Goal: Transaction & Acquisition: Purchase product/service

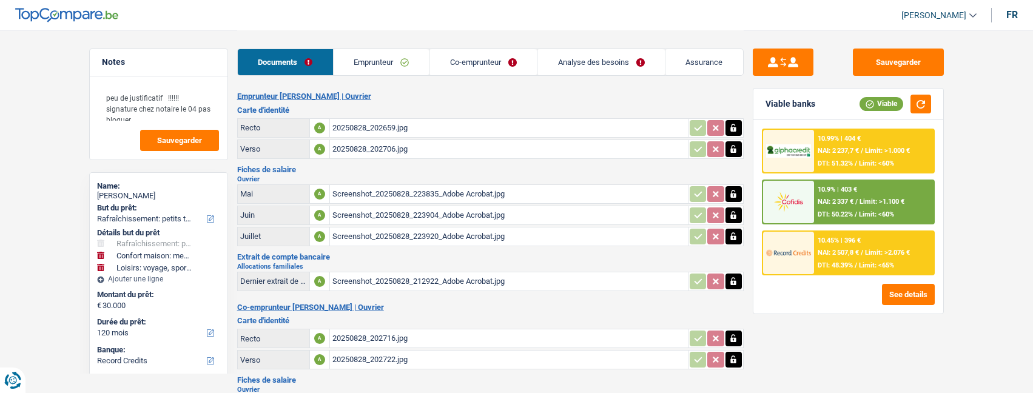
select select "houseOrGarden"
select select "household"
select select "hobbies"
select select "120"
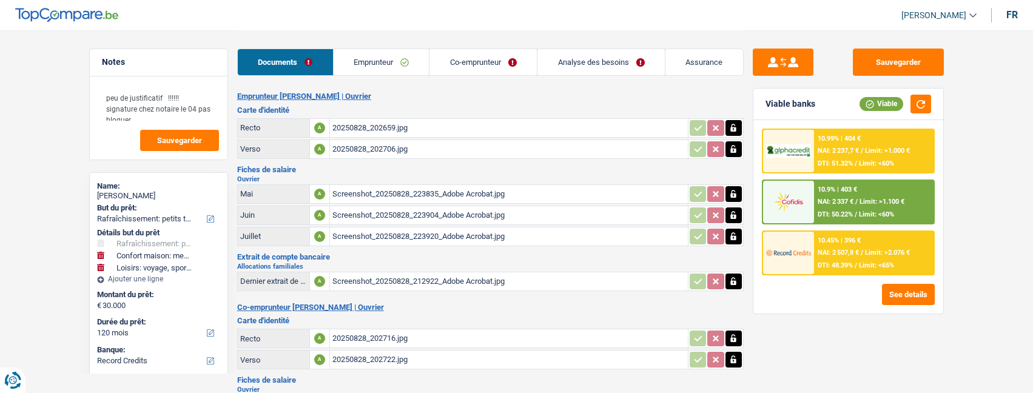
select select "record credits"
select select "coApplicant"
select select "120"
select select "houseOrGarden"
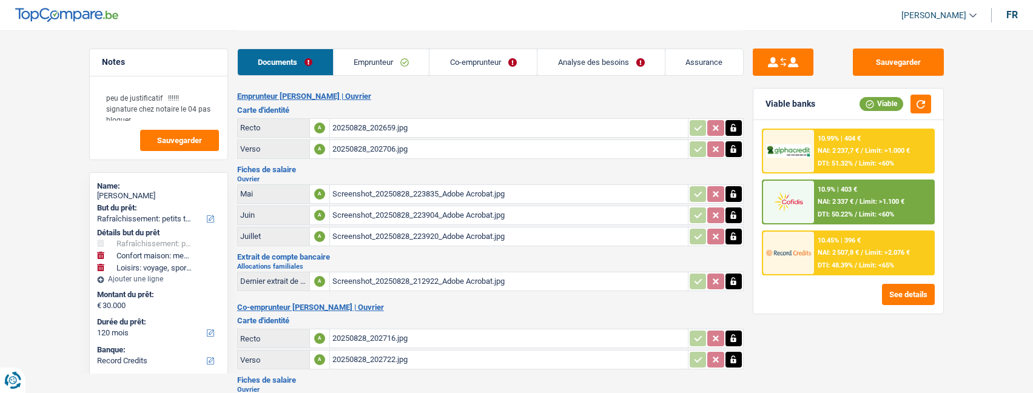
select select "houseOrGarden"
select select "false"
select select "household"
select select "hobbies"
select select "120"
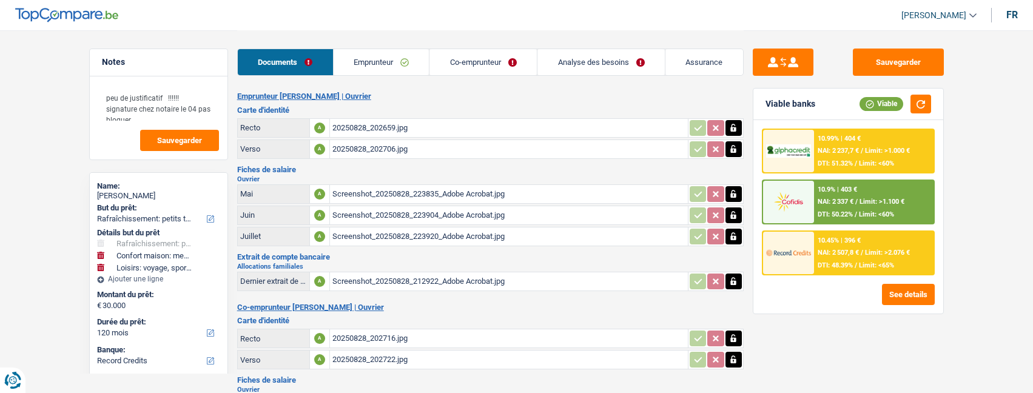
click at [630, 62] on link "Analyse des besoins" at bounding box center [601, 62] width 127 height 26
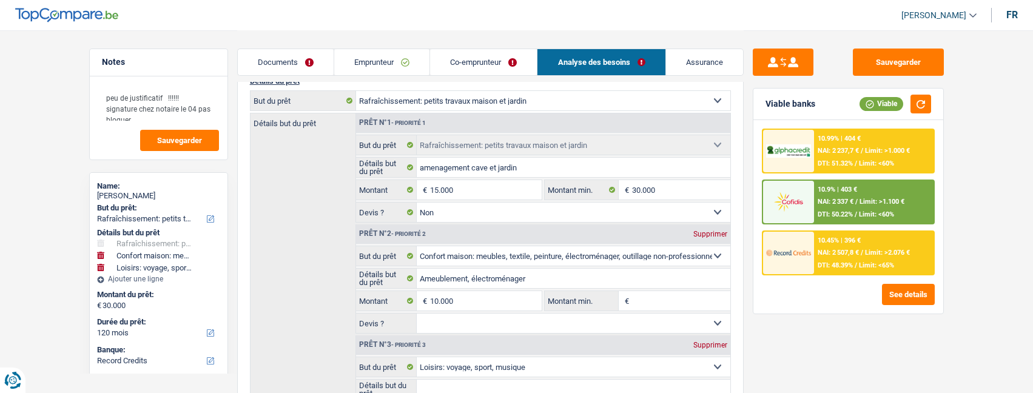
scroll to position [182, 0]
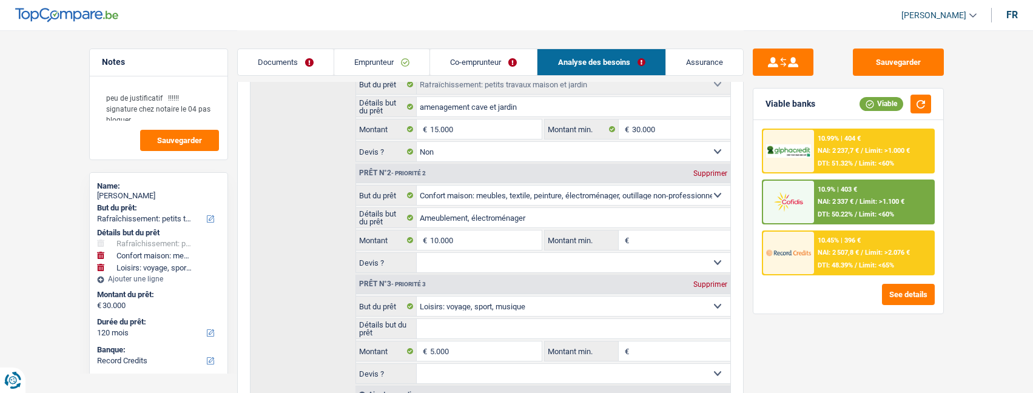
click at [394, 63] on link "Emprunteur" at bounding box center [381, 62] width 95 height 26
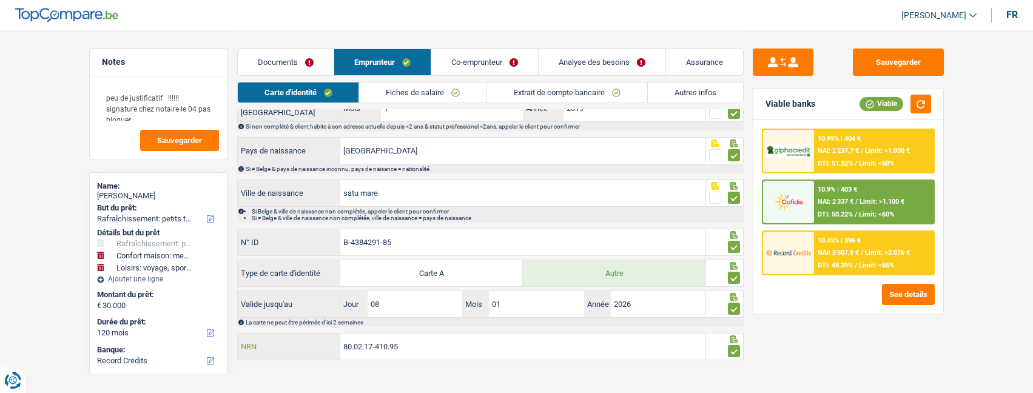
drag, startPoint x: 421, startPoint y: 346, endPoint x: 301, endPoint y: 319, distance: 122.5
click at [301, 319] on div "Informations générales Niculescu Nom Indiquer le nom de famille au complet. Si …" at bounding box center [490, 160] width 507 height 404
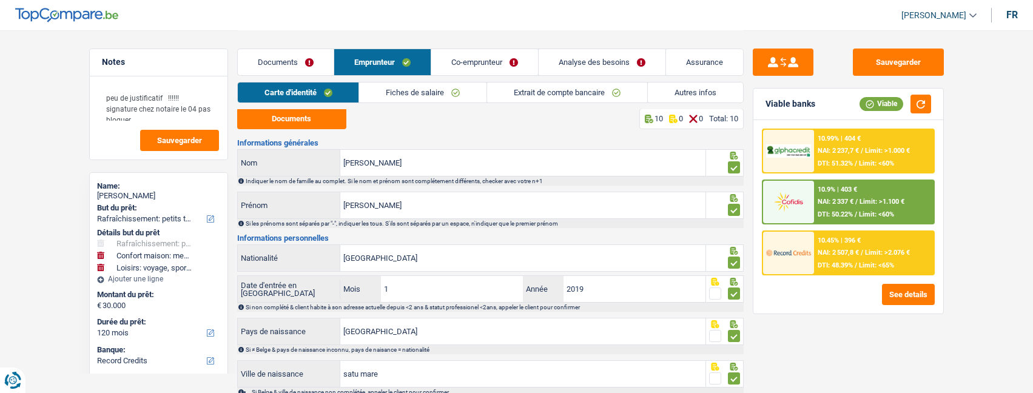
scroll to position [0, 0]
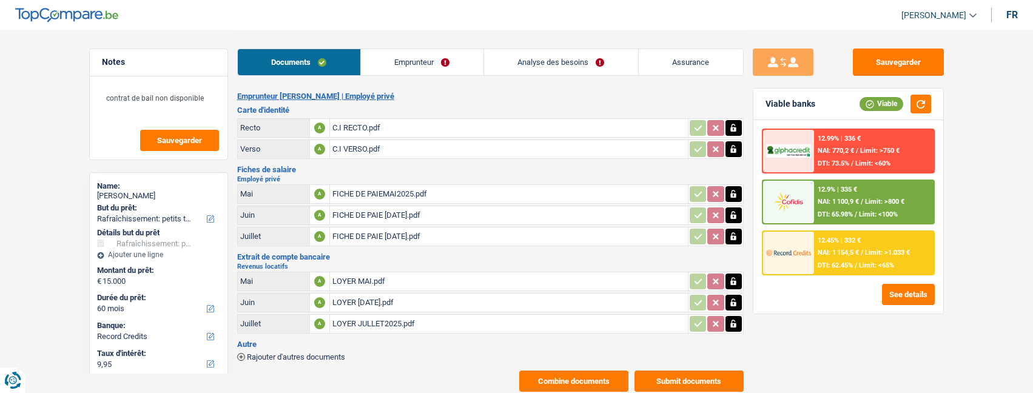
select select "houseOrGarden"
select select "60"
select select "record credits"
click at [309, 353] on span "Rajouter d'autres documents" at bounding box center [296, 357] width 98 height 8
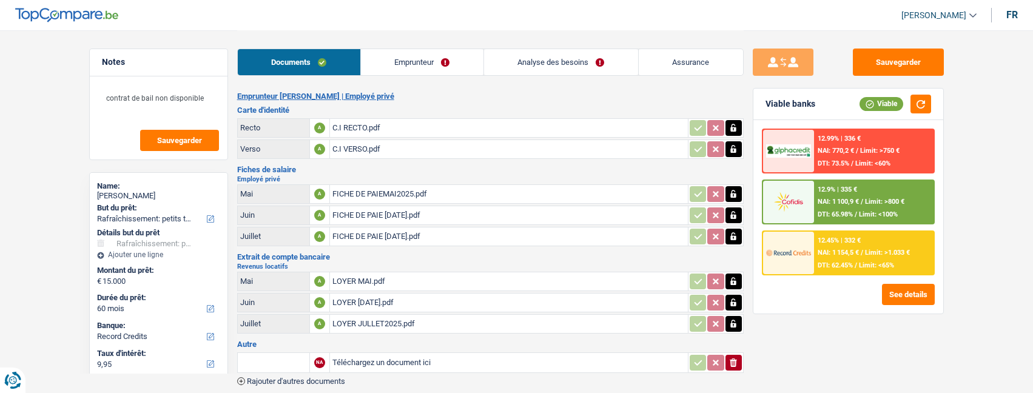
click at [283, 358] on input "text" at bounding box center [273, 362] width 67 height 19
click at [277, 379] on li "Contrat de bail" at bounding box center [324, 386] width 161 height 15
type input "Contrat de bail"
click at [291, 377] on span "Rajouter d'autres documents" at bounding box center [296, 381] width 98 height 8
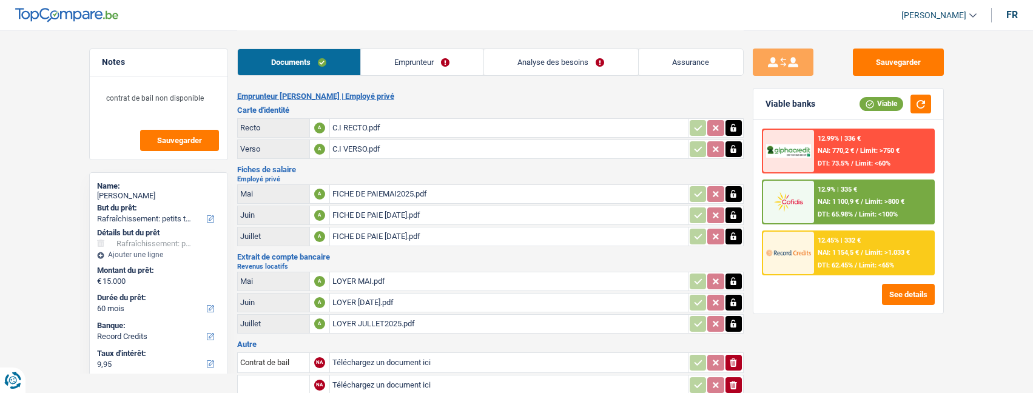
click at [290, 376] on input "text" at bounding box center [273, 385] width 67 height 19
type input "contrat de bail"
type input "C:\fakepath\CONTRAT DE BAIL FAYCAL 1.pdf"
type input "C:\fakepath\CONTRAT DE BAIL FAYCAL.pdf"
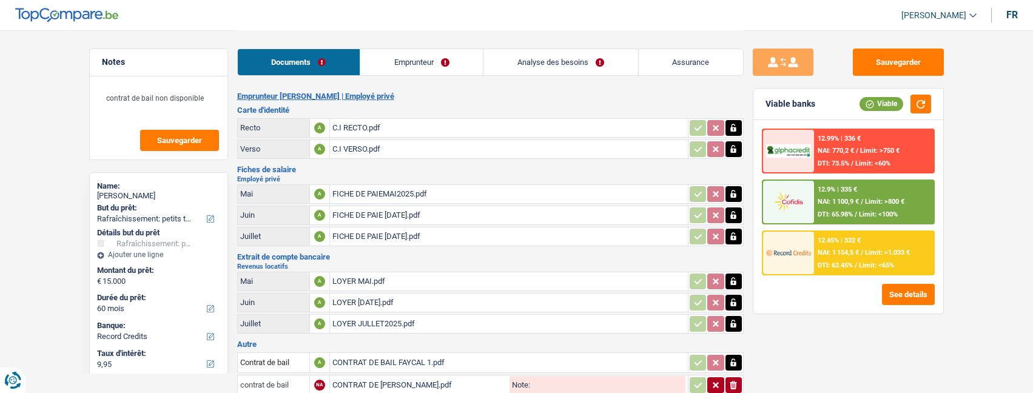
click at [289, 377] on input "contrat de bail" at bounding box center [273, 385] width 67 height 19
type input "c"
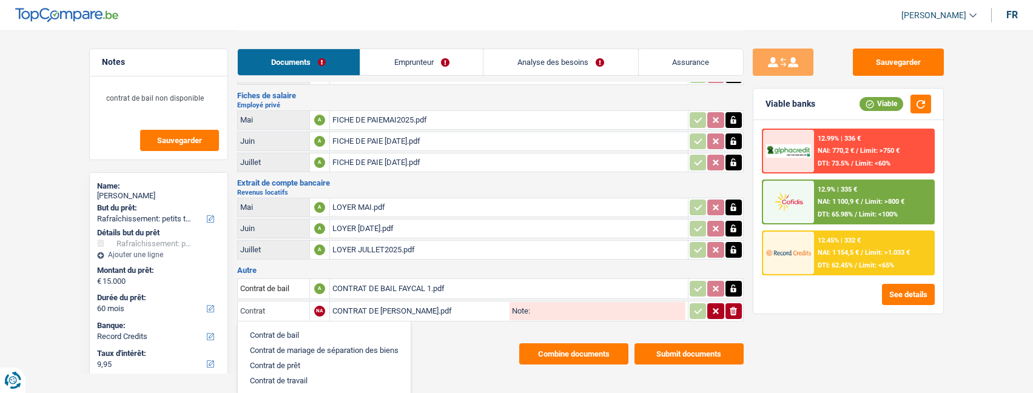
scroll to position [75, 0]
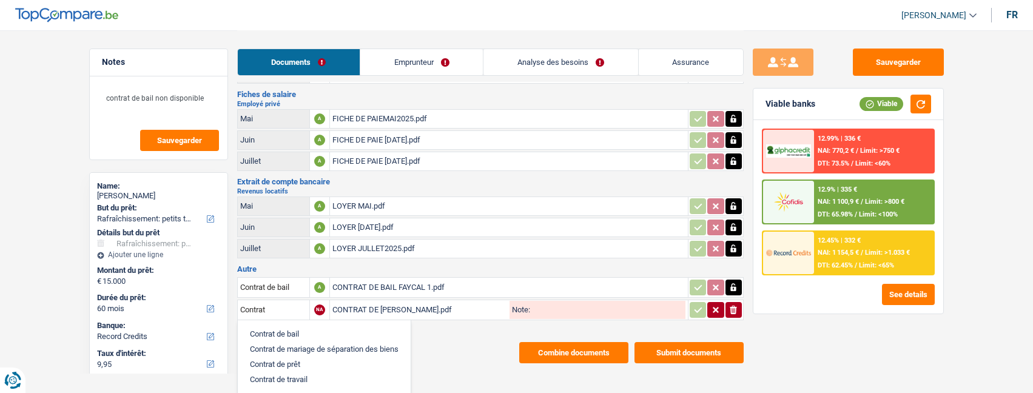
click at [306, 326] on li "Contrat de bail" at bounding box center [324, 333] width 161 height 15
type input "Contrat de bail"
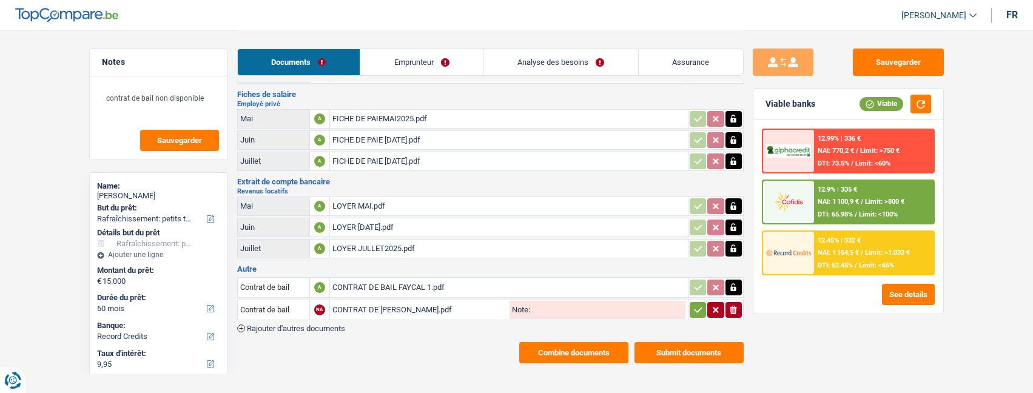
click at [604, 308] on input "Note:" at bounding box center [607, 310] width 155 height 18
click at [694, 307] on icon "button" at bounding box center [698, 309] width 8 height 5
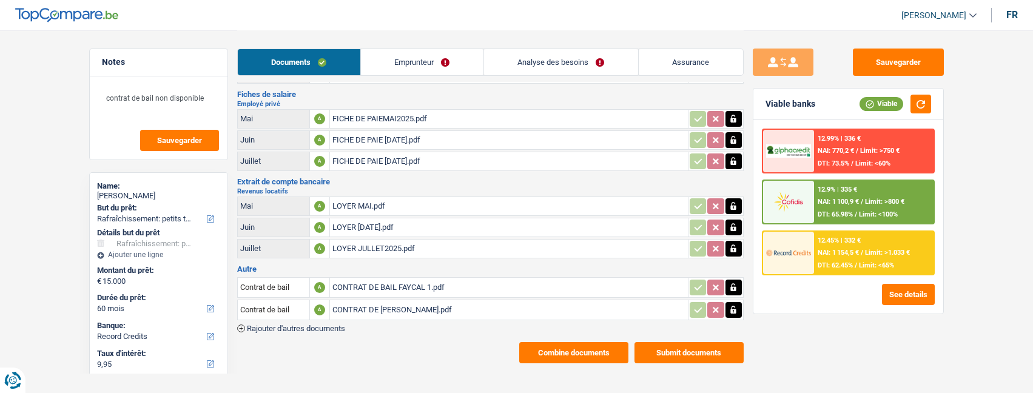
click at [438, 59] on link "Emprunteur" at bounding box center [422, 62] width 123 height 26
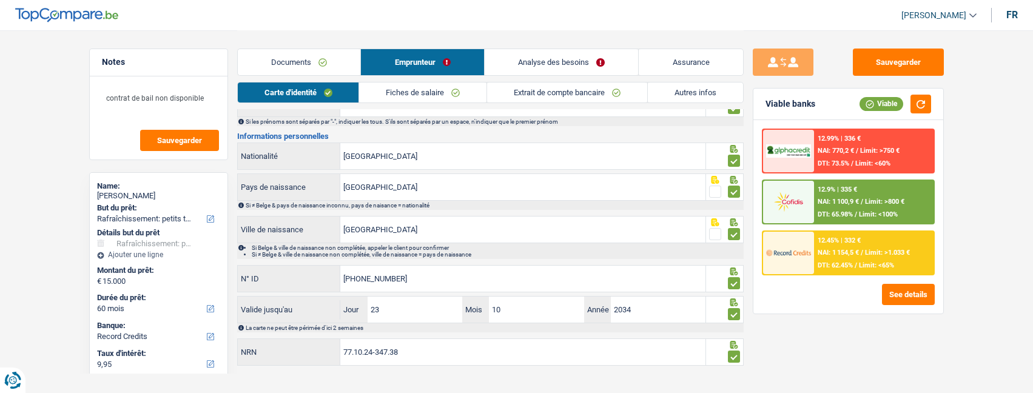
scroll to position [117, 0]
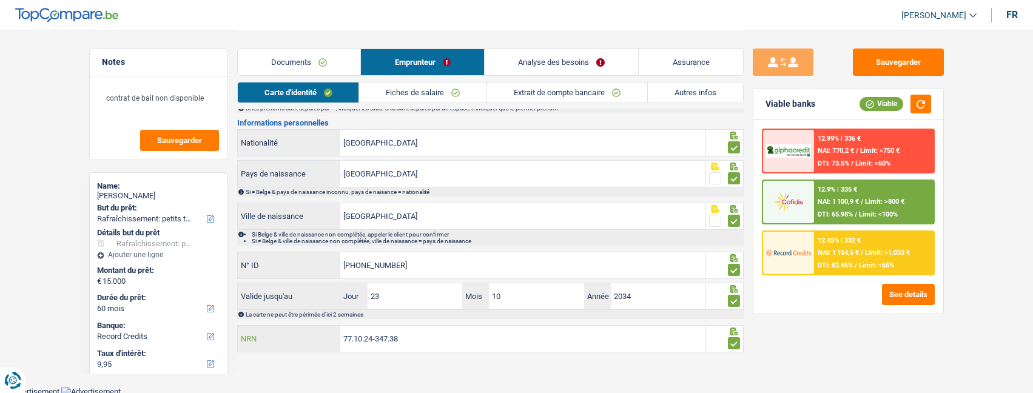
drag, startPoint x: 467, startPoint y: 330, endPoint x: 339, endPoint y: 336, distance: 128.2
click at [339, 336] on div "77.10.24-347.38 NRN" at bounding box center [472, 339] width 468 height 26
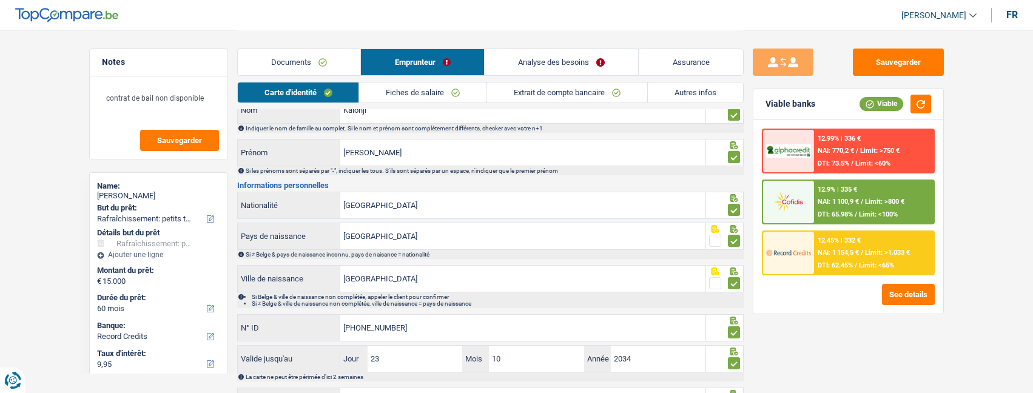
scroll to position [0, 0]
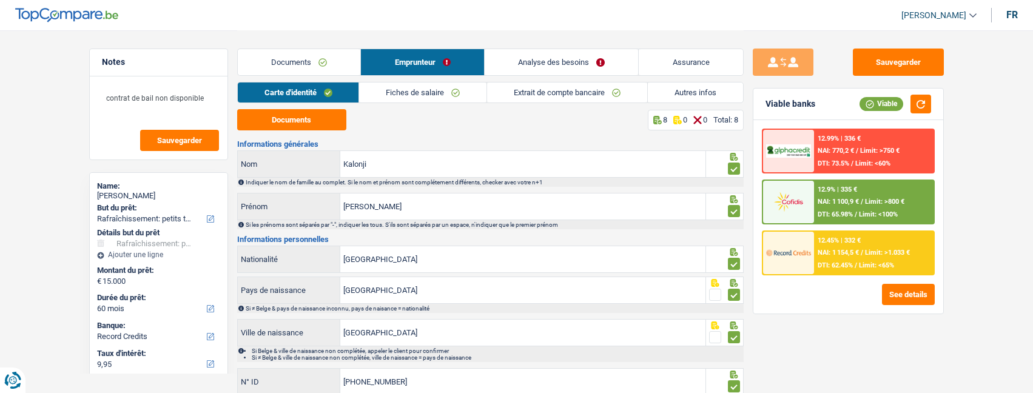
click at [556, 90] on link "Extrait de compte bancaire" at bounding box center [567, 93] width 160 height 20
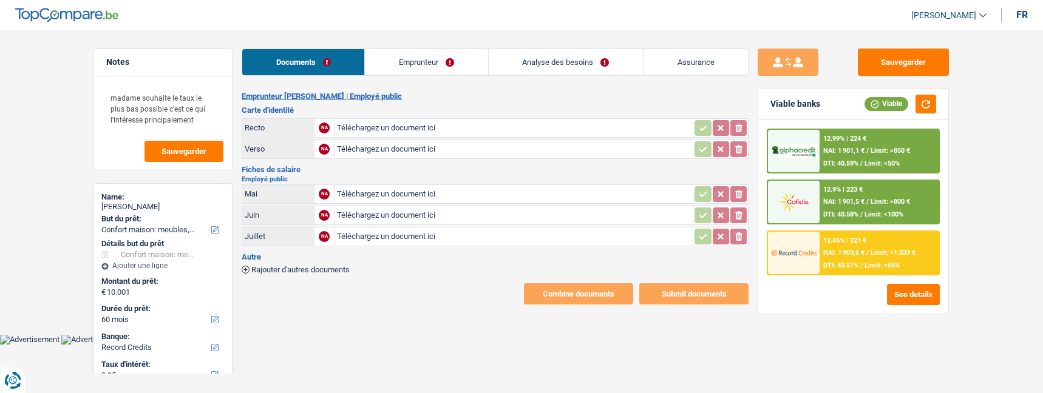
select select "household"
select select "60"
select select "record credits"
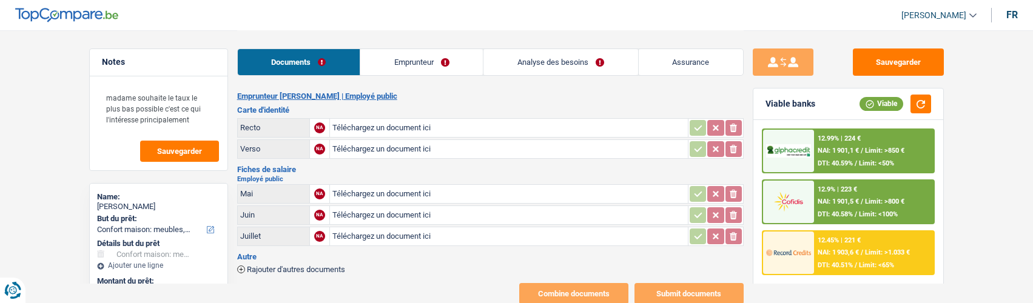
type input "C:\fakepath\ID Mouton.pdf"
click at [348, 185] on input "Téléchargez un document ici" at bounding box center [509, 194] width 353 height 18
type input "C:\fakepath\1pdf.pdf"
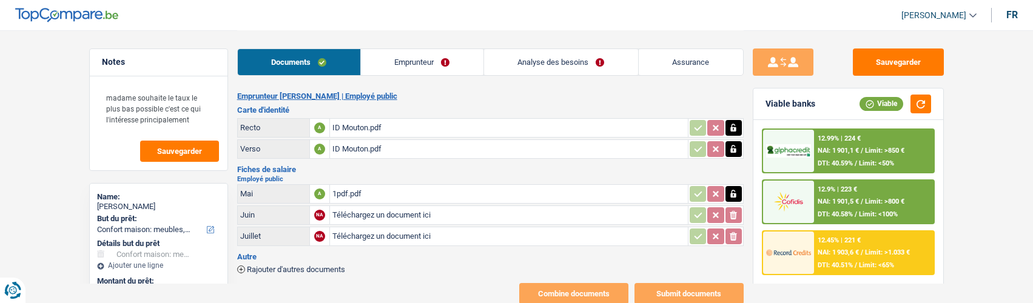
click at [374, 211] on input "Téléchargez un document ici" at bounding box center [509, 215] width 353 height 18
type input "C:\fakepath\2pdf.pdf"
click at [400, 228] on input "Téléchargez un document ici" at bounding box center [509, 237] width 353 height 18
type input "C:\fakepath\3pdf.pdf"
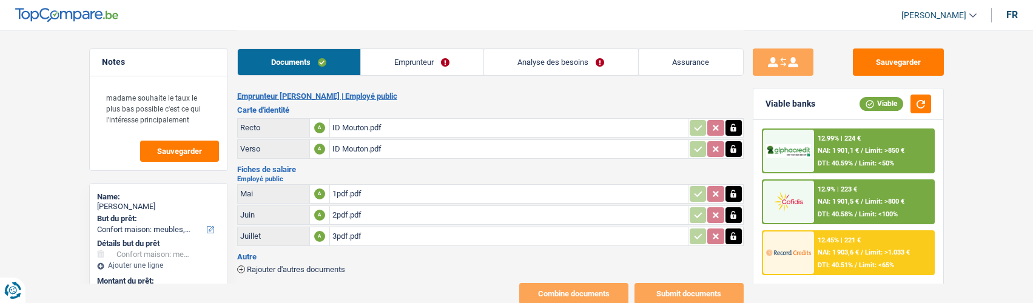
click at [425, 61] on link "Emprunteur" at bounding box center [422, 62] width 123 height 26
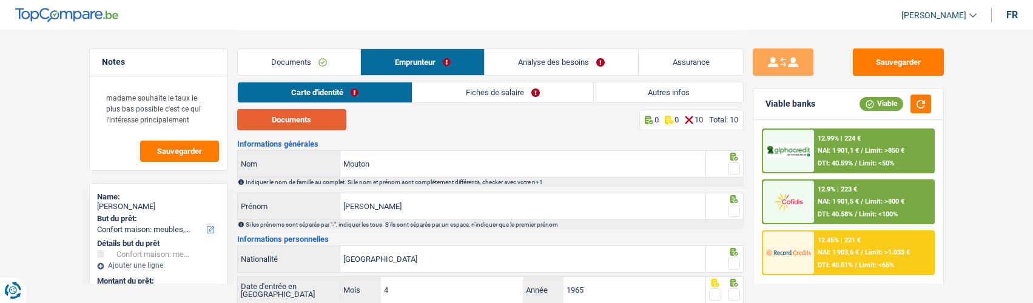
click at [311, 124] on button "Documents" at bounding box center [291, 119] width 109 height 21
click at [729, 163] on span at bounding box center [734, 169] width 12 height 12
click at [0, 0] on input "radio" at bounding box center [0, 0] width 0 height 0
click at [502, 161] on input "Mouton" at bounding box center [522, 164] width 365 height 26
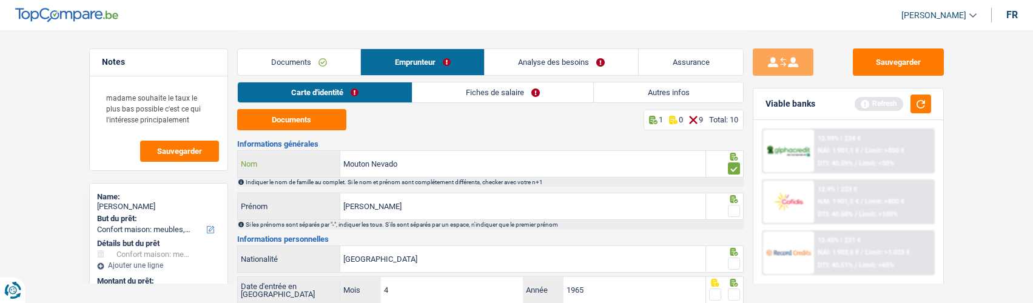
type input "Mouton Nevado"
click at [726, 206] on fieldset at bounding box center [724, 211] width 31 height 15
click at [731, 206] on span at bounding box center [734, 211] width 12 height 12
click at [0, 0] on input "radio" at bounding box center [0, 0] width 0 height 0
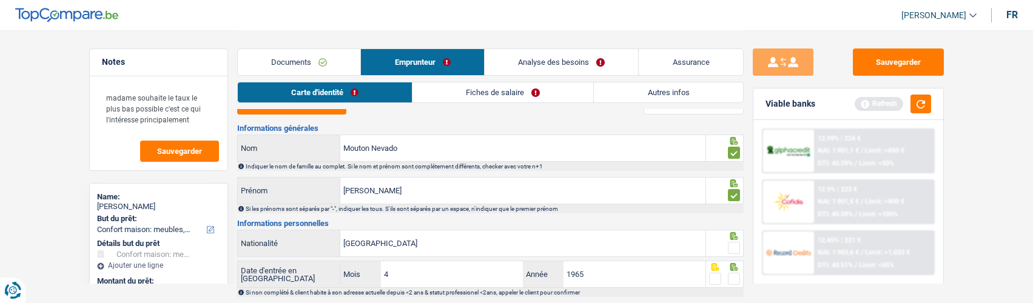
scroll to position [61, 0]
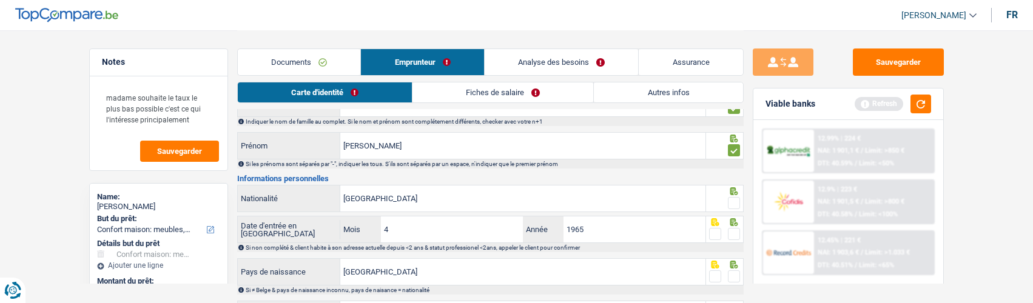
drag, startPoint x: 732, startPoint y: 199, endPoint x: 727, endPoint y: 214, distance: 16.1
click at [732, 200] on span at bounding box center [734, 203] width 12 height 12
click at [0, 0] on input "radio" at bounding box center [0, 0] width 0 height 0
click at [734, 234] on span at bounding box center [734, 234] width 12 height 12
click at [0, 0] on input "radio" at bounding box center [0, 0] width 0 height 0
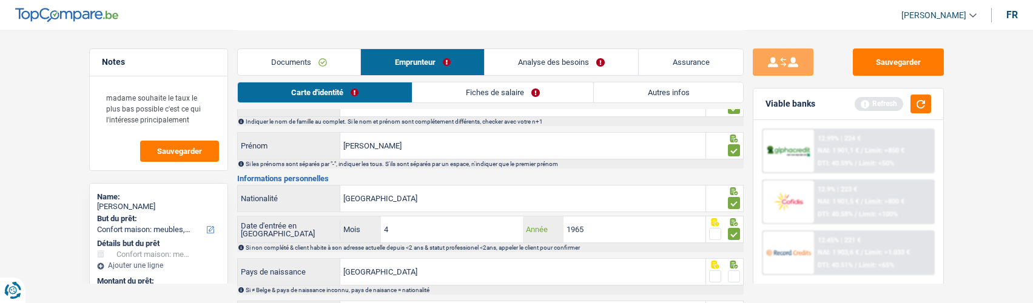
click at [603, 228] on input "1965" at bounding box center [635, 230] width 143 height 26
type input "1"
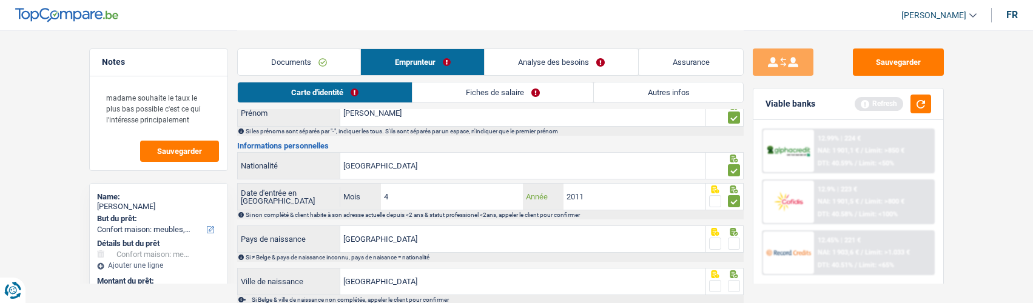
scroll to position [121, 0]
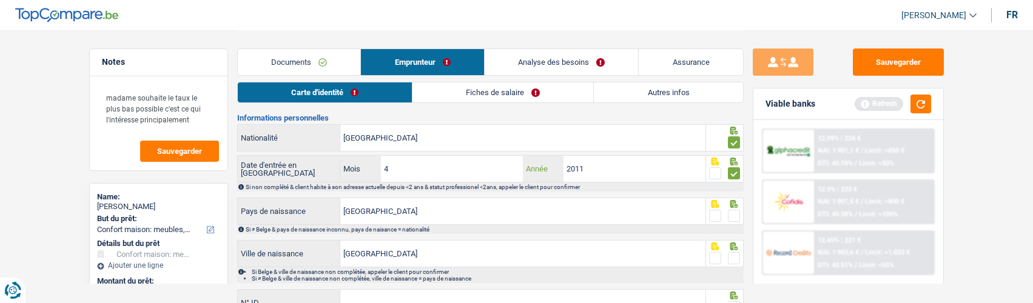
type input "2011"
click at [729, 216] on span at bounding box center [734, 216] width 12 height 12
click at [0, 0] on input "radio" at bounding box center [0, 0] width 0 height 0
click at [730, 255] on span at bounding box center [734, 258] width 12 height 12
click at [0, 0] on input "radio" at bounding box center [0, 0] width 0 height 0
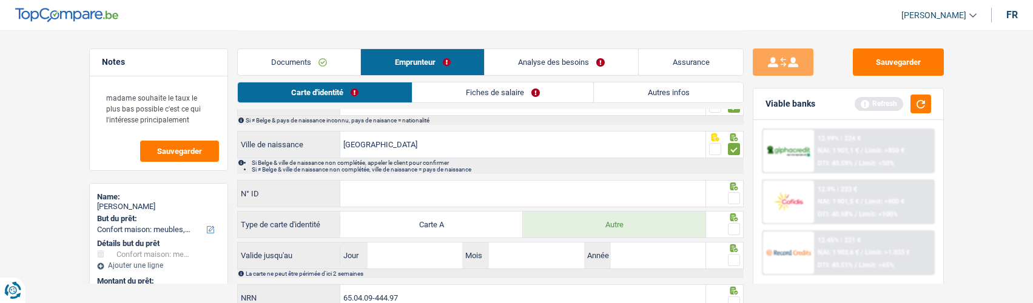
scroll to position [243, 0]
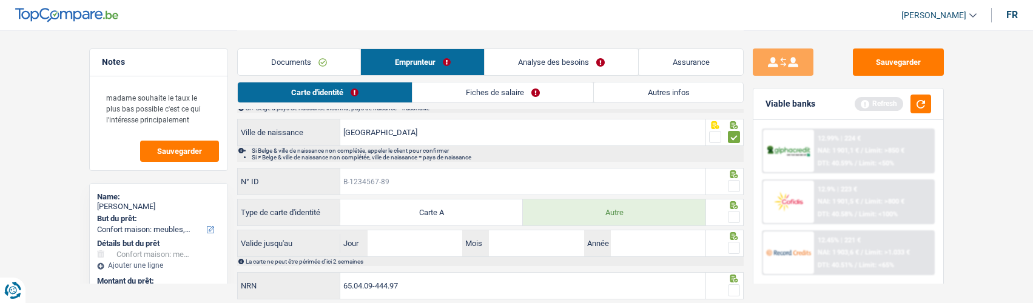
click at [468, 178] on input "N° ID" at bounding box center [522, 182] width 365 height 26
type input "B-5331503-92"
click at [734, 182] on span at bounding box center [734, 186] width 12 height 12
click at [0, 0] on input "radio" at bounding box center [0, 0] width 0 height 0
drag, startPoint x: 737, startPoint y: 217, endPoint x: 661, endPoint y: 225, distance: 76.3
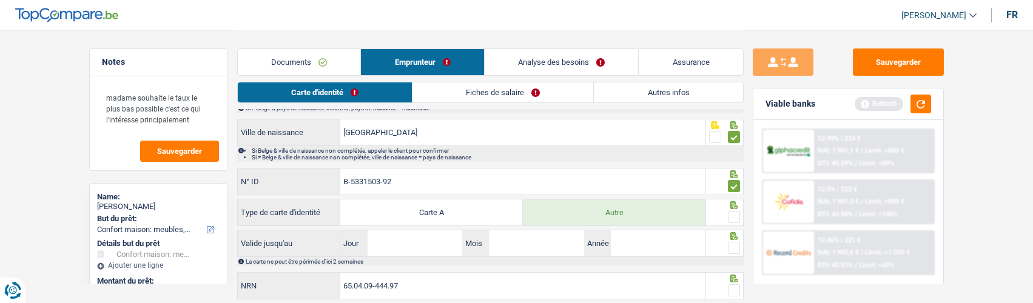
click at [729, 218] on span at bounding box center [734, 217] width 12 height 12
click at [0, 0] on input "radio" at bounding box center [0, 0] width 0 height 0
click at [387, 246] on input "Jour" at bounding box center [415, 244] width 95 height 26
type input "01"
type input "03"
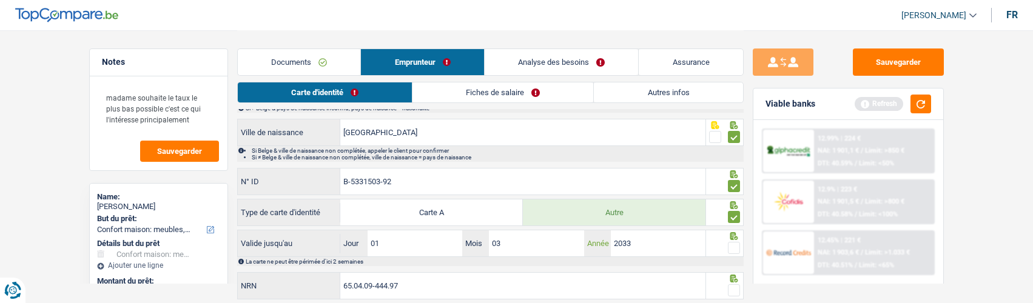
type input "2033"
click at [731, 245] on span at bounding box center [734, 248] width 12 height 12
click at [0, 0] on input "radio" at bounding box center [0, 0] width 0 height 0
click at [729, 285] on span at bounding box center [734, 291] width 12 height 12
click at [0, 0] on input "radio" at bounding box center [0, 0] width 0 height 0
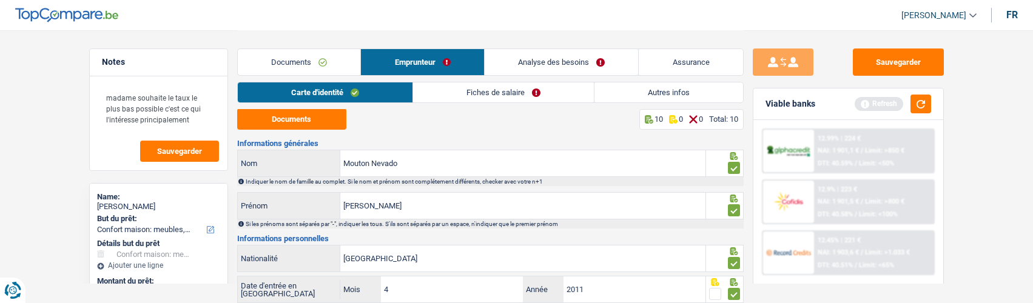
scroll to position [0, 0]
click at [641, 95] on link "Autres infos" at bounding box center [669, 93] width 149 height 20
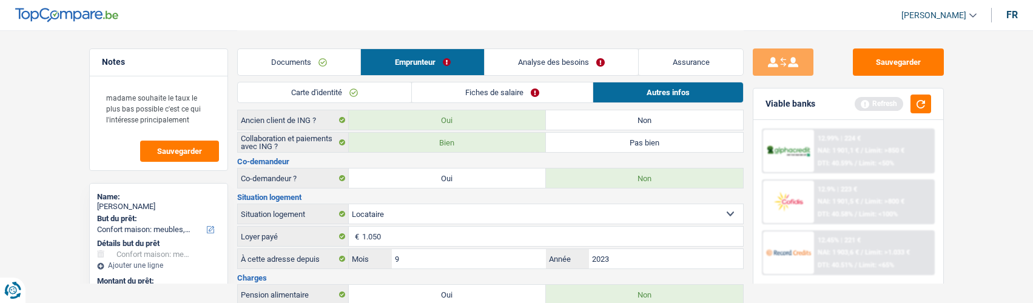
scroll to position [182, 0]
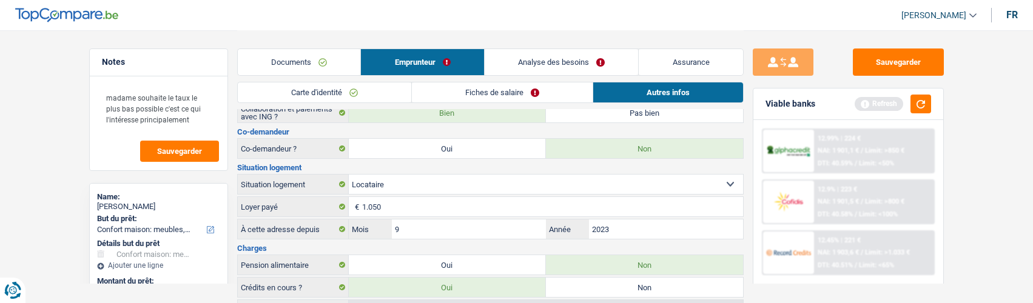
click at [487, 92] on link "Fiches de salaire" at bounding box center [502, 93] width 181 height 20
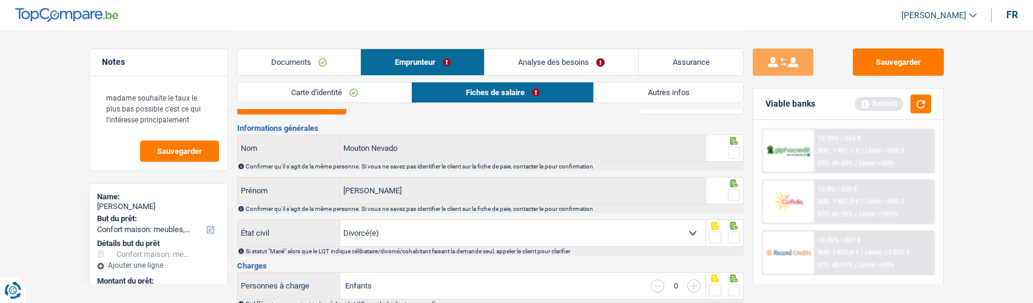
scroll to position [0, 0]
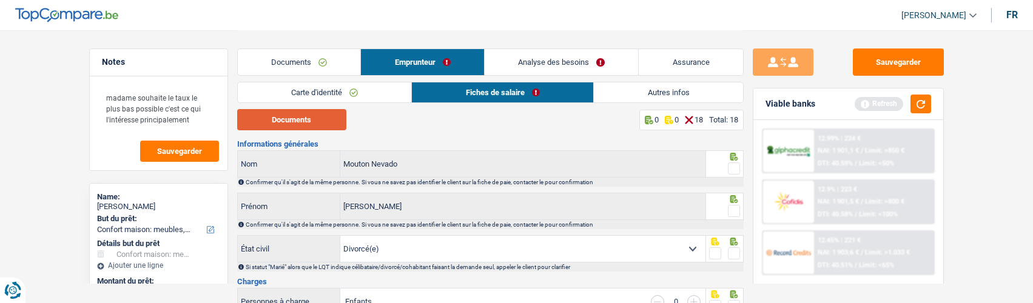
click at [330, 115] on button "Documents" at bounding box center [291, 119] width 109 height 21
click at [732, 166] on span at bounding box center [734, 169] width 12 height 12
click at [0, 0] on input "radio" at bounding box center [0, 0] width 0 height 0
click at [737, 208] on span at bounding box center [734, 211] width 12 height 12
click at [0, 0] on input "radio" at bounding box center [0, 0] width 0 height 0
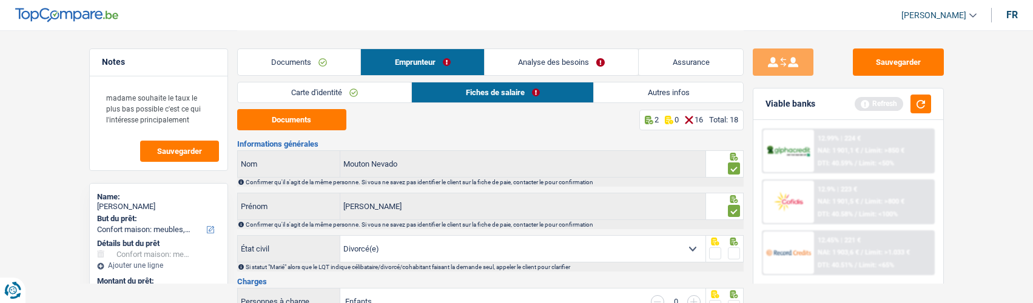
click at [732, 249] on span at bounding box center [734, 254] width 12 height 12
click at [0, 0] on input "radio" at bounding box center [0, 0] width 0 height 0
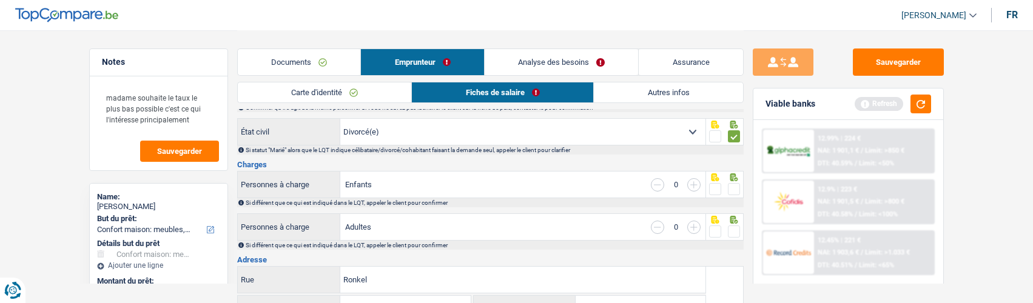
scroll to position [121, 0]
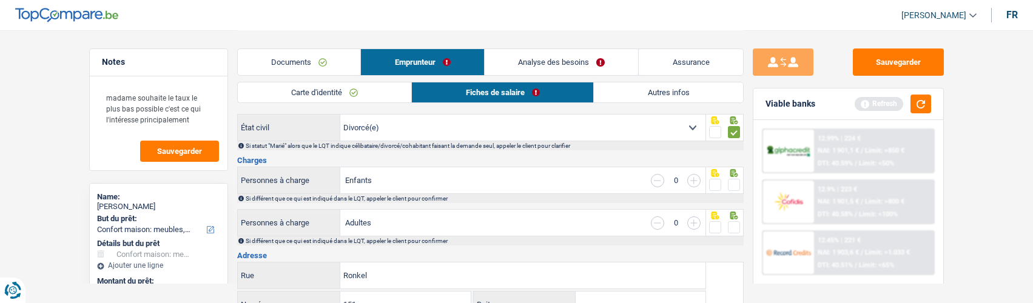
click at [726, 182] on fieldset at bounding box center [724, 185] width 31 height 15
click at [732, 180] on span at bounding box center [734, 185] width 12 height 12
click at [0, 0] on input "radio" at bounding box center [0, 0] width 0 height 0
click at [735, 225] on span at bounding box center [734, 228] width 12 height 12
click at [0, 0] on input "radio" at bounding box center [0, 0] width 0 height 0
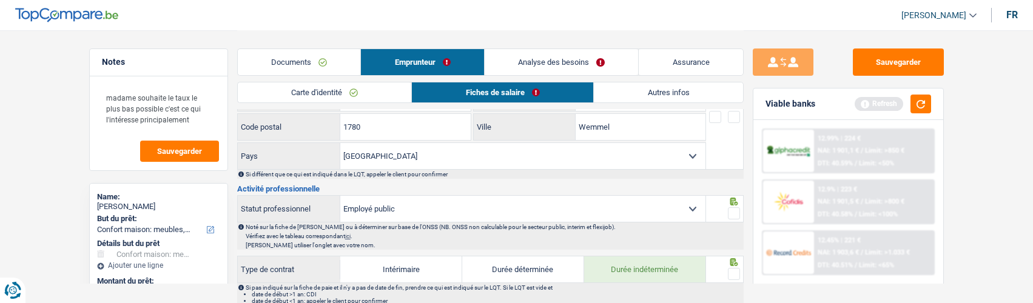
scroll to position [243, 0]
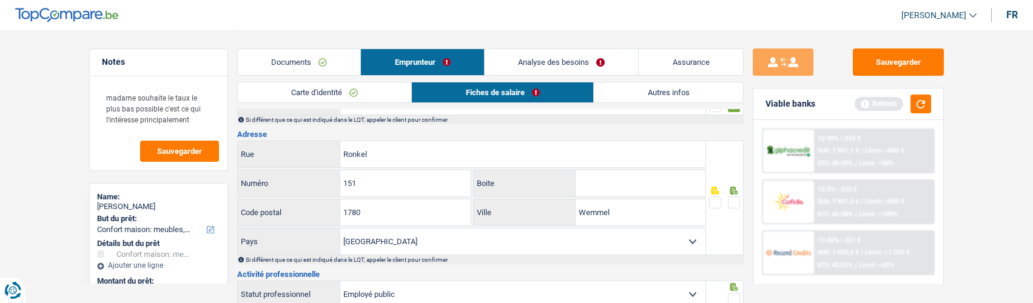
click at [731, 197] on span at bounding box center [734, 203] width 12 height 12
click at [0, 0] on input "radio" at bounding box center [0, 0] width 0 height 0
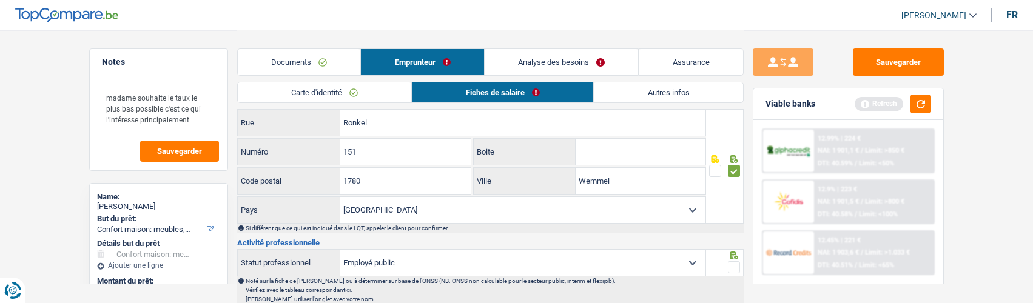
scroll to position [303, 0]
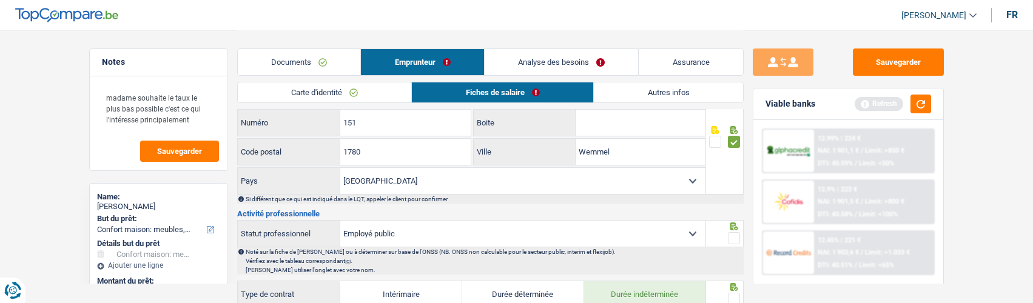
click at [737, 237] on span at bounding box center [734, 238] width 12 height 12
click at [0, 0] on input "radio" at bounding box center [0, 0] width 0 height 0
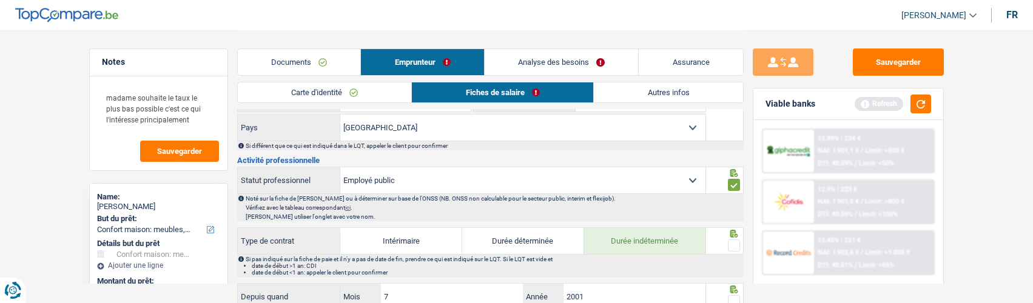
scroll to position [425, 0]
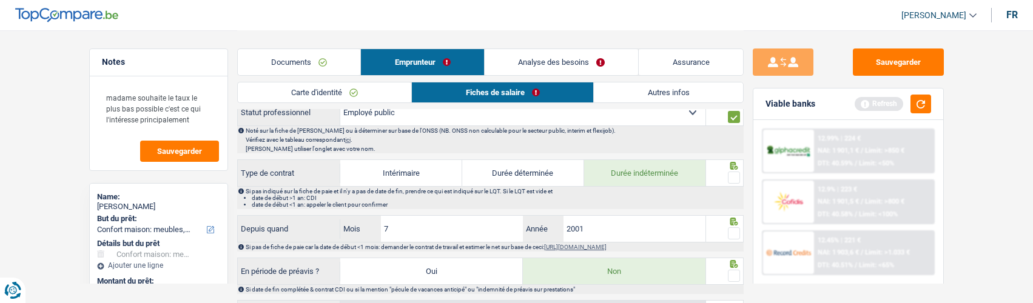
click at [731, 176] on span at bounding box center [734, 178] width 12 height 12
click at [0, 0] on input "radio" at bounding box center [0, 0] width 0 height 0
click at [730, 228] on span at bounding box center [734, 234] width 12 height 12
click at [0, 0] on input "radio" at bounding box center [0, 0] width 0 height 0
click at [728, 269] on div at bounding box center [734, 276] width 12 height 15
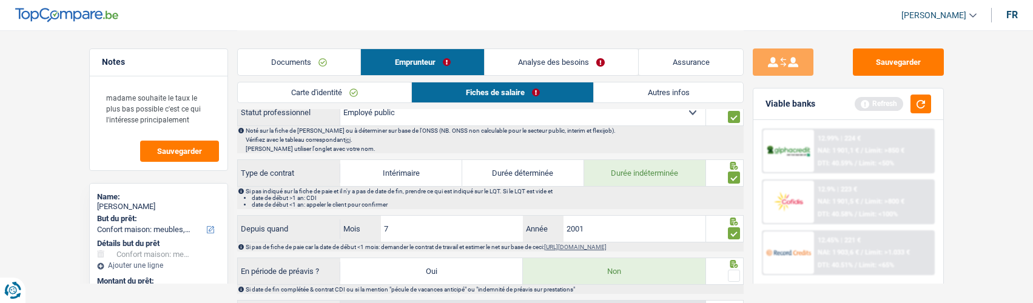
click at [730, 270] on span at bounding box center [734, 276] width 12 height 12
click at [0, 0] on input "radio" at bounding box center [0, 0] width 0 height 0
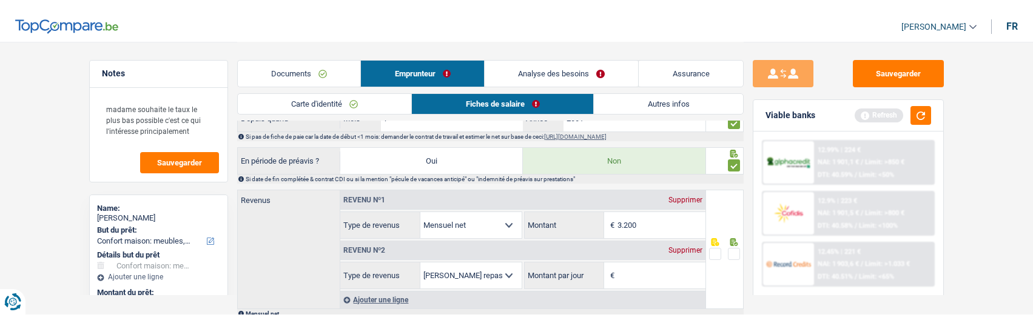
scroll to position [546, 0]
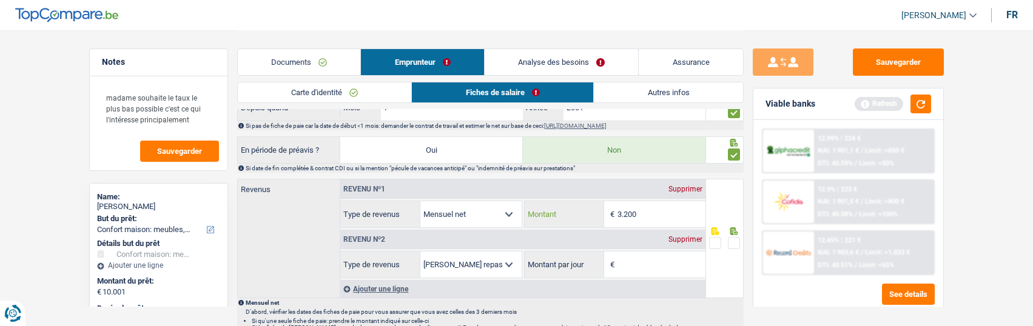
click at [657, 214] on input "3.200" at bounding box center [662, 214] width 88 height 26
type input "3.259"
click at [684, 237] on div "Supprimer" at bounding box center [686, 239] width 40 height 7
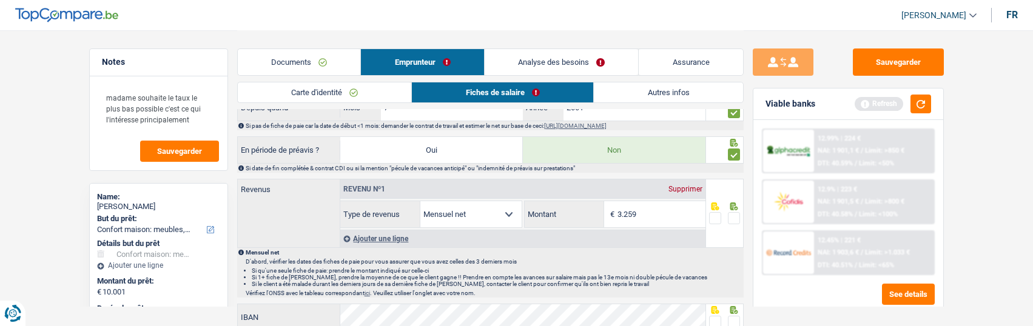
click at [732, 214] on span at bounding box center [734, 218] width 12 height 12
click at [0, 0] on input "radio" at bounding box center [0, 0] width 0 height 0
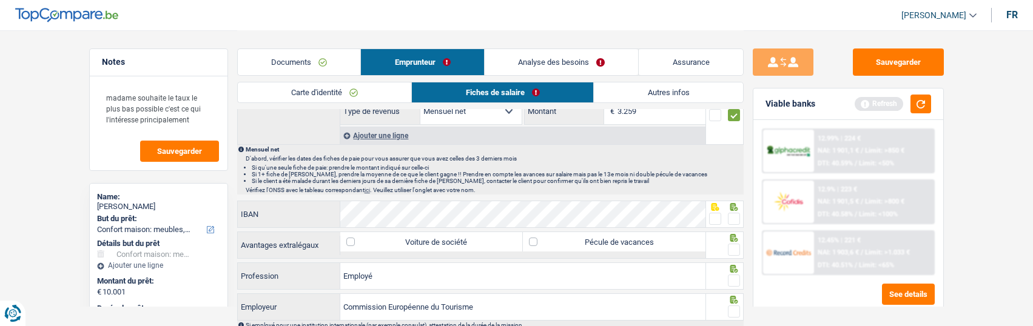
scroll to position [668, 0]
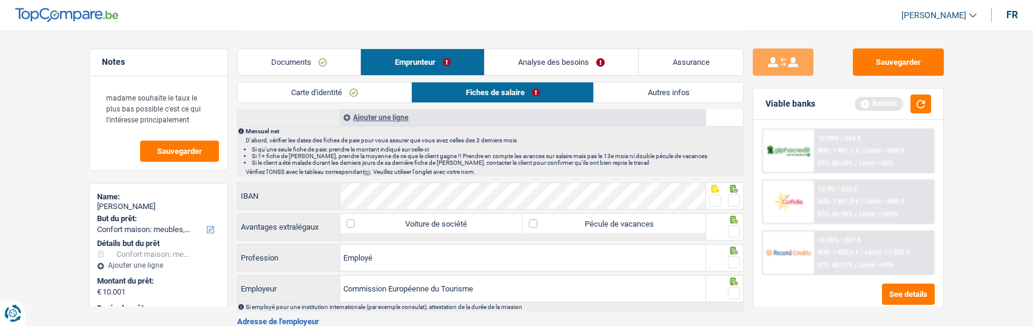
click at [729, 198] on span at bounding box center [734, 201] width 12 height 12
click at [0, 0] on input "radio" at bounding box center [0, 0] width 0 height 0
click at [539, 218] on label "Pécule de vacances" at bounding box center [614, 223] width 183 height 19
click at [539, 218] on input "Pécule de vacances" at bounding box center [614, 223] width 183 height 19
checkbox input "true"
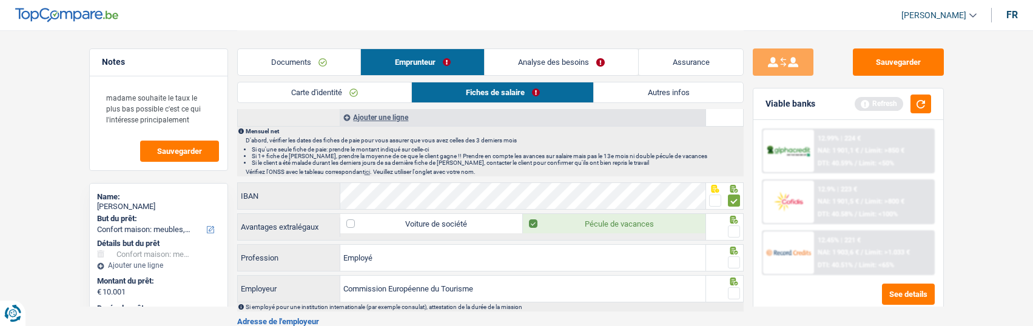
drag, startPoint x: 736, startPoint y: 230, endPoint x: 730, endPoint y: 242, distance: 13.3
click at [735, 231] on span at bounding box center [734, 232] width 12 height 12
click at [0, 0] on input "radio" at bounding box center [0, 0] width 0 height 0
click at [737, 263] on span at bounding box center [734, 263] width 12 height 12
click at [0, 0] on input "radio" at bounding box center [0, 0] width 0 height 0
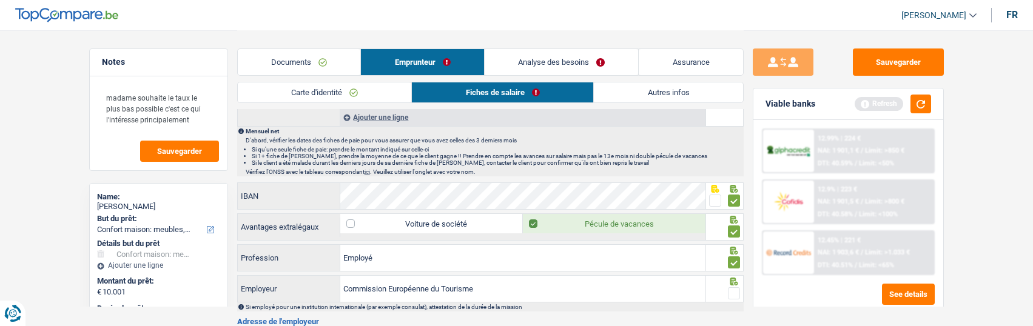
click at [732, 290] on span at bounding box center [734, 294] width 12 height 12
click at [0, 0] on input "radio" at bounding box center [0, 0] width 0 height 0
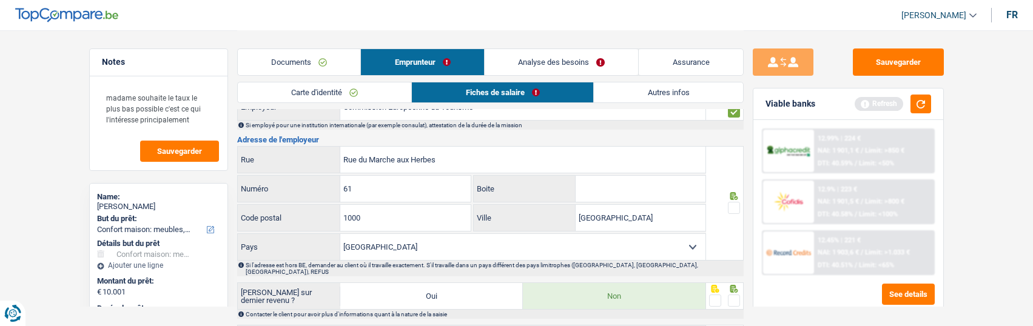
scroll to position [827, 0]
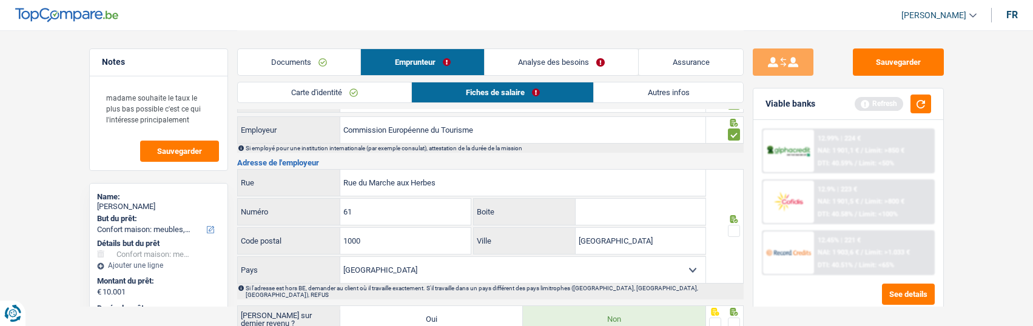
click at [732, 225] on span at bounding box center [734, 231] width 12 height 12
click at [0, 0] on input "radio" at bounding box center [0, 0] width 0 height 0
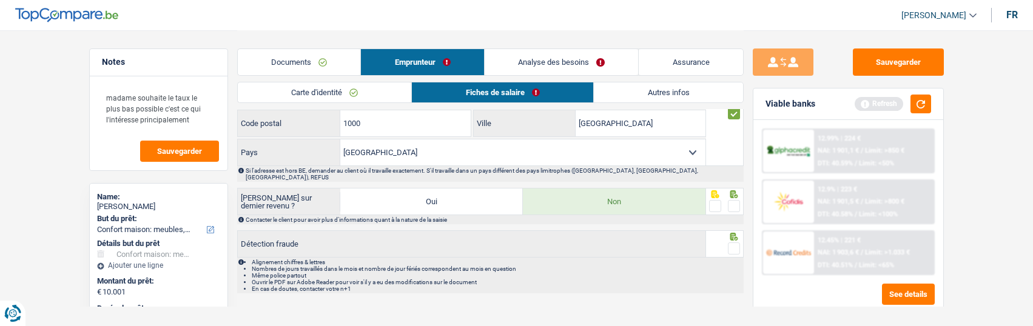
scroll to position [948, 0]
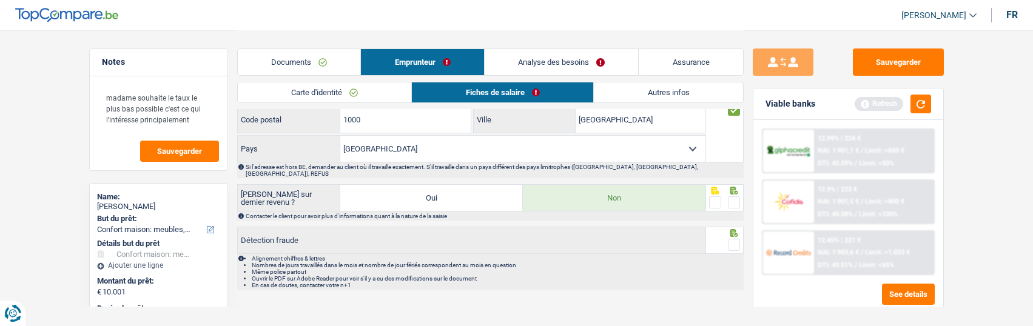
drag, startPoint x: 732, startPoint y: 193, endPoint x: 731, endPoint y: 220, distance: 27.4
click at [732, 197] on span at bounding box center [734, 203] width 12 height 12
click at [0, 0] on input "radio" at bounding box center [0, 0] width 0 height 0
click at [738, 239] on span at bounding box center [734, 245] width 12 height 12
click at [0, 0] on input "radio" at bounding box center [0, 0] width 0 height 0
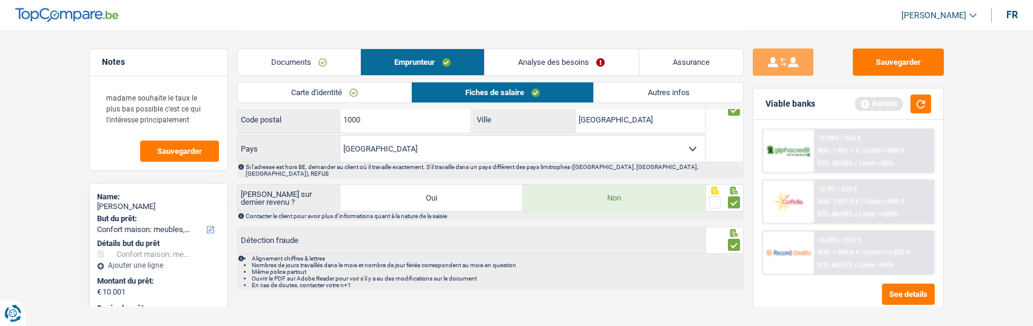
click at [619, 86] on link "Autres infos" at bounding box center [668, 93] width 149 height 20
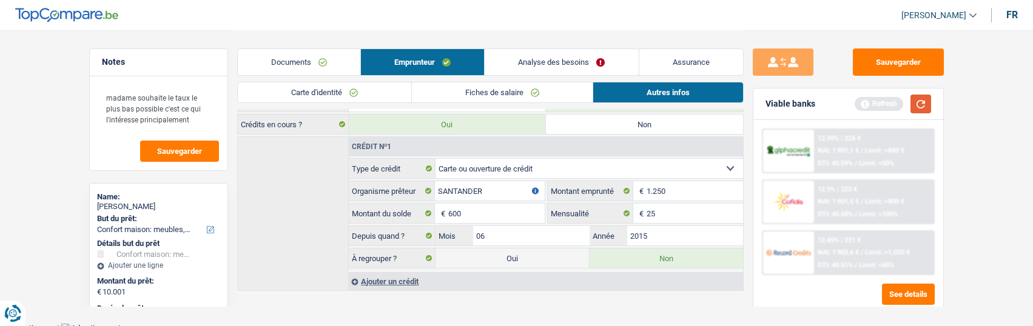
click at [922, 103] on button "button" at bounding box center [921, 104] width 21 height 19
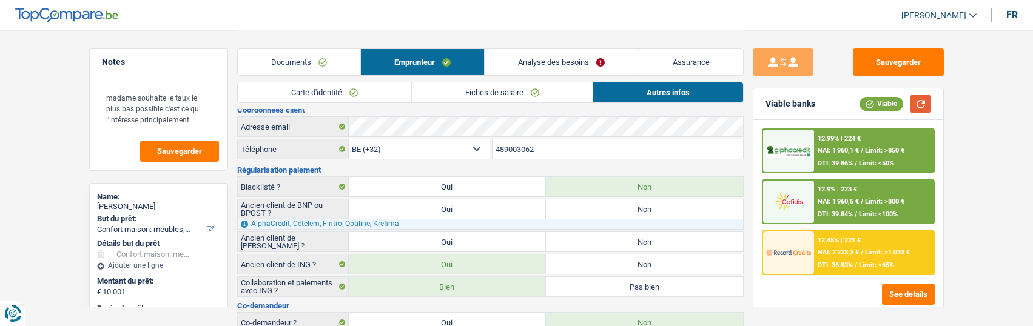
scroll to position [0, 0]
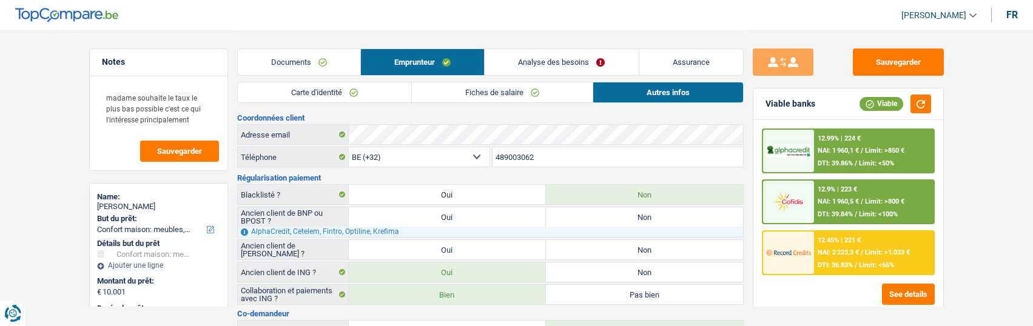
click at [505, 98] on link "Fiches de salaire" at bounding box center [502, 93] width 181 height 20
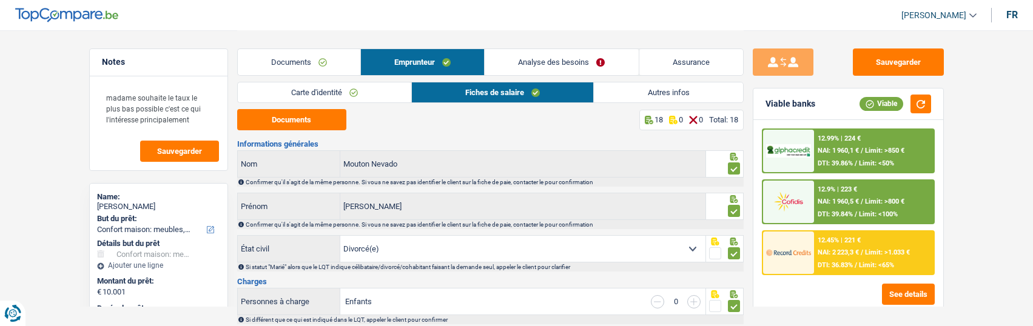
click at [851, 197] on div "12.9% | 223 € NAI: 1 960,5 € / Limit: >800 € DTI: 39.84% / Limit: <100%" at bounding box center [874, 202] width 120 height 42
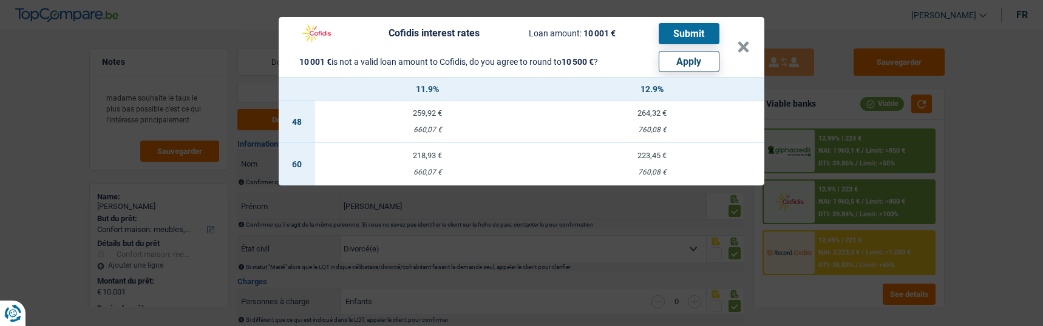
click at [711, 55] on button "Apply" at bounding box center [688, 61] width 61 height 21
type input "10.500"
select select "other"
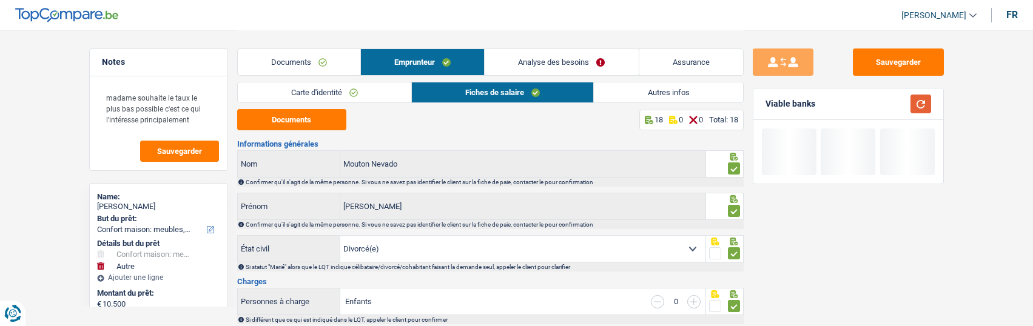
click at [924, 102] on button "button" at bounding box center [921, 104] width 21 height 19
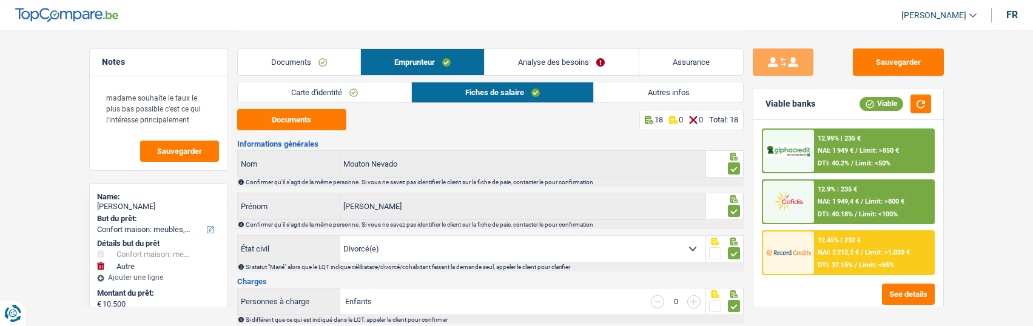
click at [828, 208] on div "12.9% | 235 € NAI: 1 949,4 € / Limit: >800 € DTI: 40.18% / Limit: <100%" at bounding box center [874, 202] width 120 height 42
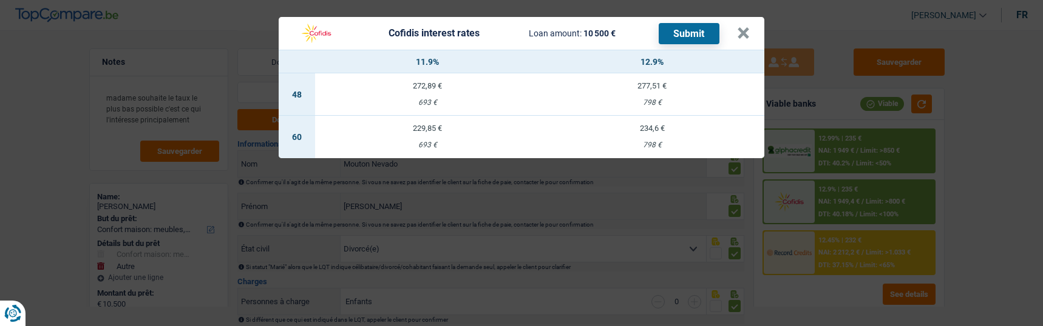
click at [672, 35] on button "Submit" at bounding box center [688, 33] width 61 height 21
click at [426, 126] on div "229,85 €" at bounding box center [427, 128] width 225 height 8
select select "cofidis"
type input "11,90"
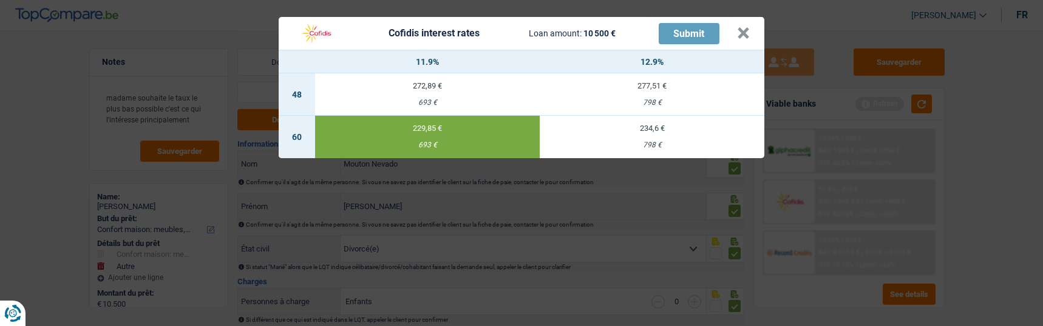
click at [460, 73] on td "272,89 € 693 €" at bounding box center [427, 94] width 225 height 42
select select "48"
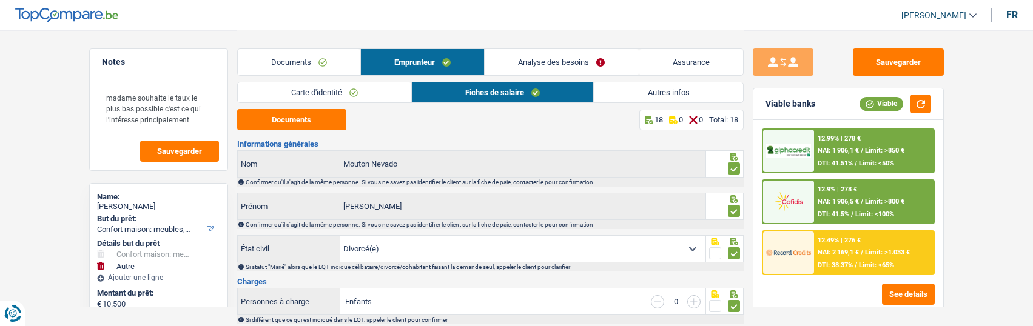
click at [839, 207] on div "12.9% | 278 € NAI: 1 906,5 € / Limit: >800 € DTI: 41.5% / Limit: <100%" at bounding box center [874, 202] width 120 height 42
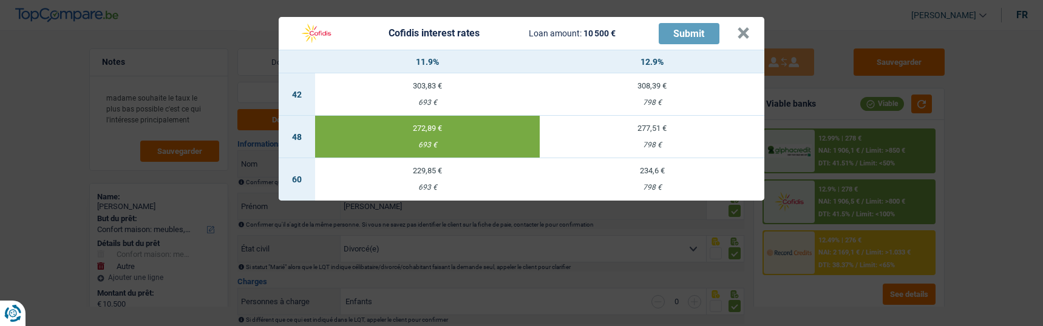
drag, startPoint x: 378, startPoint y: 120, endPoint x: 415, endPoint y: 119, distance: 37.0
click at [380, 124] on div "272,89 €" at bounding box center [427, 128] width 225 height 8
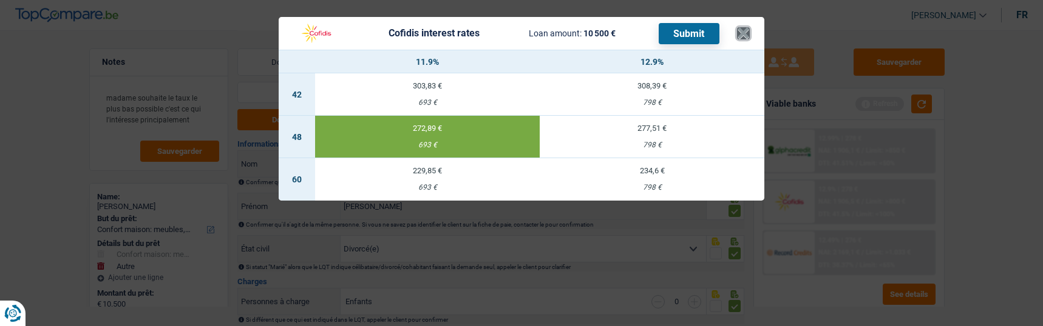
click at [745, 27] on button "×" at bounding box center [743, 33] width 13 height 12
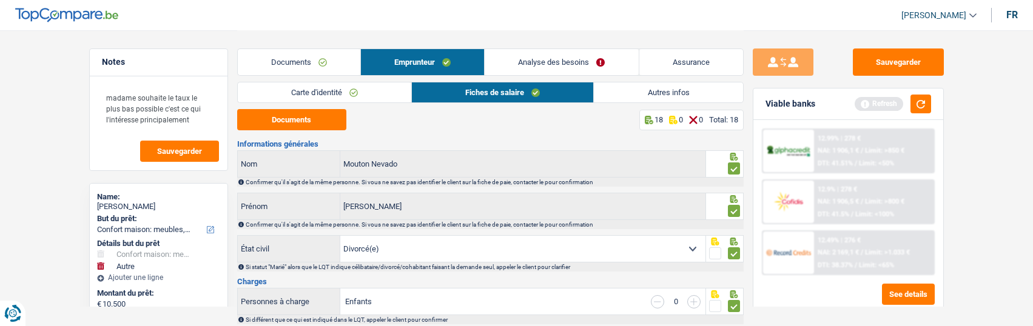
click at [287, 52] on link "Documents" at bounding box center [299, 62] width 123 height 26
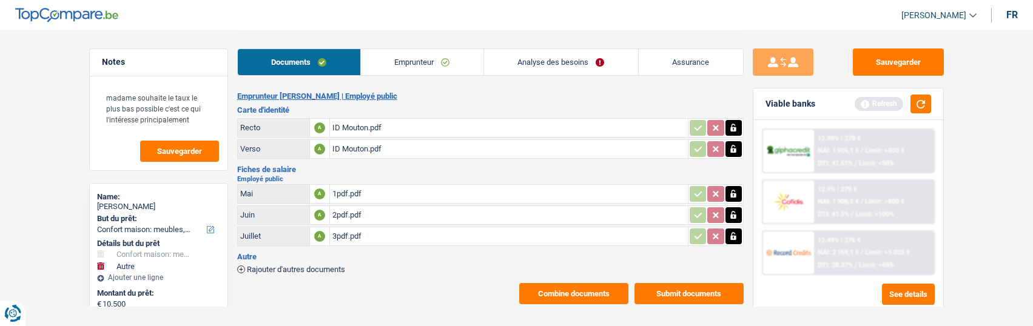
click at [700, 285] on button "Submit documents" at bounding box center [689, 293] width 109 height 21
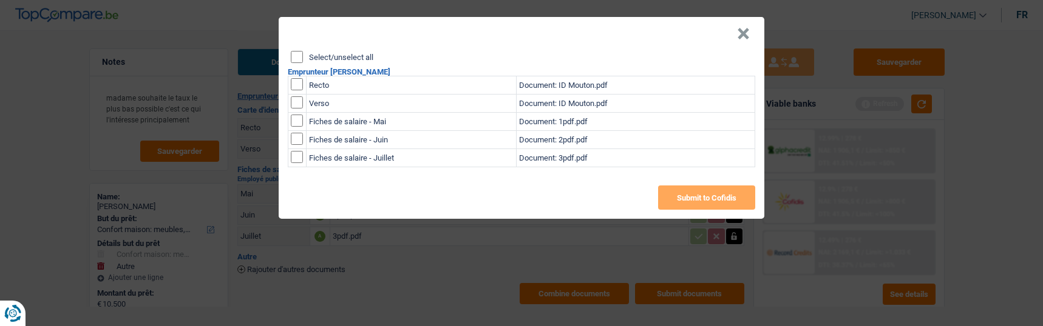
click at [296, 55] on input "Select/unselect all" at bounding box center [297, 57] width 12 height 12
checkbox input "true"
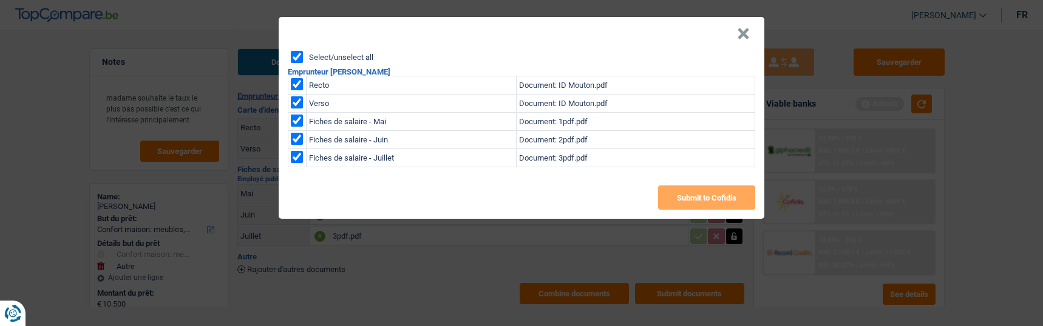
checkbox input "true"
click at [705, 193] on button "Submit to Cofidis" at bounding box center [706, 198] width 97 height 24
click at [620, 61] on div "Select/unselect all Emprunteur Jacqueline Mouton Nevado Recto Document: ID Mout…" at bounding box center [521, 135] width 485 height 168
click at [748, 30] on button "×" at bounding box center [743, 34] width 13 height 12
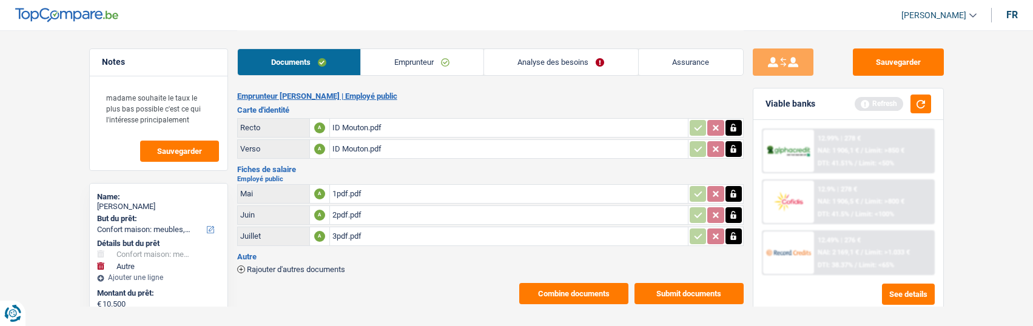
click at [588, 283] on button "Combine documents" at bounding box center [573, 293] width 109 height 21
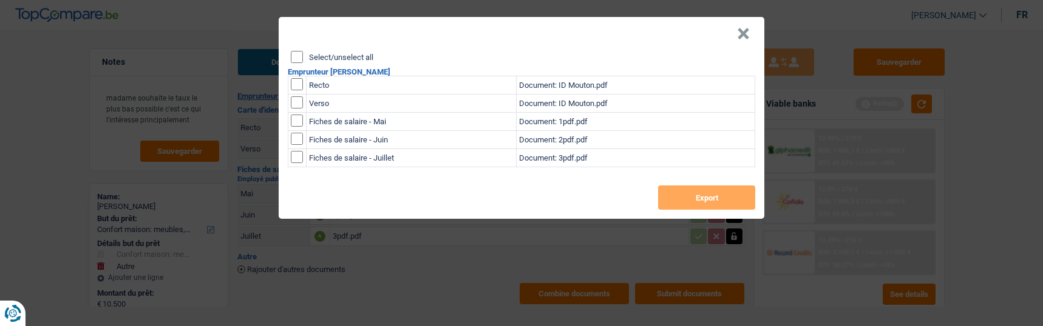
click at [293, 51] on input "Select/unselect all" at bounding box center [297, 57] width 12 height 12
checkbox input "true"
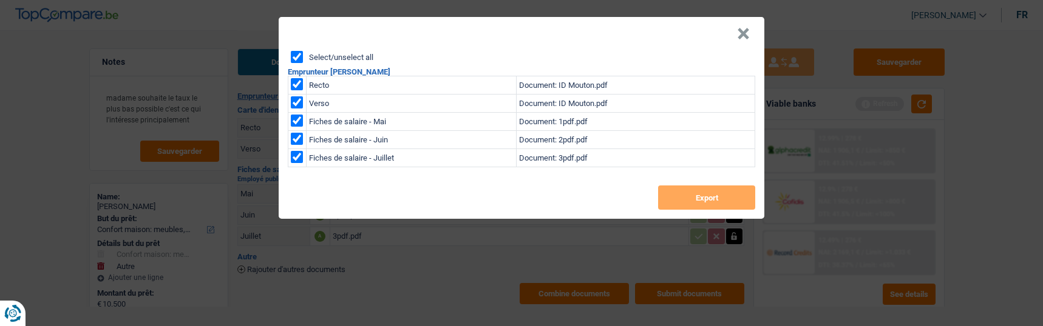
checkbox input "true"
click at [694, 187] on button "Export" at bounding box center [706, 198] width 97 height 24
click at [739, 29] on header "×" at bounding box center [521, 34] width 485 height 34
click at [747, 31] on button "×" at bounding box center [743, 34] width 13 height 12
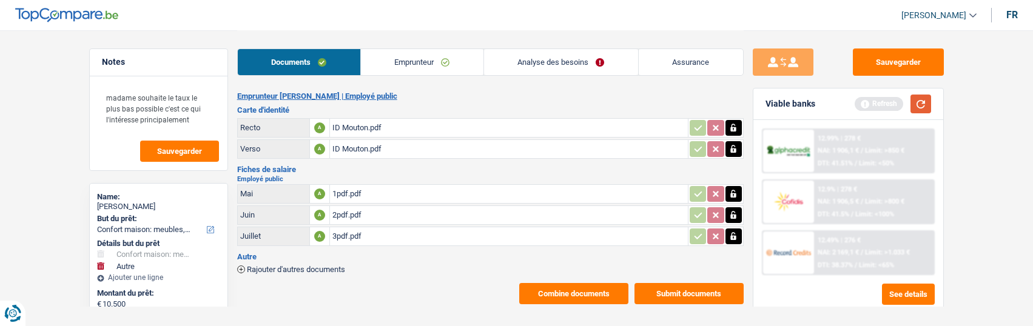
click at [928, 97] on button "button" at bounding box center [921, 104] width 21 height 19
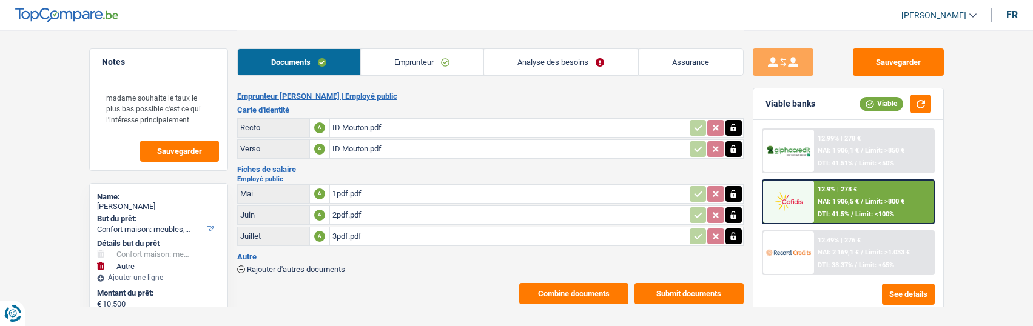
click at [845, 150] on span "NAI: 1 906,1 €" at bounding box center [838, 151] width 41 height 8
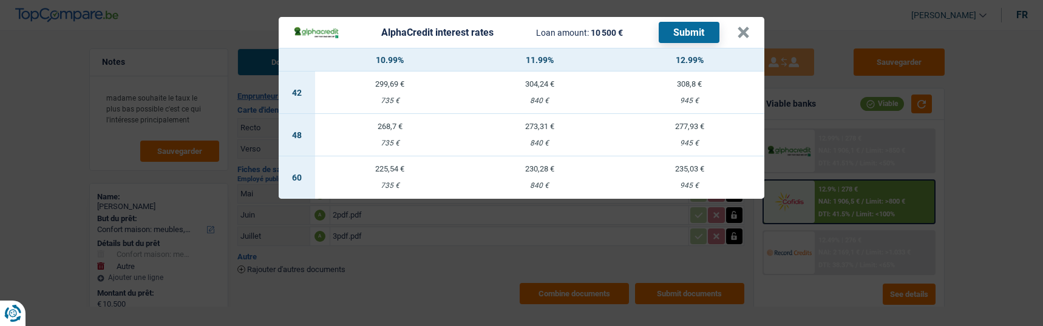
click at [384, 140] on div "735 €" at bounding box center [390, 144] width 150 height 8
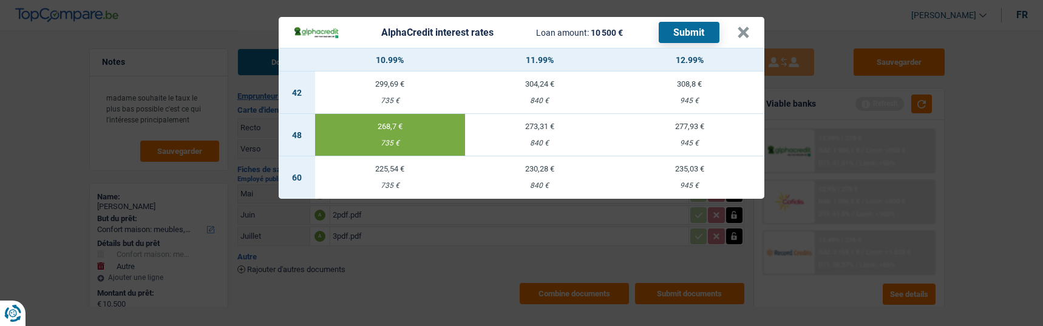
click at [702, 25] on button "Submit" at bounding box center [688, 32] width 61 height 21
click at [741, 28] on button "×" at bounding box center [743, 33] width 13 height 12
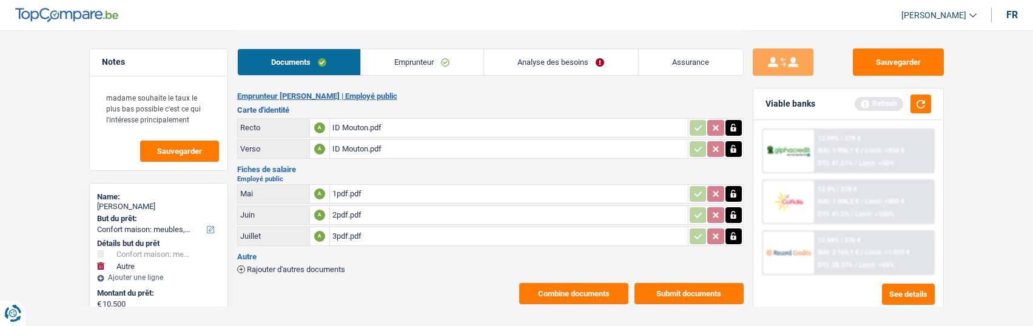
click at [589, 65] on link "Analyse des besoins" at bounding box center [561, 62] width 154 height 26
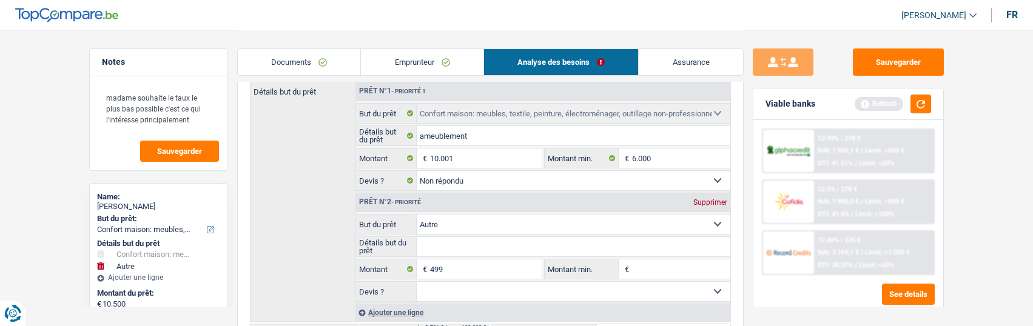
scroll to position [243, 0]
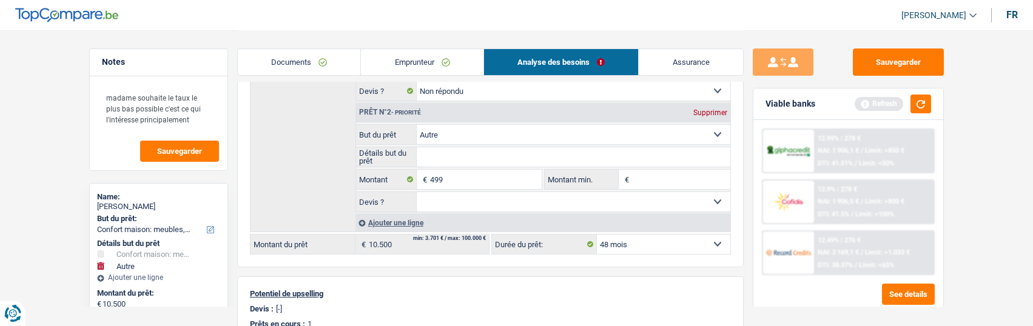
click at [706, 109] on div "Supprimer" at bounding box center [711, 112] width 40 height 7
type input "10.001"
select select "60"
type input "10.001"
select select "60"
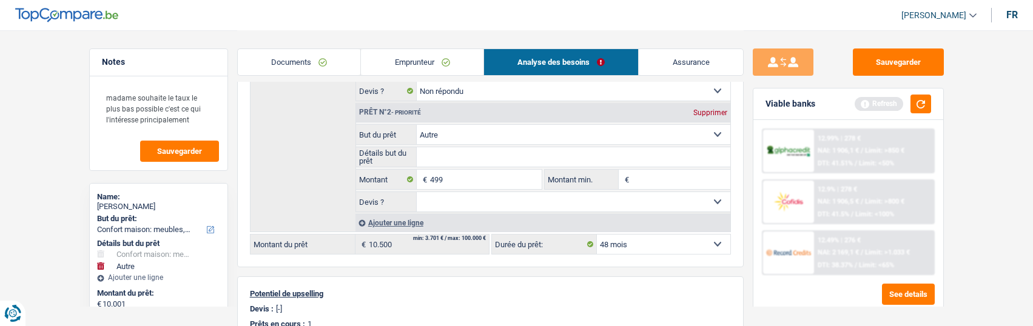
type input "10.001"
select select "60"
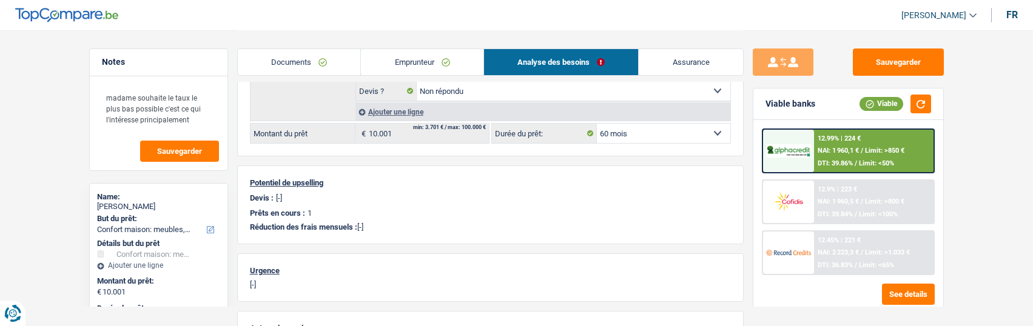
click at [861, 244] on div "12.45% | 221 € NAI: 2 223,3 € / Limit: >1.033 € DTI: 36.83% / Limit: <65%" at bounding box center [874, 253] width 120 height 42
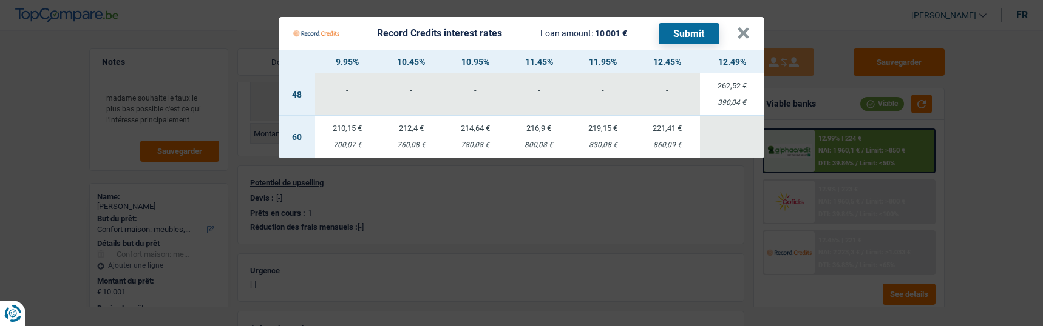
click at [353, 141] on div "700,07 €" at bounding box center [347, 145] width 64 height 8
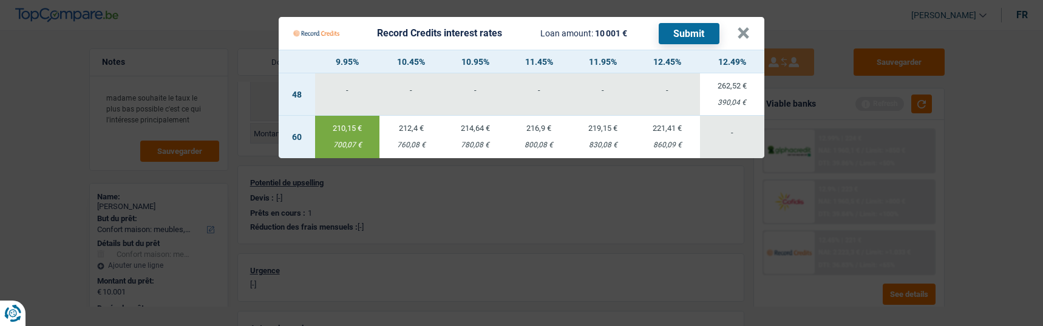
click at [688, 26] on button "Submit" at bounding box center [688, 33] width 61 height 21
click at [743, 27] on button "×" at bounding box center [743, 33] width 13 height 12
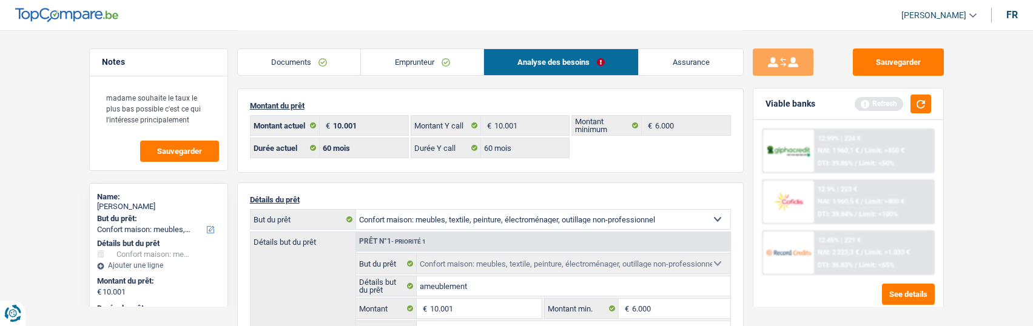
scroll to position [0, 0]
click at [439, 61] on link "Emprunteur" at bounding box center [422, 62] width 123 height 26
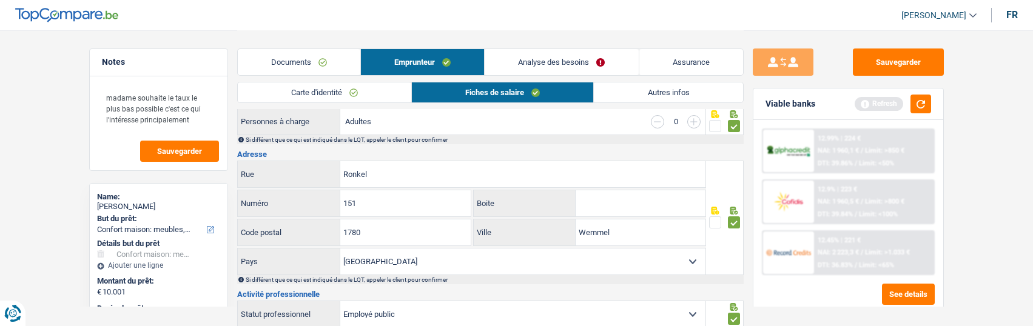
scroll to position [220, 0]
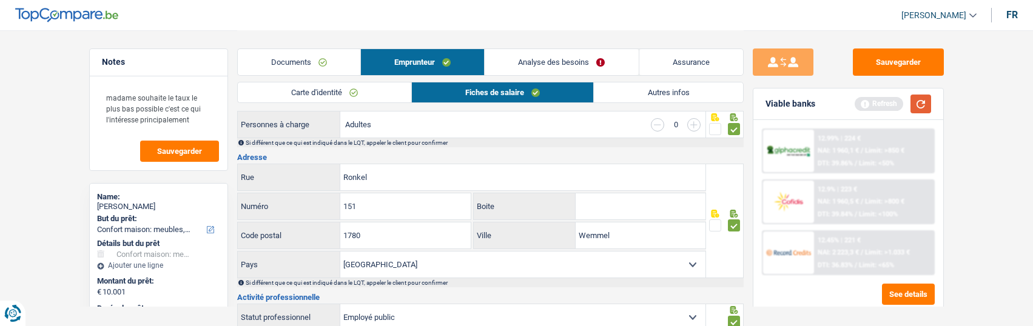
click at [924, 97] on button "button" at bounding box center [921, 104] width 21 height 19
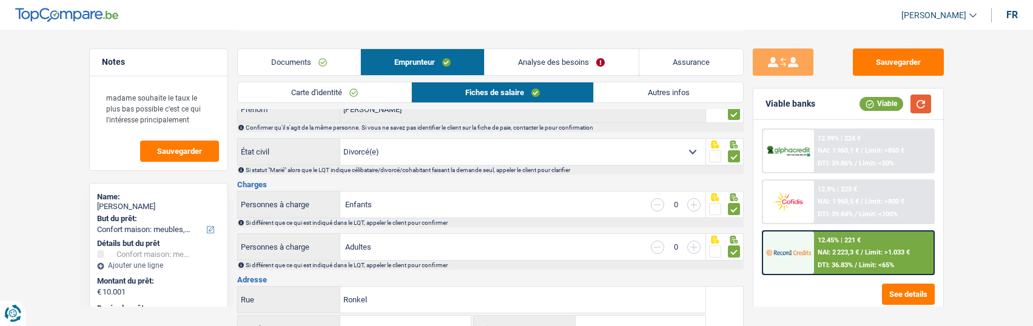
scroll to position [0, 0]
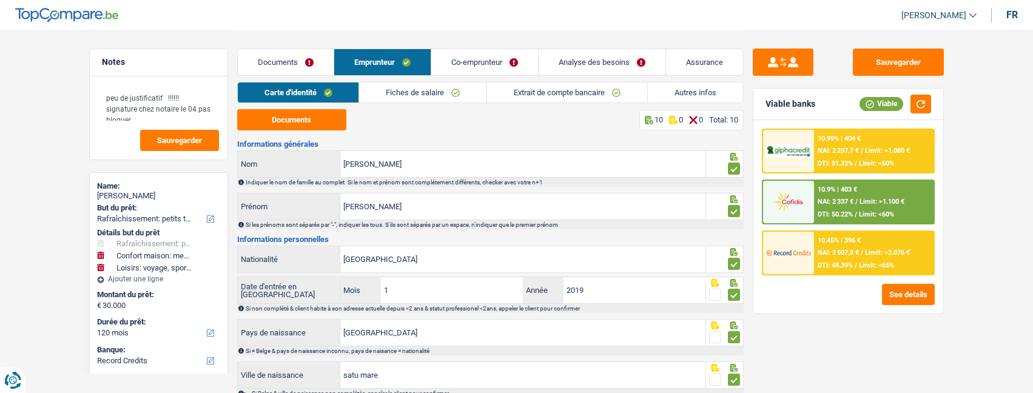
select select "houseOrGarden"
select select "household"
select select "hobbies"
select select "120"
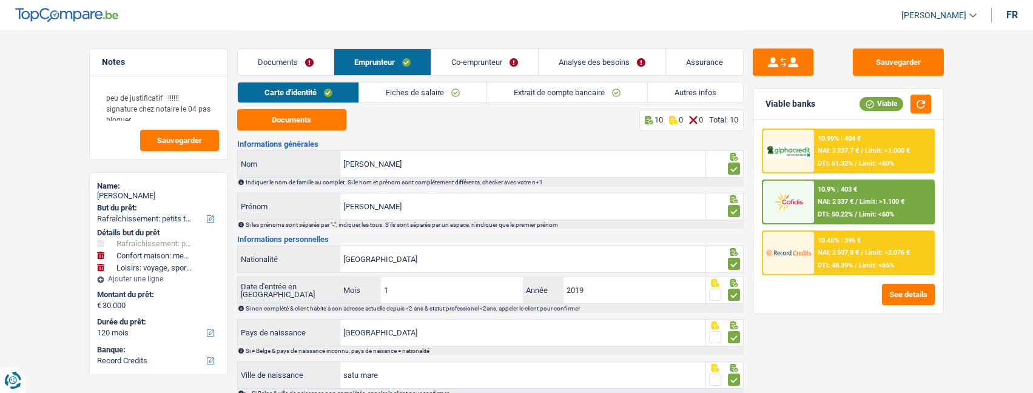
select select "record credits"
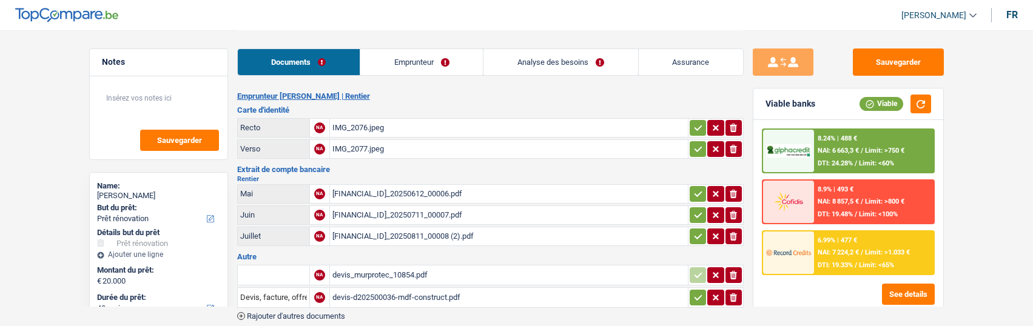
select select "renovation"
select select "48"
select select "record credits"
click at [417, 64] on link "Emprunteur" at bounding box center [421, 62] width 123 height 26
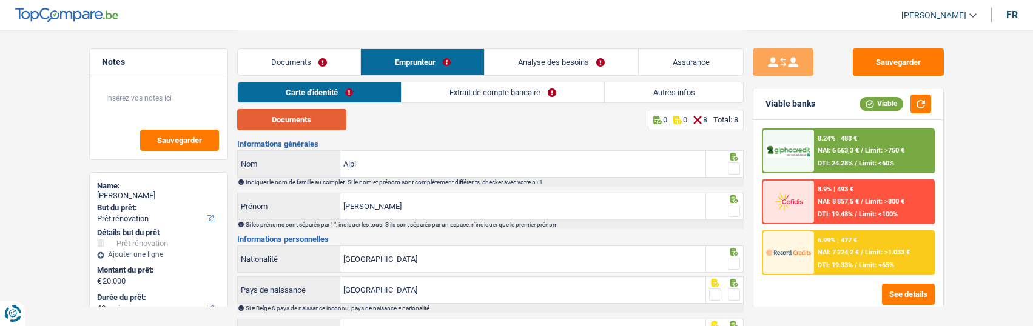
click at [311, 123] on button "Documents" at bounding box center [291, 119] width 109 height 21
drag, startPoint x: 737, startPoint y: 165, endPoint x: 734, endPoint y: 172, distance: 7.6
click at [737, 165] on span at bounding box center [734, 169] width 12 height 12
click at [0, 0] on input "radio" at bounding box center [0, 0] width 0 height 0
click at [735, 209] on span at bounding box center [734, 211] width 12 height 12
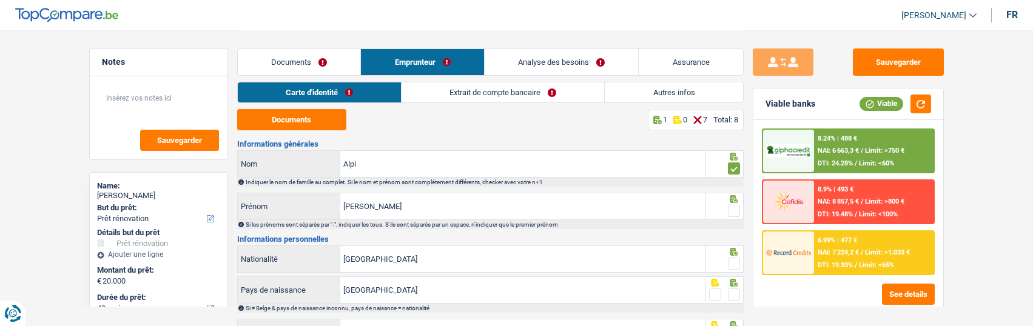
click at [0, 0] on input "radio" at bounding box center [0, 0] width 0 height 0
click at [734, 260] on span at bounding box center [734, 264] width 12 height 12
click at [0, 0] on input "radio" at bounding box center [0, 0] width 0 height 0
click at [734, 291] on span at bounding box center [734, 295] width 12 height 12
click at [0, 0] on input "radio" at bounding box center [0, 0] width 0 height 0
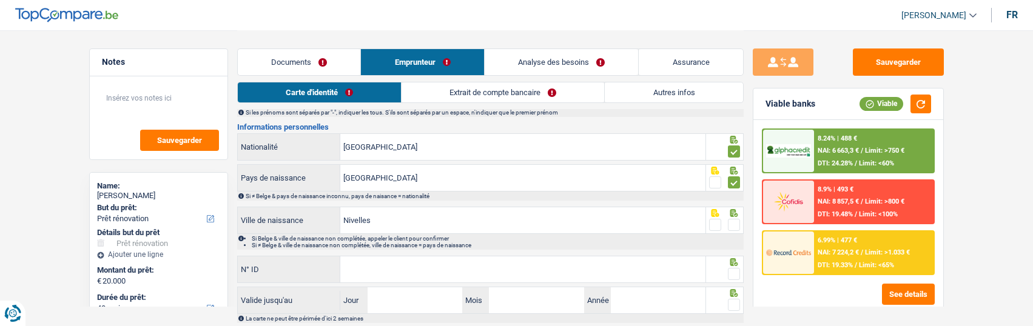
scroll to position [121, 0]
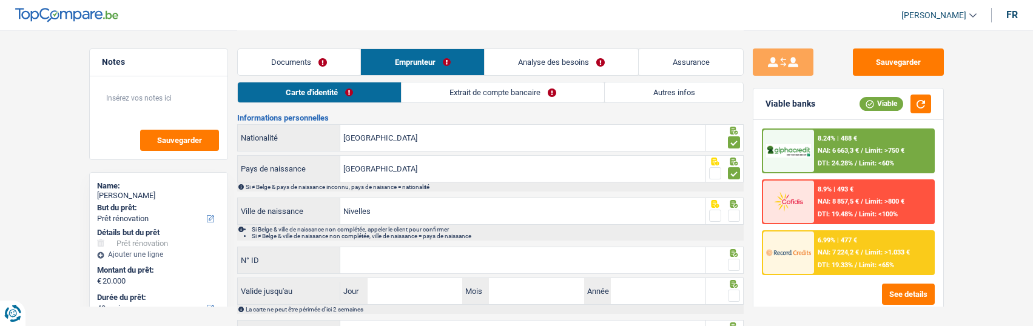
click at [738, 212] on span at bounding box center [734, 216] width 12 height 12
click at [0, 0] on input "radio" at bounding box center [0, 0] width 0 height 0
click at [538, 259] on input "N° ID" at bounding box center [522, 261] width 365 height 26
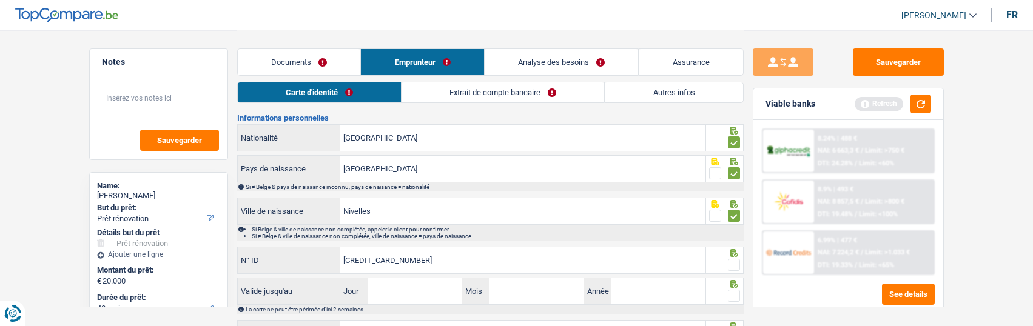
type input "595-2377683-37"
click at [734, 263] on span at bounding box center [734, 265] width 12 height 12
click at [0, 0] on input "radio" at bounding box center [0, 0] width 0 height 0
click at [430, 282] on input "Jour" at bounding box center [415, 292] width 95 height 26
type input "30"
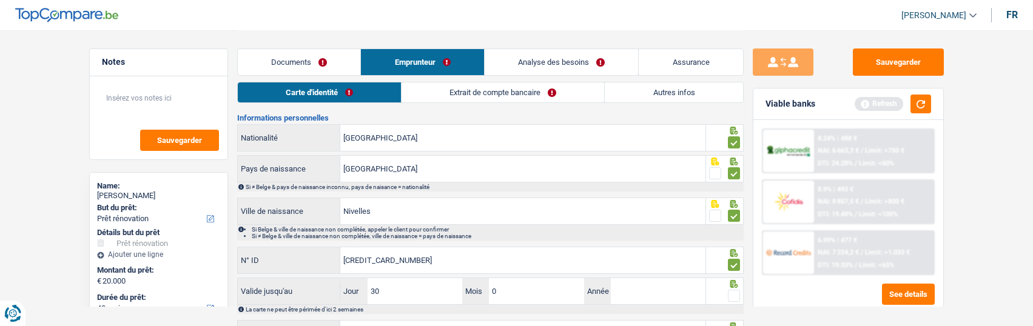
type input "05"
type input "2034"
click at [734, 292] on span at bounding box center [734, 296] width 12 height 12
click at [0, 0] on input "radio" at bounding box center [0, 0] width 0 height 0
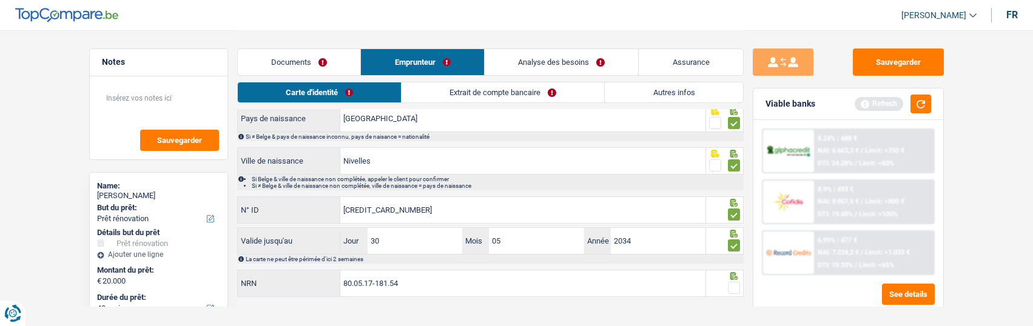
scroll to position [183, 0]
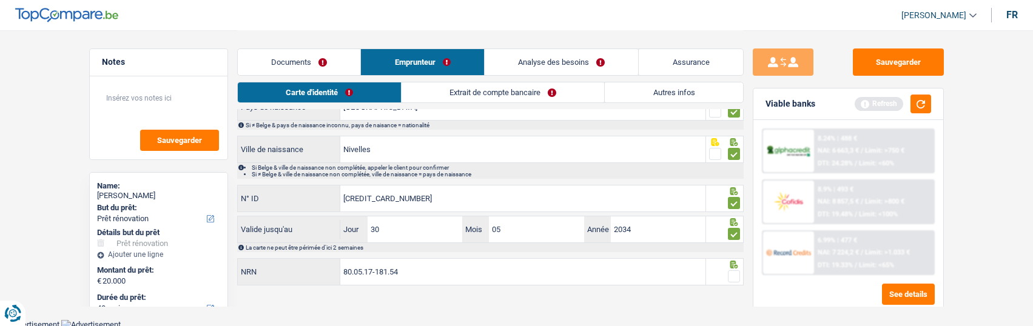
click at [732, 274] on span at bounding box center [734, 277] width 12 height 12
click at [0, 0] on input "radio" at bounding box center [0, 0] width 0 height 0
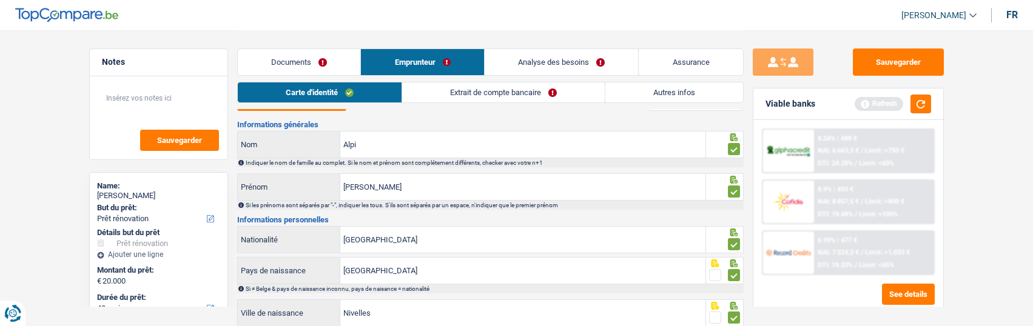
scroll to position [0, 0]
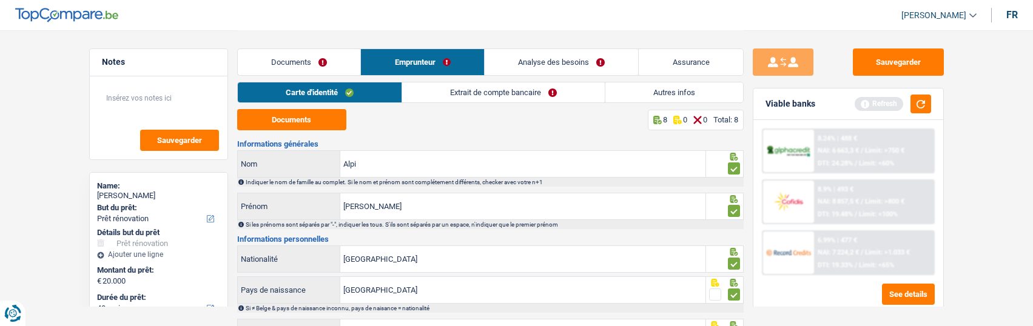
click at [524, 95] on link "Extrait de compte bancaire" at bounding box center [503, 93] width 203 height 20
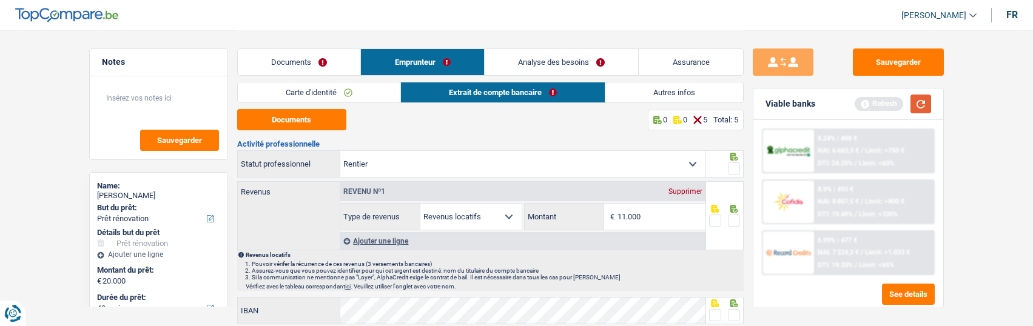
click at [927, 104] on button "button" at bounding box center [921, 104] width 21 height 19
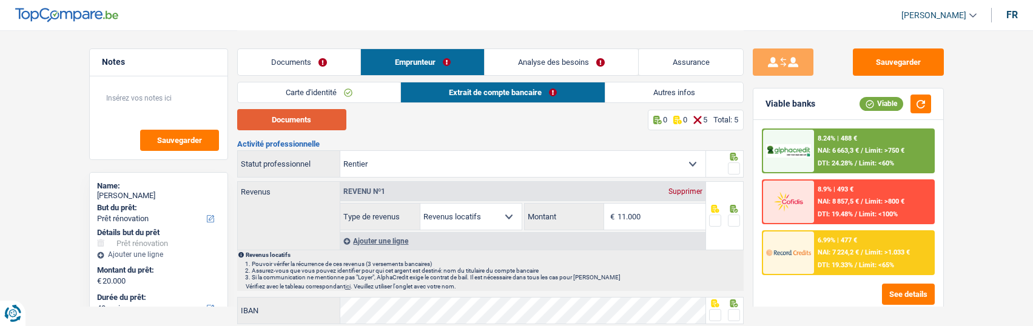
click at [323, 123] on button "Documents" at bounding box center [291, 119] width 109 height 21
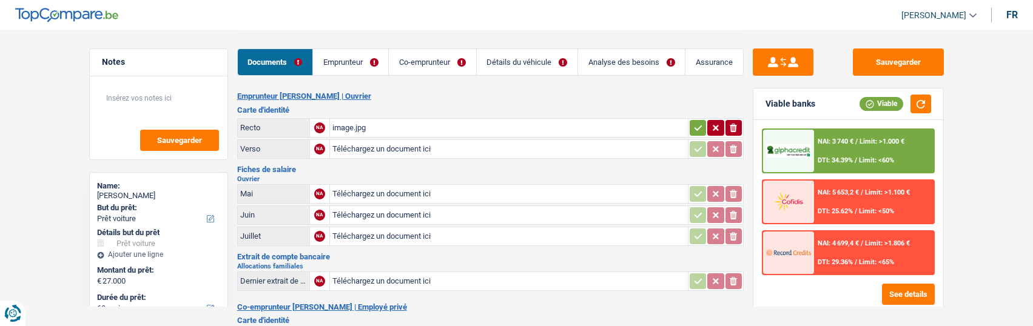
select select "car"
select select "60"
select select "alphacredit"
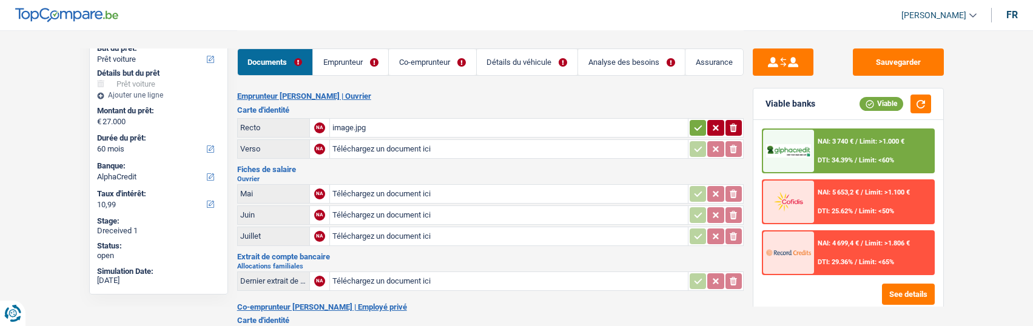
click at [378, 126] on div "image.jpg" at bounding box center [509, 128] width 353 height 18
click at [359, 146] on input "Téléchargez un document ici" at bounding box center [509, 149] width 353 height 18
type input "C:\fakepath\ID ver Elton.jpeg"
click at [696, 122] on icon "button" at bounding box center [699, 128] width 10 height 12
click at [458, 124] on div "image.jpg" at bounding box center [509, 128] width 353 height 18
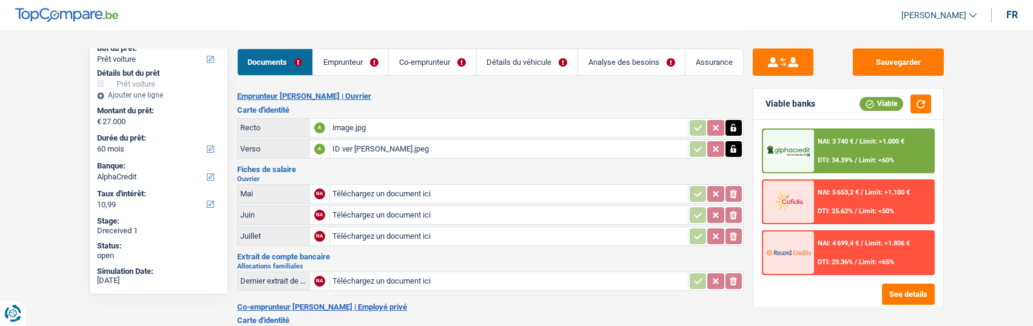
click at [733, 122] on icon "button" at bounding box center [734, 128] width 10 height 12
click at [735, 124] on icon "ionicons-v5-e" at bounding box center [734, 128] width 10 height 12
click at [382, 124] on input "Téléchargez un document ici" at bounding box center [509, 128] width 353 height 18
type input "C:\fakepath\ID rec Elton.jpeg"
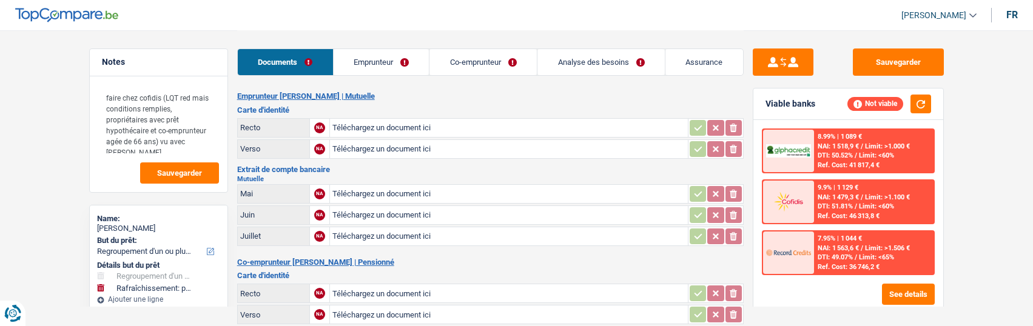
select select "refinancing"
select select "houseOrGarden"
select select "120"
select select "cofidis"
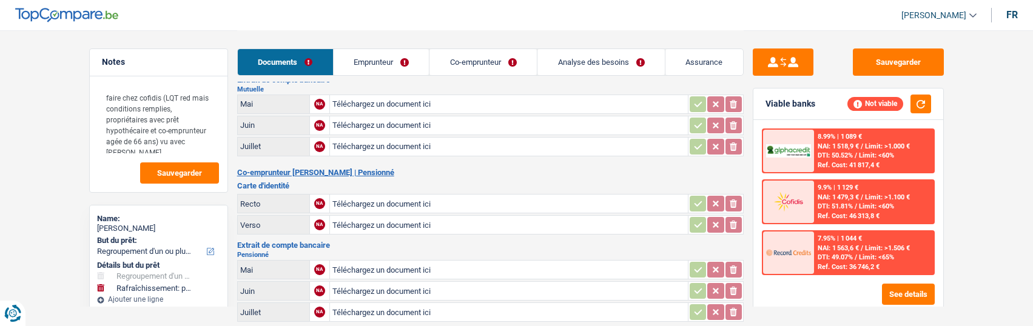
scroll to position [61, 0]
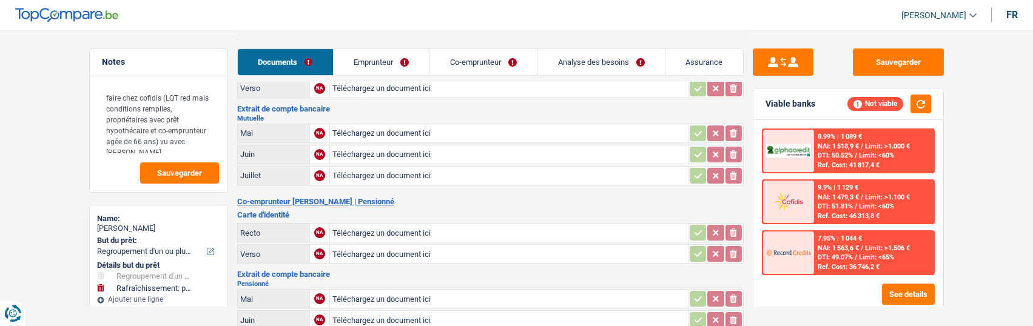
click at [496, 63] on link "Co-emprunteur" at bounding box center [483, 62] width 107 height 26
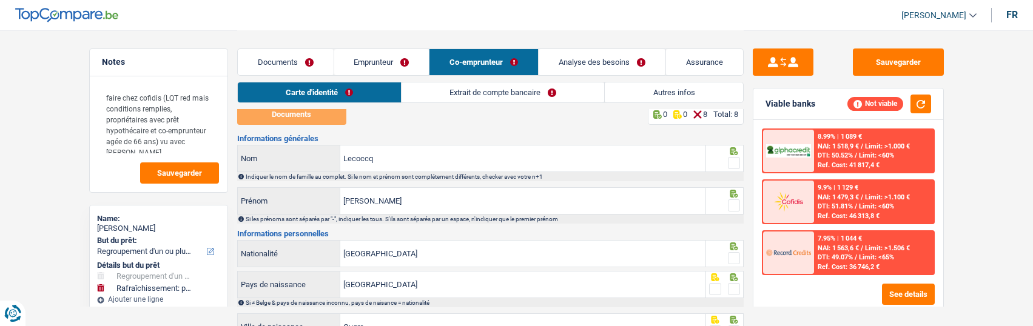
scroll to position [0, 0]
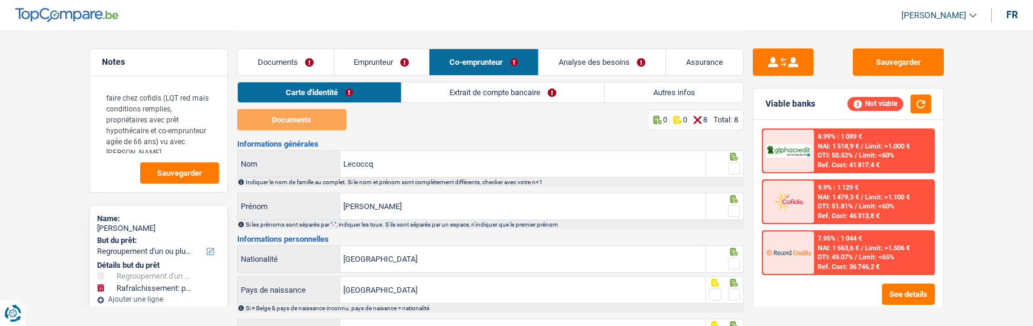
click at [542, 94] on link "Extrait de compte bancaire" at bounding box center [503, 93] width 203 height 20
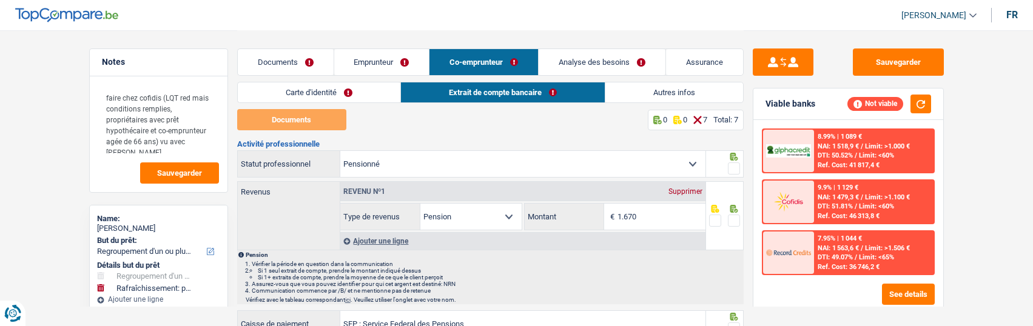
click at [390, 63] on link "Emprunteur" at bounding box center [381, 62] width 95 height 26
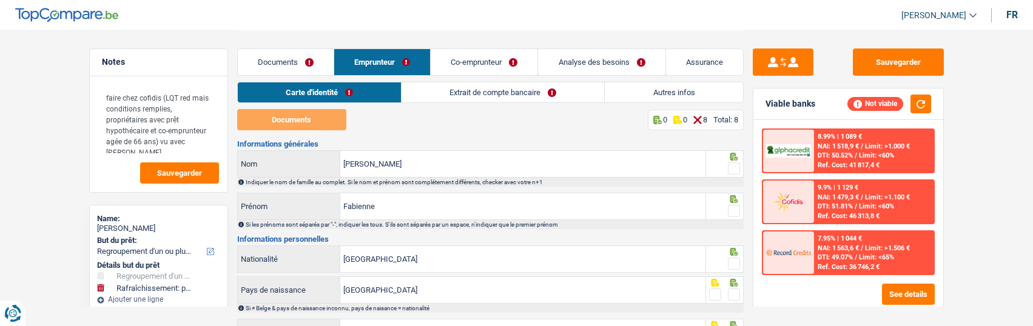
click at [538, 91] on link "Extrait de compte bancaire" at bounding box center [503, 93] width 203 height 20
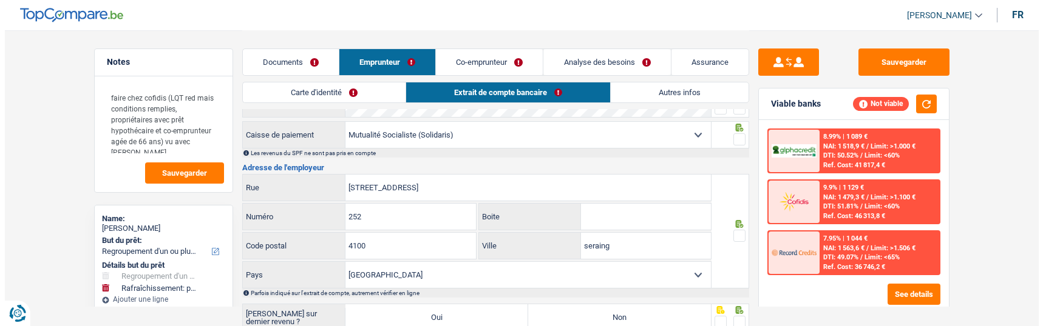
scroll to position [243, 0]
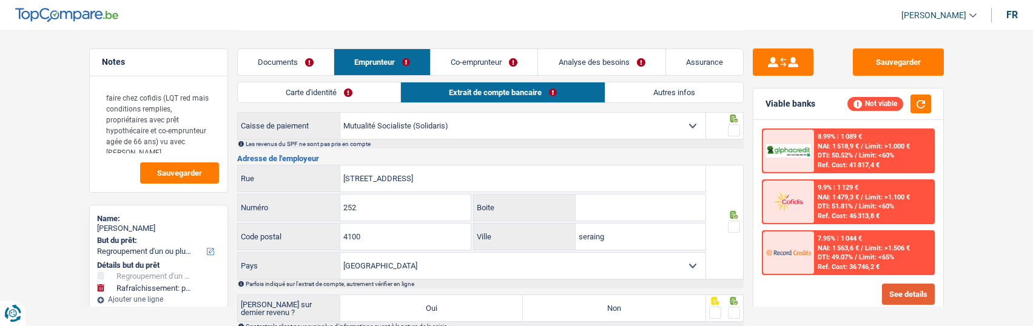
click at [901, 294] on button "See details" at bounding box center [908, 294] width 53 height 21
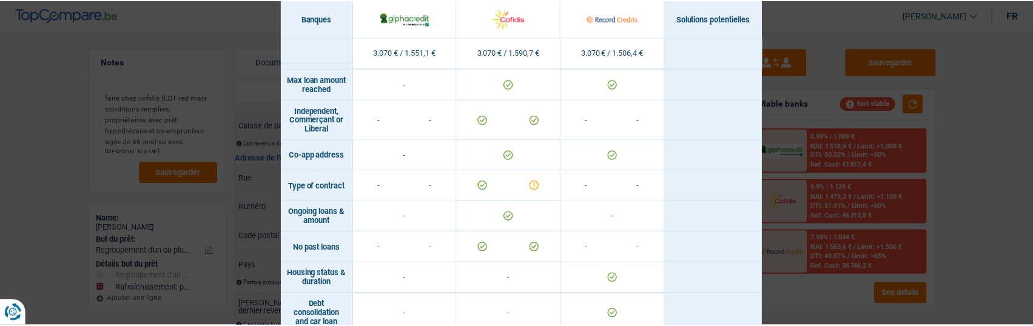
scroll to position [844, 0]
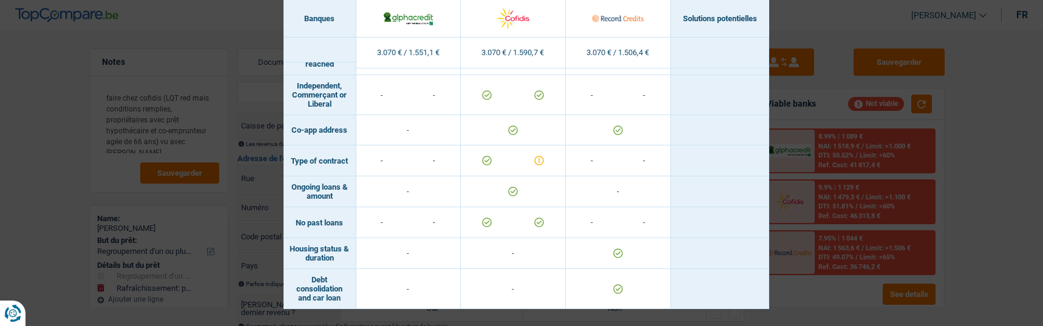
click at [829, 127] on div "Banks conditions × Banques Solutions potentielles Revenus / Charges 3.070 € / 1…" at bounding box center [521, 163] width 1043 height 326
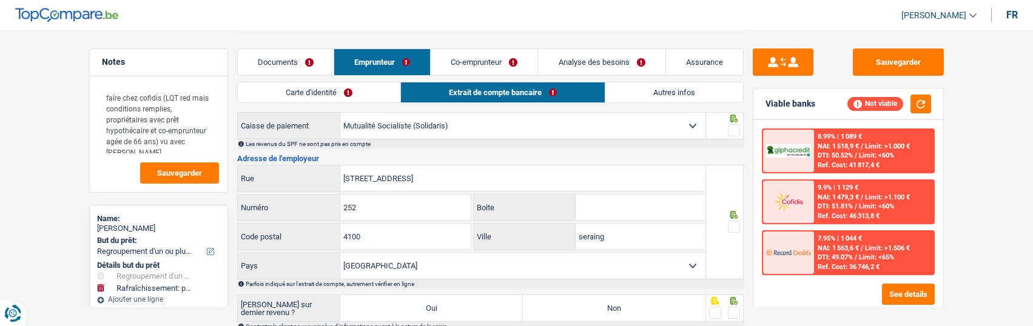
click at [476, 58] on link "Co-emprunteur" at bounding box center [484, 62] width 107 height 26
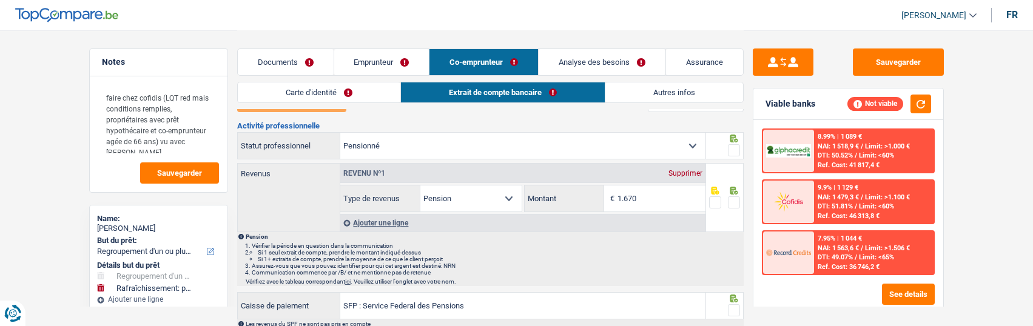
scroll to position [0, 0]
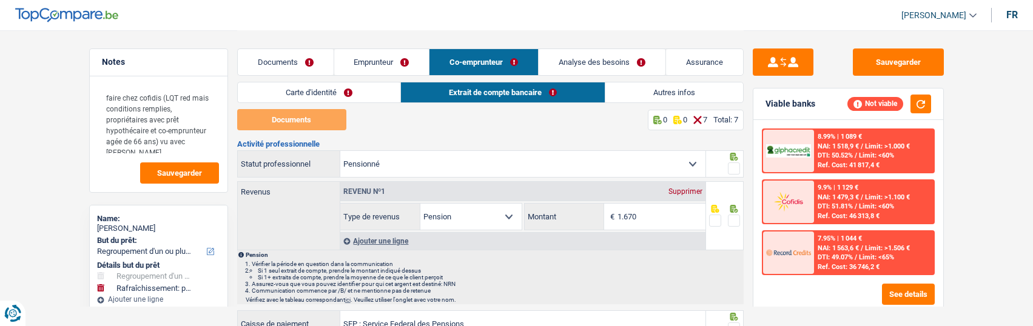
click at [371, 62] on link "Emprunteur" at bounding box center [381, 62] width 95 height 26
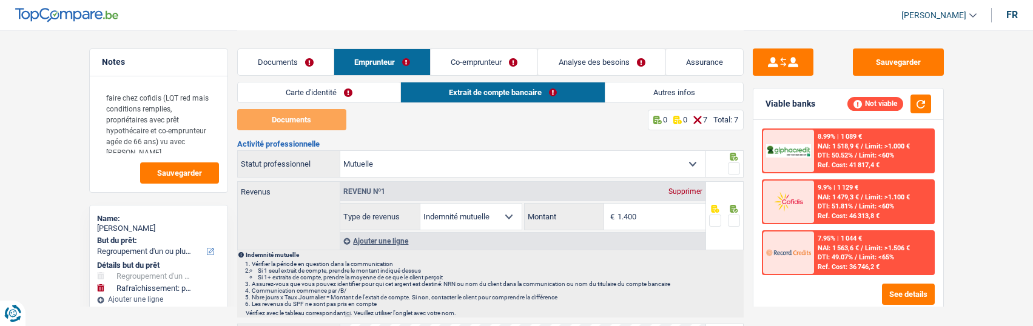
click at [671, 87] on link "Autres infos" at bounding box center [675, 93] width 138 height 20
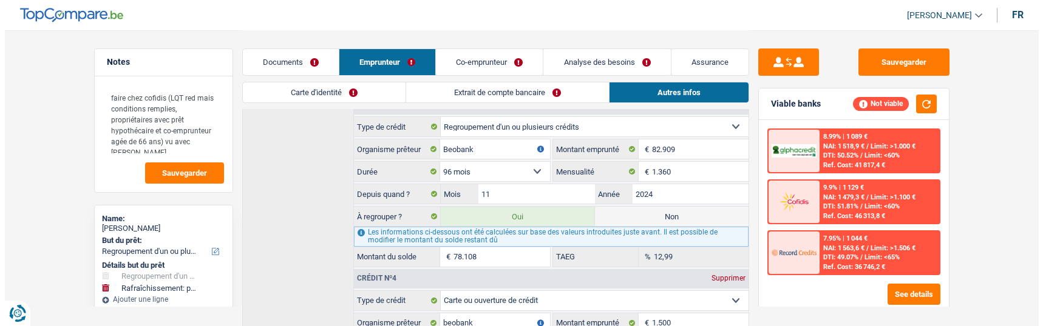
scroll to position [971, 0]
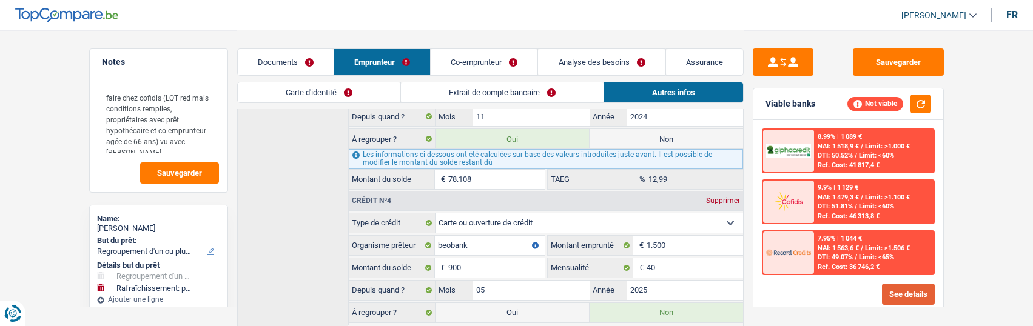
click at [897, 288] on button "See details" at bounding box center [908, 294] width 53 height 21
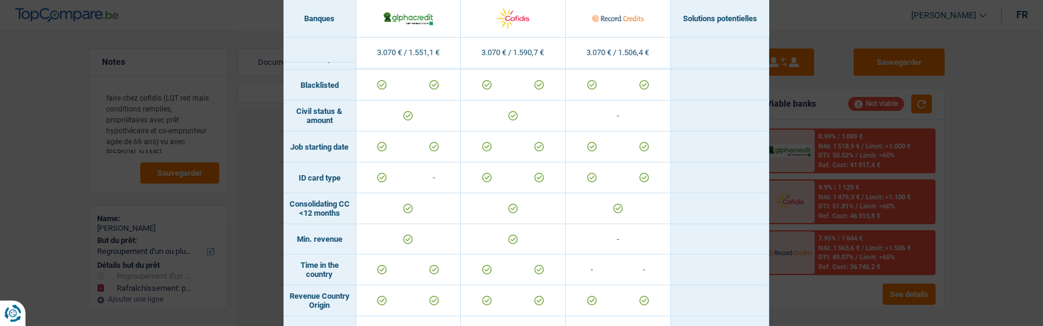
scroll to position [364, 0]
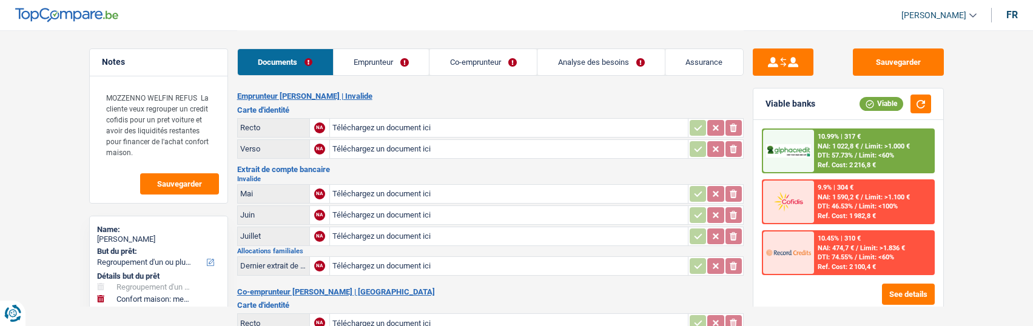
select select "refinancing"
select select "household"
select select "120"
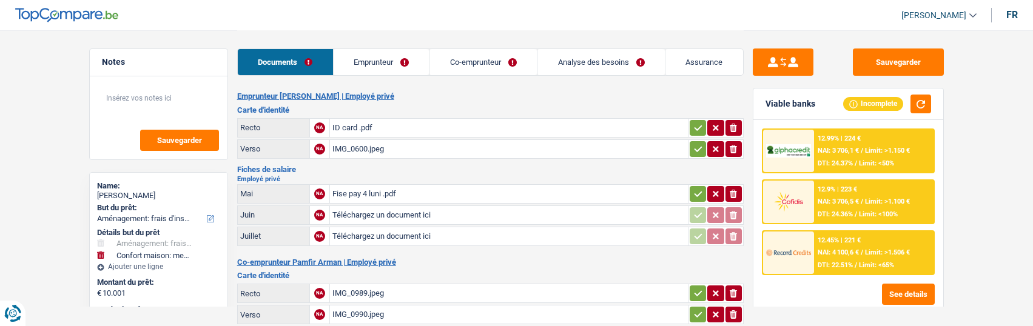
select select "movingOrInstallation"
select select "household"
select select "60"
select select "record credits"
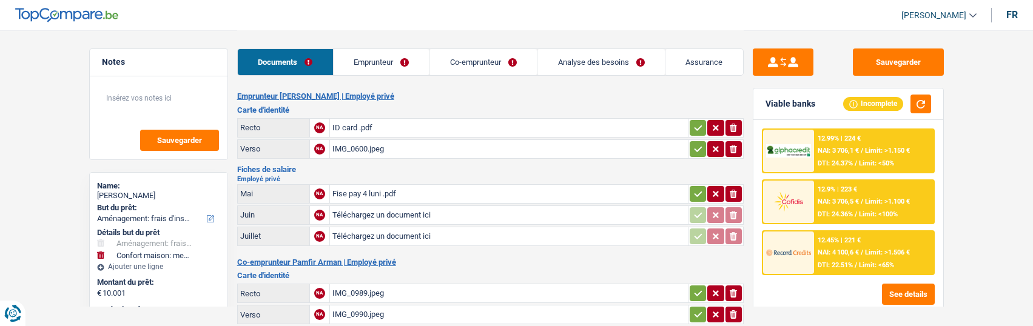
click at [371, 189] on div "Fise pay 4 luni .pdf" at bounding box center [509, 194] width 353 height 18
click at [385, 67] on link "Emprunteur" at bounding box center [382, 62] width 96 height 26
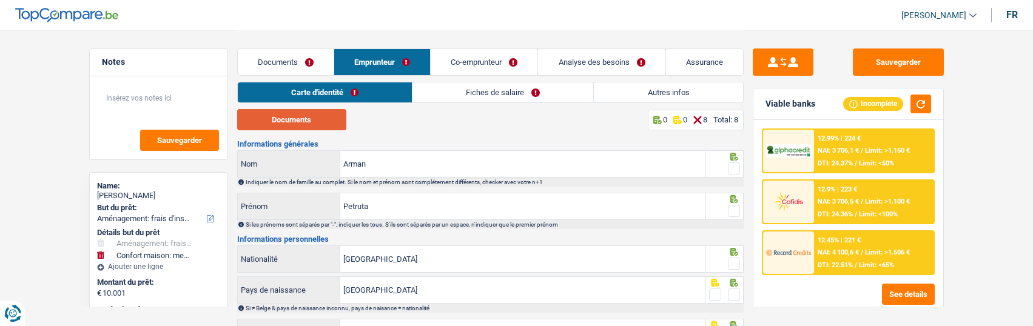
click at [300, 127] on button "Documents" at bounding box center [291, 119] width 109 height 21
click at [733, 166] on span at bounding box center [734, 169] width 12 height 12
click at [0, 0] on input "radio" at bounding box center [0, 0] width 0 height 0
drag, startPoint x: 734, startPoint y: 208, endPoint x: 725, endPoint y: 231, distance: 24.2
click at [734, 209] on span at bounding box center [734, 211] width 12 height 12
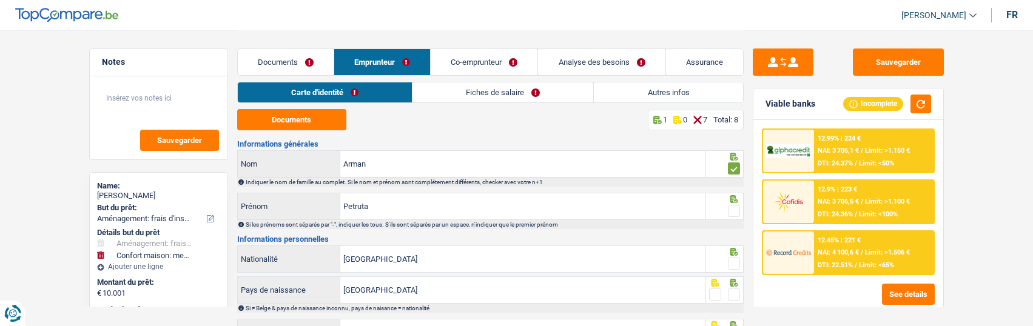
click at [0, 0] on input "radio" at bounding box center [0, 0] width 0 height 0
drag, startPoint x: 734, startPoint y: 260, endPoint x: 736, endPoint y: 268, distance: 8.0
click at [734, 261] on span at bounding box center [734, 264] width 12 height 12
click at [0, 0] on input "radio" at bounding box center [0, 0] width 0 height 0
click at [731, 289] on span at bounding box center [734, 295] width 12 height 12
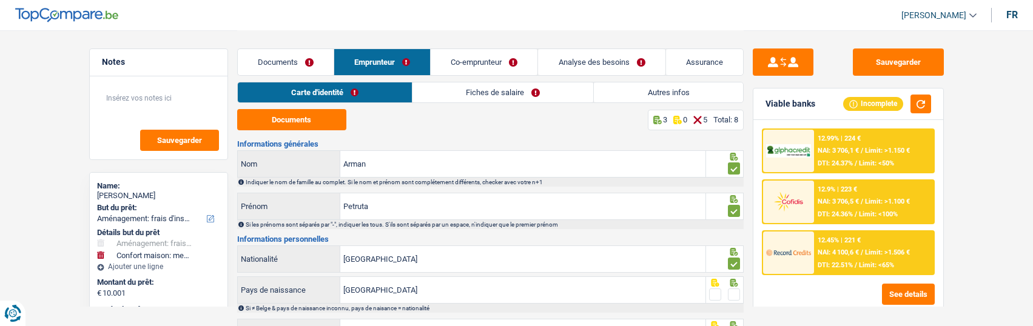
click at [0, 0] on input "radio" at bounding box center [0, 0] width 0 height 0
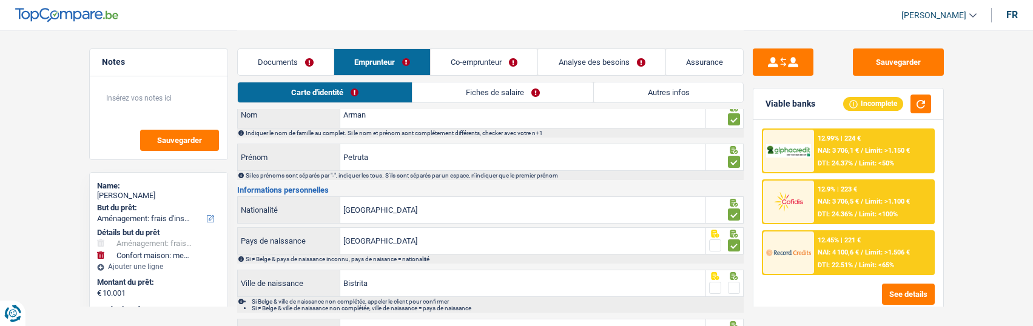
scroll to position [121, 0]
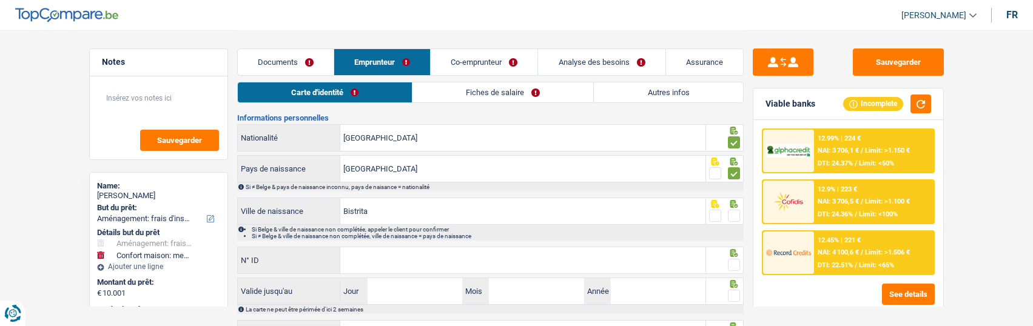
click at [736, 216] on span at bounding box center [734, 216] width 12 height 12
click at [0, 0] on input "radio" at bounding box center [0, 0] width 0 height 0
click at [468, 142] on input "[GEOGRAPHIC_DATA]" at bounding box center [522, 138] width 365 height 26
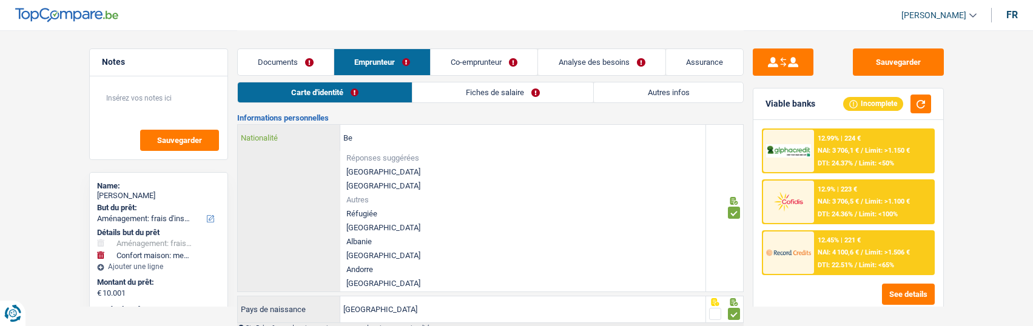
type input "B"
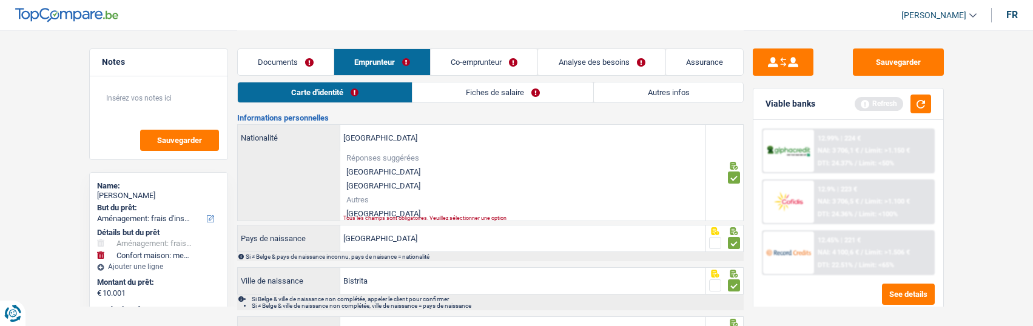
click at [381, 207] on li "Roumanie" at bounding box center [522, 214] width 365 height 14
type input "Roumanie"
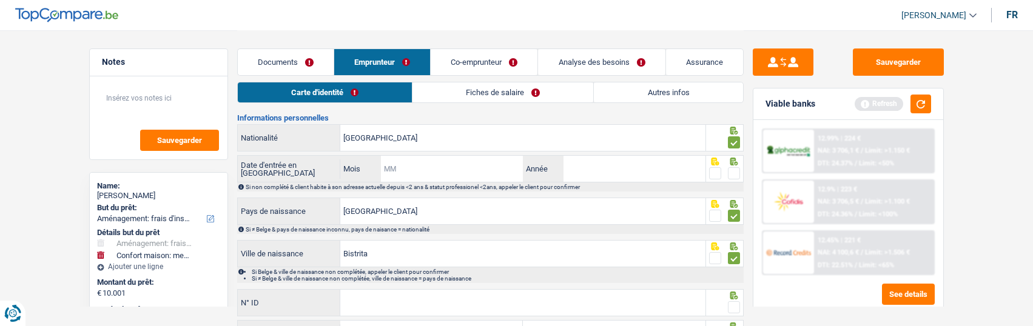
click at [429, 169] on input "Mois" at bounding box center [452, 169] width 143 height 26
type input "2"
type input "05"
click at [576, 169] on input "Année" at bounding box center [635, 169] width 143 height 26
type input "2018"
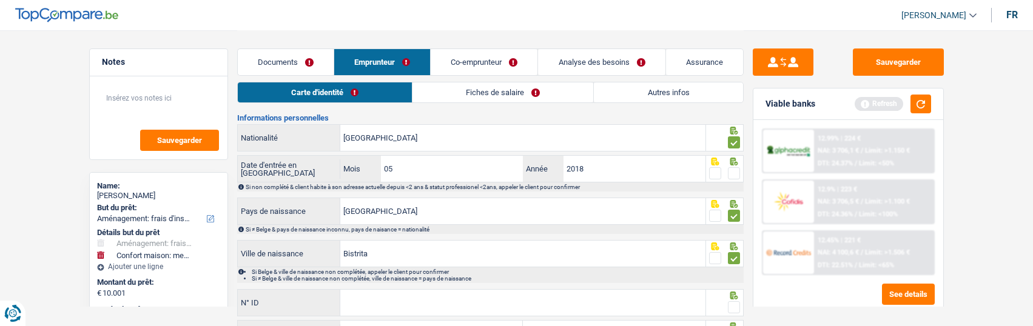
click at [737, 172] on span at bounding box center [734, 173] width 12 height 12
click at [0, 0] on input "radio" at bounding box center [0, 0] width 0 height 0
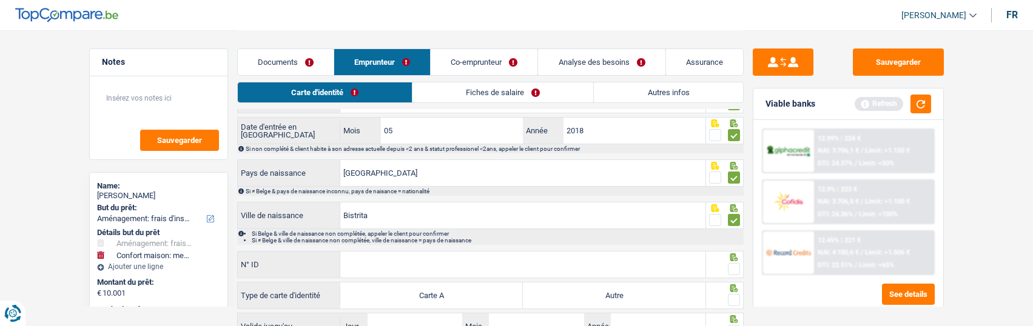
scroll to position [243, 0]
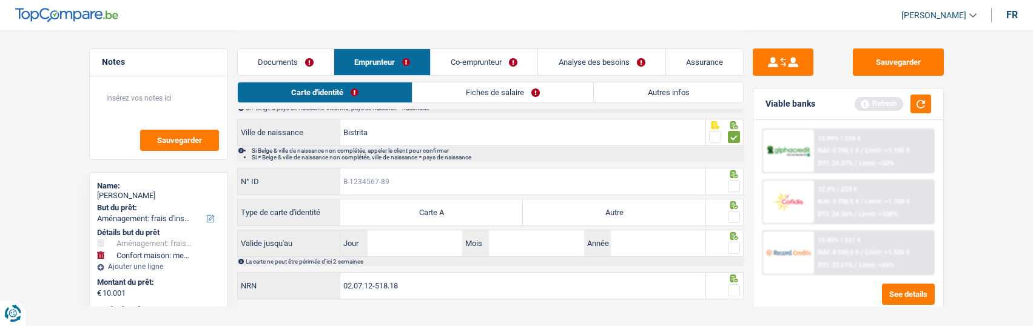
click at [397, 186] on input "N° ID" at bounding box center [522, 182] width 365 height 26
type input "B-6155019-78"
click at [737, 180] on span at bounding box center [734, 186] width 12 height 12
click at [0, 0] on input "radio" at bounding box center [0, 0] width 0 height 0
click at [615, 211] on label "Autre" at bounding box center [614, 213] width 183 height 26
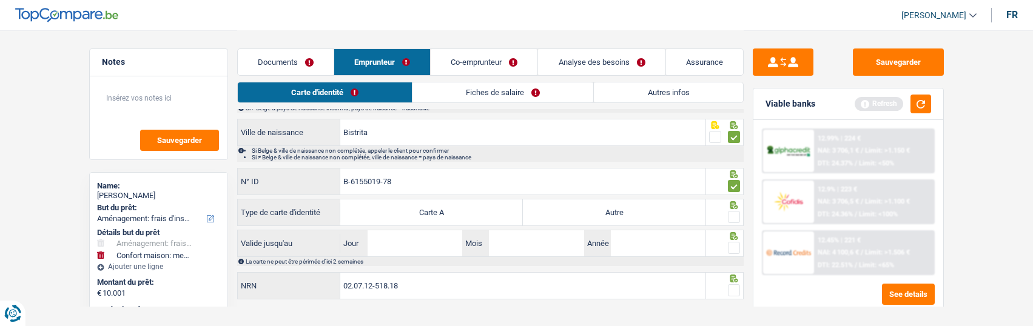
click at [615, 211] on input "Autre" at bounding box center [614, 213] width 183 height 26
radio input "true"
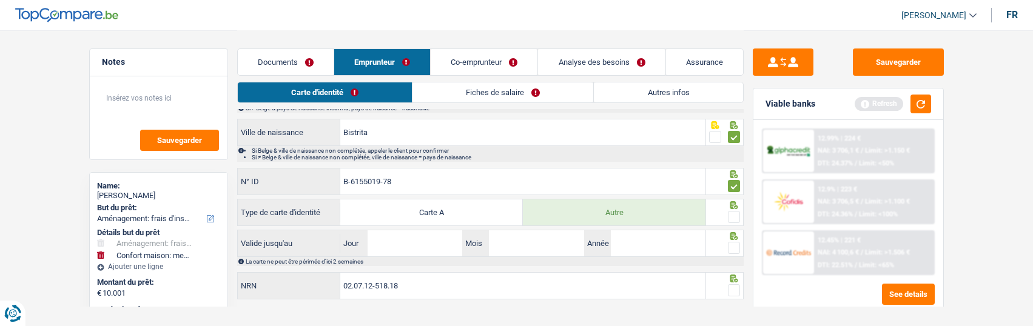
click at [730, 214] on span at bounding box center [734, 217] width 12 height 12
click at [0, 0] on input "radio" at bounding box center [0, 0] width 0 height 0
click at [425, 239] on input "Jour" at bounding box center [415, 244] width 95 height 26
type input "28"
type input "08"
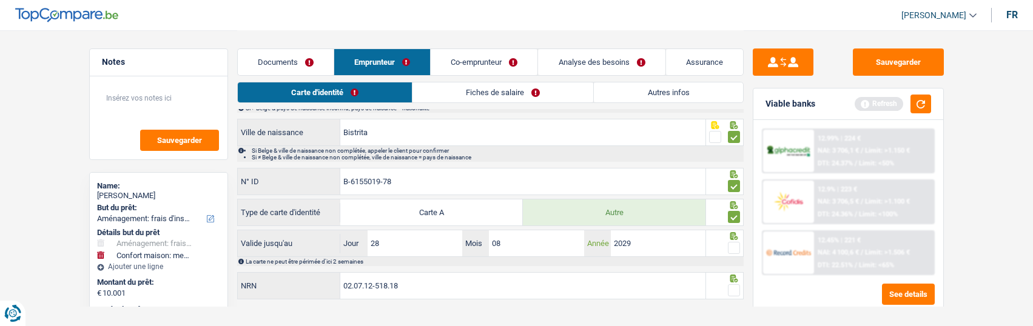
type input "2029"
click at [736, 246] on span at bounding box center [734, 248] width 12 height 12
click at [0, 0] on input "radio" at bounding box center [0, 0] width 0 height 0
click at [736, 286] on span at bounding box center [734, 291] width 12 height 12
click at [0, 0] on input "radio" at bounding box center [0, 0] width 0 height 0
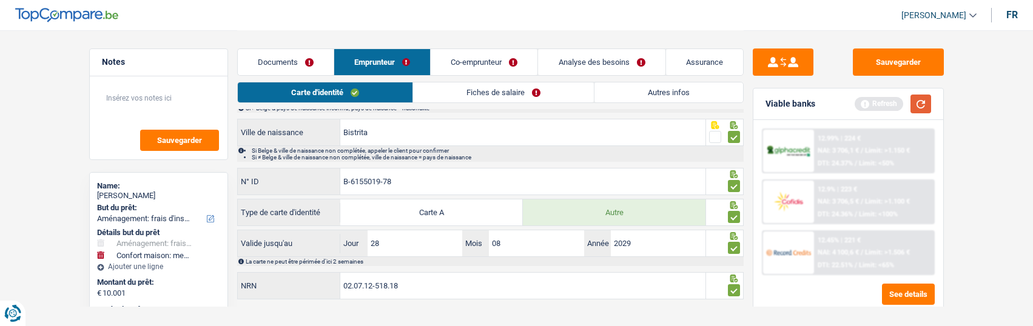
click at [918, 104] on button "button" at bounding box center [921, 104] width 21 height 19
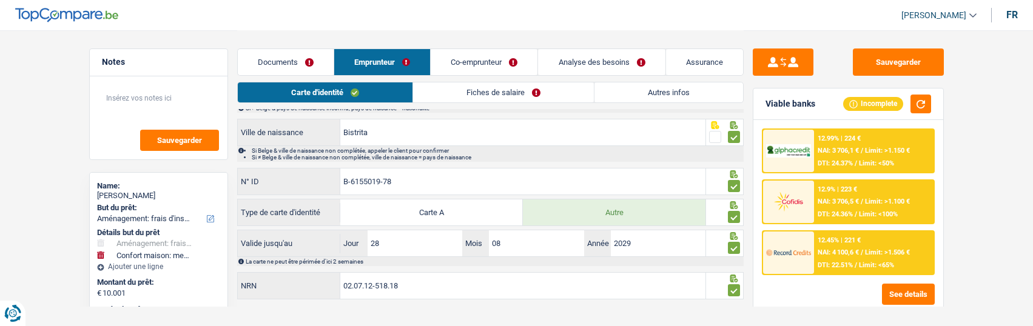
click at [549, 91] on link "Fiches de salaire" at bounding box center [503, 93] width 181 height 20
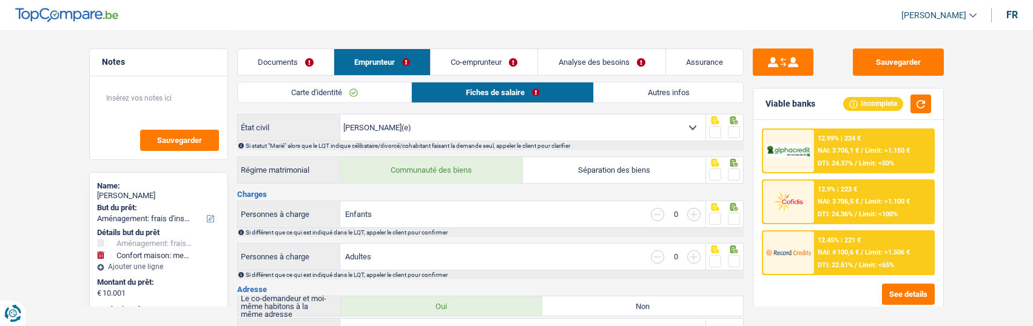
scroll to position [0, 0]
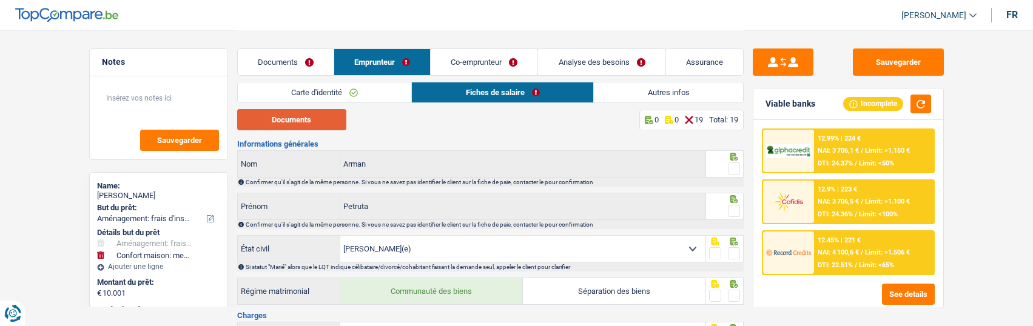
click at [301, 123] on button "Documents" at bounding box center [291, 119] width 109 height 21
drag, startPoint x: 735, startPoint y: 164, endPoint x: 727, endPoint y: 166, distance: 8.3
click at [731, 163] on span at bounding box center [734, 169] width 12 height 12
click at [0, 0] on input "radio" at bounding box center [0, 0] width 0 height 0
click at [739, 211] on span at bounding box center [734, 211] width 12 height 12
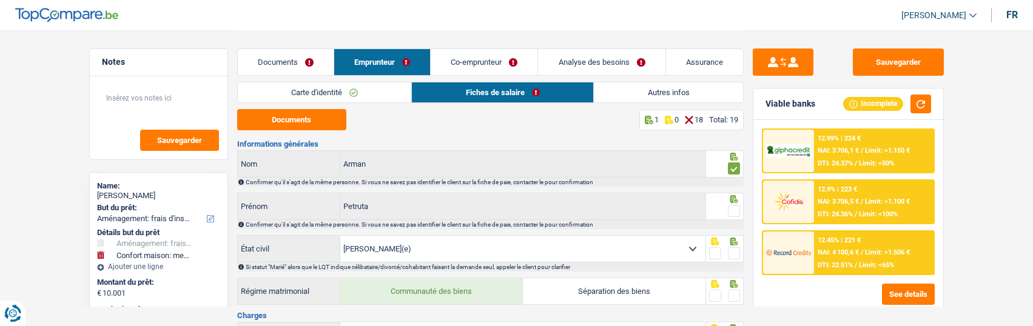
click at [0, 0] on input "radio" at bounding box center [0, 0] width 0 height 0
click at [731, 249] on span at bounding box center [734, 254] width 12 height 12
click at [0, 0] on input "radio" at bounding box center [0, 0] width 0 height 0
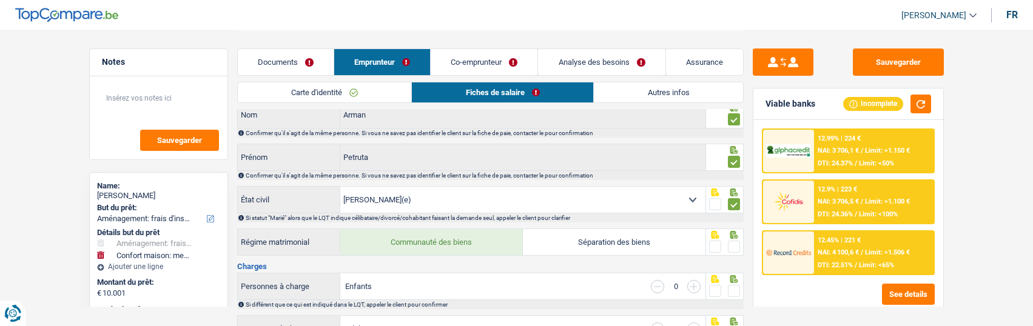
scroll to position [121, 0]
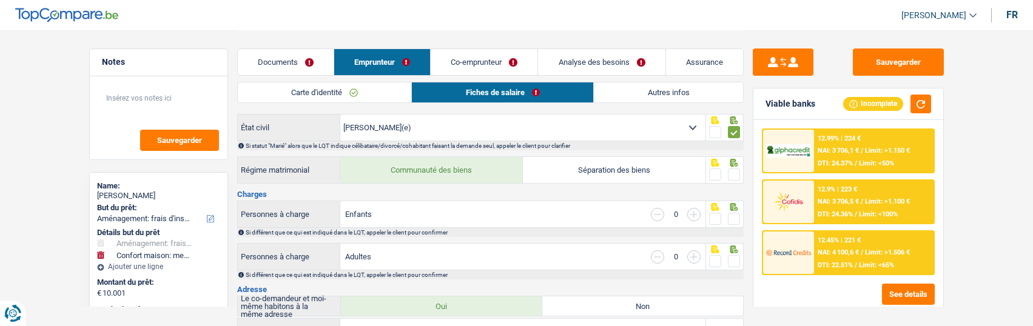
click at [735, 174] on span at bounding box center [734, 175] width 12 height 12
click at [0, 0] on input "radio" at bounding box center [0, 0] width 0 height 0
click at [734, 214] on span at bounding box center [734, 219] width 12 height 12
click at [0, 0] on input "radio" at bounding box center [0, 0] width 0 height 0
click at [736, 255] on span at bounding box center [734, 261] width 12 height 12
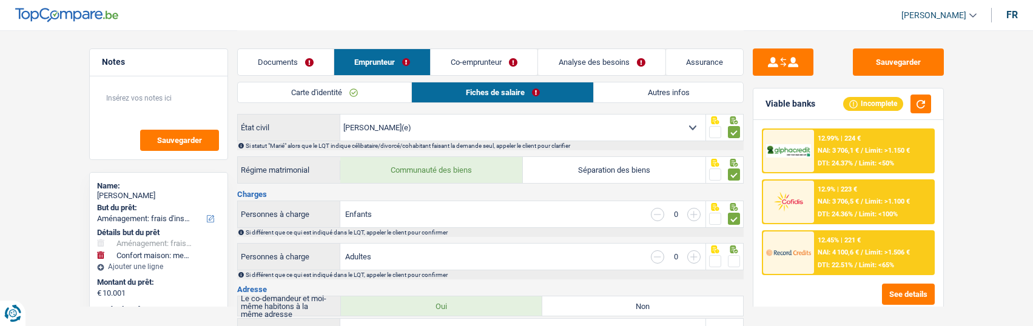
click at [0, 0] on input "radio" at bounding box center [0, 0] width 0 height 0
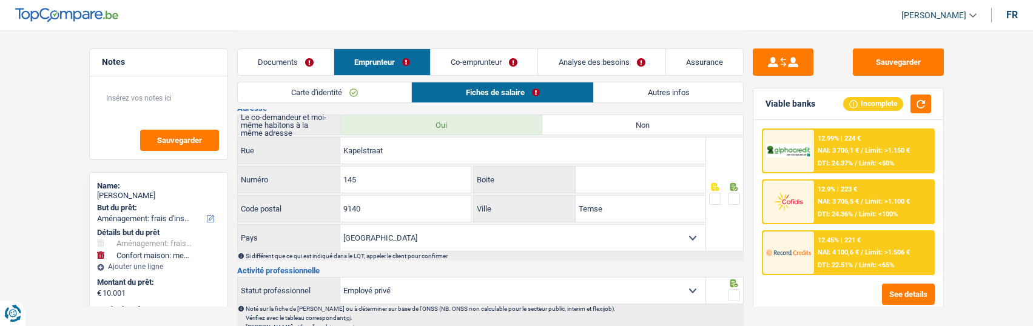
scroll to position [303, 0]
click at [733, 192] on span at bounding box center [734, 198] width 12 height 12
click at [0, 0] on input "radio" at bounding box center [0, 0] width 0 height 0
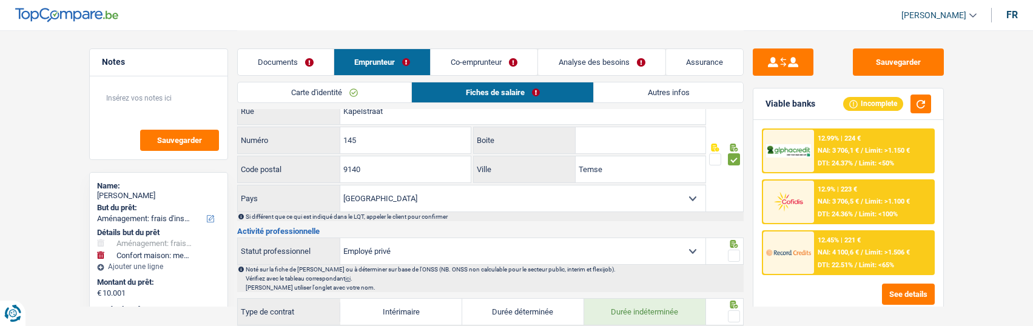
scroll to position [364, 0]
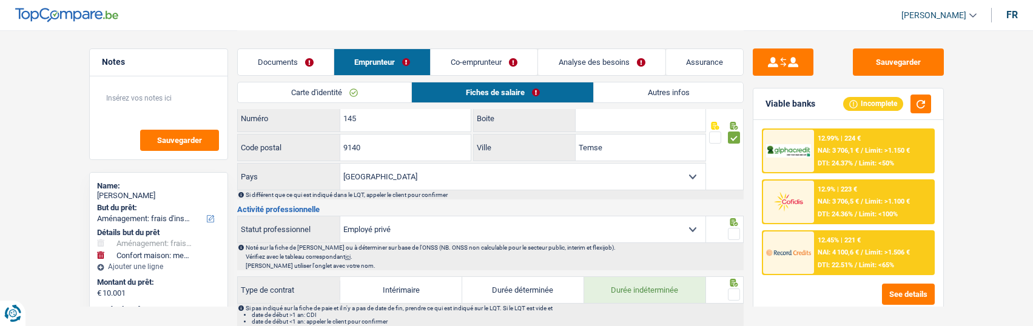
click at [734, 229] on span at bounding box center [734, 234] width 12 height 12
click at [0, 0] on input "radio" at bounding box center [0, 0] width 0 height 0
click at [737, 294] on span at bounding box center [734, 295] width 12 height 12
click at [0, 0] on input "radio" at bounding box center [0, 0] width 0 height 0
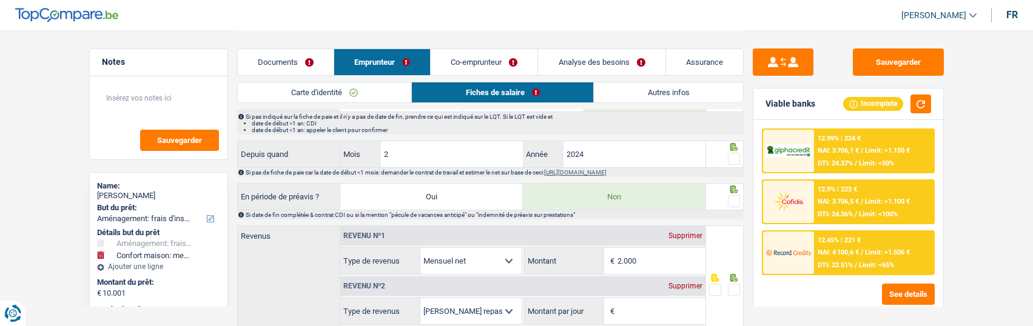
scroll to position [485, 0]
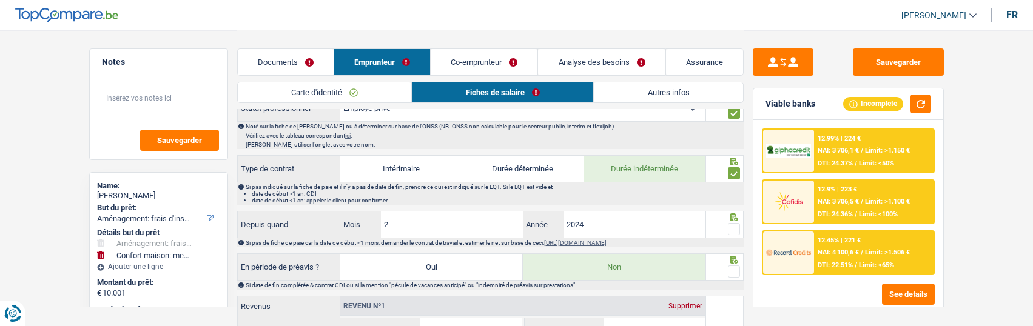
click at [734, 227] on span at bounding box center [734, 229] width 12 height 12
click at [0, 0] on input "radio" at bounding box center [0, 0] width 0 height 0
click at [734, 266] on span at bounding box center [734, 272] width 12 height 12
click at [0, 0] on input "radio" at bounding box center [0, 0] width 0 height 0
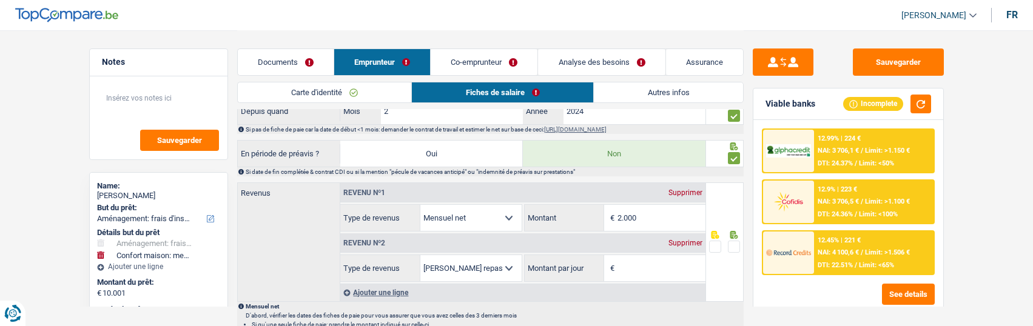
scroll to position [607, 0]
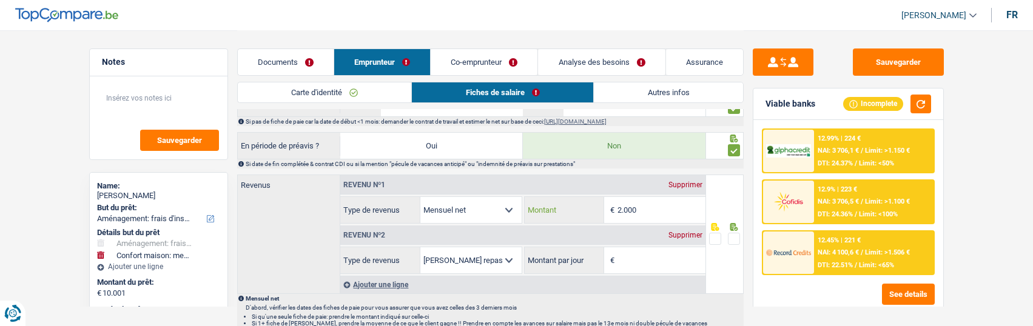
click at [653, 207] on input "2.000" at bounding box center [662, 210] width 88 height 26
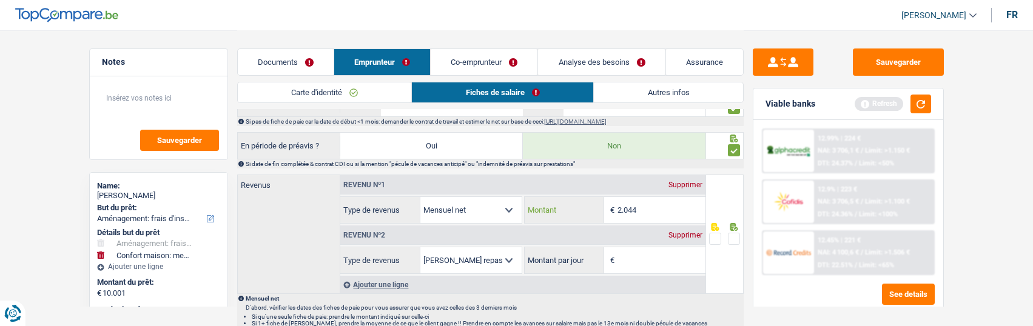
type input "2.044"
click at [729, 237] on span at bounding box center [734, 239] width 12 height 12
click at [0, 0] on input "radio" at bounding box center [0, 0] width 0 height 0
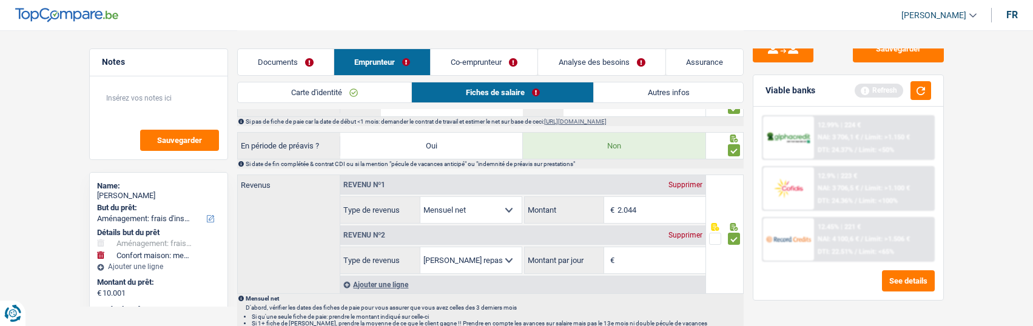
scroll to position [16, 0]
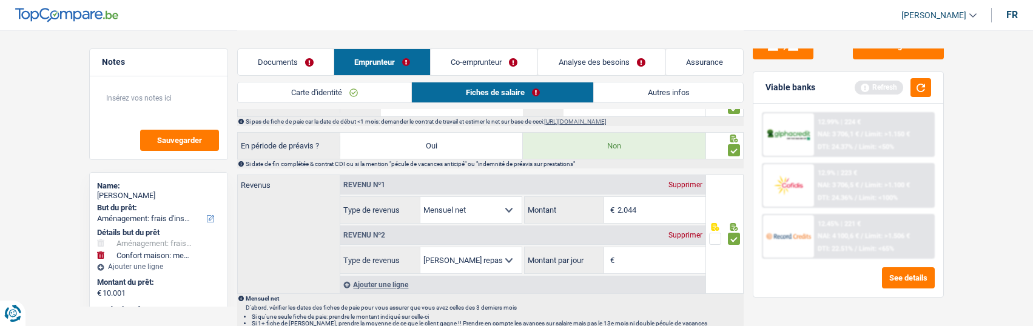
click at [680, 232] on div "Supprimer" at bounding box center [686, 235] width 40 height 7
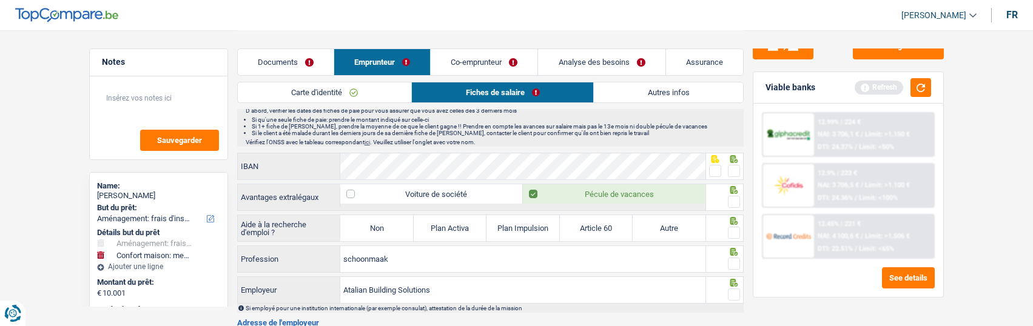
scroll to position [789, 0]
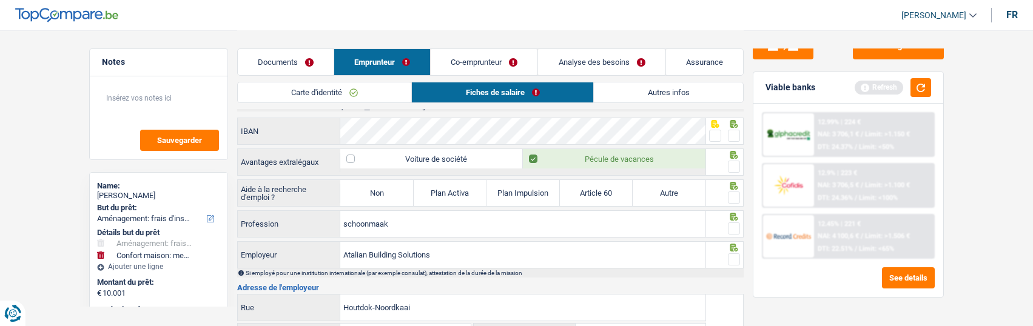
drag, startPoint x: 731, startPoint y: 133, endPoint x: 733, endPoint y: 146, distance: 13.6
click at [731, 134] on span at bounding box center [734, 136] width 12 height 12
click at [0, 0] on input "radio" at bounding box center [0, 0] width 0 height 0
click at [737, 167] on span at bounding box center [734, 167] width 12 height 12
click at [0, 0] on input "radio" at bounding box center [0, 0] width 0 height 0
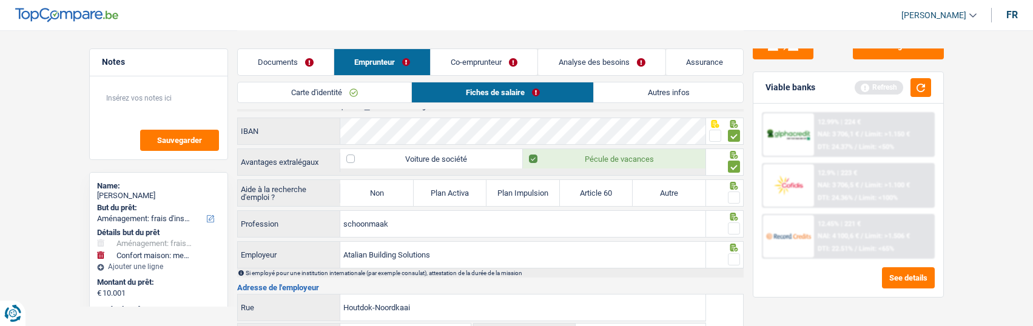
click at [375, 193] on label "Non" at bounding box center [376, 193] width 73 height 26
click at [375, 193] on input "Non" at bounding box center [376, 193] width 73 height 26
radio input "true"
select select "mealVouchers"
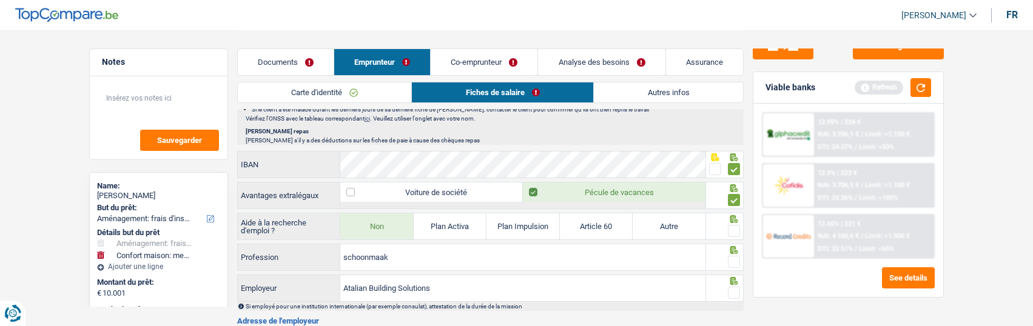
scroll to position [850, 0]
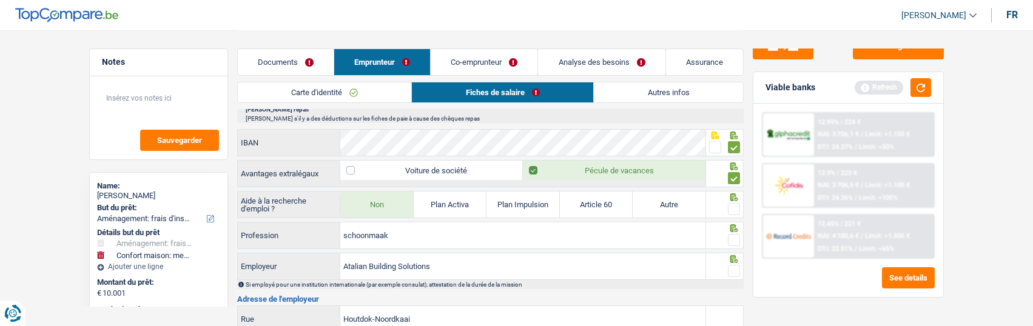
click at [732, 203] on span at bounding box center [734, 209] width 12 height 12
click at [0, 0] on input "radio" at bounding box center [0, 0] width 0 height 0
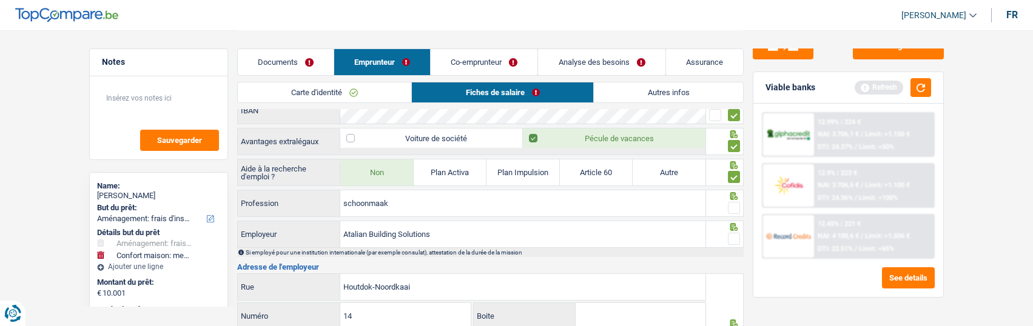
scroll to position [910, 0]
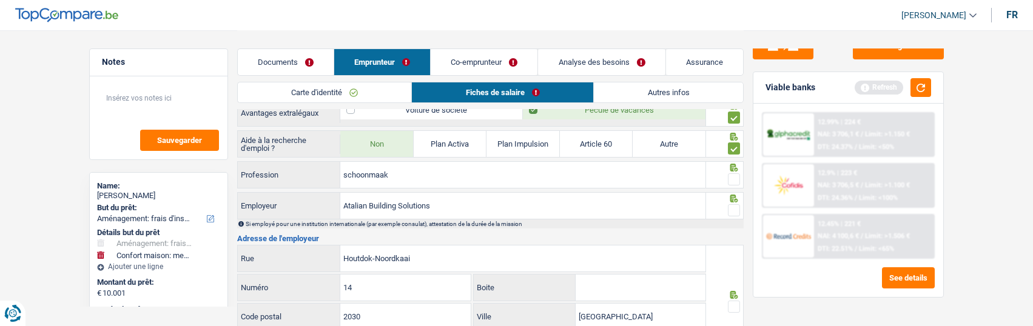
click at [731, 174] on span at bounding box center [734, 180] width 12 height 12
click at [0, 0] on input "radio" at bounding box center [0, 0] width 0 height 0
click at [733, 205] on span at bounding box center [734, 211] width 12 height 12
click at [0, 0] on input "radio" at bounding box center [0, 0] width 0 height 0
drag, startPoint x: 419, startPoint y: 201, endPoint x: 372, endPoint y: 203, distance: 47.4
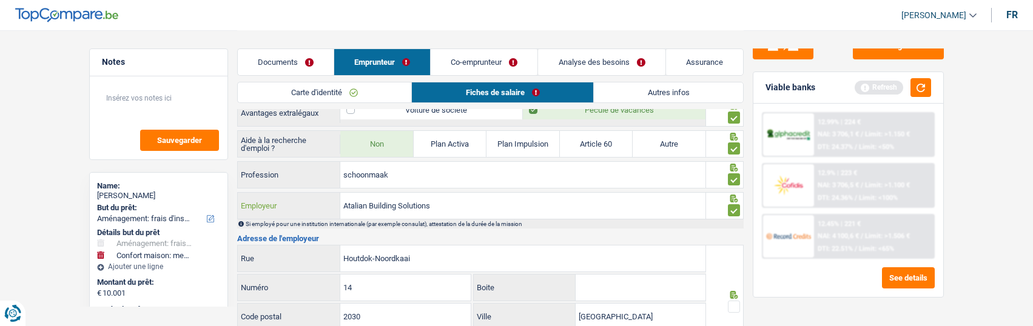
click at [372, 203] on input "Atalian Building Solutions" at bounding box center [522, 206] width 365 height 26
type input "Atalian Global Services"
drag, startPoint x: 451, startPoint y: 260, endPoint x: 293, endPoint y: 262, distance: 158.4
click at [292, 262] on div "Houtdok-Noordkaai Rue" at bounding box center [472, 259] width 468 height 26
type input "Internationalelaan"
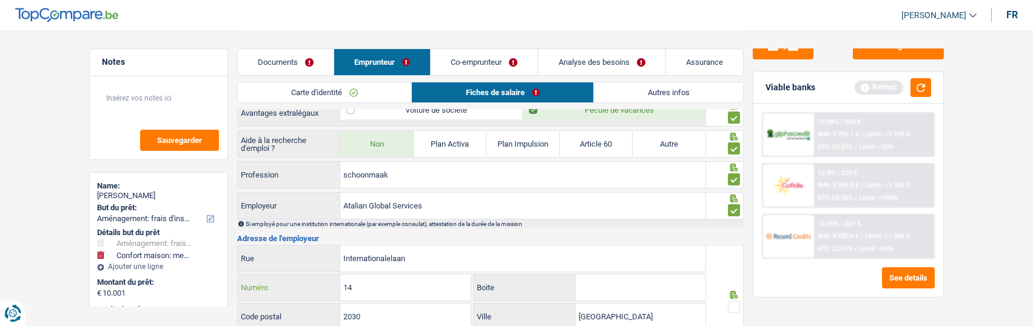
click at [389, 291] on input "14" at bounding box center [405, 288] width 130 height 26
type input "1"
type input "55"
click at [615, 290] on input "Boite" at bounding box center [641, 288] width 130 height 26
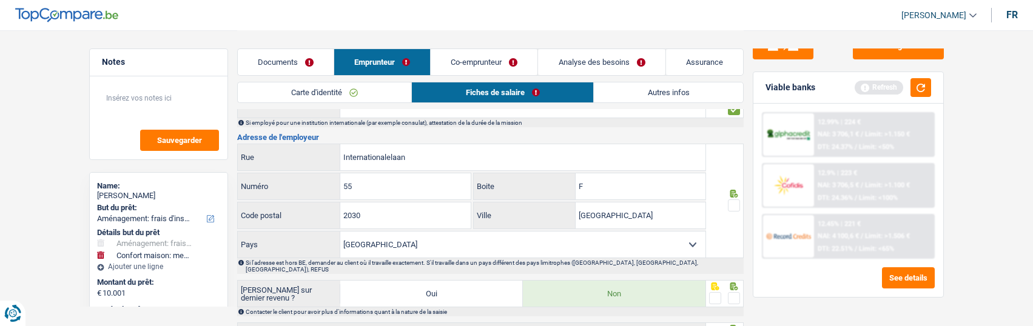
scroll to position [1032, 0]
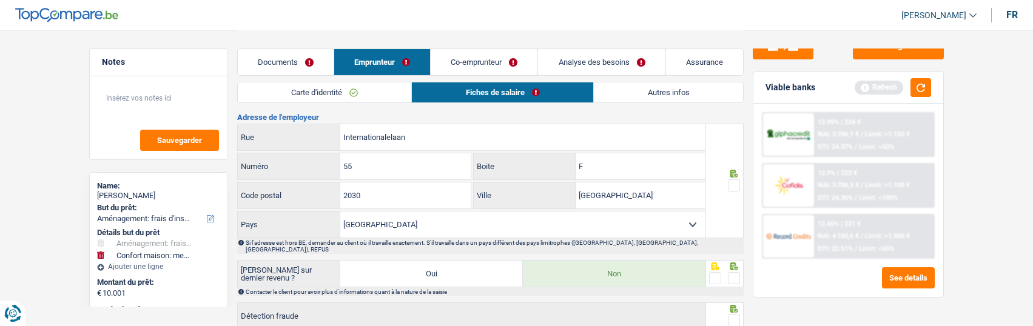
type input "F"
drag, startPoint x: 384, startPoint y: 192, endPoint x: 225, endPoint y: 194, distance: 159.0
type input "1070"
drag, startPoint x: 638, startPoint y: 191, endPoint x: 575, endPoint y: 192, distance: 63.1
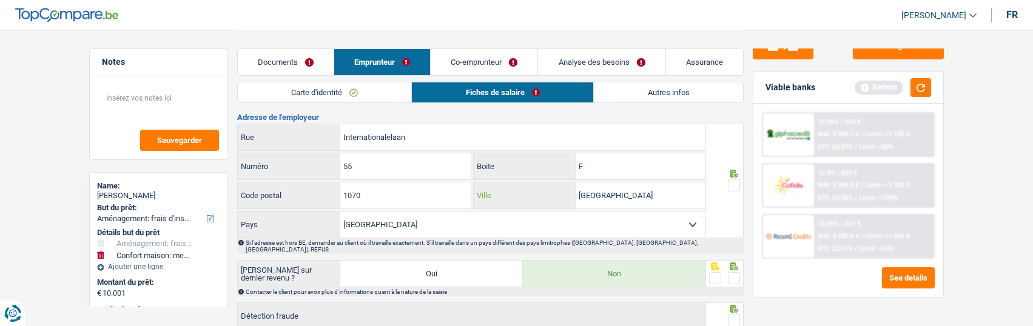
click at [575, 192] on div "Antwerpen Ville" at bounding box center [590, 196] width 232 height 26
type input "Anderlecht"
click at [733, 182] on span at bounding box center [734, 186] width 12 height 12
click at [0, 0] on input "radio" at bounding box center [0, 0] width 0 height 0
drag, startPoint x: 740, startPoint y: 270, endPoint x: 734, endPoint y: 284, distance: 15.0
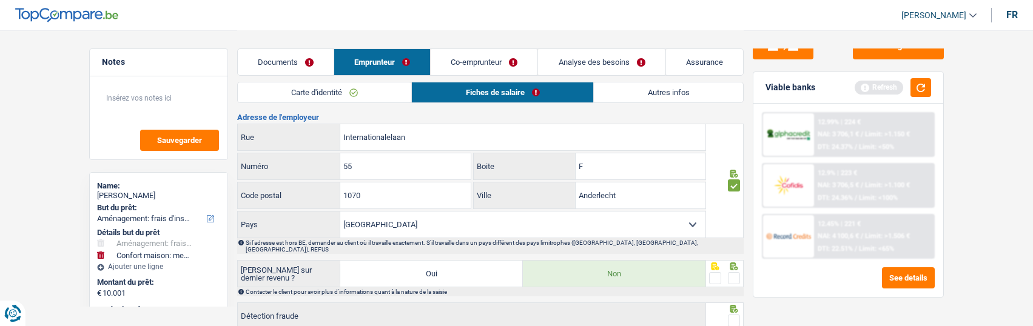
click at [739, 272] on span at bounding box center [734, 278] width 12 height 12
click at [0, 0] on input "radio" at bounding box center [0, 0] width 0 height 0
click at [731, 315] on span at bounding box center [734, 321] width 12 height 12
click at [0, 0] on input "radio" at bounding box center [0, 0] width 0 height 0
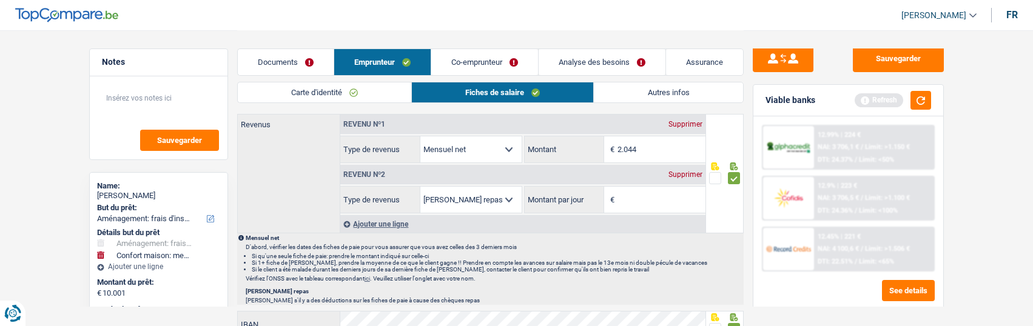
scroll to position [0, 0]
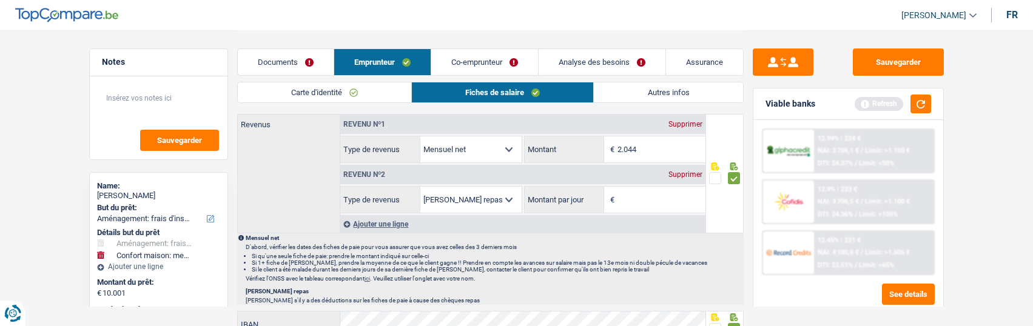
click at [691, 174] on div "Supprimer" at bounding box center [686, 174] width 40 height 7
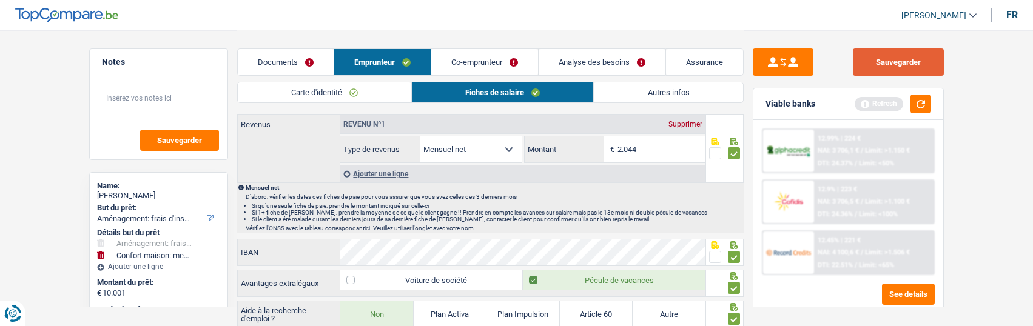
click at [898, 59] on button "Sauvegarder" at bounding box center [898, 62] width 91 height 27
click at [498, 64] on link "Co-emprunteur" at bounding box center [484, 62] width 107 height 26
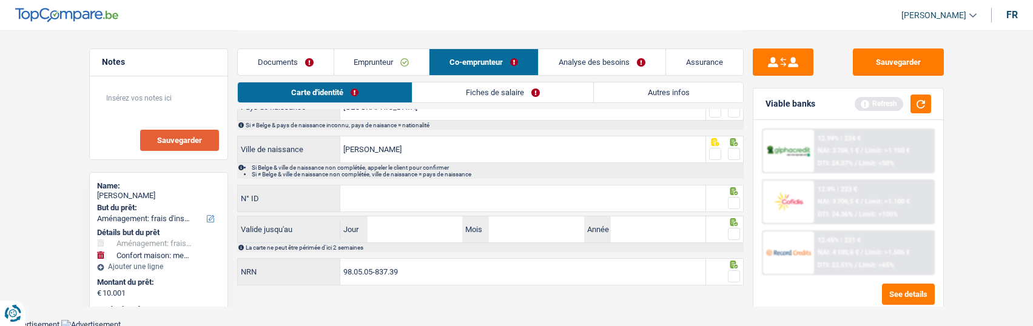
click at [179, 138] on span "Sauvegarder" at bounding box center [179, 141] width 45 height 8
click at [372, 64] on link "Emprunteur" at bounding box center [381, 62] width 95 height 26
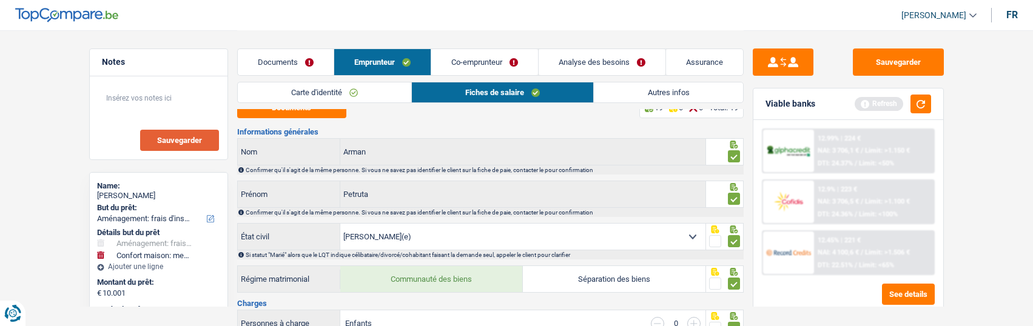
scroll to position [0, 0]
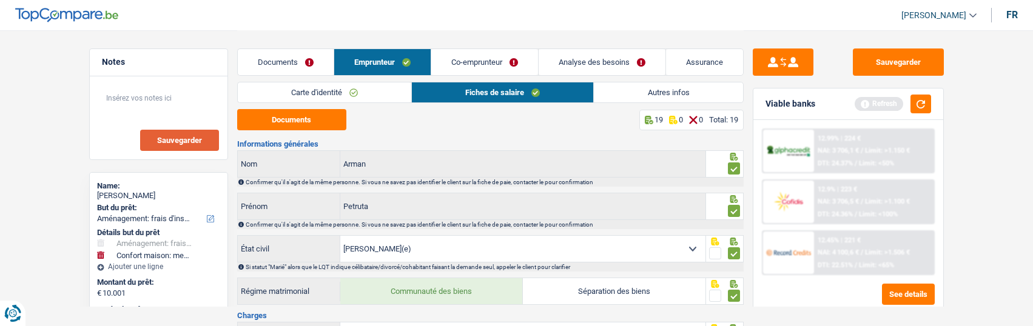
click at [487, 61] on link "Co-emprunteur" at bounding box center [484, 62] width 107 height 26
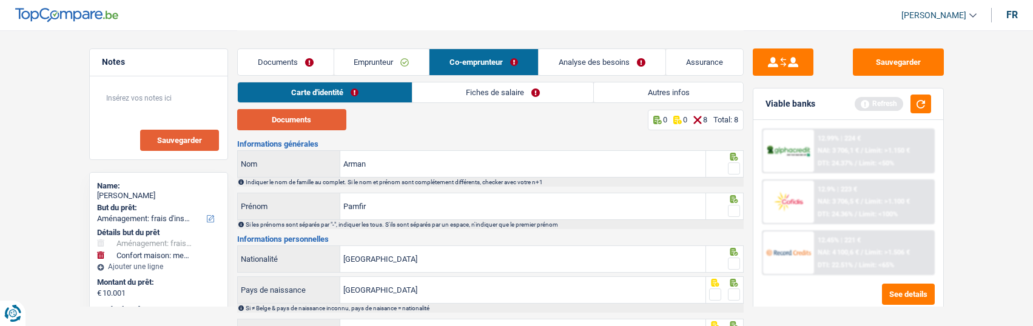
click at [330, 120] on button "Documents" at bounding box center [291, 119] width 109 height 21
drag, startPoint x: 734, startPoint y: 168, endPoint x: 736, endPoint y: 190, distance: 21.9
click at [734, 172] on div at bounding box center [734, 168] width 12 height 15
click at [732, 163] on span at bounding box center [734, 169] width 12 height 12
click at [0, 0] on input "radio" at bounding box center [0, 0] width 0 height 0
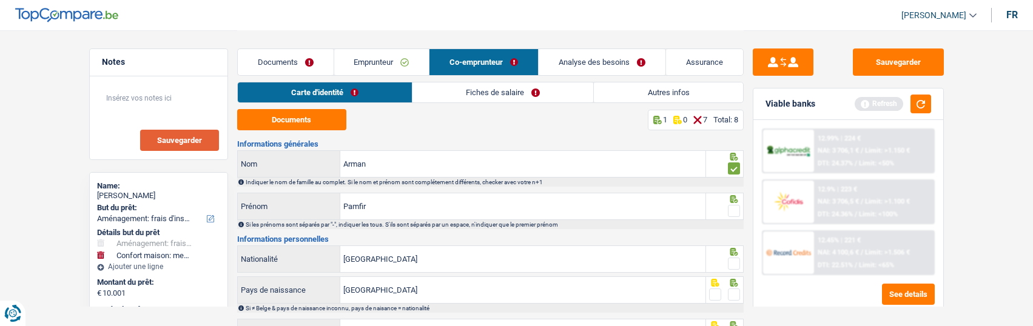
click at [731, 208] on span at bounding box center [734, 211] width 12 height 12
click at [0, 0] on input "radio" at bounding box center [0, 0] width 0 height 0
click at [731, 262] on span at bounding box center [734, 264] width 12 height 12
click at [0, 0] on input "radio" at bounding box center [0, 0] width 0 height 0
click at [598, 265] on input "[GEOGRAPHIC_DATA]" at bounding box center [522, 259] width 365 height 26
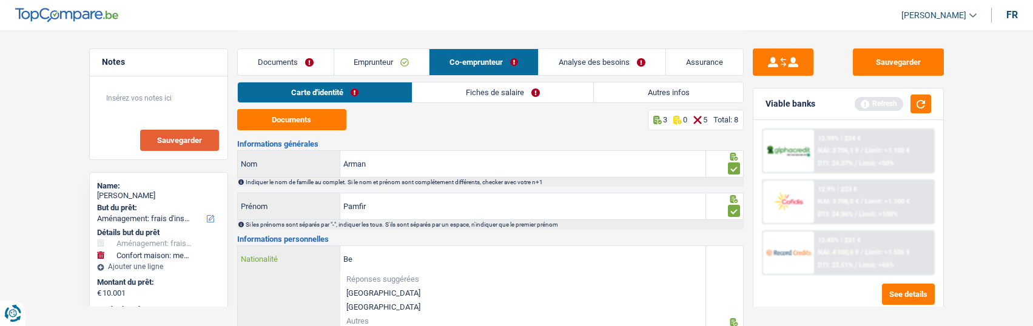
type input "B"
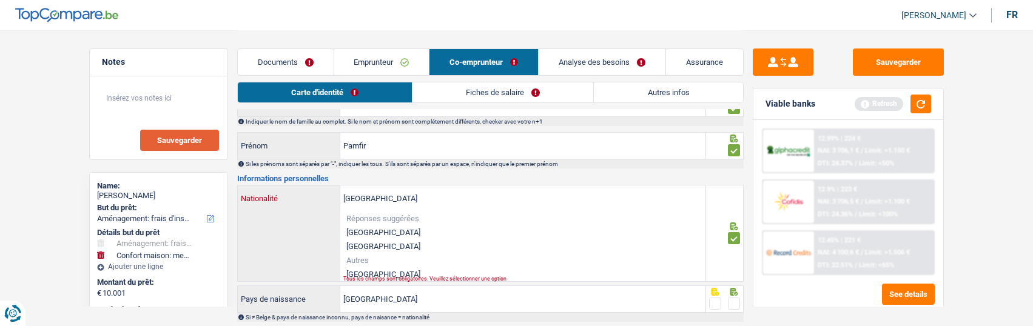
type input "Roumanie"
click at [392, 270] on li "Roumanie" at bounding box center [522, 275] width 365 height 14
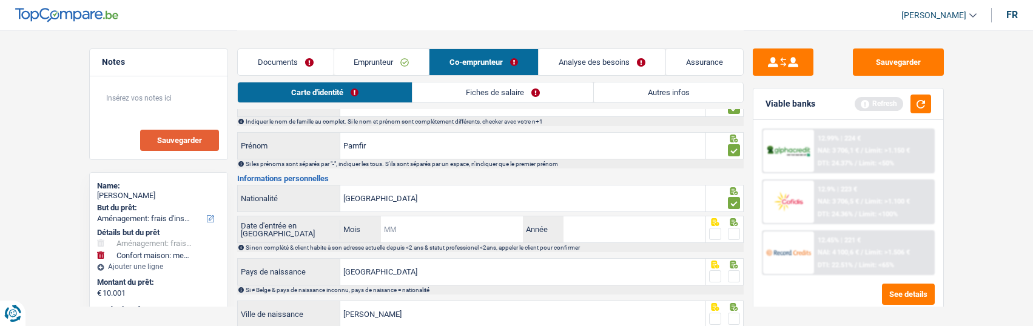
click at [468, 229] on input "Mois" at bounding box center [452, 230] width 143 height 26
click at [598, 227] on input "Année" at bounding box center [635, 230] width 143 height 26
click at [406, 234] on input "27" at bounding box center [452, 230] width 143 height 26
type input "2"
type input "10"
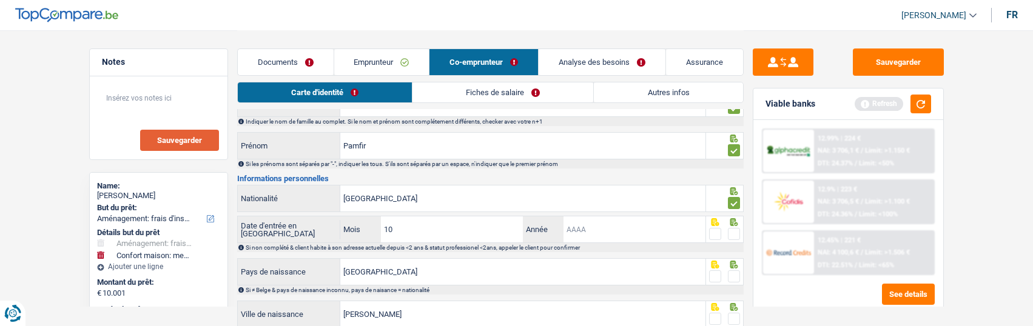
click at [567, 224] on input "Année" at bounding box center [635, 230] width 143 height 26
type input "2018"
click at [734, 231] on span at bounding box center [734, 234] width 12 height 12
click at [0, 0] on input "radio" at bounding box center [0, 0] width 0 height 0
click at [718, 232] on span at bounding box center [715, 234] width 12 height 12
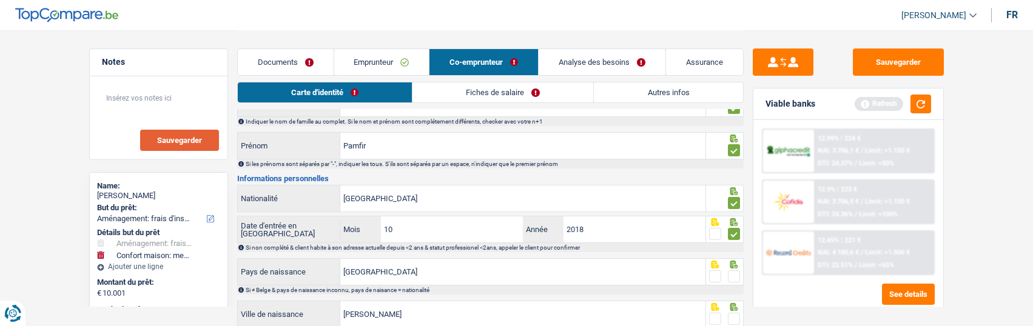
click at [0, 0] on input "radio" at bounding box center [0, 0] width 0 height 0
click at [737, 277] on span at bounding box center [734, 277] width 12 height 12
click at [0, 0] on input "radio" at bounding box center [0, 0] width 0 height 0
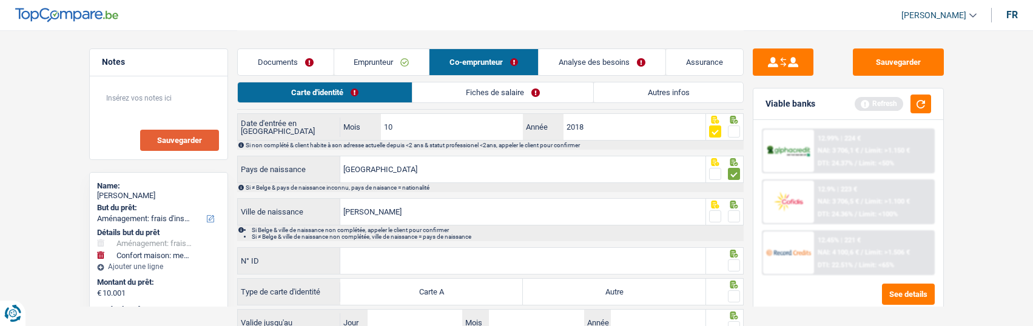
scroll to position [135, 0]
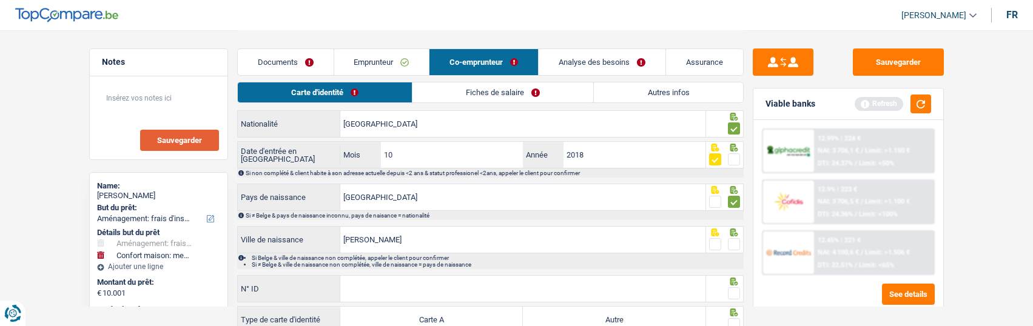
click at [732, 243] on span at bounding box center [734, 244] width 12 height 12
click at [0, 0] on input "radio" at bounding box center [0, 0] width 0 height 0
click at [461, 288] on input "N° ID" at bounding box center [522, 289] width 365 height 26
type input "B-6152223-95"
click at [732, 289] on span at bounding box center [734, 294] width 12 height 12
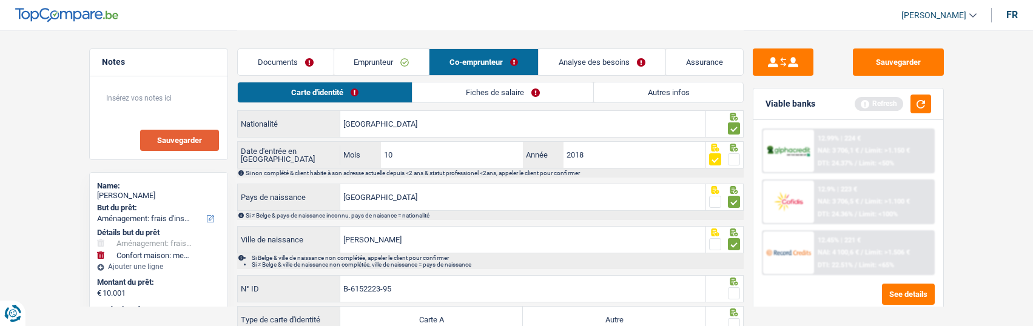
click at [0, 0] on input "radio" at bounding box center [0, 0] width 0 height 0
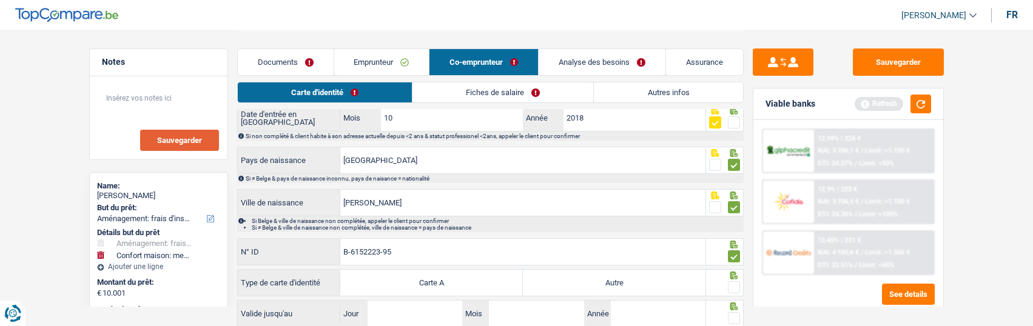
scroll to position [257, 0]
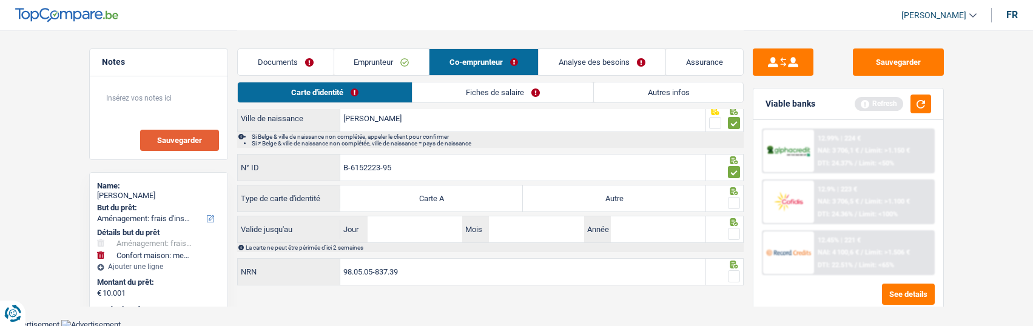
click at [619, 195] on label "Autre" at bounding box center [614, 199] width 183 height 26
click at [619, 195] on input "Autre" at bounding box center [614, 199] width 183 height 26
radio input "true"
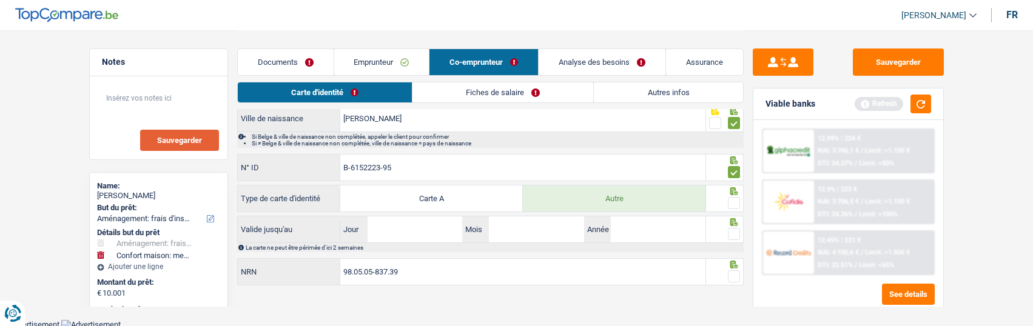
click at [740, 197] on span at bounding box center [734, 203] width 12 height 12
click at [0, 0] on input "radio" at bounding box center [0, 0] width 0 height 0
click at [430, 232] on input "Jour" at bounding box center [415, 230] width 95 height 26
type input "27"
type input "08"
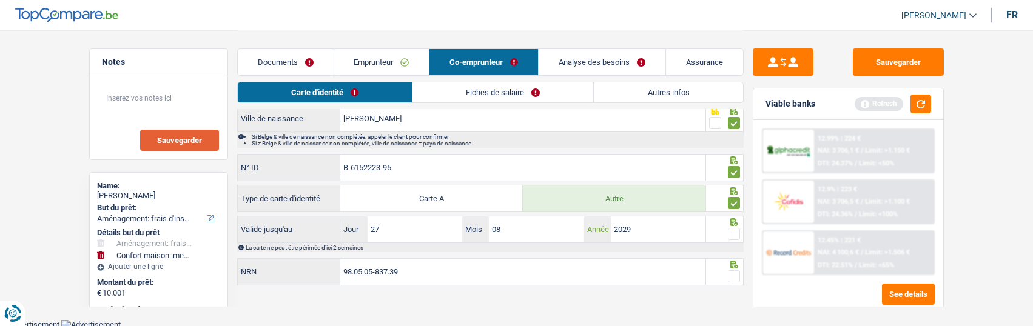
type input "2029"
click at [736, 231] on span at bounding box center [734, 234] width 12 height 12
click at [0, 0] on input "radio" at bounding box center [0, 0] width 0 height 0
click at [733, 278] on span at bounding box center [734, 277] width 12 height 12
click at [0, 0] on input "radio" at bounding box center [0, 0] width 0 height 0
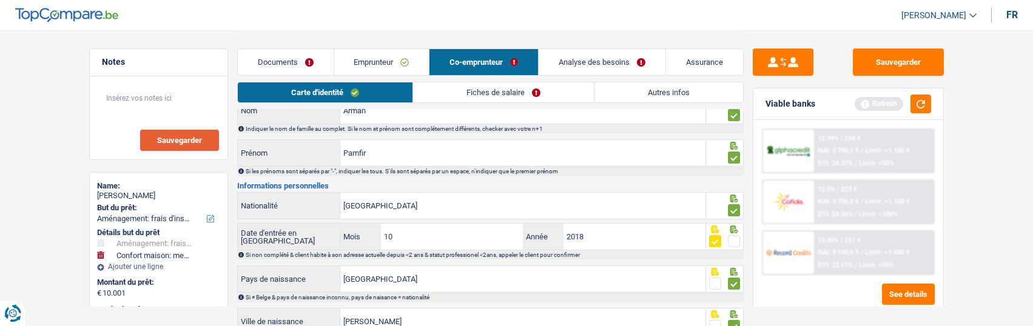
scroll to position [75, 0]
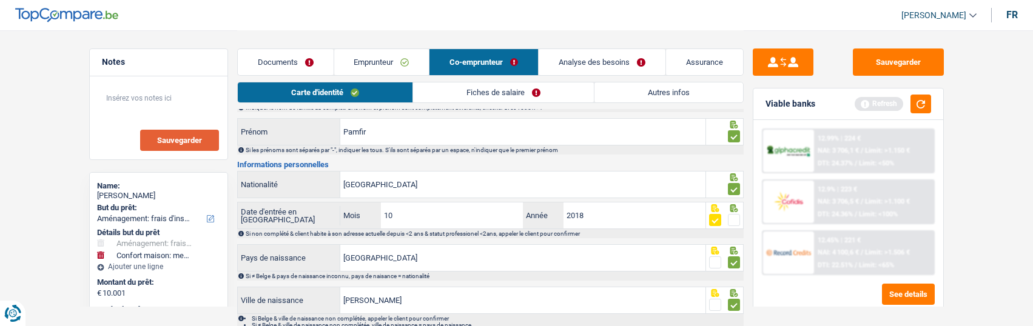
click at [551, 95] on link "Fiches de salaire" at bounding box center [503, 93] width 181 height 20
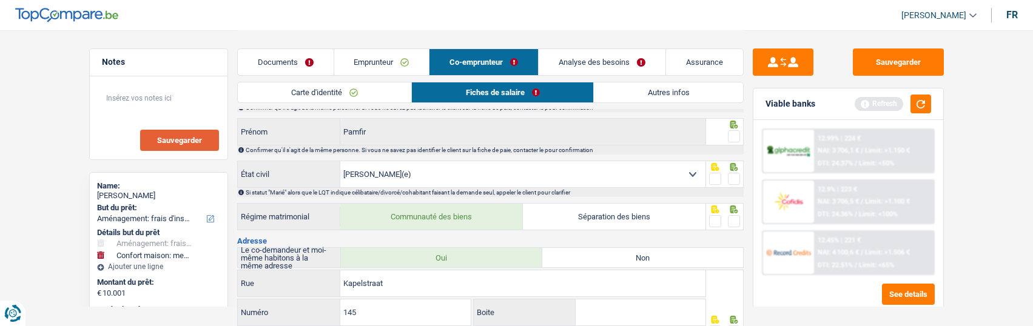
scroll to position [0, 0]
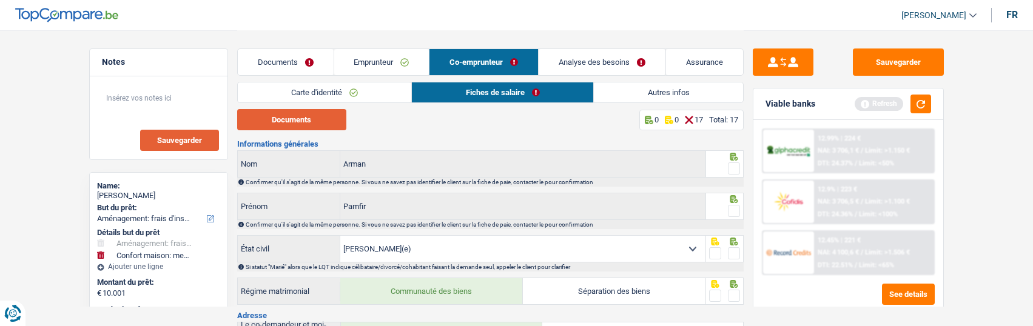
click at [309, 123] on button "Documents" at bounding box center [291, 119] width 109 height 21
click at [734, 167] on span at bounding box center [734, 169] width 12 height 12
click at [0, 0] on input "radio" at bounding box center [0, 0] width 0 height 0
click at [737, 212] on span at bounding box center [734, 211] width 12 height 12
click at [0, 0] on input "radio" at bounding box center [0, 0] width 0 height 0
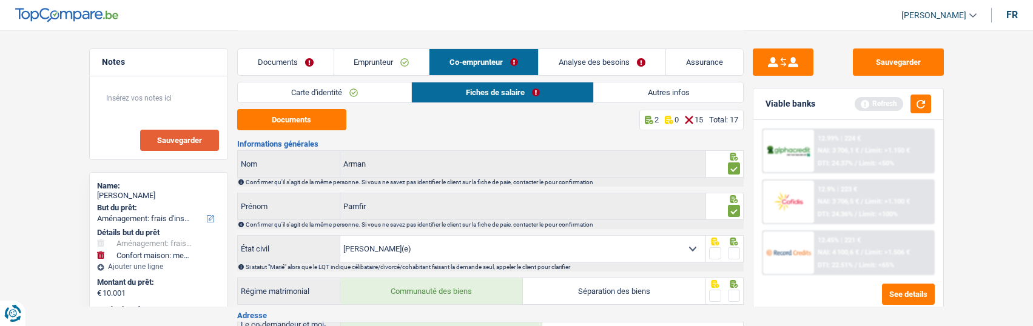
click at [737, 248] on span at bounding box center [734, 254] width 12 height 12
click at [0, 0] on input "radio" at bounding box center [0, 0] width 0 height 0
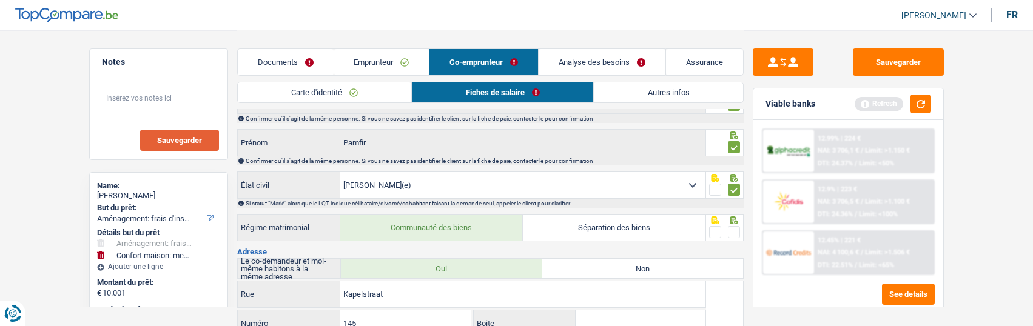
scroll to position [121, 0]
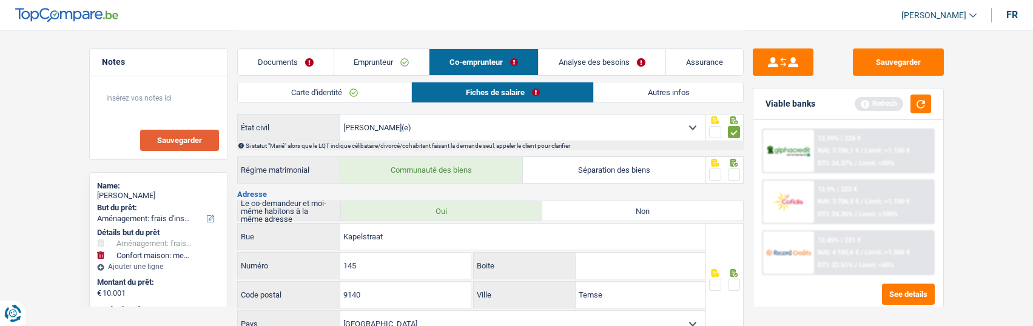
drag, startPoint x: 737, startPoint y: 173, endPoint x: 734, endPoint y: 214, distance: 41.4
click at [737, 174] on span at bounding box center [734, 175] width 12 height 12
click at [0, 0] on input "radio" at bounding box center [0, 0] width 0 height 0
click at [731, 278] on div at bounding box center [734, 285] width 12 height 15
click at [736, 283] on span at bounding box center [734, 285] width 12 height 12
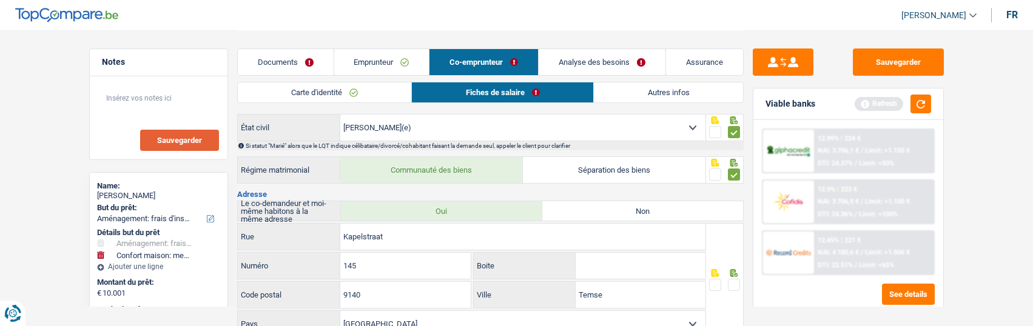
click at [0, 0] on input "radio" at bounding box center [0, 0] width 0 height 0
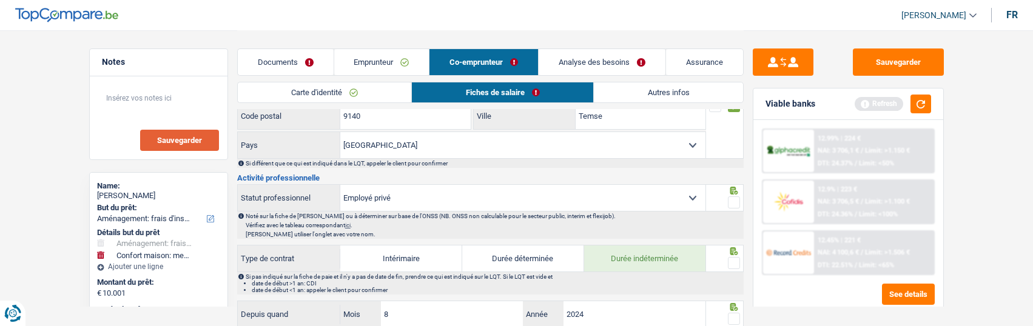
scroll to position [303, 0]
click at [736, 197] on span at bounding box center [734, 200] width 12 height 12
click at [0, 0] on input "radio" at bounding box center [0, 0] width 0 height 0
click at [731, 259] on span at bounding box center [734, 260] width 12 height 12
click at [0, 0] on input "radio" at bounding box center [0, 0] width 0 height 0
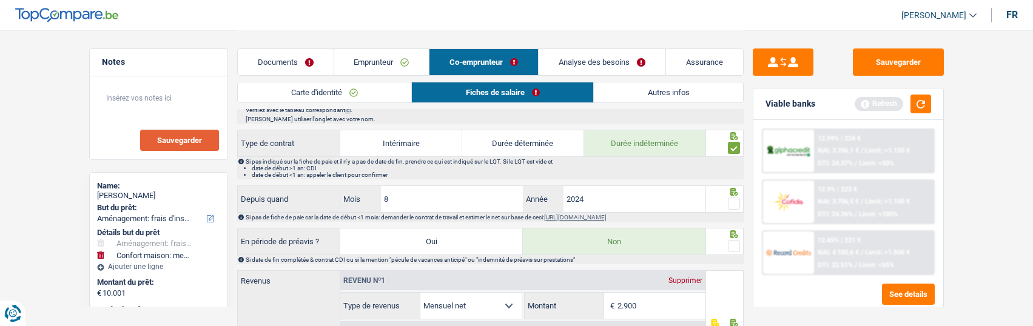
scroll to position [425, 0]
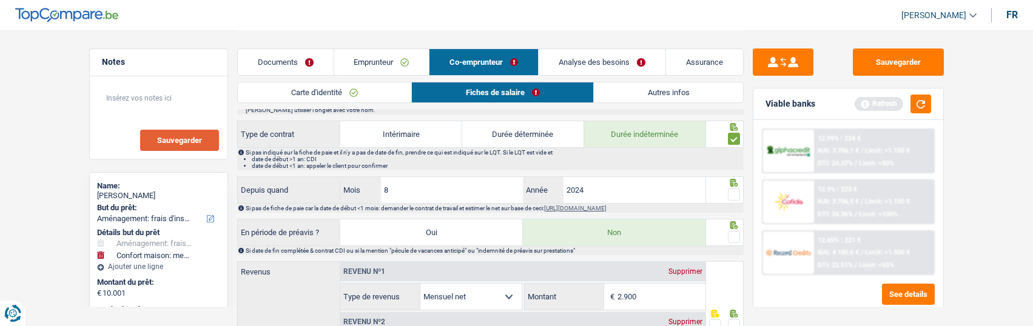
click at [294, 62] on link "Documents" at bounding box center [286, 62] width 96 height 26
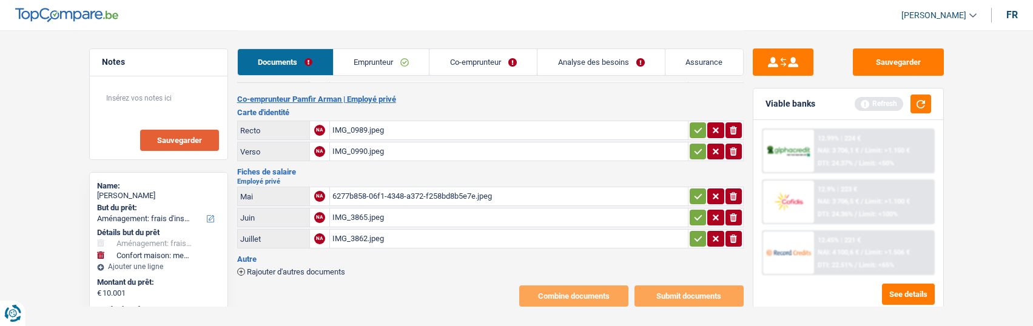
scroll to position [170, 0]
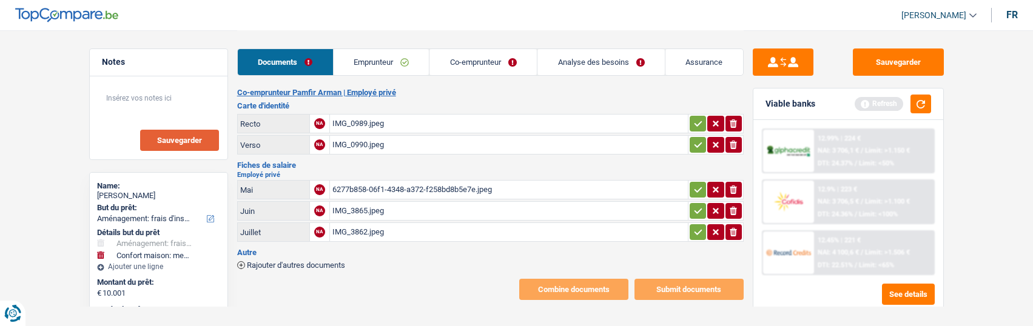
click at [483, 62] on link "Co-emprunteur" at bounding box center [483, 62] width 107 height 26
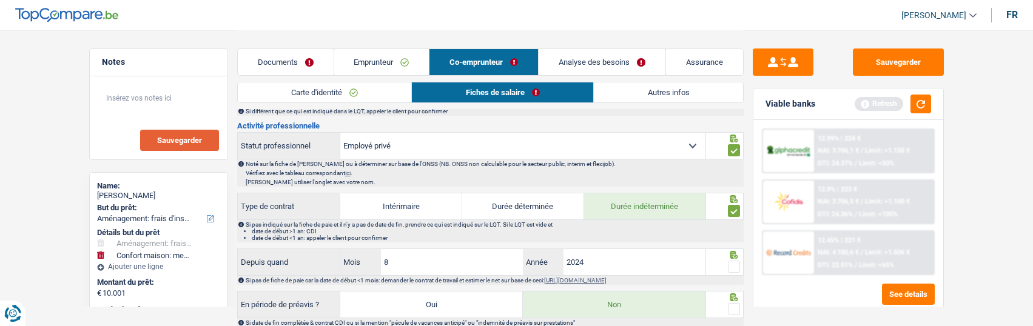
scroll to position [352, 0]
click at [525, 206] on label "Durée déterminée" at bounding box center [523, 207] width 122 height 26
click at [525, 206] on input "Durée déterminée" at bounding box center [523, 207] width 122 height 26
radio input "true"
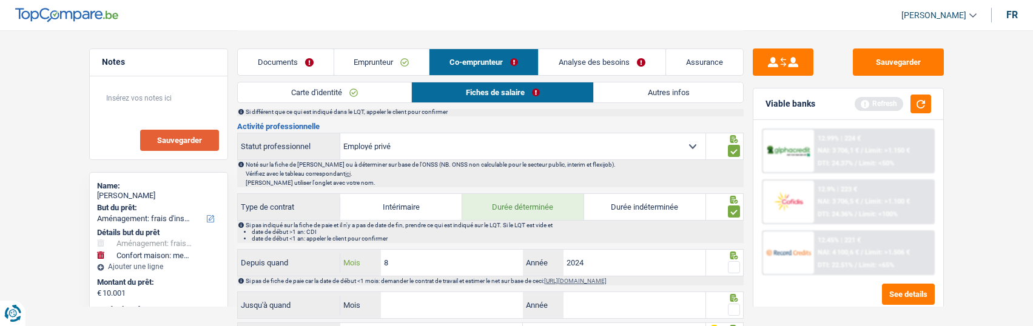
click at [456, 262] on input "8" at bounding box center [452, 263] width 143 height 26
type input "12"
drag, startPoint x: 456, startPoint y: 303, endPoint x: 455, endPoint y: 297, distance: 6.2
click at [456, 302] on input "Mois" at bounding box center [452, 306] width 143 height 26
type input "07"
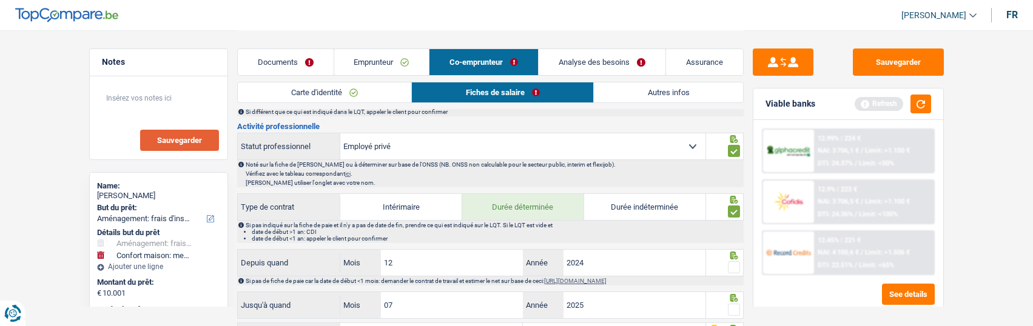
type input "2025"
click at [736, 265] on span at bounding box center [734, 268] width 12 height 12
click at [0, 0] on input "radio" at bounding box center [0, 0] width 0 height 0
click at [730, 304] on span at bounding box center [734, 310] width 12 height 12
click at [0, 0] on input "radio" at bounding box center [0, 0] width 0 height 0
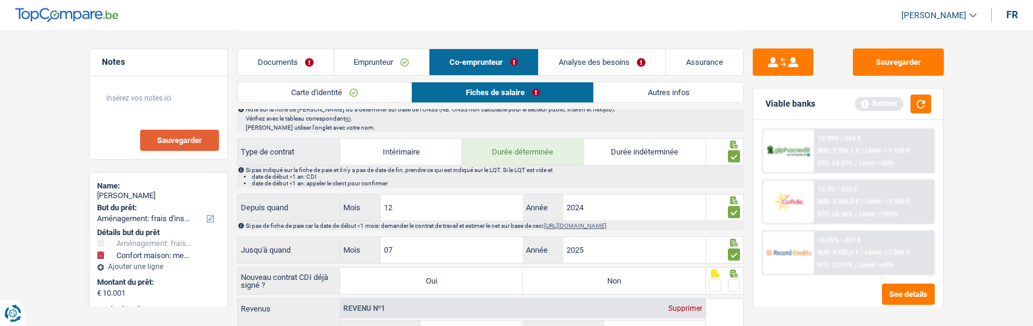
scroll to position [534, 0]
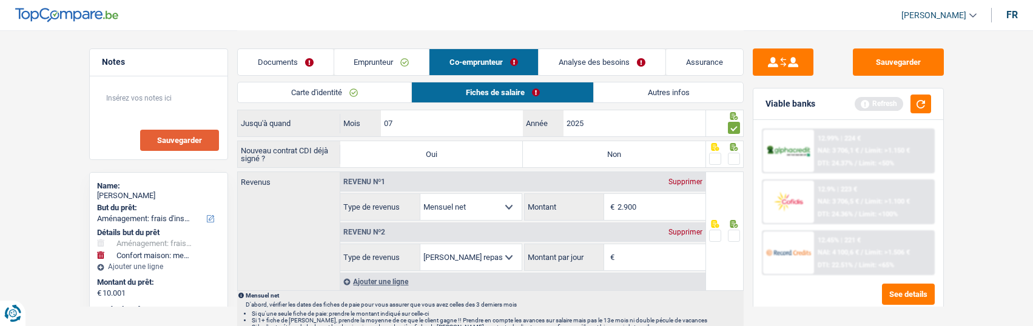
click at [717, 153] on span at bounding box center [715, 159] width 12 height 12
click at [0, 0] on input "radio" at bounding box center [0, 0] width 0 height 0
click at [373, 66] on link "Emprunteur" at bounding box center [381, 62] width 95 height 26
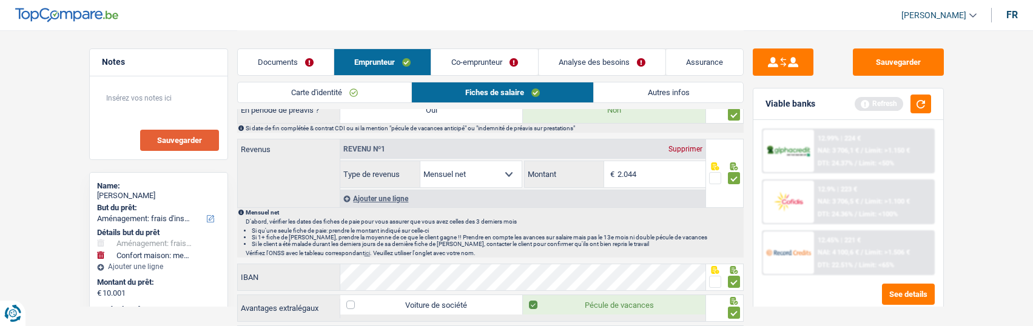
scroll to position [850, 0]
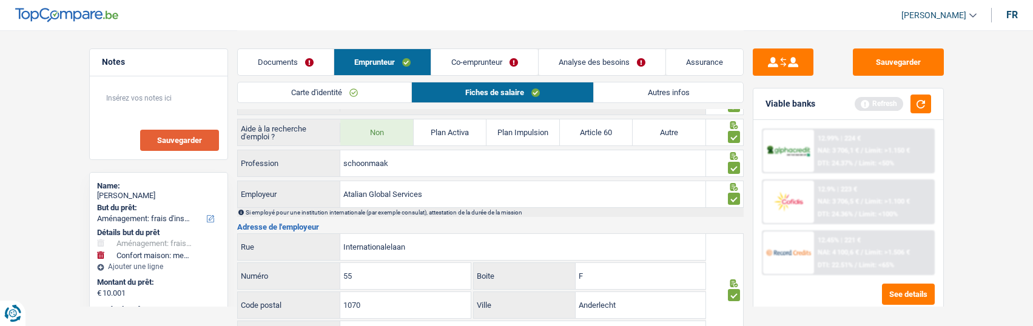
click at [508, 67] on link "Co-emprunteur" at bounding box center [484, 62] width 107 height 26
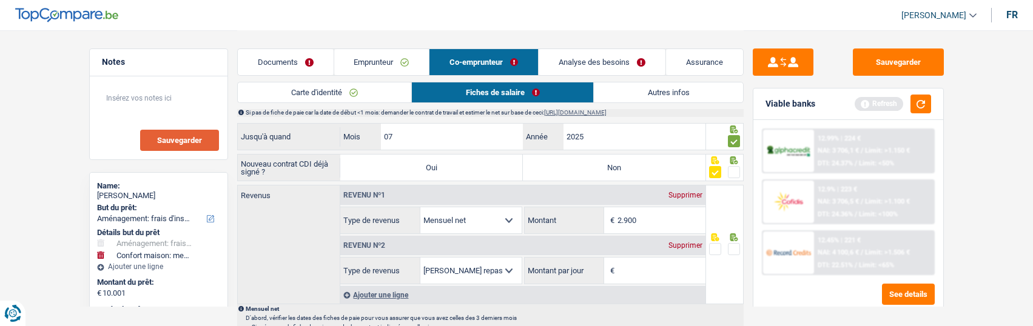
scroll to position [514, 0]
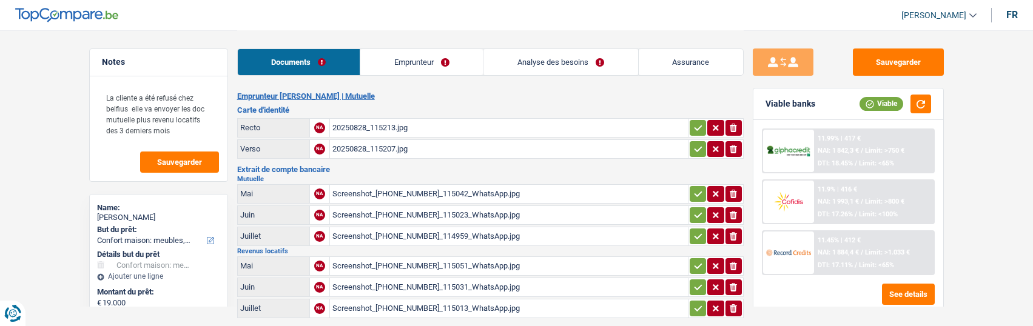
select select "household"
select select "60"
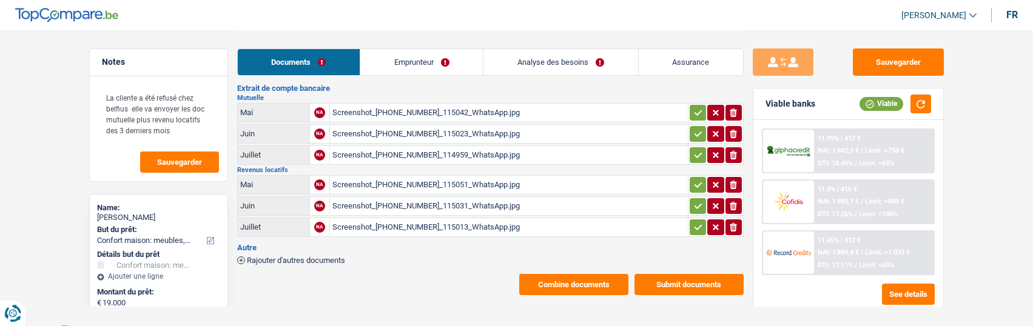
click at [583, 274] on button "Combine documents" at bounding box center [573, 284] width 109 height 21
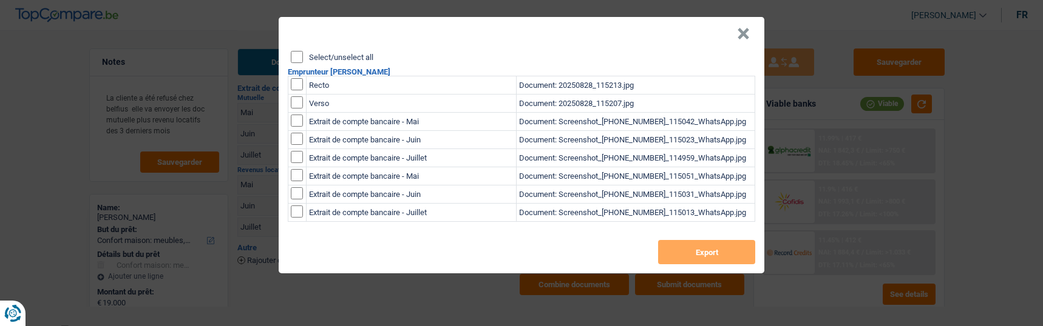
drag, startPoint x: 297, startPoint y: 53, endPoint x: 314, endPoint y: 67, distance: 21.5
click at [297, 55] on input "Select/unselect all" at bounding box center [297, 57] width 12 height 12
checkbox input "true"
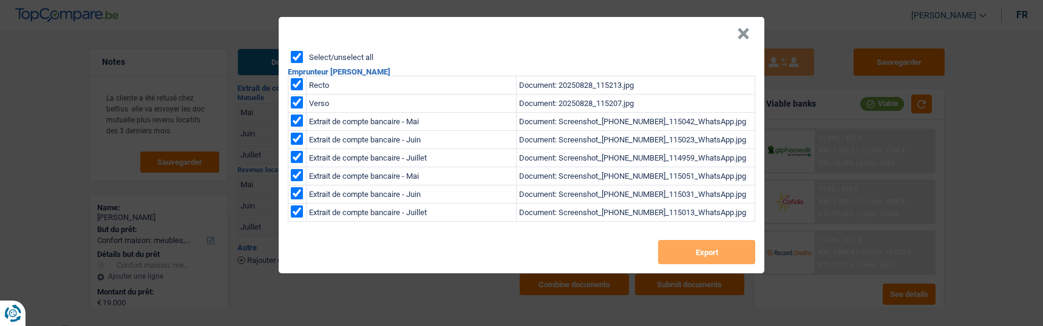
checkbox input "true"
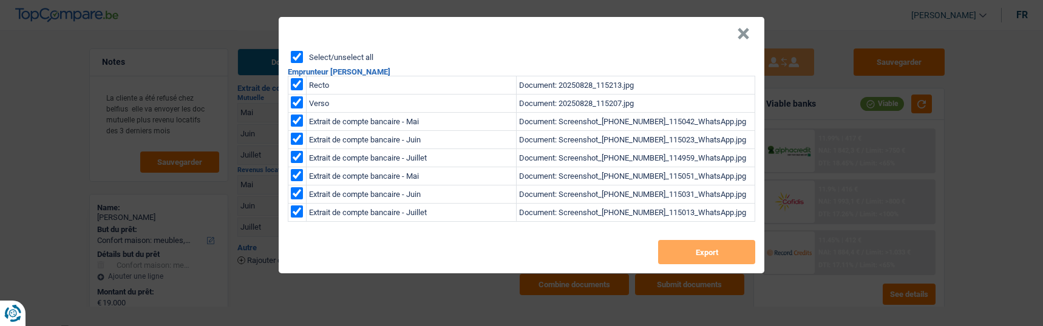
checkbox input "true"
click at [696, 246] on button "Export" at bounding box center [706, 252] width 97 height 24
click at [739, 31] on header "×" at bounding box center [521, 34] width 485 height 34
click at [744, 31] on button "×" at bounding box center [743, 34] width 13 height 12
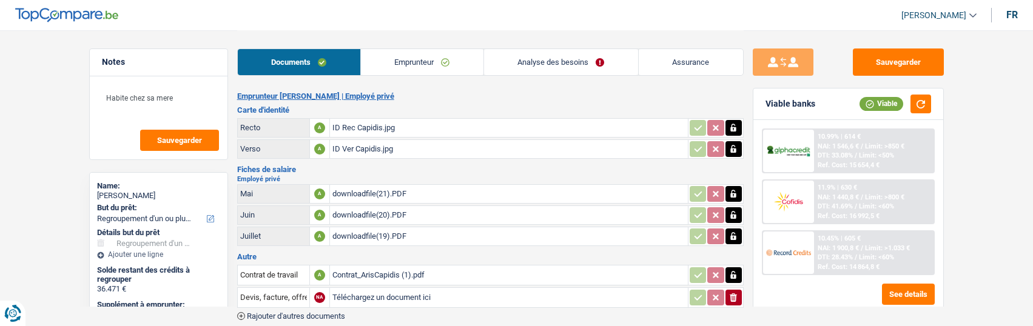
select select "refinancing"
select select "84"
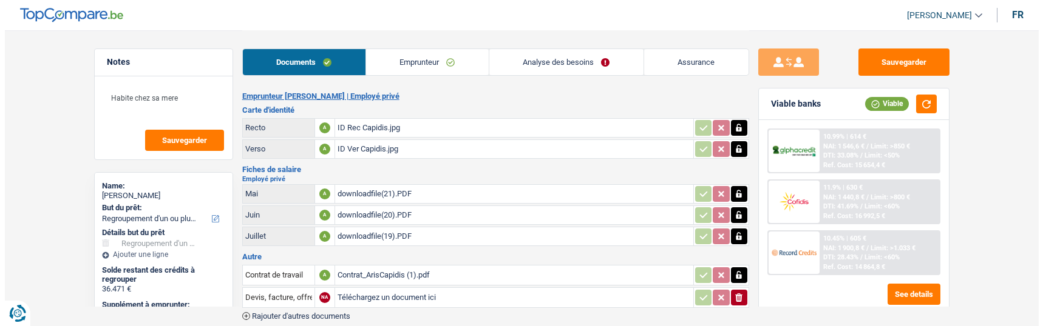
scroll to position [56, 0]
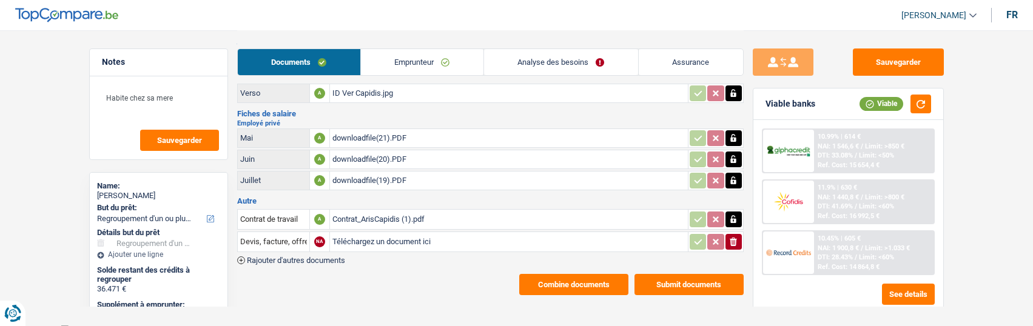
click at [575, 276] on button "Combine documents" at bounding box center [573, 284] width 109 height 21
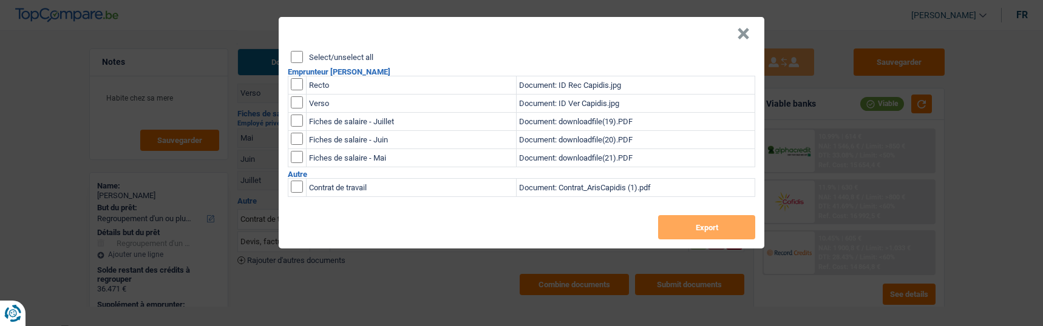
click at [294, 53] on input "Select/unselect all" at bounding box center [297, 57] width 12 height 12
checkbox input "true"
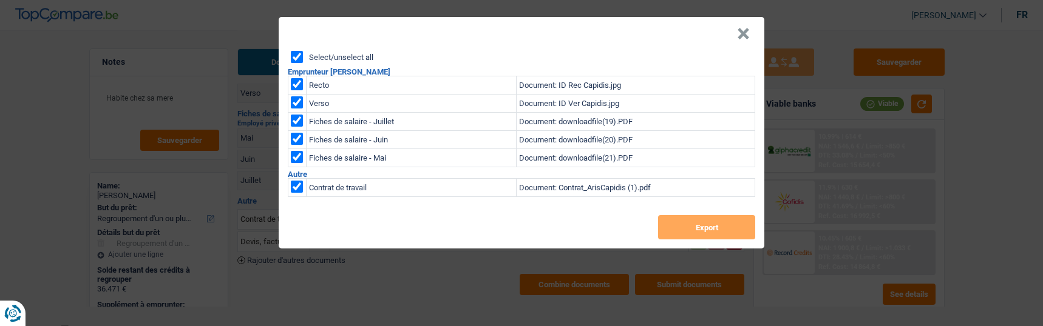
checkbox input "true"
click at [719, 226] on button "Export" at bounding box center [706, 227] width 97 height 24
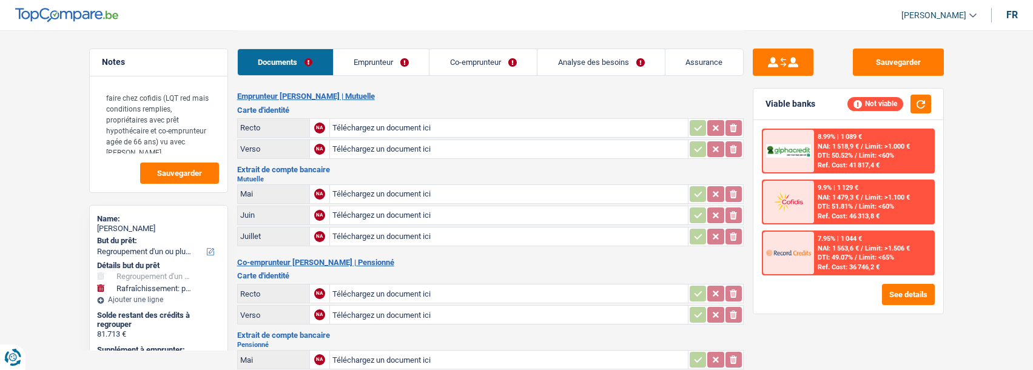
select select "refinancing"
select select "houseOrGarden"
select select "120"
select select "cofidis"
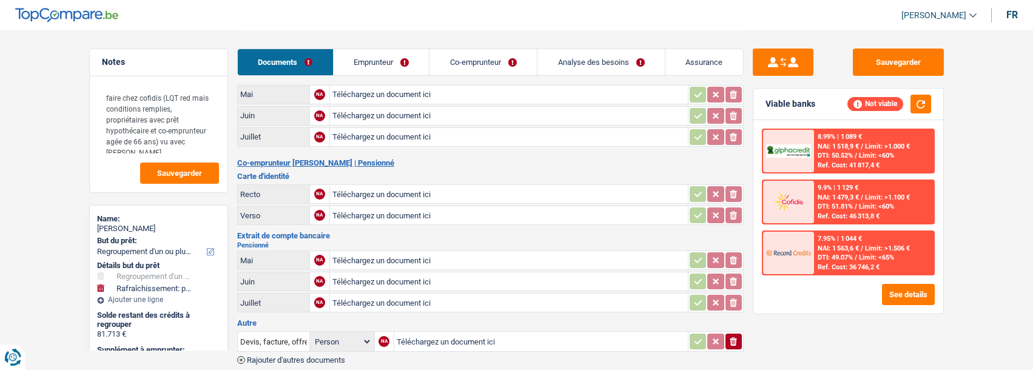
scroll to position [121, 0]
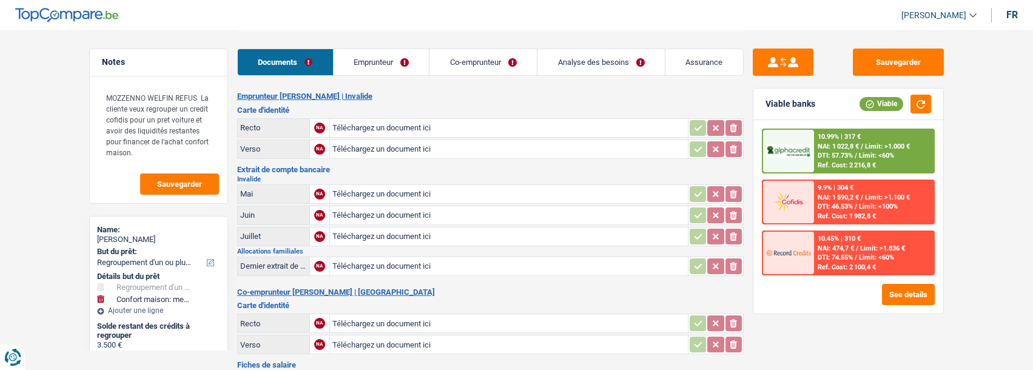
select select "refinancing"
select select "household"
select select "120"
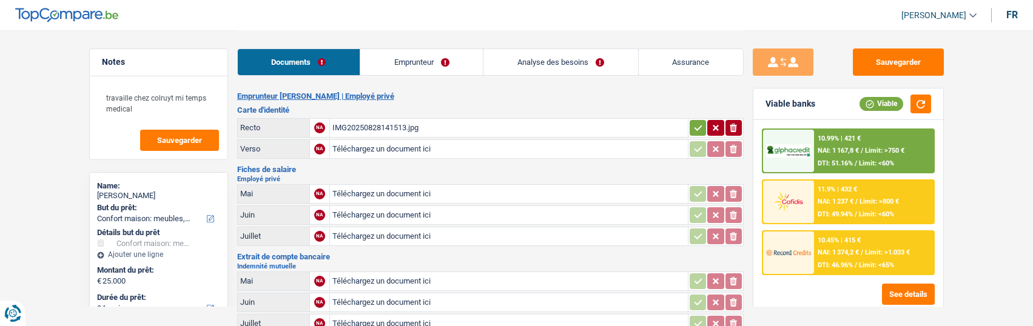
select select "household"
select select "84"
select select "alphacredit"
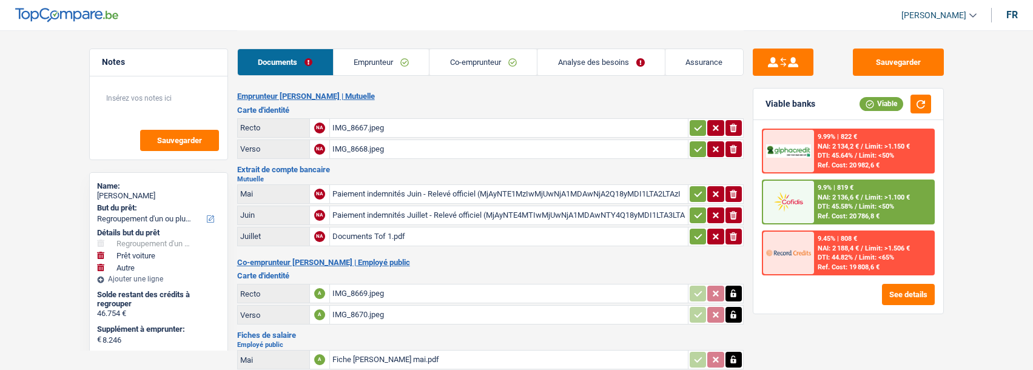
select select "refinancing"
select select "car"
select select "other"
select select "96"
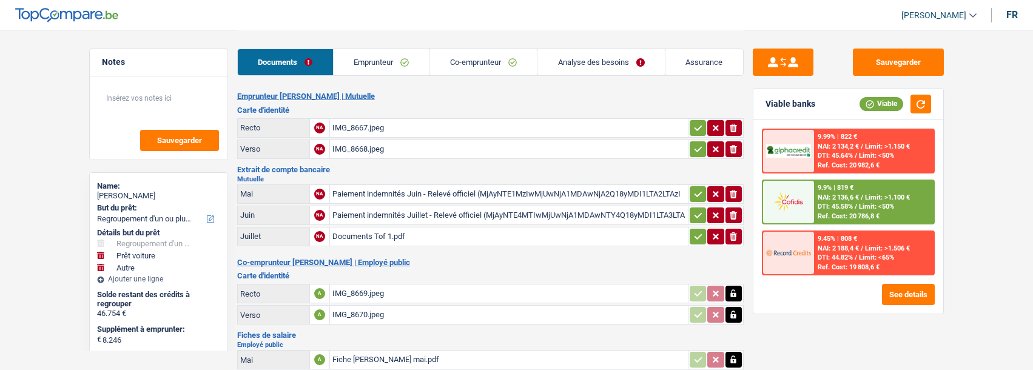
select select "cofidis"
click at [697, 122] on icon "button" at bounding box center [699, 128] width 10 height 12
click at [698, 145] on icon "button" at bounding box center [699, 149] width 10 height 12
click at [699, 188] on icon "button" at bounding box center [699, 194] width 10 height 12
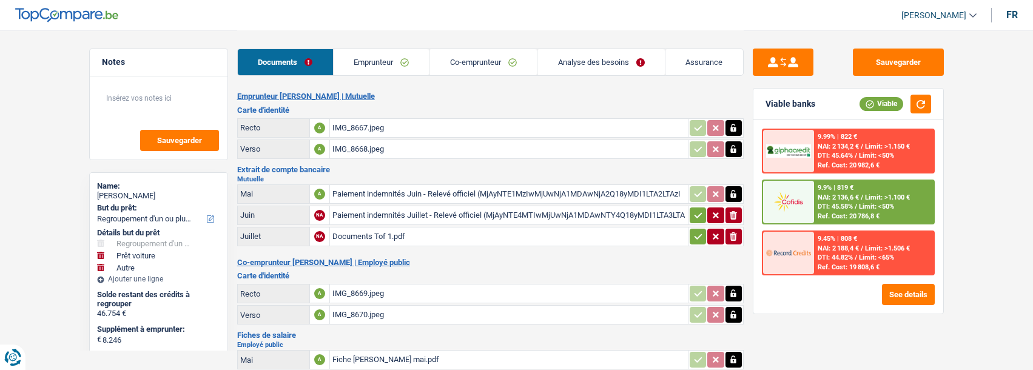
click at [698, 209] on icon "button" at bounding box center [699, 215] width 10 height 12
click at [694, 232] on icon "button" at bounding box center [699, 237] width 10 height 12
click at [394, 61] on link "Emprunteur" at bounding box center [382, 62] width 96 height 26
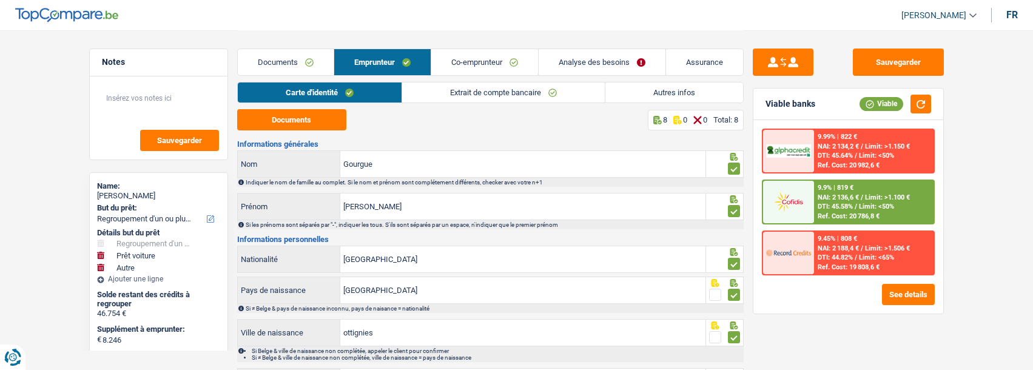
click at [519, 92] on link "Extrait de compte bancaire" at bounding box center [503, 93] width 203 height 20
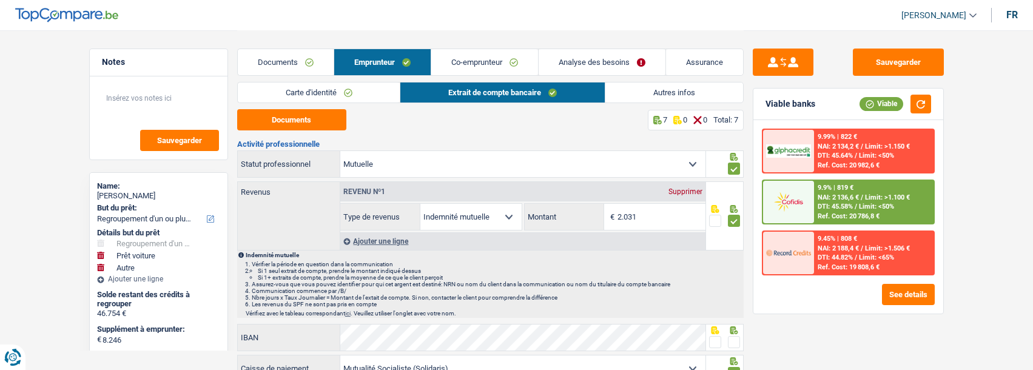
click at [350, 89] on link "Carte d'identité" at bounding box center [319, 93] width 163 height 20
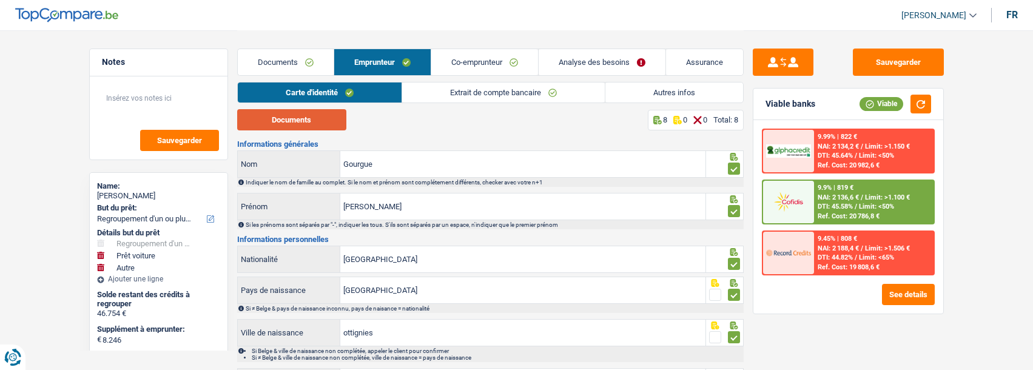
click at [327, 114] on button "Documents" at bounding box center [291, 119] width 109 height 21
click at [500, 69] on link "Co-emprunteur" at bounding box center [484, 62] width 107 height 26
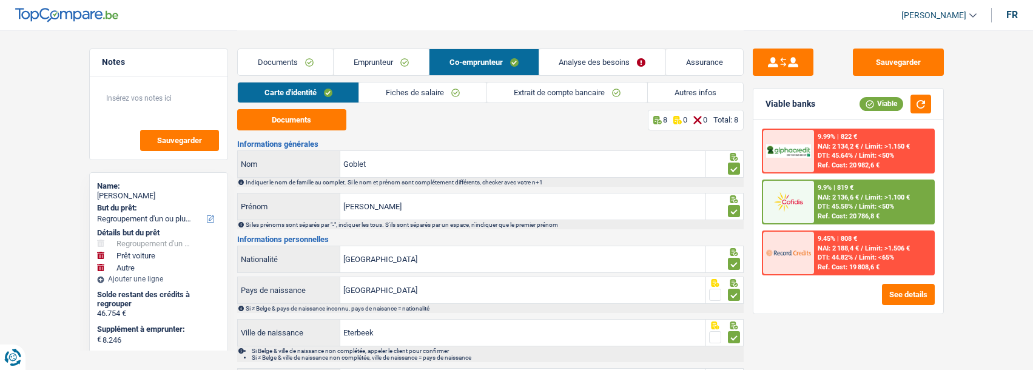
click at [533, 90] on link "Extrait de compte bancaire" at bounding box center [567, 93] width 160 height 20
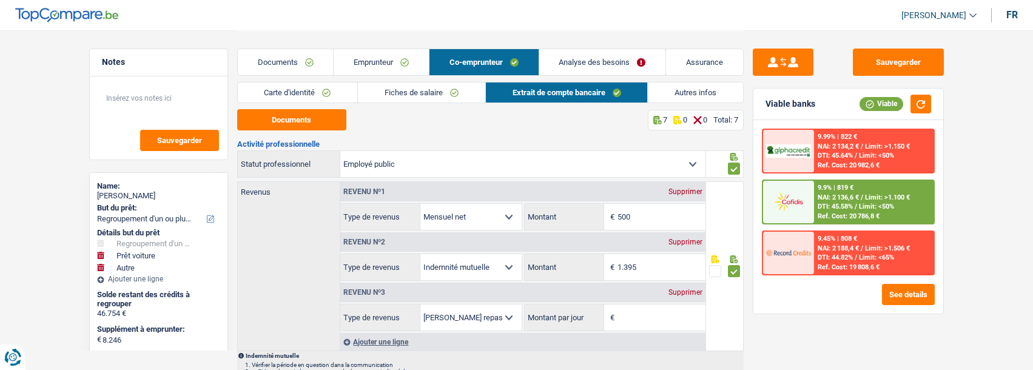
click at [678, 290] on div "Supprimer" at bounding box center [686, 292] width 40 height 7
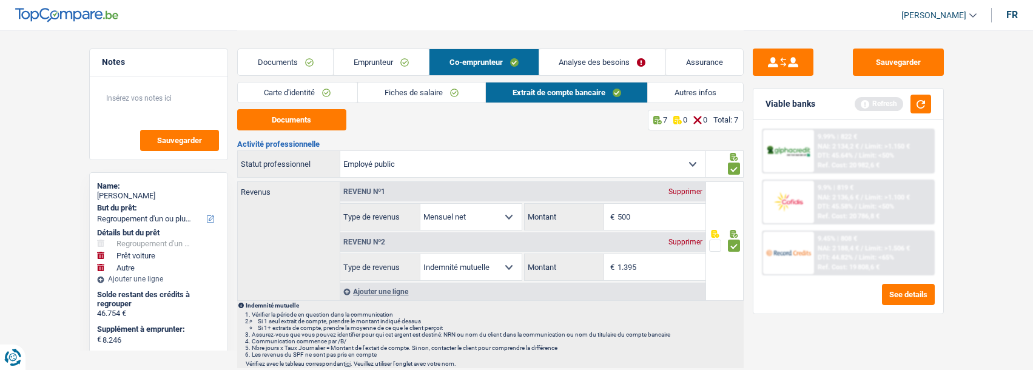
click at [700, 94] on link "Autres infos" at bounding box center [695, 93] width 95 height 20
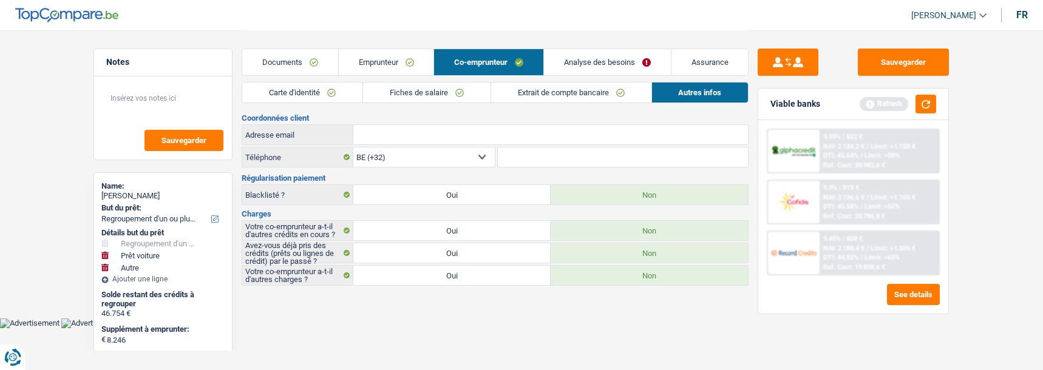
click at [408, 68] on link "Emprunteur" at bounding box center [386, 62] width 95 height 26
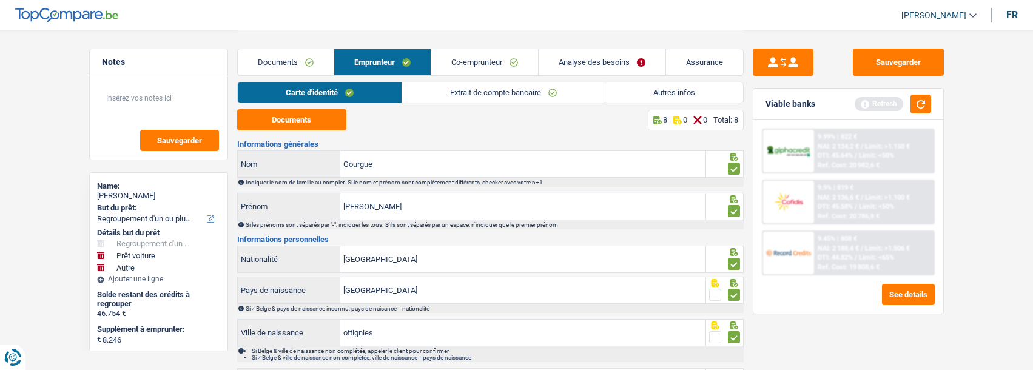
click at [482, 93] on link "Extrait de compte bancaire" at bounding box center [503, 93] width 203 height 20
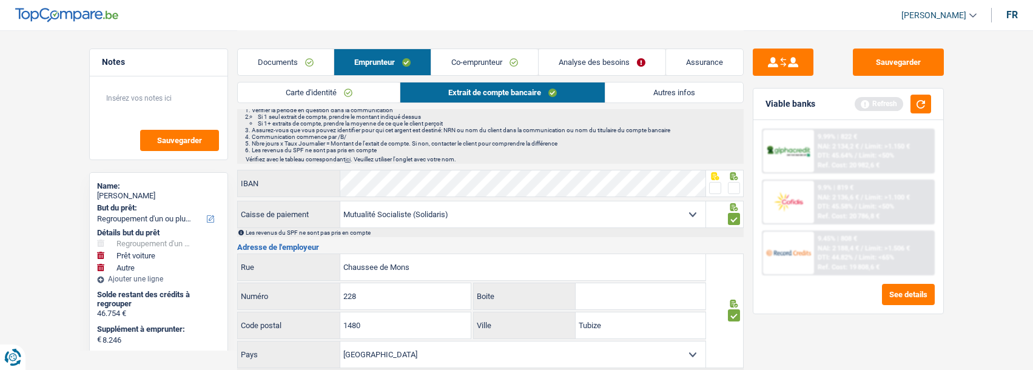
scroll to position [182, 0]
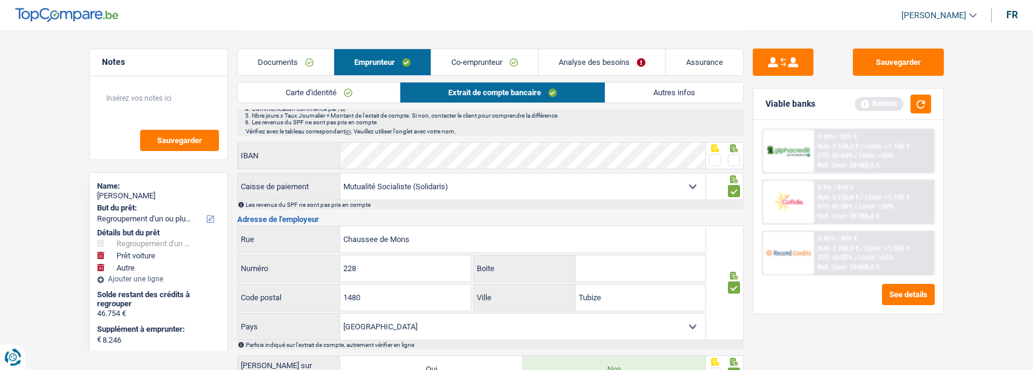
click at [733, 159] on span at bounding box center [734, 160] width 12 height 12
click at [0, 0] on input "radio" at bounding box center [0, 0] width 0 height 0
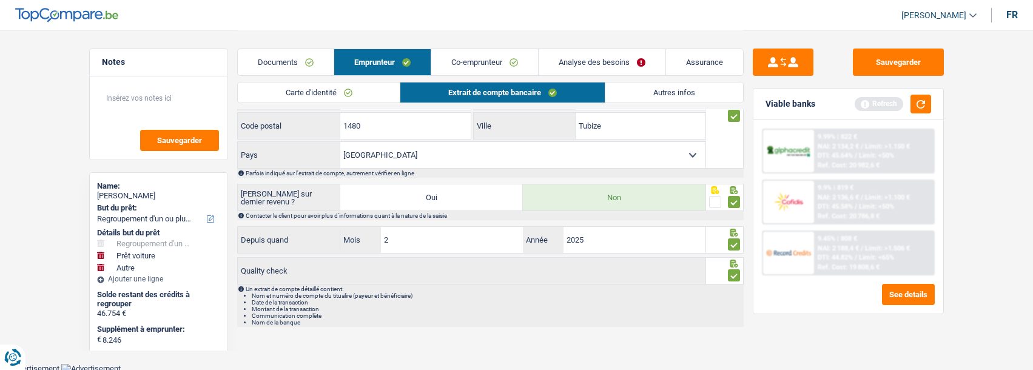
scroll to position [0, 0]
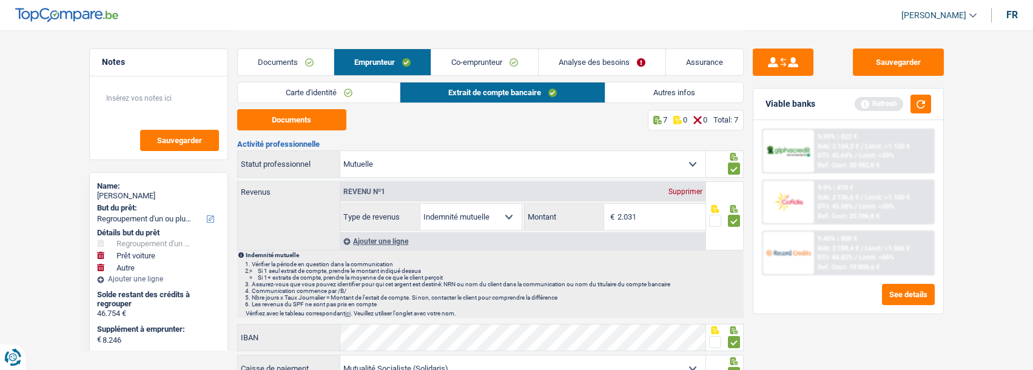
click at [661, 96] on link "Autres infos" at bounding box center [675, 93] width 138 height 20
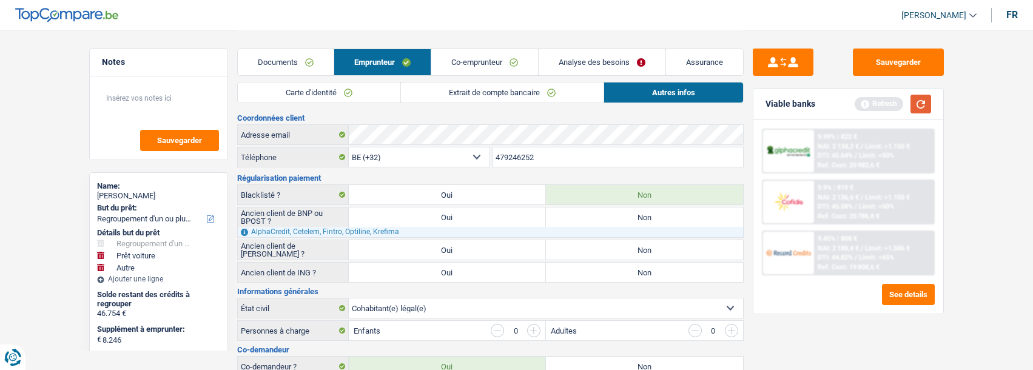
click at [928, 106] on button "button" at bounding box center [921, 104] width 21 height 19
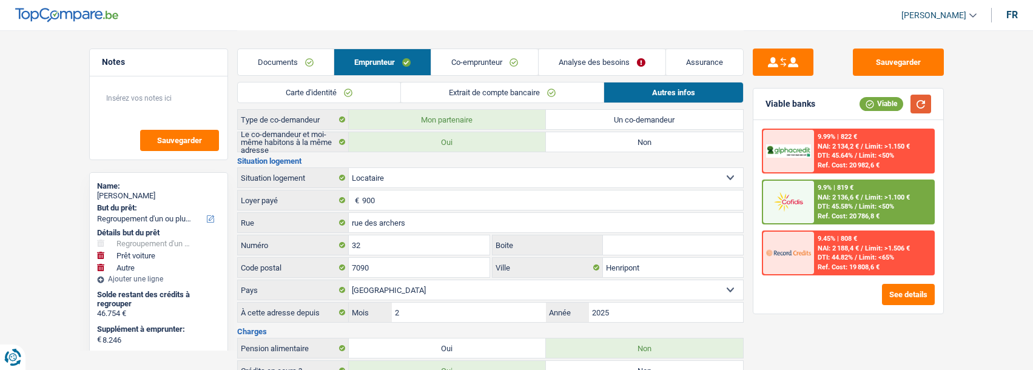
scroll to position [243, 0]
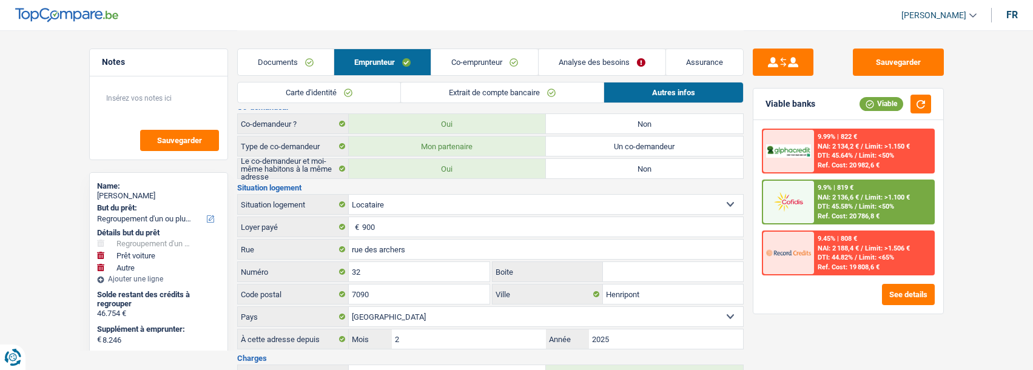
click at [612, 58] on link "Analyse des besoins" at bounding box center [602, 62] width 127 height 26
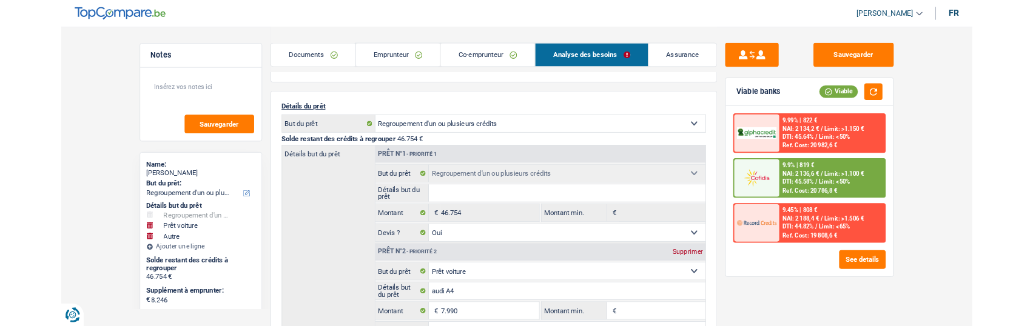
scroll to position [61, 0]
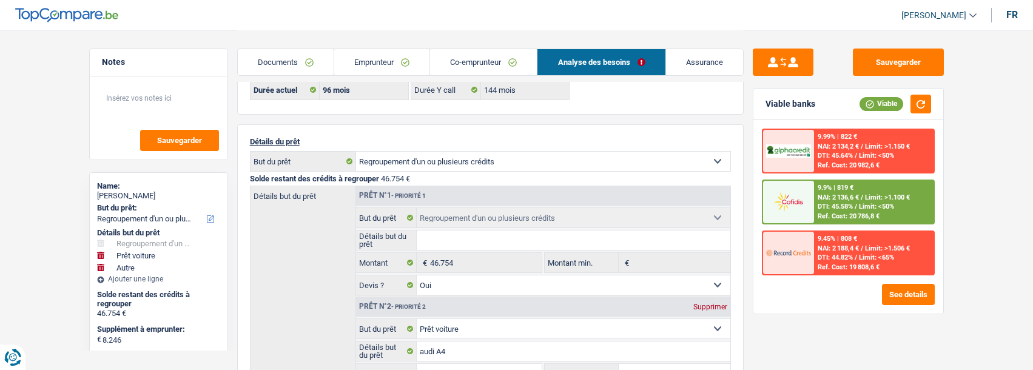
click at [882, 198] on span "Limit: >1.100 €" at bounding box center [887, 198] width 45 height 8
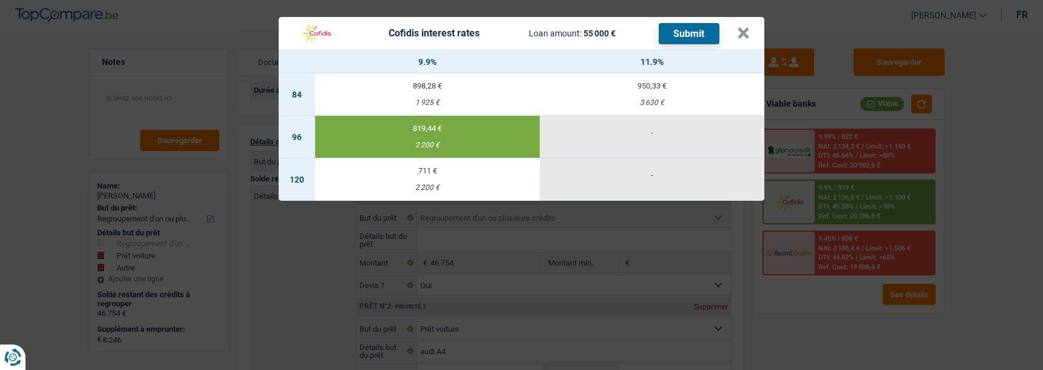
click at [446, 167] on div "711 €" at bounding box center [427, 171] width 225 height 8
select select "120"
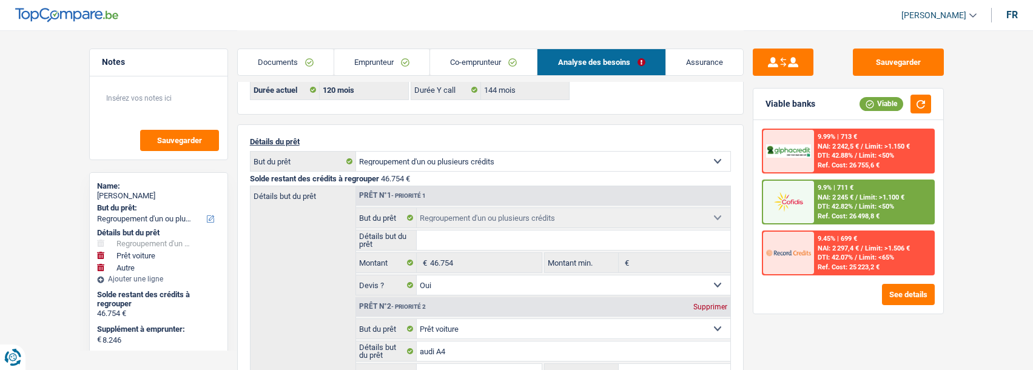
click at [881, 205] on div "9.9% | 711 € NAI: 2 245 € / Limit: >1.100 € DTI: 42.82% / Limit: <50% Ref. Cost…" at bounding box center [874, 202] width 120 height 42
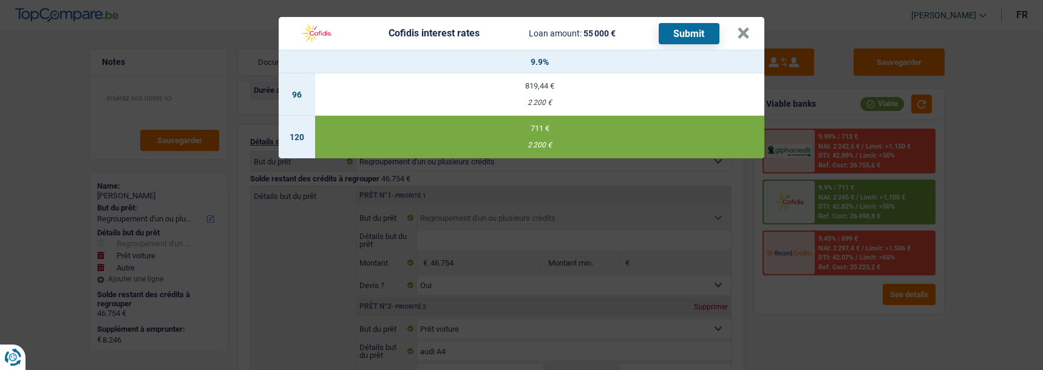
click at [706, 30] on button "Submit" at bounding box center [688, 33] width 61 height 21
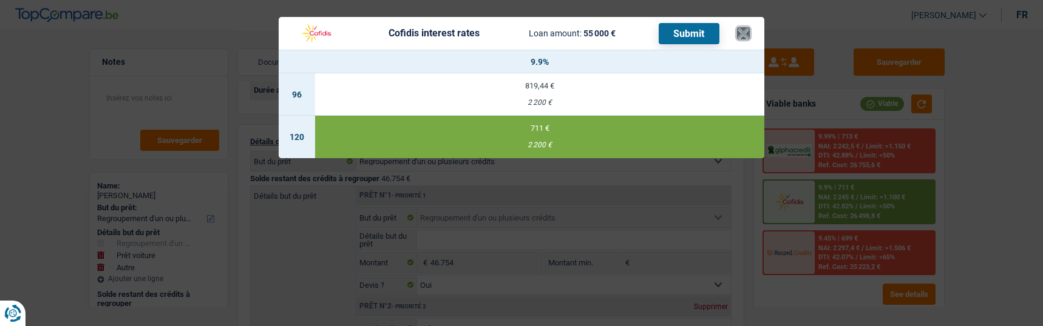
click at [743, 28] on button "×" at bounding box center [743, 33] width 13 height 12
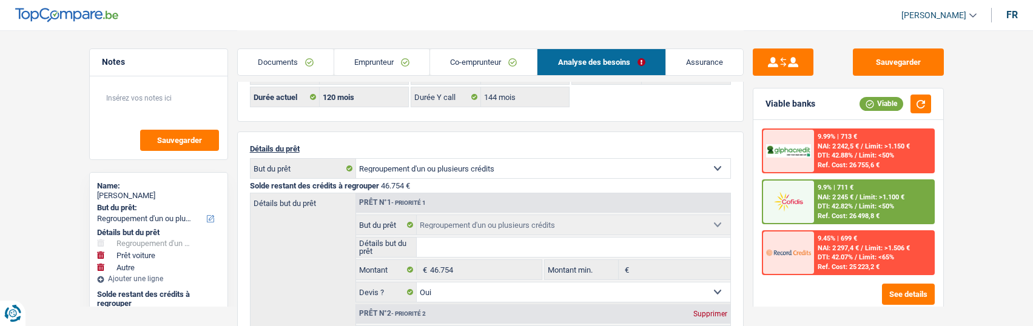
scroll to position [0, 0]
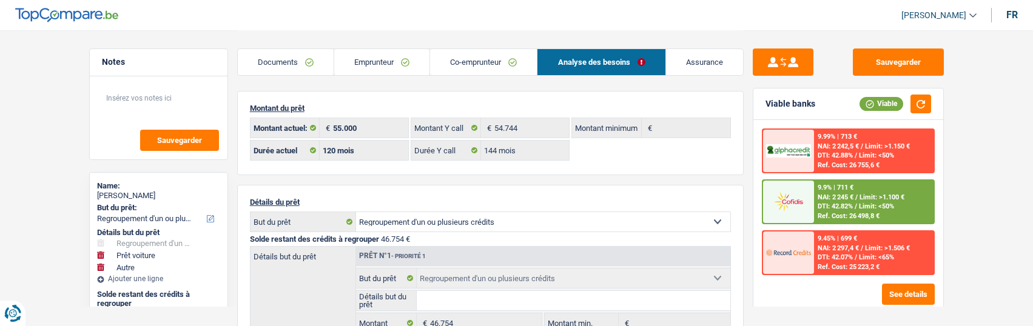
click at [394, 64] on link "Emprunteur" at bounding box center [381, 62] width 95 height 26
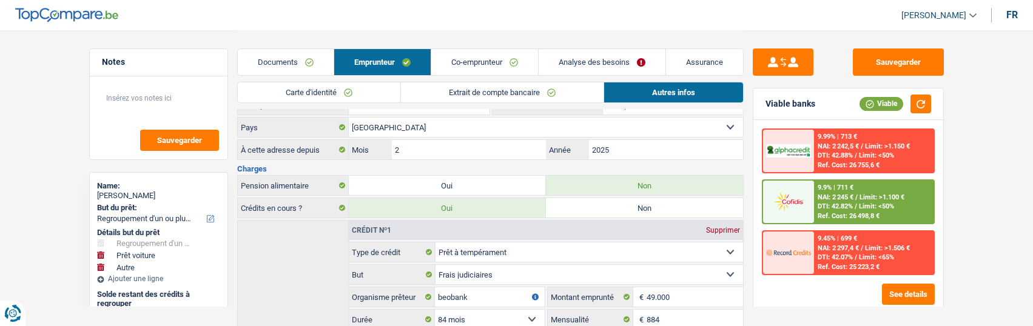
scroll to position [546, 0]
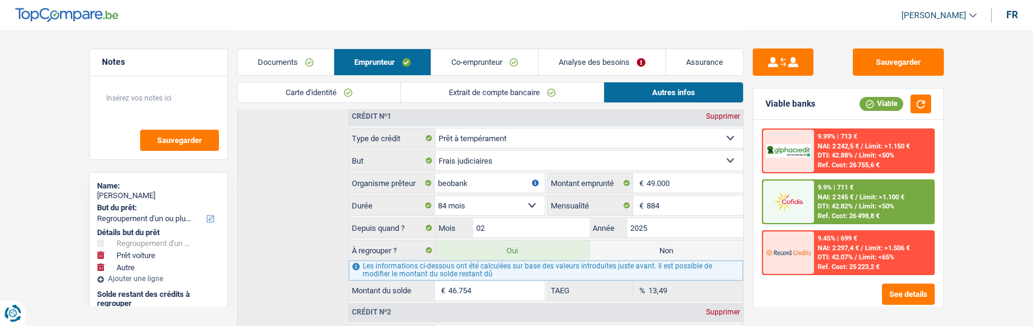
click at [676, 242] on label "Non" at bounding box center [667, 250] width 154 height 19
click at [676, 242] on input "Non" at bounding box center [667, 250] width 154 height 19
radio input "true"
select select "car"
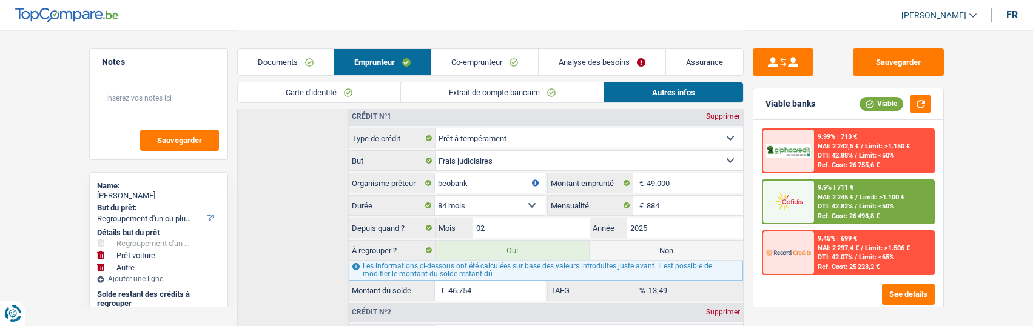
select select
select select "48"
radio input "false"
select select "other"
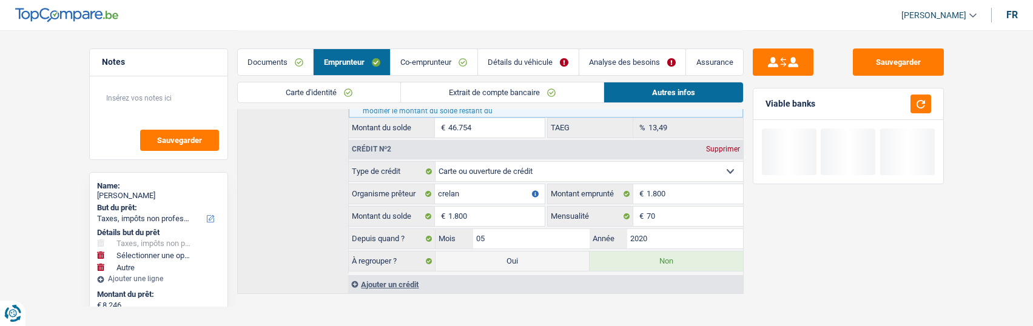
scroll to position [711, 0]
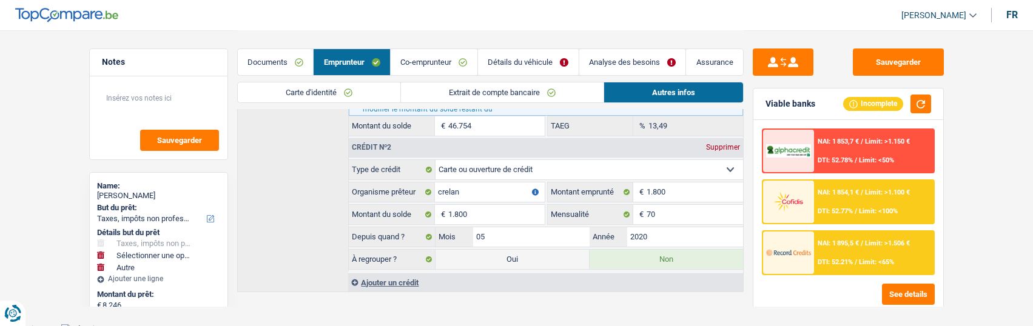
click at [528, 250] on label "Oui" at bounding box center [513, 259] width 154 height 19
click at [528, 250] on input "Oui" at bounding box center [513, 259] width 154 height 19
radio input "true"
radio input "false"
type input "10.046"
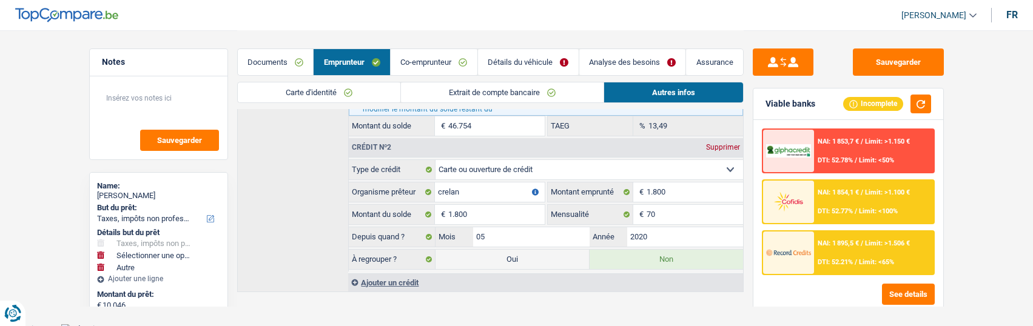
select select "refinancing"
select select "car"
select select "60"
select select "other"
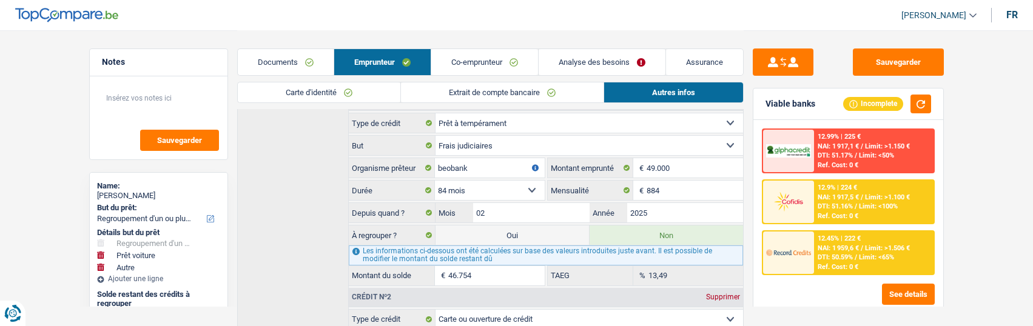
scroll to position [590, 0]
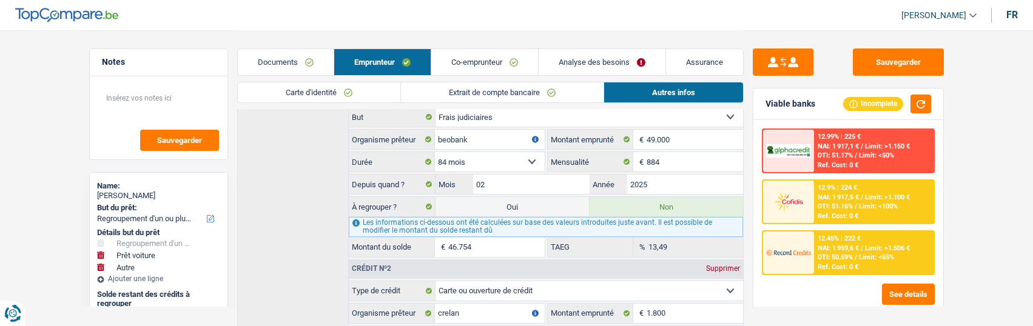
click at [627, 55] on link "Analyse des besoins" at bounding box center [602, 62] width 127 height 26
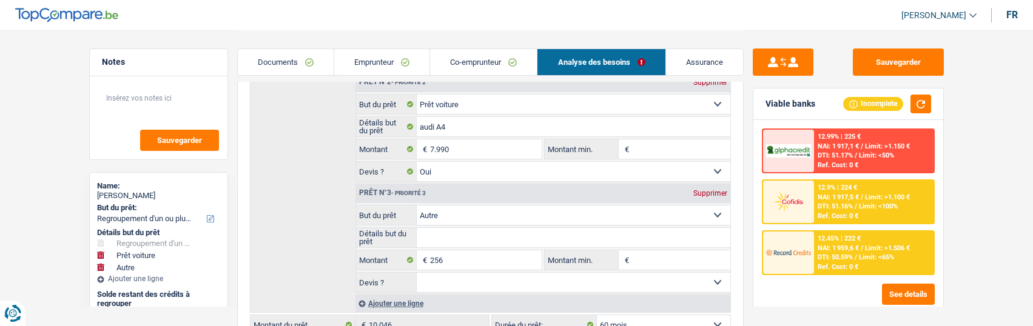
scroll to position [286, 0]
click at [455, 209] on select "Confort maison: meubles, textile, peinture, électroménager, outillage non-profe…" at bounding box center [574, 214] width 314 height 19
select select "household"
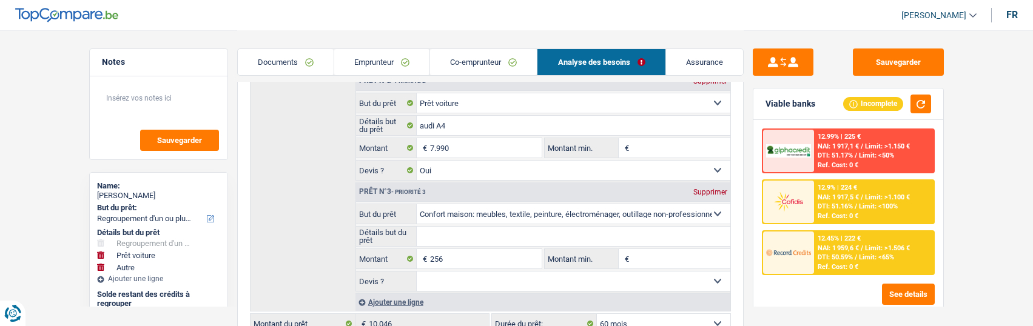
click at [417, 205] on select "Confort maison: meubles, textile, peinture, électroménager, outillage non-profe…" at bounding box center [574, 214] width 314 height 19
select select "household"
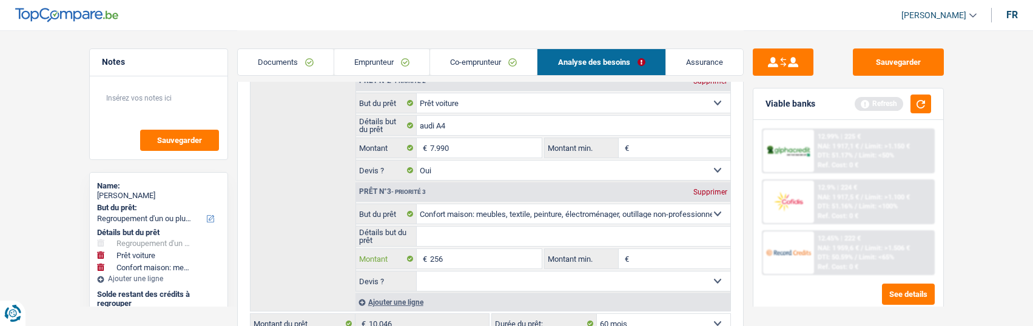
click at [445, 255] on input "256" at bounding box center [485, 258] width 111 height 19
type input "2"
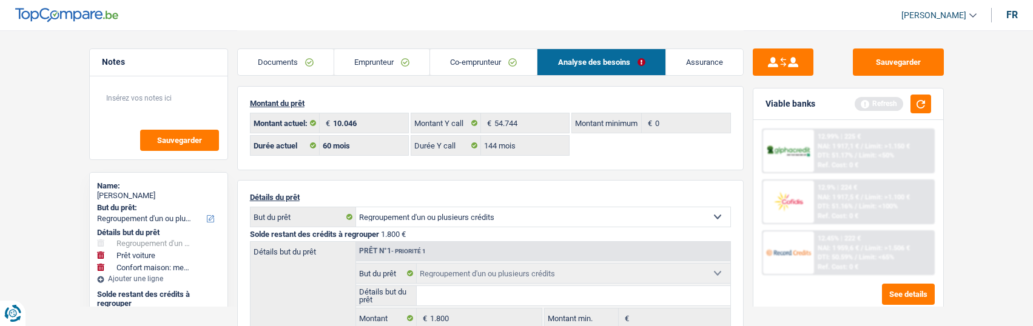
scroll to position [0, 0]
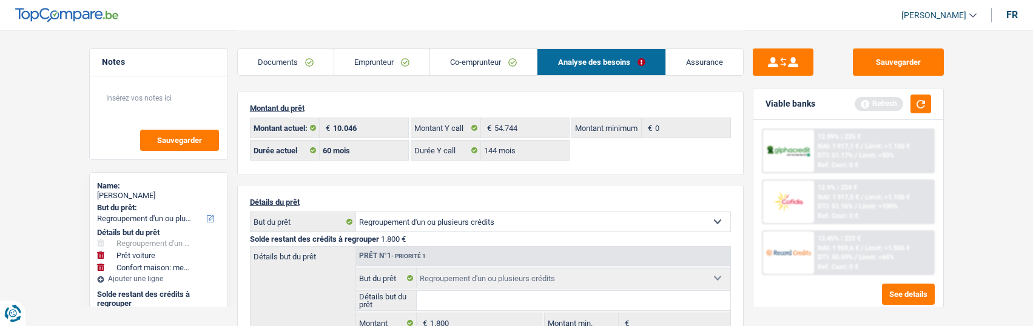
select select "48"
type input "9.790"
select select "48"
type input "7.990"
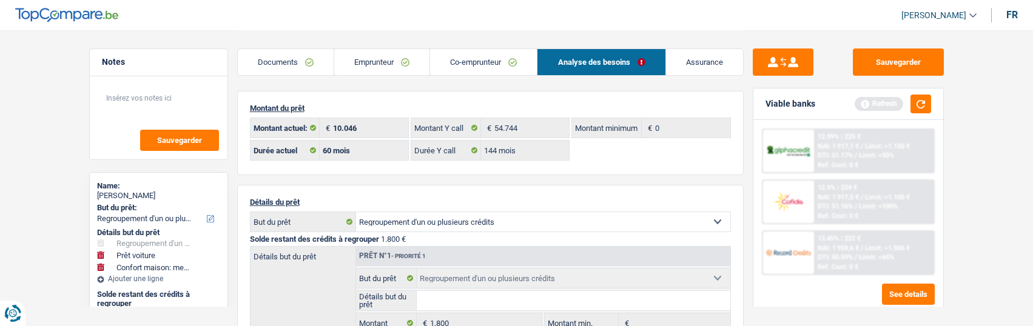
type input "9.790"
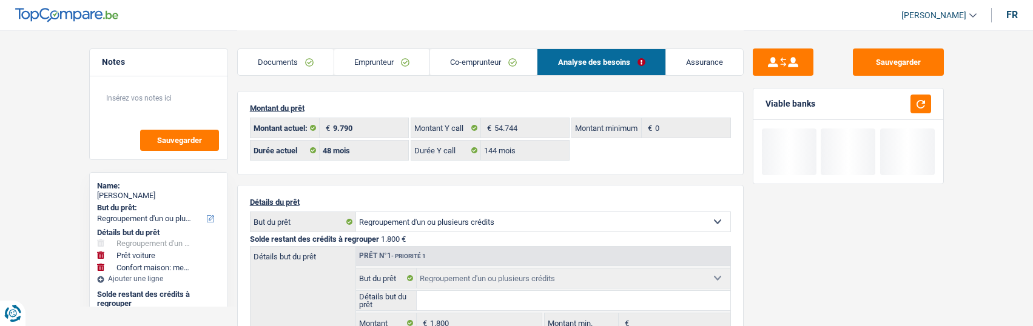
click at [476, 66] on link "Co-emprunteur" at bounding box center [483, 62] width 107 height 26
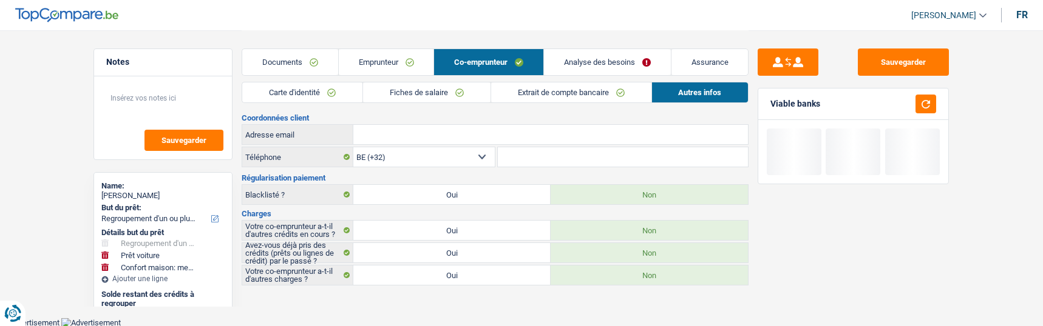
click at [377, 61] on link "Emprunteur" at bounding box center [386, 62] width 95 height 26
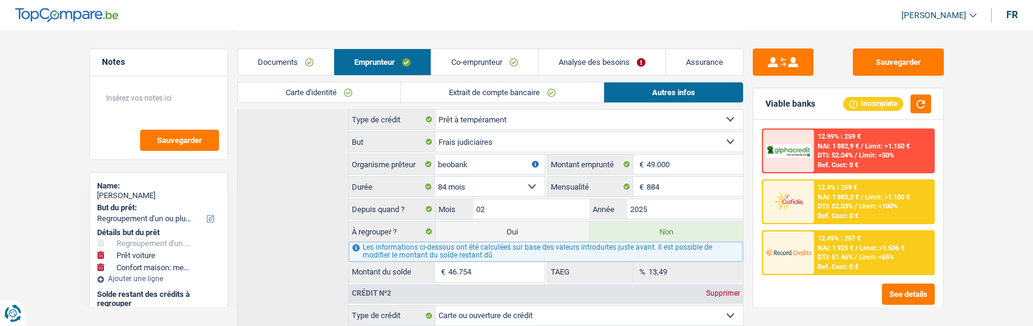
scroll to position [303, 0]
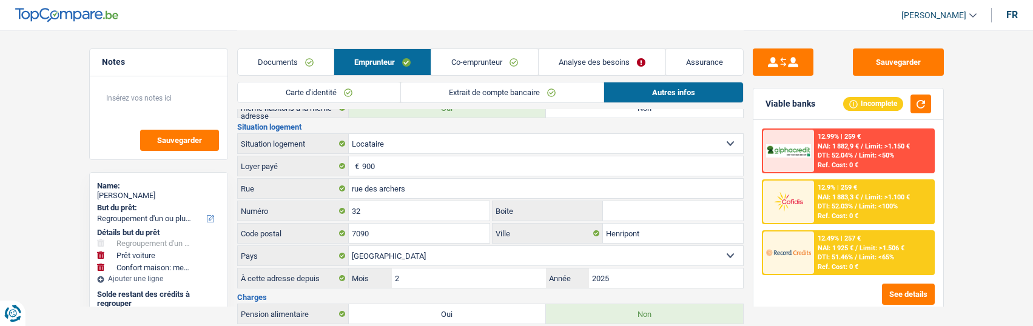
click at [596, 62] on link "Analyse des besoins" at bounding box center [602, 62] width 127 height 26
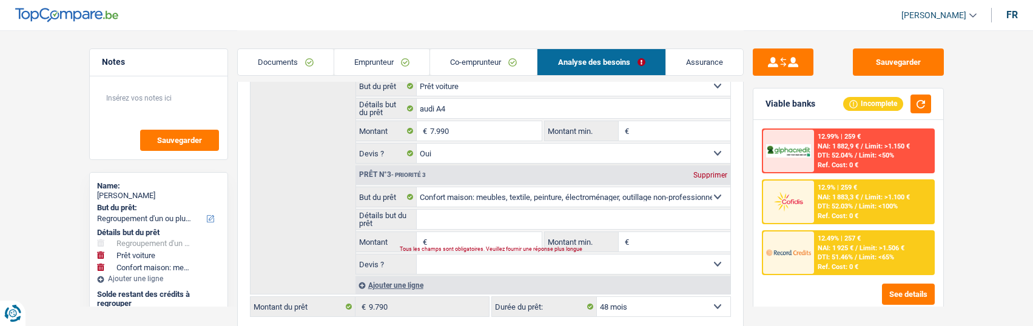
click at [516, 210] on input "Détails but du prêt" at bounding box center [574, 219] width 314 height 19
click at [496, 199] on select "Confort maison: meubles, textile, peinture, électroménager, outillage non-profe…" at bounding box center [574, 197] width 314 height 19
select select "other"
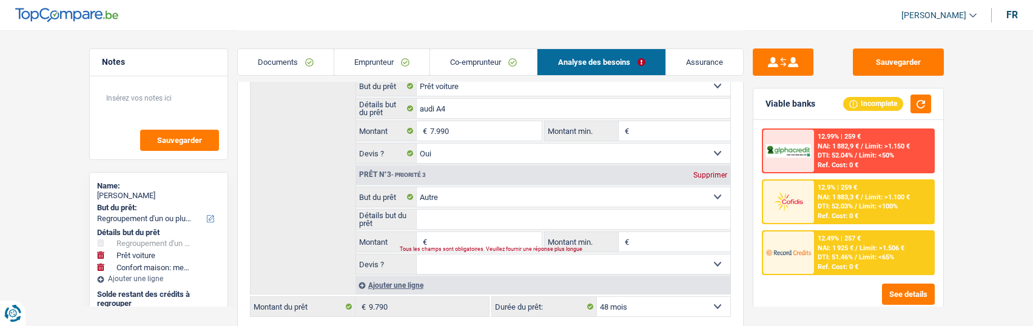
click at [417, 188] on select "Confort maison: meubles, textile, peinture, électroménager, outillage non-profe…" at bounding box center [574, 197] width 314 height 19
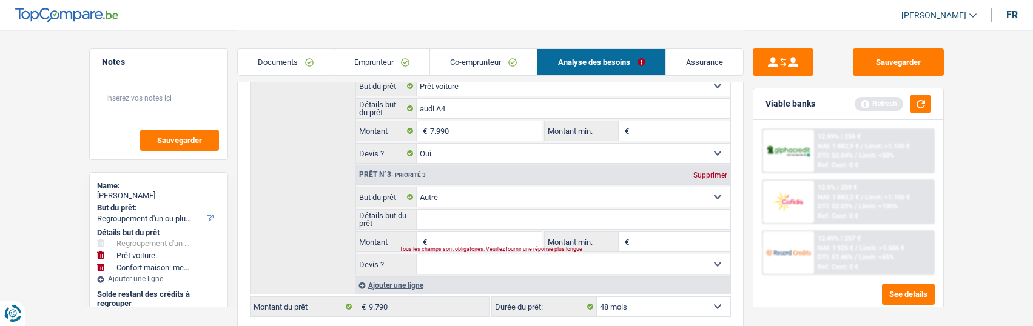
select select "other"
click at [441, 213] on input "Détails but du prêt" at bounding box center [574, 219] width 314 height 19
type input "Rachat de crédit"
click at [476, 240] on input "Montant" at bounding box center [485, 241] width 111 height 19
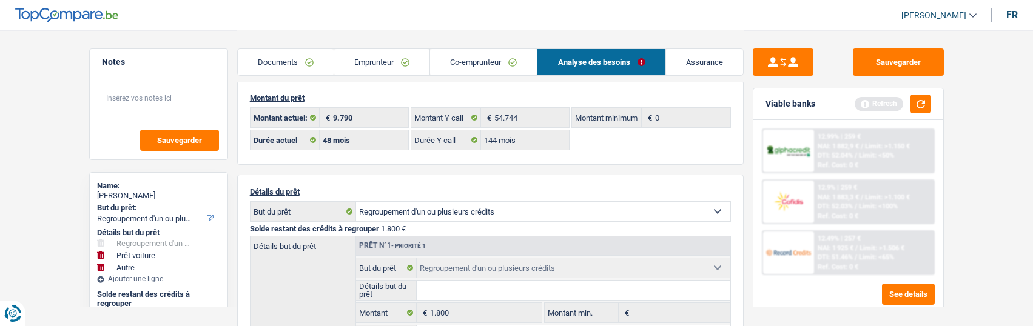
scroll to position [0, 0]
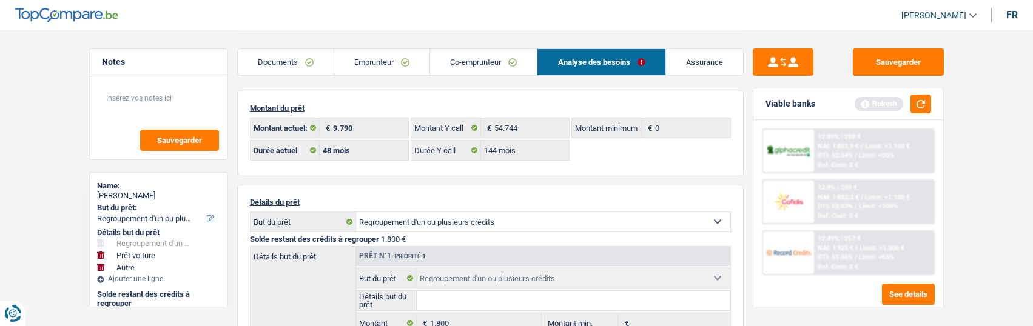
click at [394, 67] on link "Emprunteur" at bounding box center [381, 62] width 95 height 26
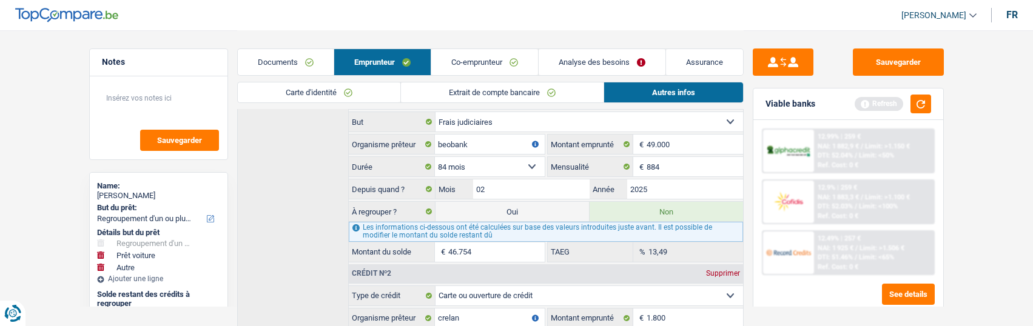
scroll to position [607, 0]
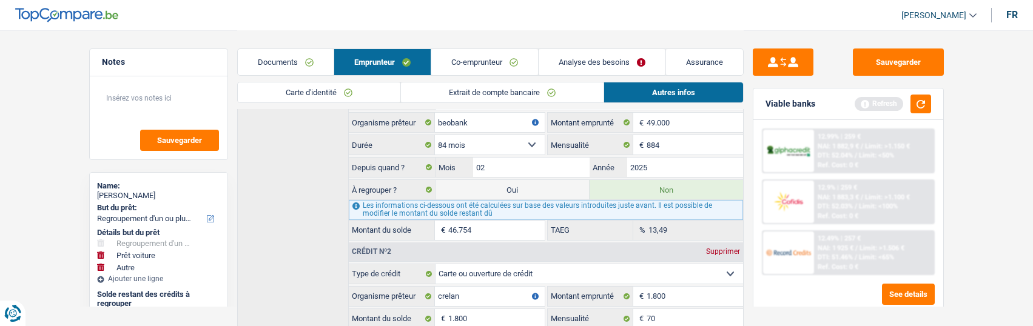
drag, startPoint x: 484, startPoint y: 226, endPoint x: 428, endPoint y: 229, distance: 56.5
click at [428, 229] on div "46.754 € Montant du solde" at bounding box center [446, 230] width 195 height 19
click at [612, 58] on link "Analyse des besoins" at bounding box center [602, 62] width 127 height 26
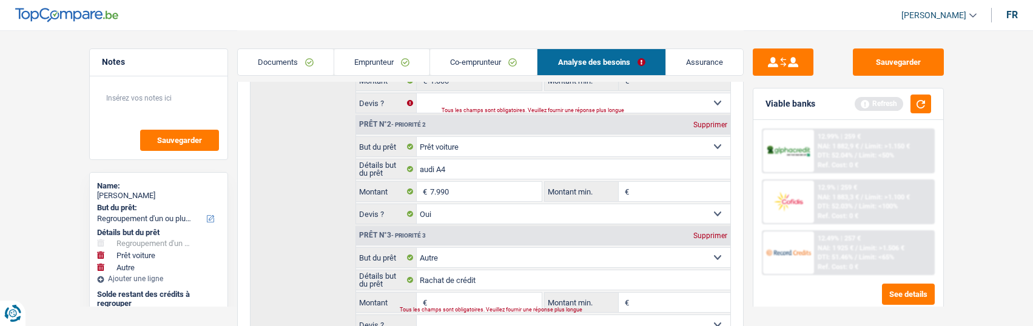
scroll to position [303, 0]
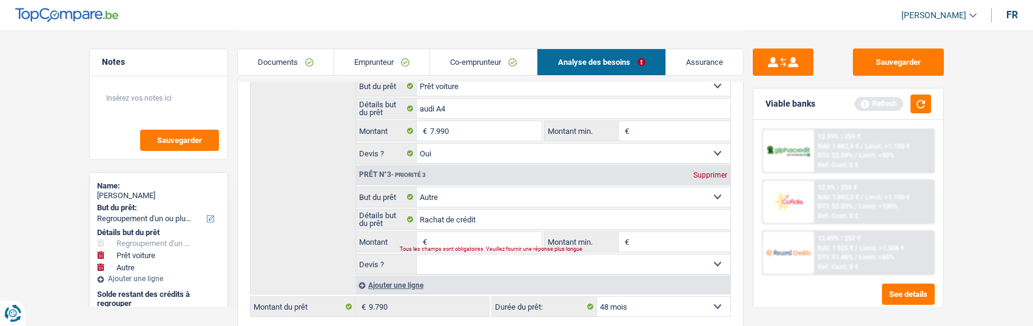
click at [473, 241] on input "Montant" at bounding box center [485, 241] width 111 height 19
paste input "46.754"
type input "46.754"
type input "56.544"
select select "144"
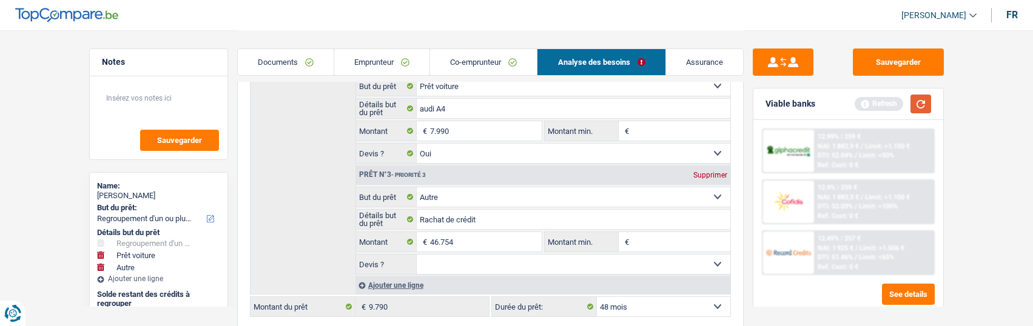
type input "54.744"
type input "56.544"
select select "144"
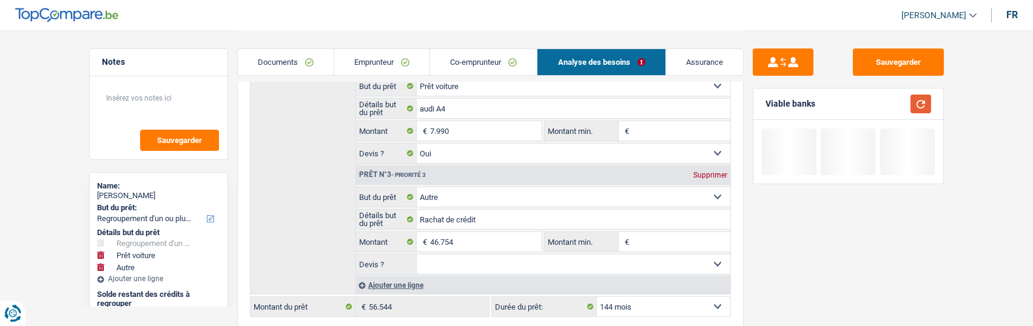
click at [920, 105] on button "button" at bounding box center [921, 104] width 21 height 19
click at [691, 305] on select "12 mois 18 mois 24 mois 30 mois 36 mois 42 mois 48 mois 60 mois 72 mois 84 mois…" at bounding box center [664, 306] width 134 height 19
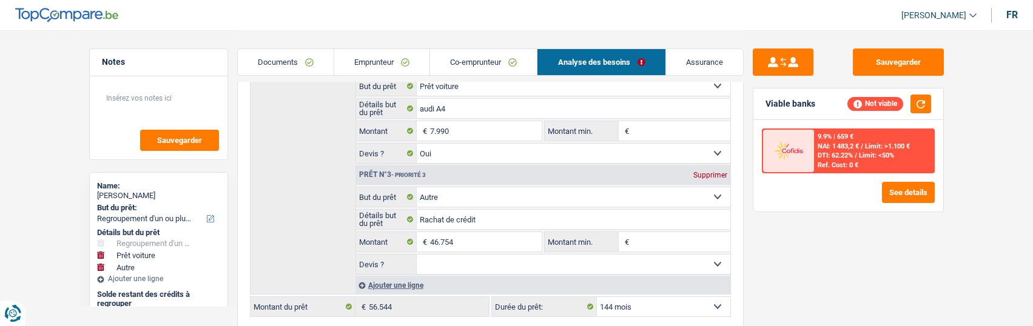
select select "120"
click at [597, 297] on select "12 mois 18 mois 24 mois 30 mois 36 mois 42 mois 48 mois 60 mois 72 mois 84 mois…" at bounding box center [664, 306] width 134 height 19
select select "120"
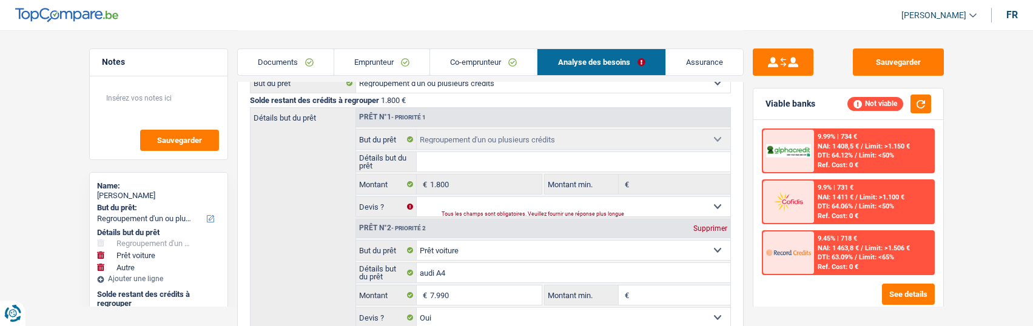
scroll to position [121, 0]
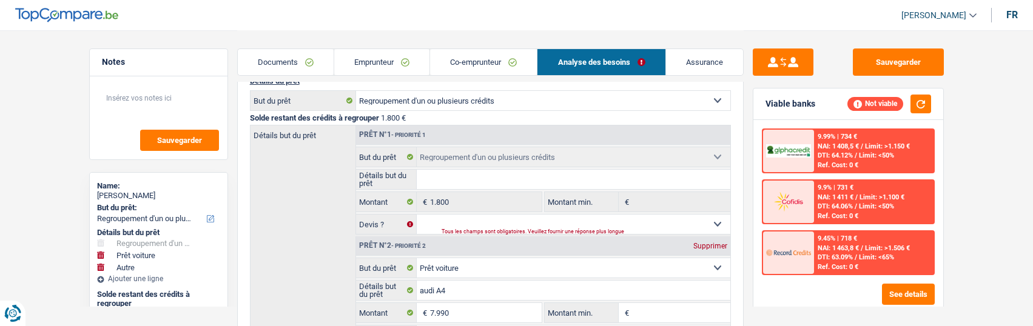
click at [489, 60] on link "Co-emprunteur" at bounding box center [483, 62] width 107 height 26
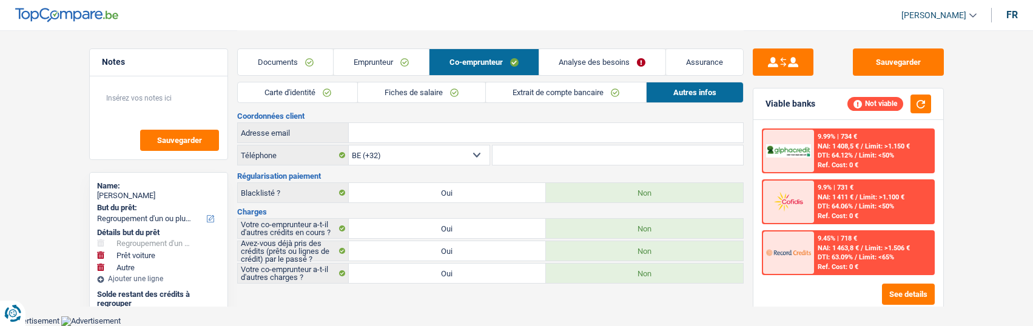
scroll to position [0, 0]
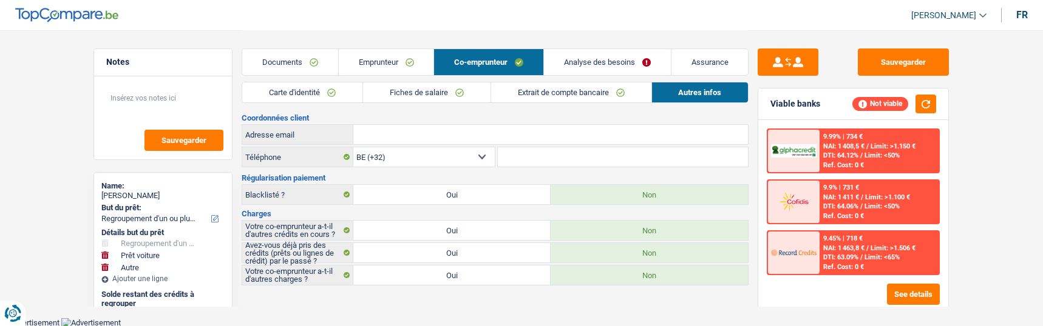
click at [391, 66] on link "Emprunteur" at bounding box center [386, 62] width 95 height 26
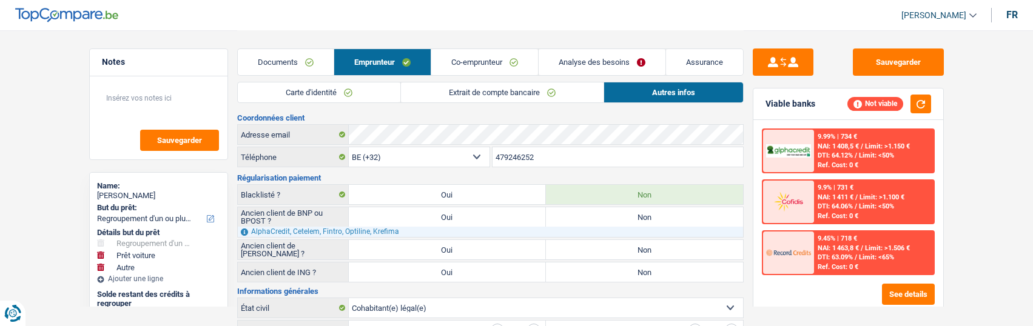
click at [544, 96] on link "Extrait de compte bancaire" at bounding box center [502, 93] width 203 height 20
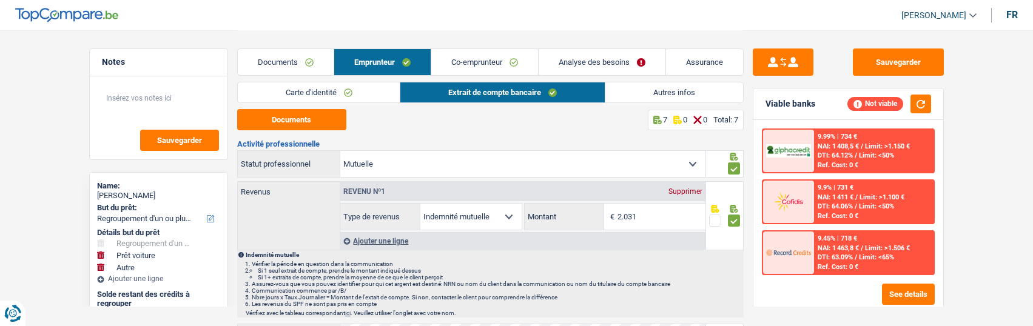
click at [635, 92] on link "Autres infos" at bounding box center [675, 93] width 138 height 20
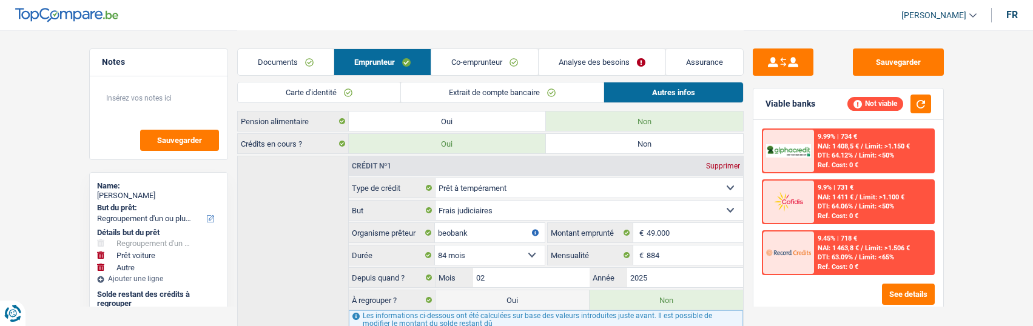
scroll to position [711, 0]
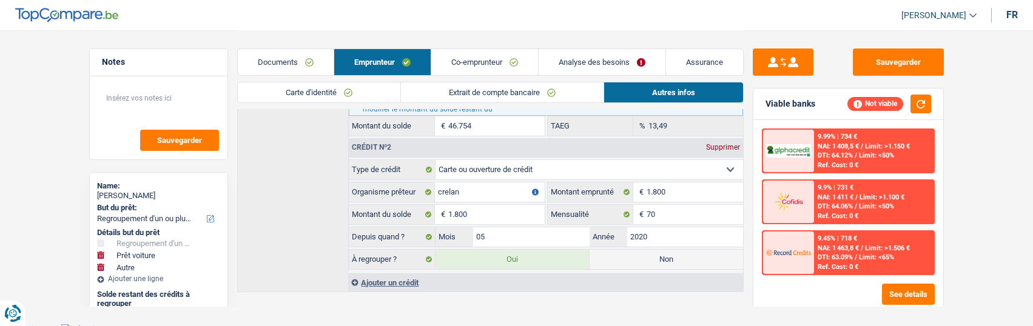
click at [680, 255] on label "Non" at bounding box center [667, 259] width 154 height 19
click at [680, 255] on input "Non" at bounding box center [667, 259] width 154 height 19
radio input "true"
select select "car"
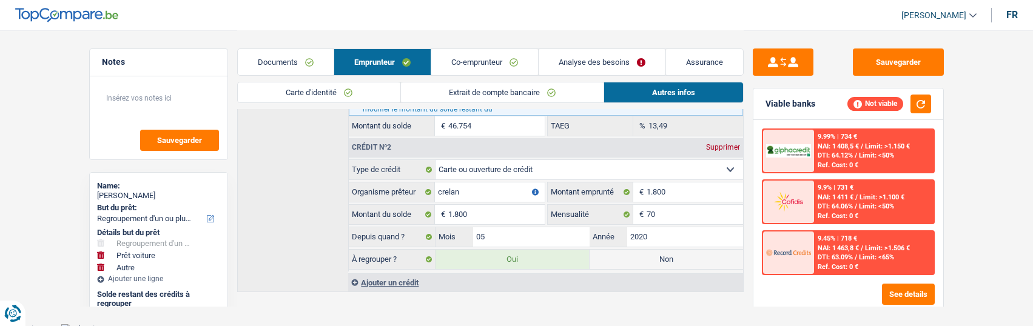
select select
select select "60"
radio input "false"
select select "other"
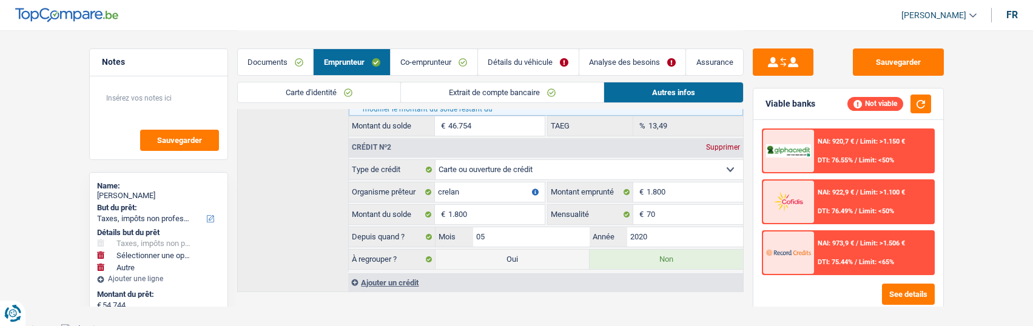
click at [549, 63] on link "Détails du véhicule" at bounding box center [528, 62] width 101 height 26
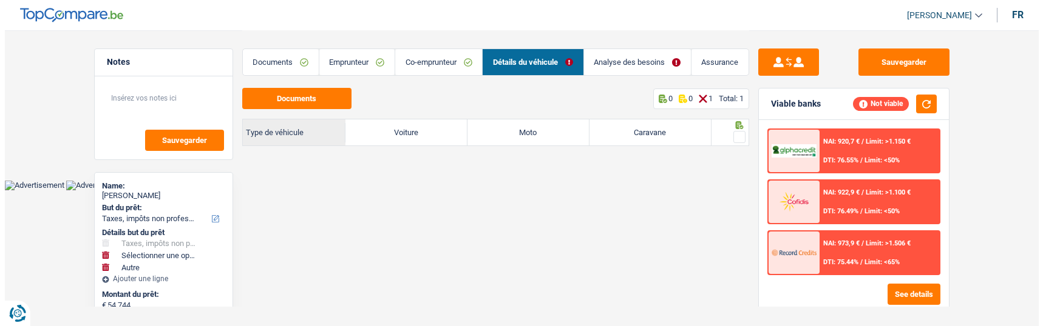
scroll to position [0, 0]
click at [416, 56] on link "Co-emprunteur" at bounding box center [438, 62] width 87 height 26
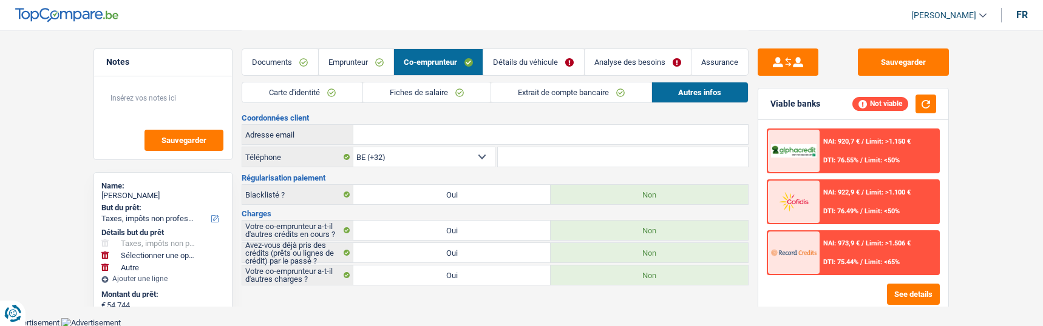
click at [365, 59] on link "Emprunteur" at bounding box center [356, 62] width 75 height 26
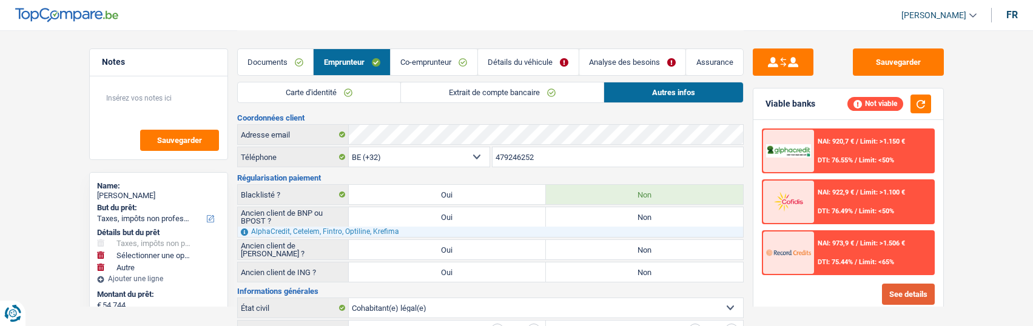
click at [907, 291] on button "See details" at bounding box center [908, 294] width 53 height 21
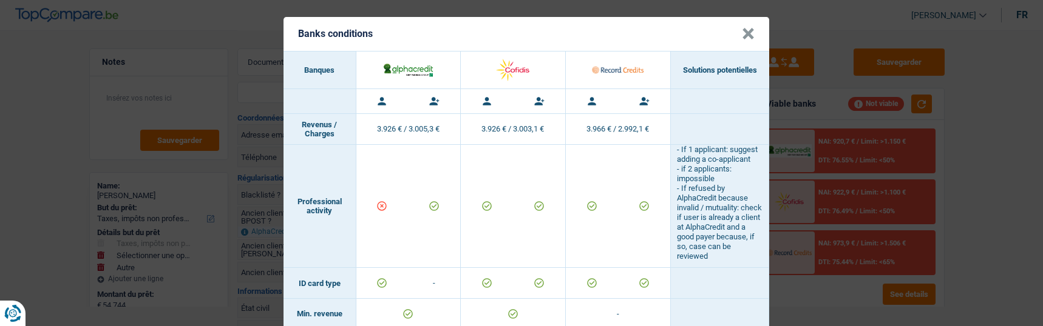
click at [747, 29] on button "×" at bounding box center [748, 34] width 13 height 12
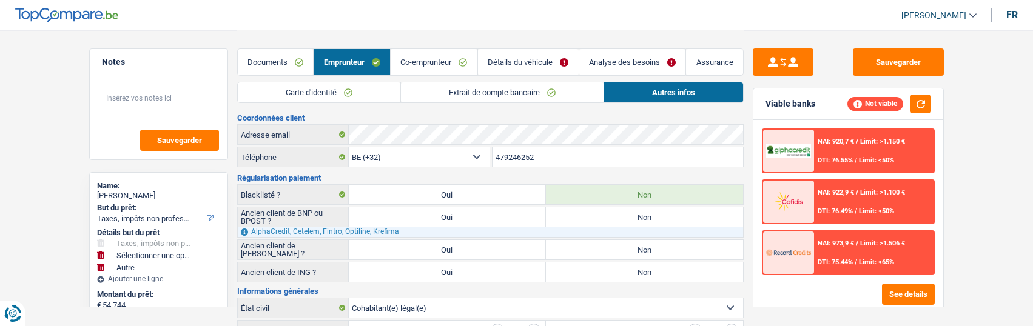
click at [513, 90] on link "Extrait de compte bancaire" at bounding box center [502, 93] width 203 height 20
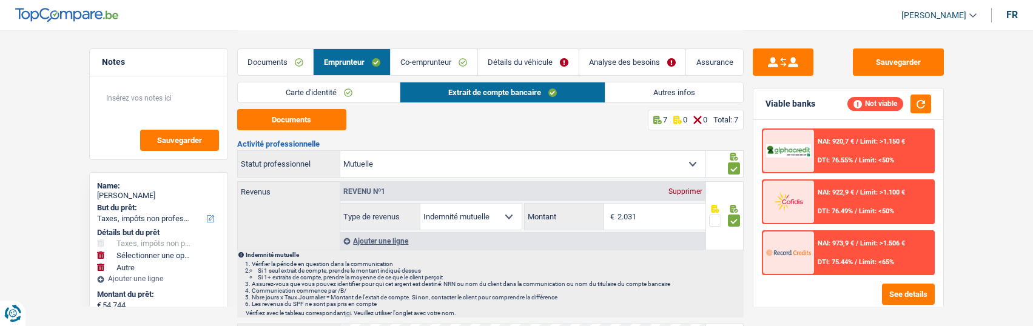
click at [441, 60] on link "Co-emprunteur" at bounding box center [434, 62] width 87 height 26
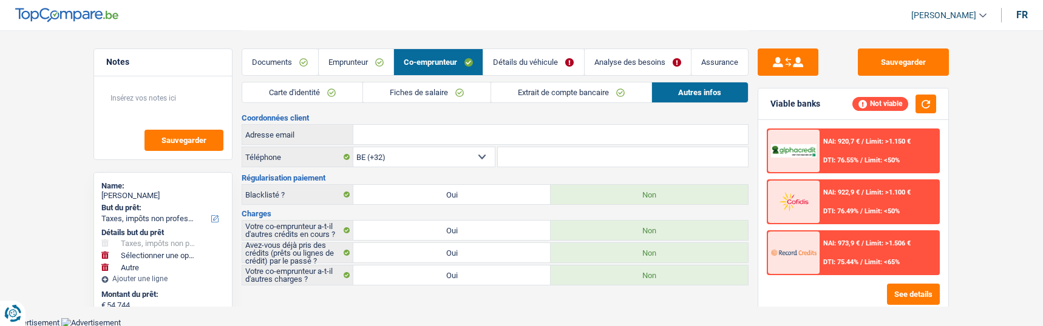
click at [519, 64] on link "Détails du véhicule" at bounding box center [533, 62] width 100 height 26
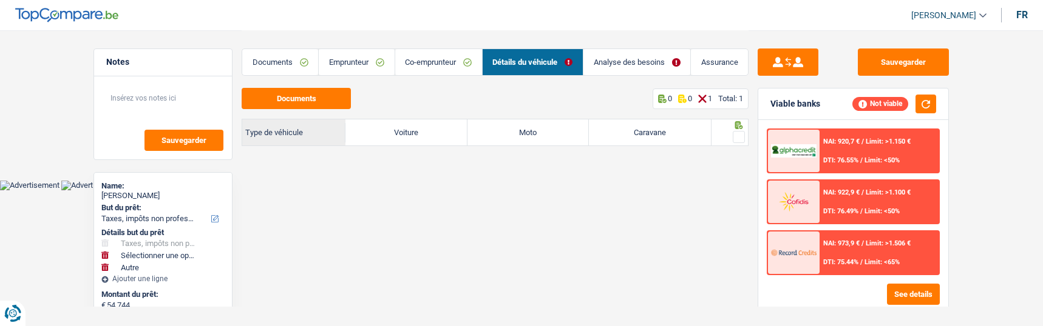
click at [357, 61] on link "Emprunteur" at bounding box center [356, 62] width 75 height 26
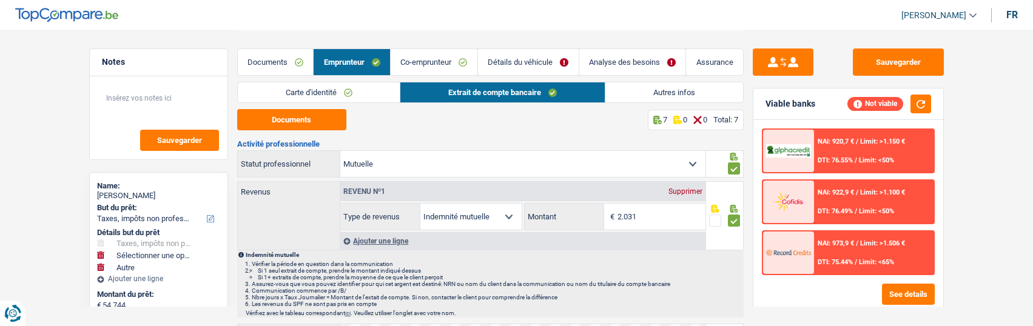
click at [637, 59] on link "Analyse des besoins" at bounding box center [633, 62] width 107 height 26
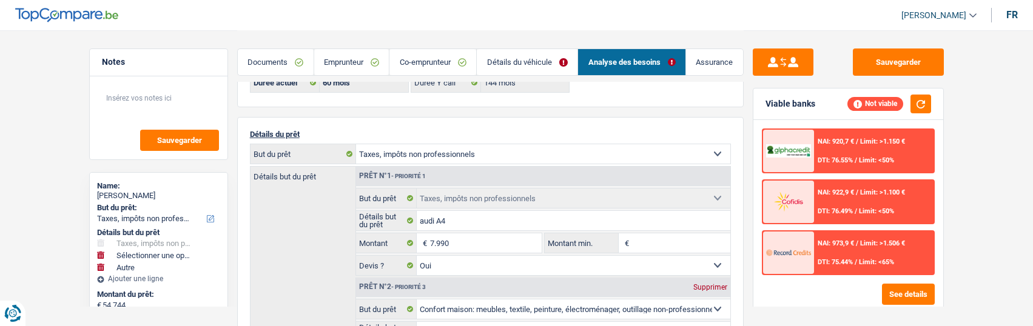
scroll to position [61, 0]
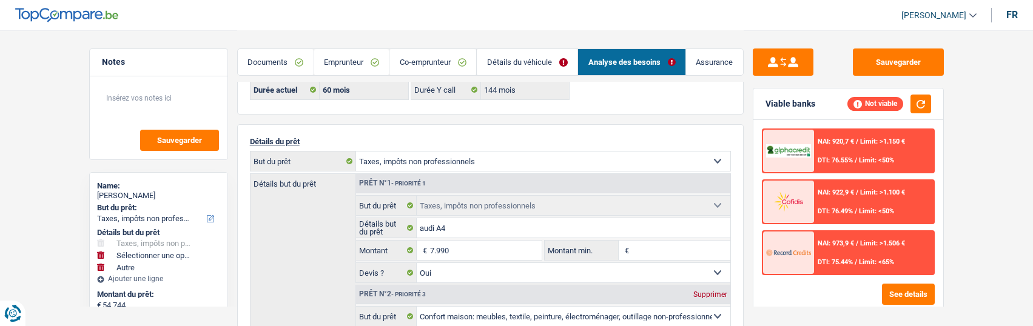
click at [522, 154] on select "Confort maison: meubles, textile, peinture, électroménager, outillage non-profe…" at bounding box center [543, 161] width 374 height 19
select select "other"
click at [356, 152] on select "Confort maison: meubles, textile, peinture, électroménager, outillage non-profe…" at bounding box center [543, 161] width 374 height 19
select select "other"
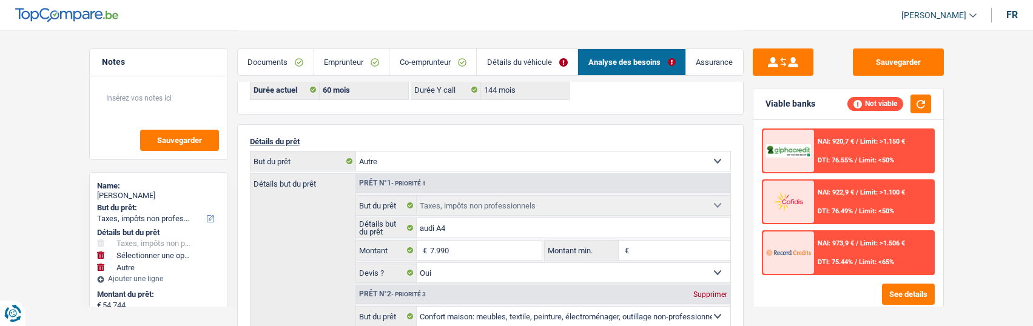
select select "car"
select select "other"
type input "Rachat de crédit"
type input "46.754"
select select
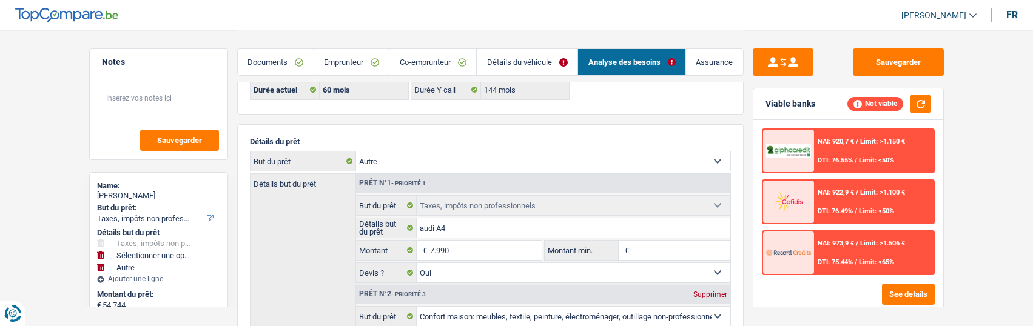
select select "car"
type input "audi A4"
type input "7.990"
select select "yes"
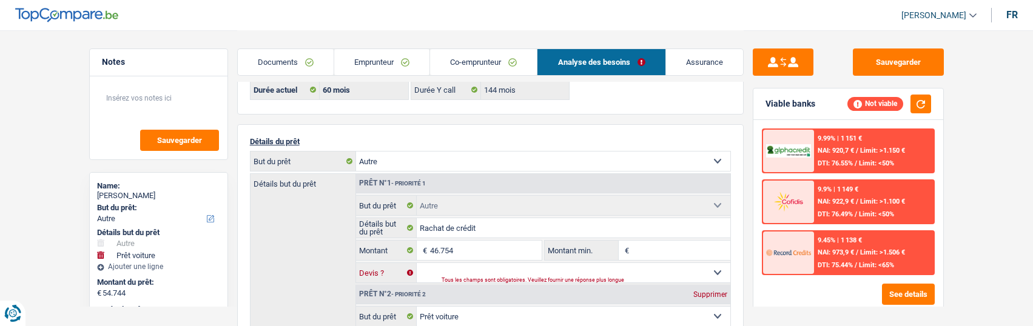
click at [490, 265] on select "Oui Non Non répondu Sélectionner une option" at bounding box center [574, 272] width 314 height 19
select select "yes"
click at [417, 263] on select "Oui Non Non répondu Sélectionner une option" at bounding box center [574, 272] width 314 height 19
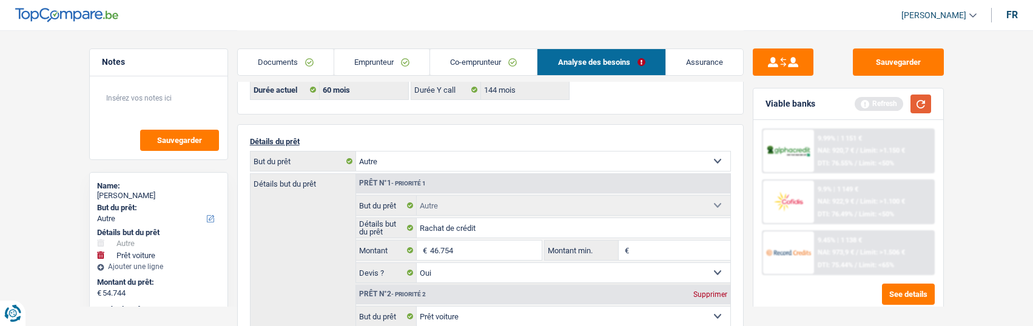
click at [921, 103] on button "button" at bounding box center [921, 104] width 21 height 19
type input "4"
type input "30.000"
select select "144"
type input "37.990"
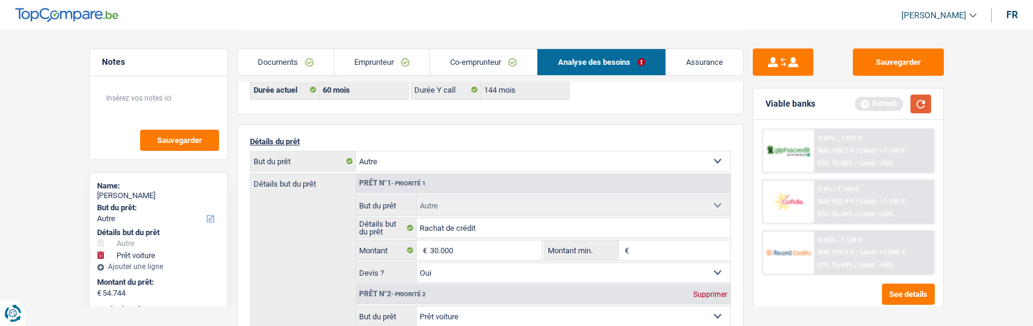
select select "144"
type input "37.990"
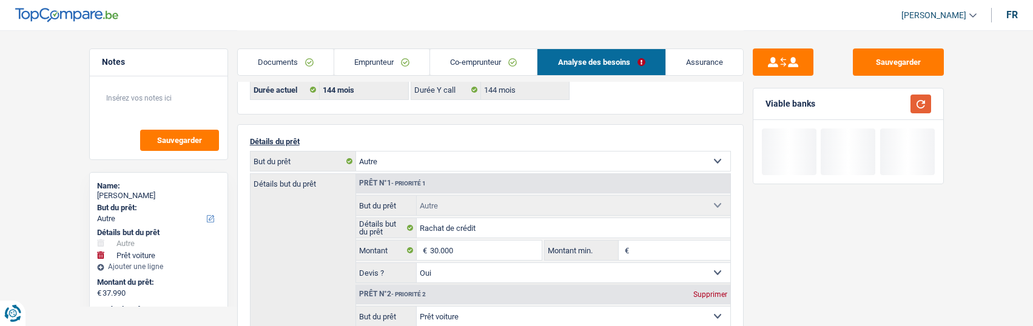
click at [926, 103] on button "button" at bounding box center [921, 104] width 21 height 19
click at [925, 110] on button "button" at bounding box center [921, 104] width 21 height 19
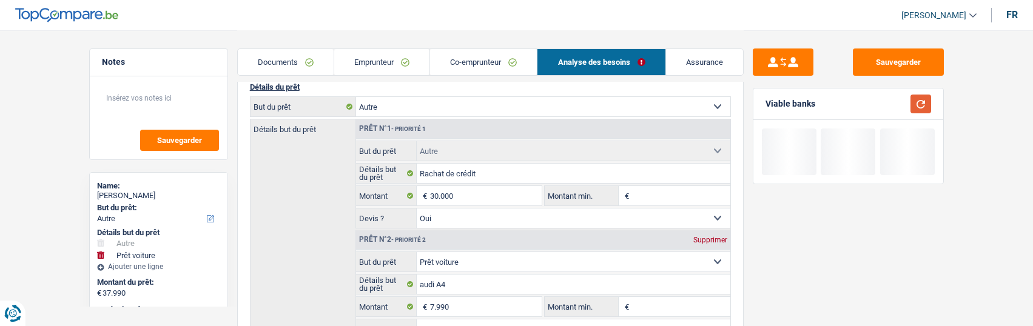
scroll to position [243, 0]
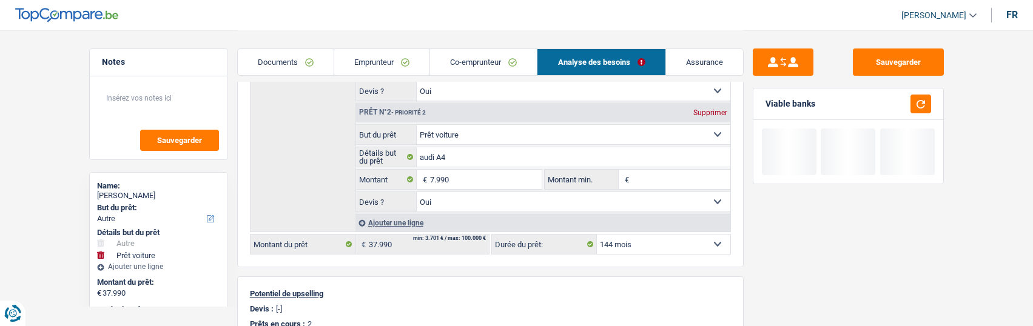
click at [680, 246] on select "12 mois 18 mois 24 mois 30 mois 36 mois 42 mois 48 mois 60 mois 72 mois 84 mois…" at bounding box center [664, 244] width 134 height 19
select select "120"
click at [597, 235] on select "12 mois 18 mois 24 mois 30 mois 36 mois 42 mois 48 mois 60 mois 72 mois 84 mois…" at bounding box center [664, 244] width 134 height 19
select select "120"
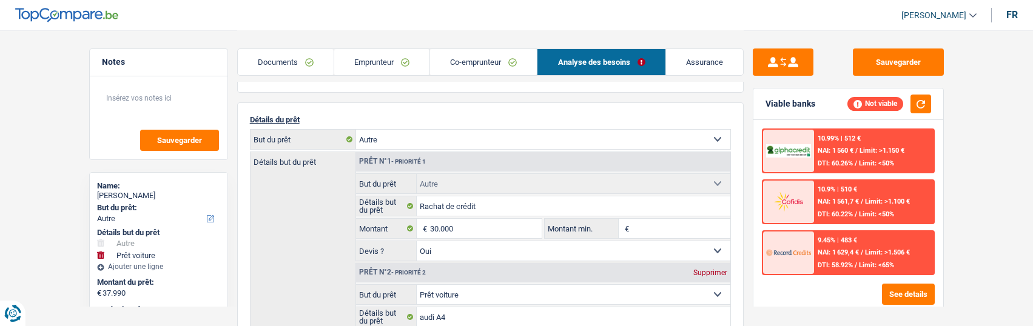
scroll to position [61, 0]
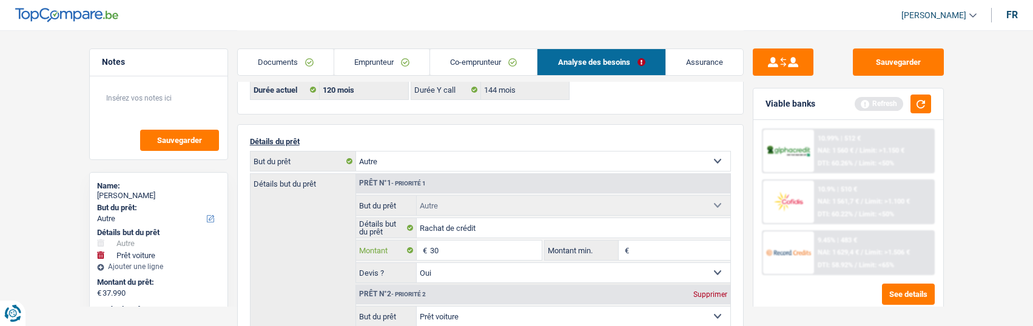
type input "3"
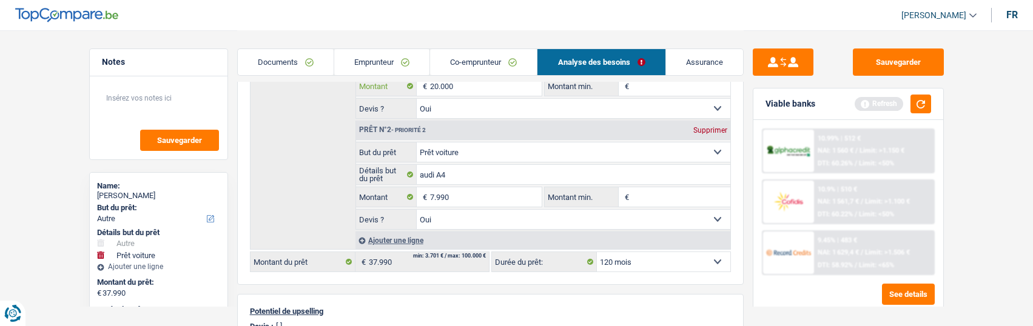
scroll to position [243, 0]
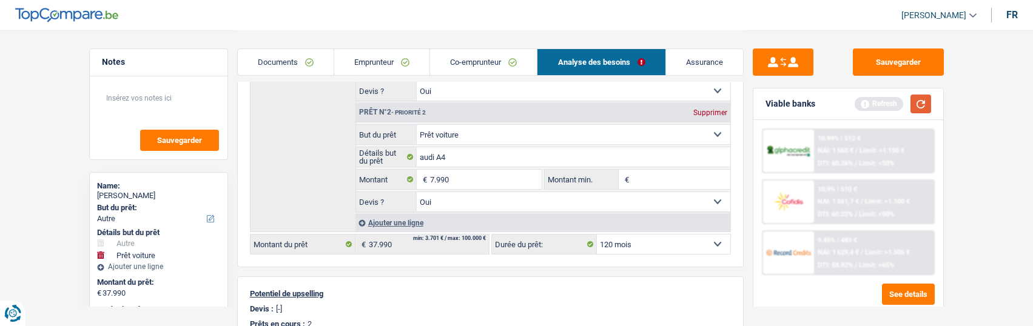
type input "20.000"
type input "27.990"
click at [918, 106] on button "button" at bounding box center [921, 104] width 21 height 19
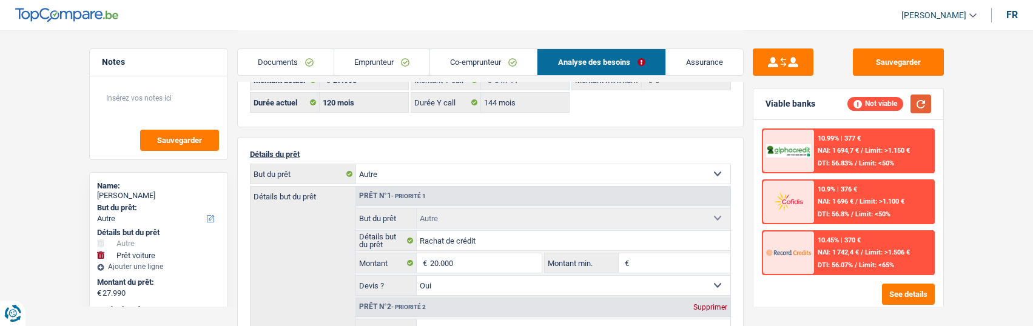
scroll to position [0, 0]
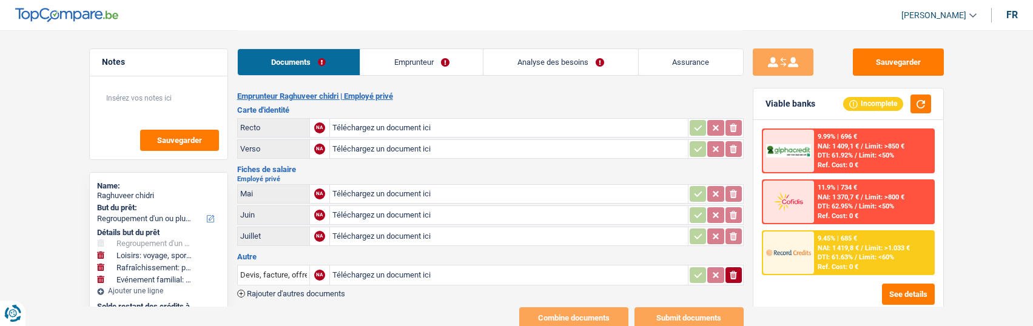
select select "refinancing"
select select "hobbies"
select select "houseOrGarden"
select select "familyEvent"
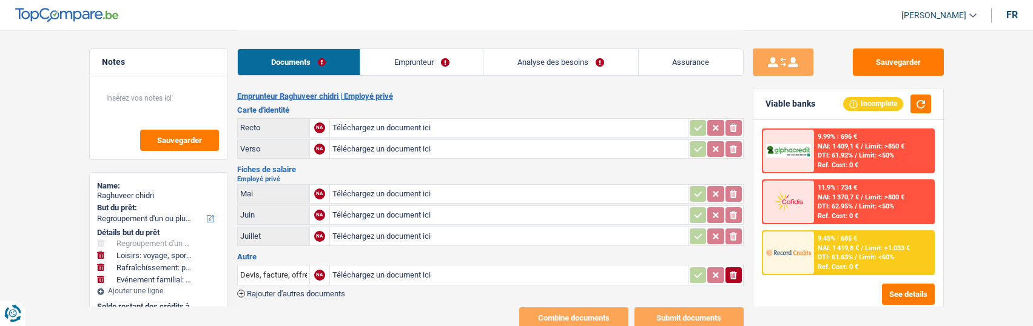
select select "84"
type input "C:\fakepath\Passport+new+(1)+(1)+(3) (1).pdf"
type input "C:\fakepath\Residence_certificate_160123 (1).pdf"
type input "C:\fakepath\Raghuveer chidri May 2025 P 1.pdf"
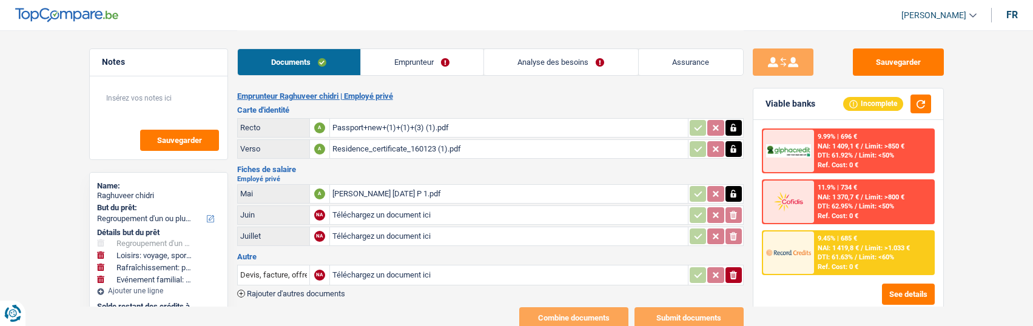
type input "C:\fakepath\Raghuveer chidri June 2025 P 1.pdf"
click at [734, 271] on icon "button" at bounding box center [733, 275] width 7 height 8
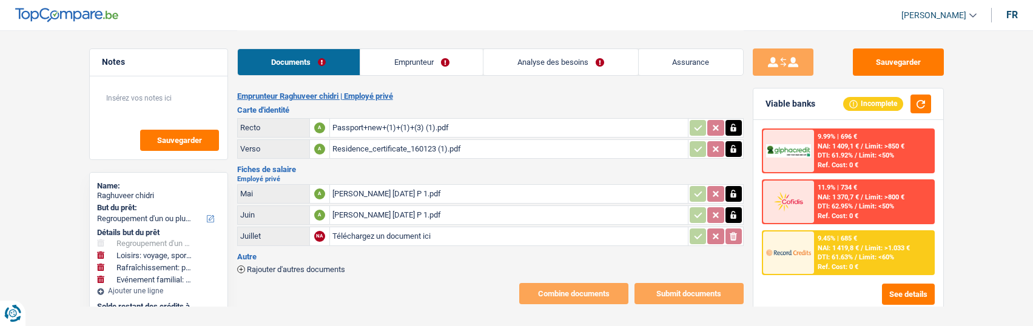
click at [411, 59] on link "Emprunteur" at bounding box center [421, 62] width 123 height 26
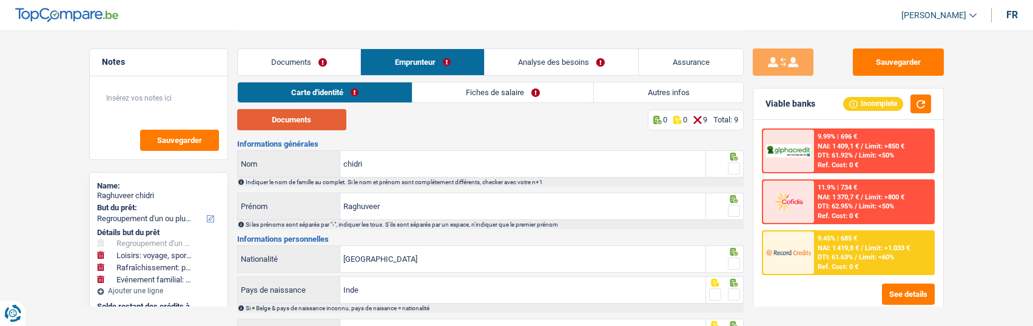
click at [292, 117] on button "Documents" at bounding box center [291, 119] width 109 height 21
click at [728, 164] on span at bounding box center [734, 169] width 12 height 12
click at [0, 0] on input "radio" at bounding box center [0, 0] width 0 height 0
click at [731, 206] on span at bounding box center [734, 211] width 12 height 12
click at [0, 0] on input "radio" at bounding box center [0, 0] width 0 height 0
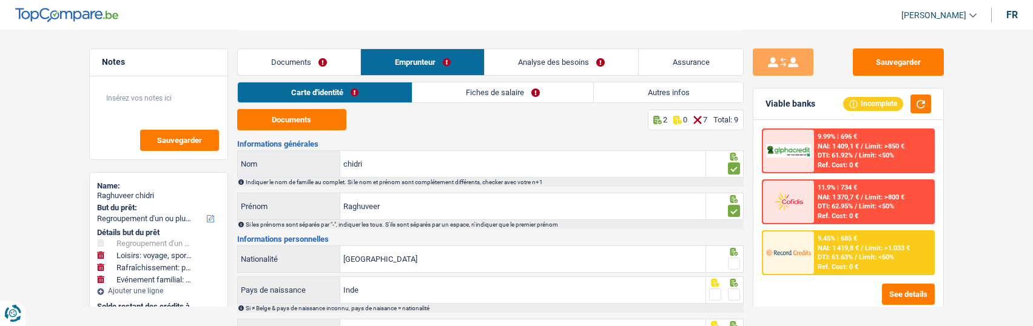
click at [734, 262] on span at bounding box center [734, 264] width 12 height 12
click at [0, 0] on input "radio" at bounding box center [0, 0] width 0 height 0
click at [731, 291] on span at bounding box center [734, 295] width 12 height 12
click at [0, 0] on input "radio" at bounding box center [0, 0] width 0 height 0
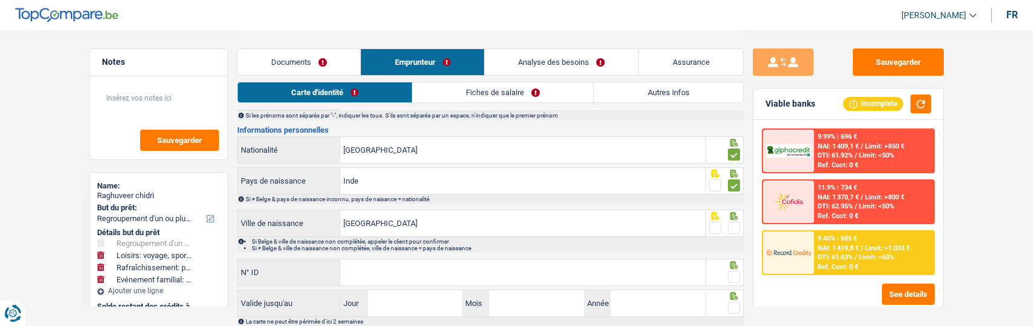
scroll to position [121, 0]
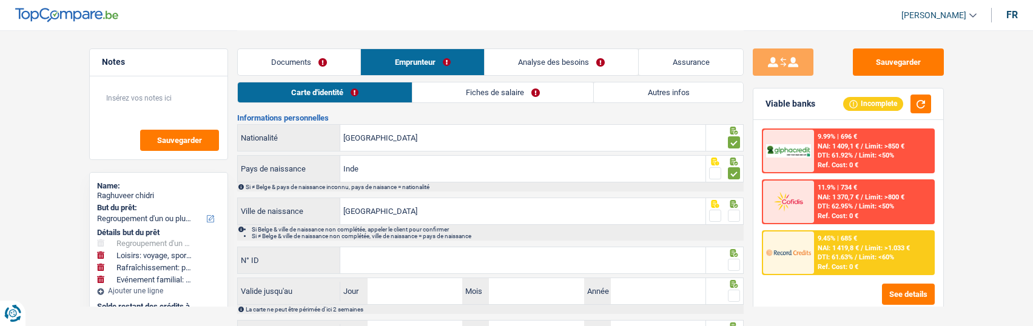
click at [738, 214] on span at bounding box center [734, 216] width 12 height 12
click at [0, 0] on input "radio" at bounding box center [0, 0] width 0 height 0
click at [543, 261] on input "N° ID" at bounding box center [522, 261] width 365 height 26
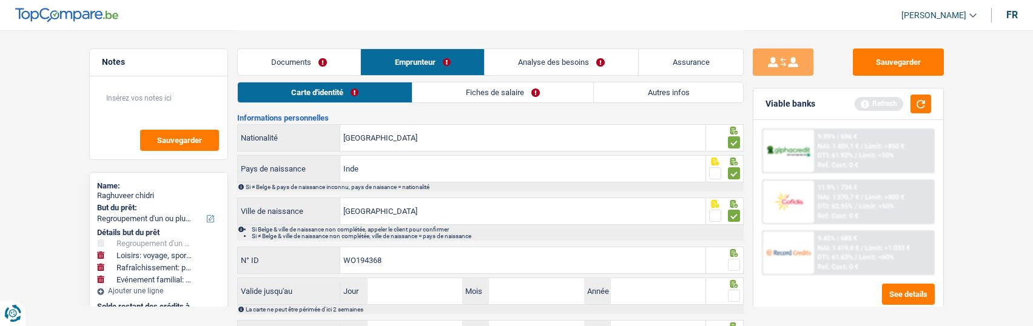
type input "WO194368"
click at [729, 263] on span at bounding box center [734, 265] width 12 height 12
click at [0, 0] on input "radio" at bounding box center [0, 0] width 0 height 0
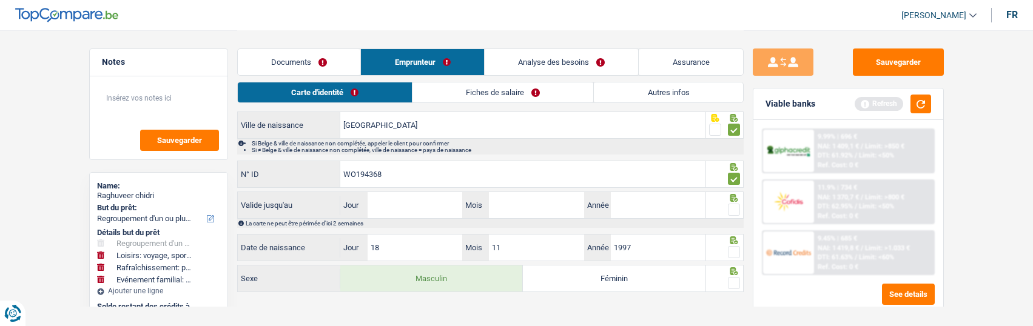
scroll to position [214, 0]
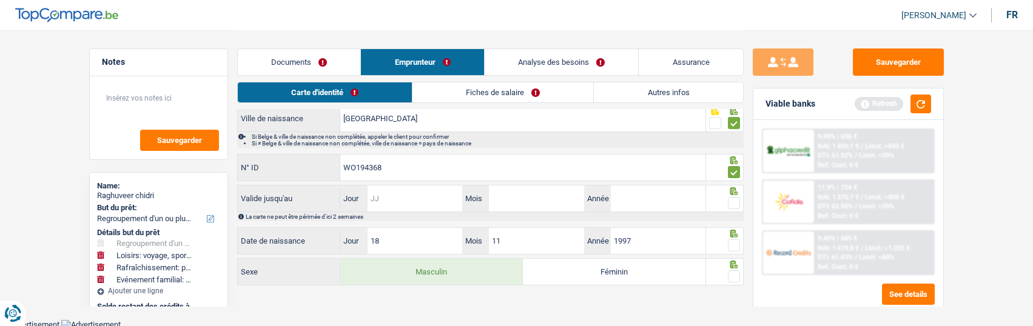
click at [410, 198] on input "Jour" at bounding box center [415, 199] width 95 height 26
type input "04"
type input "05"
type input "2032"
click at [735, 201] on span at bounding box center [734, 203] width 12 height 12
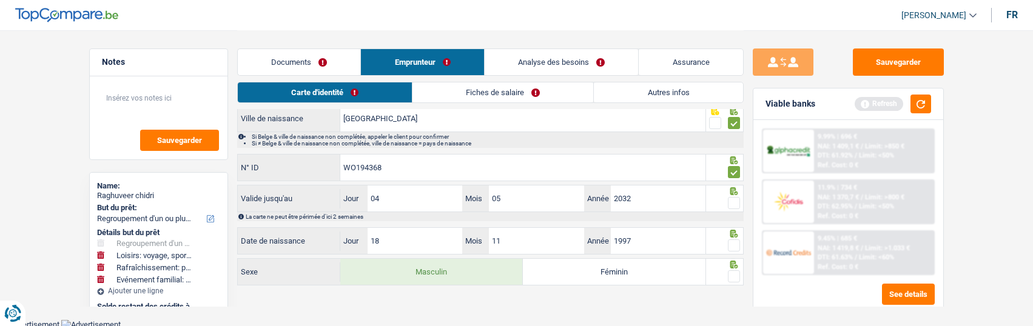
click at [0, 0] on input "radio" at bounding box center [0, 0] width 0 height 0
click at [734, 245] on span at bounding box center [734, 246] width 12 height 12
click at [0, 0] on input "radio" at bounding box center [0, 0] width 0 height 0
click at [732, 272] on span at bounding box center [734, 277] width 12 height 12
click at [0, 0] on input "radio" at bounding box center [0, 0] width 0 height 0
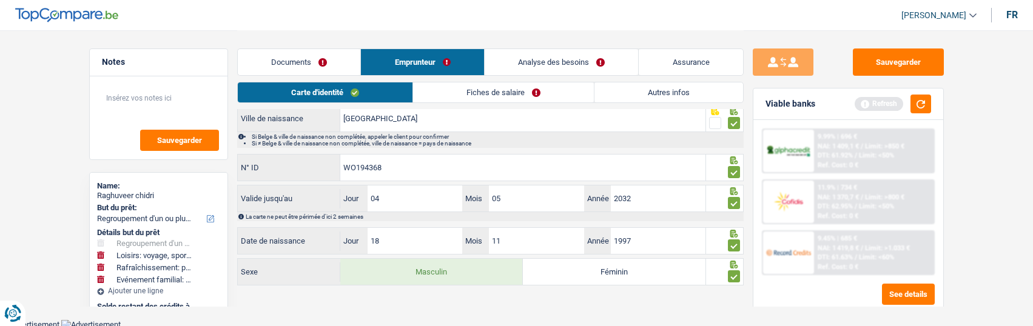
click at [503, 90] on link "Fiches de salaire" at bounding box center [503, 93] width 181 height 20
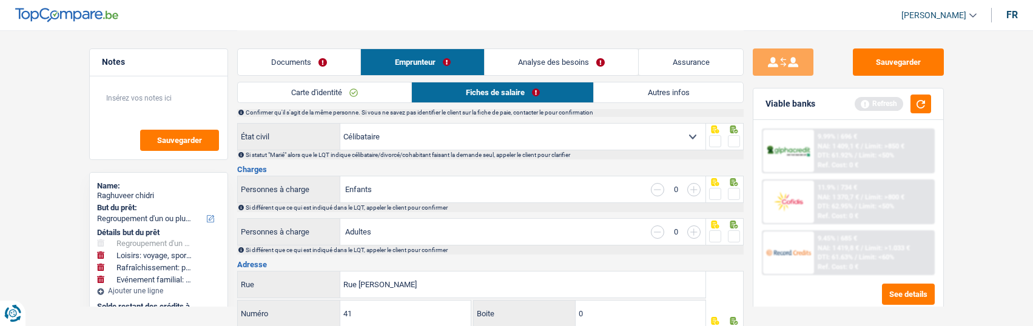
scroll to position [0, 0]
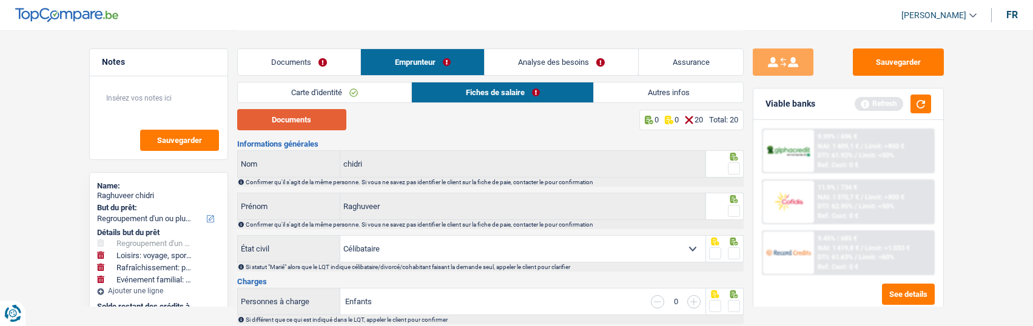
click at [306, 118] on button "Documents" at bounding box center [291, 119] width 109 height 21
drag, startPoint x: 732, startPoint y: 164, endPoint x: 736, endPoint y: 183, distance: 18.5
click at [732, 166] on span at bounding box center [734, 169] width 12 height 12
click at [0, 0] on input "radio" at bounding box center [0, 0] width 0 height 0
click at [736, 205] on span at bounding box center [734, 211] width 12 height 12
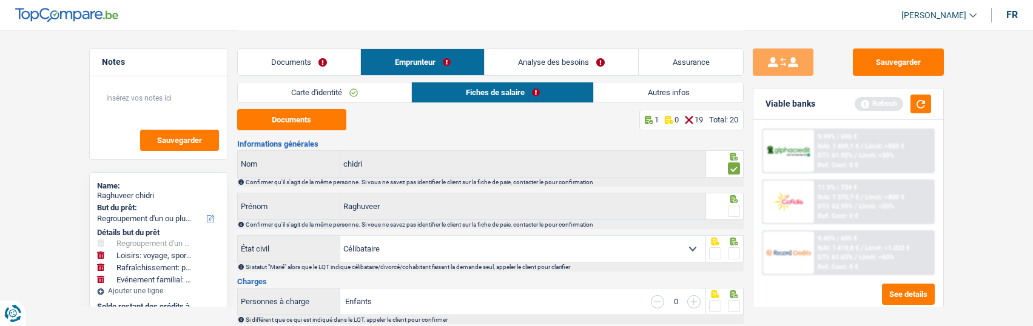
click at [0, 0] on input "radio" at bounding box center [0, 0] width 0 height 0
click at [734, 251] on span at bounding box center [734, 254] width 12 height 12
click at [0, 0] on input "radio" at bounding box center [0, 0] width 0 height 0
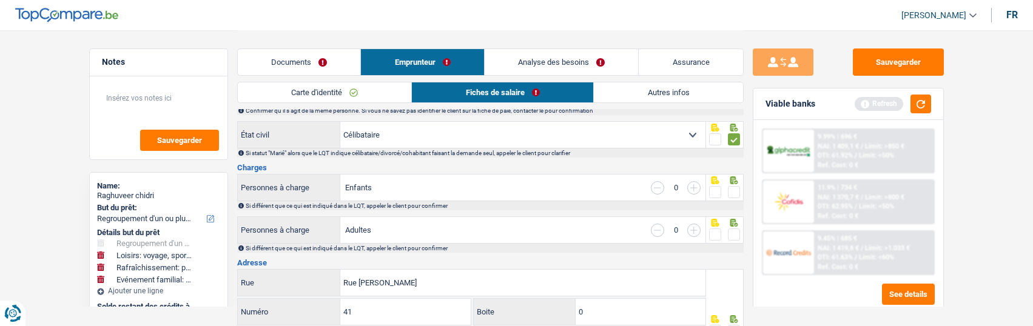
scroll to position [121, 0]
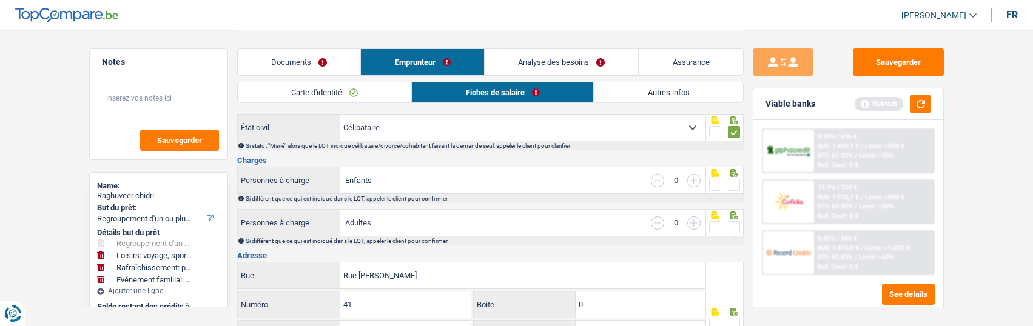
click at [731, 183] on span at bounding box center [734, 185] width 12 height 12
click at [0, 0] on input "radio" at bounding box center [0, 0] width 0 height 0
click at [730, 223] on span at bounding box center [734, 228] width 12 height 12
click at [0, 0] on input "radio" at bounding box center [0, 0] width 0 height 0
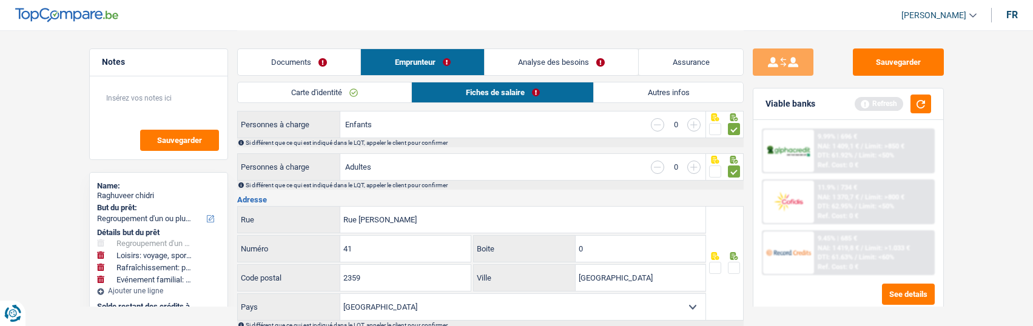
scroll to position [243, 0]
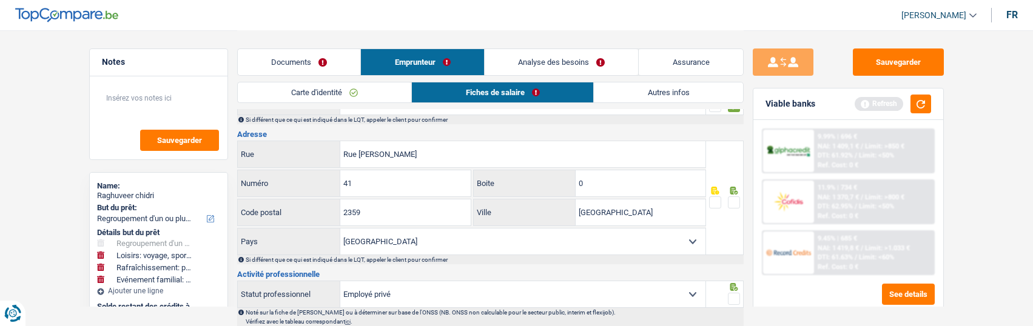
click at [732, 197] on span at bounding box center [734, 203] width 12 height 12
click at [0, 0] on input "radio" at bounding box center [0, 0] width 0 height 0
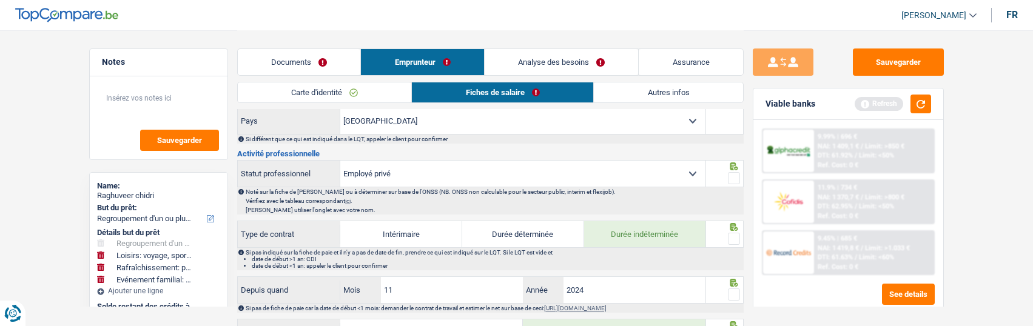
scroll to position [364, 0]
drag, startPoint x: 739, startPoint y: 175, endPoint x: 739, endPoint y: 197, distance: 21.8
click at [739, 176] on span at bounding box center [734, 178] width 12 height 12
click at [0, 0] on input "radio" at bounding box center [0, 0] width 0 height 0
click at [732, 236] on span at bounding box center [734, 238] width 12 height 12
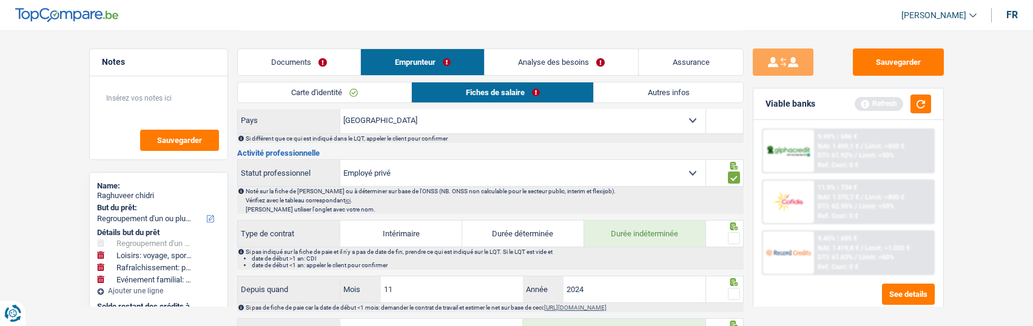
click at [0, 0] on input "radio" at bounding box center [0, 0] width 0 height 0
click at [737, 292] on span at bounding box center [734, 294] width 12 height 12
click at [0, 0] on input "radio" at bounding box center [0, 0] width 0 height 0
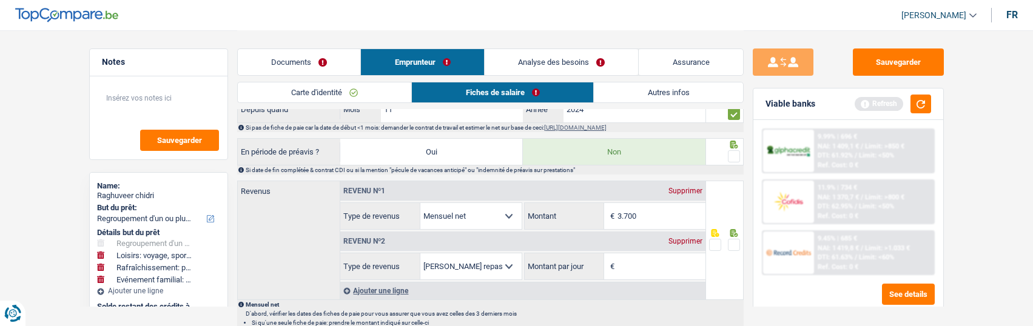
scroll to position [485, 0]
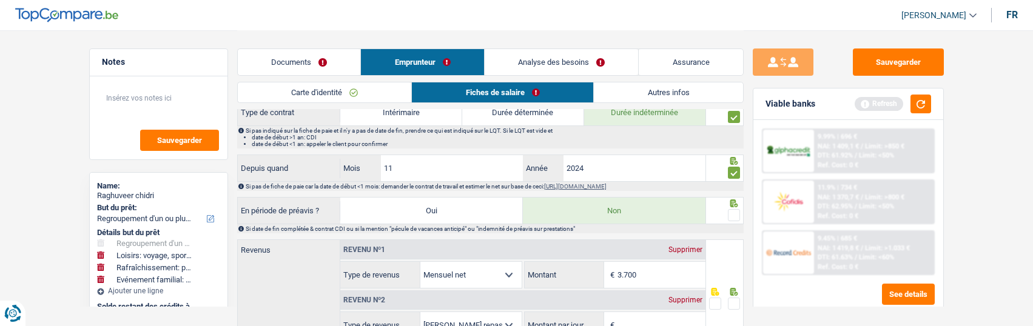
click at [731, 213] on span at bounding box center [734, 215] width 12 height 12
click at [0, 0] on input "radio" at bounding box center [0, 0] width 0 height 0
click at [657, 282] on input "3.700" at bounding box center [662, 275] width 88 height 26
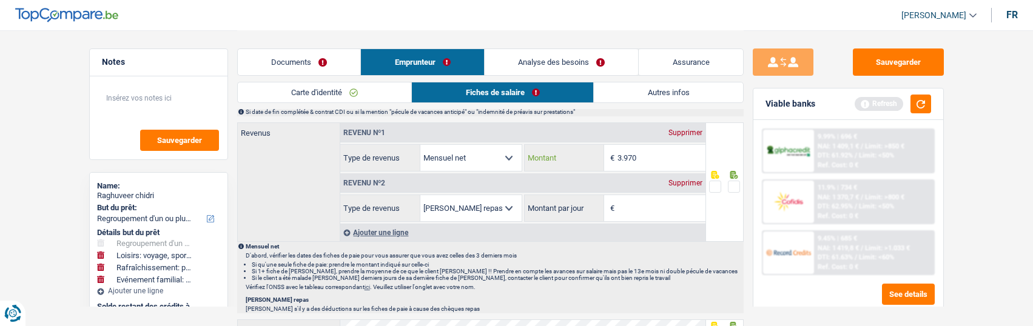
scroll to position [607, 0]
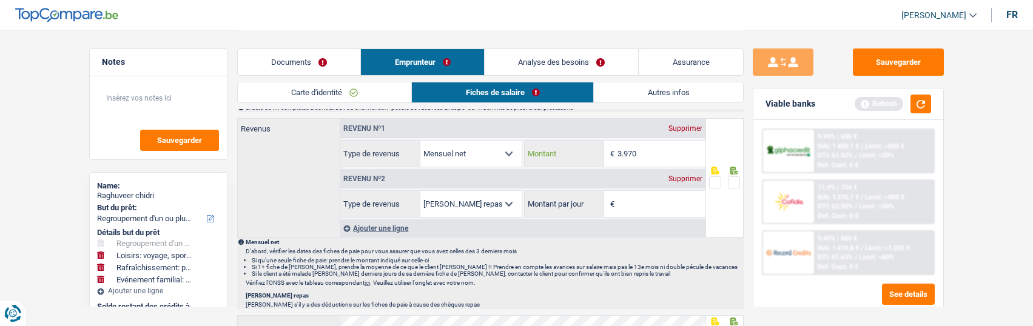
type input "3.970"
click at [685, 176] on div "Supprimer" at bounding box center [686, 178] width 40 height 7
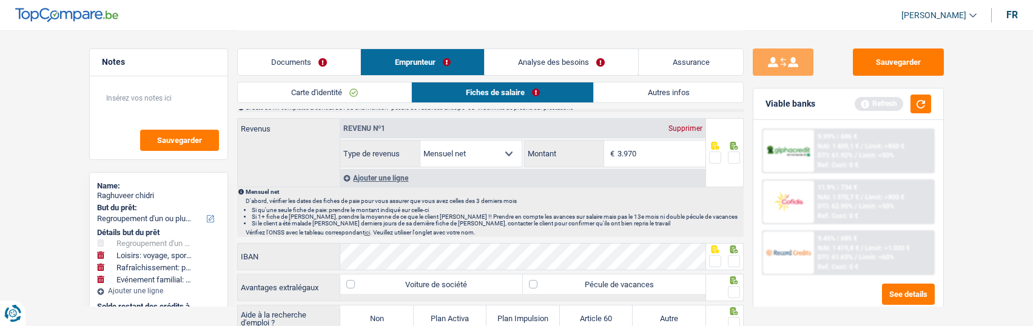
click at [737, 157] on span at bounding box center [734, 158] width 12 height 12
click at [0, 0] on input "radio" at bounding box center [0, 0] width 0 height 0
click at [717, 260] on span at bounding box center [715, 261] width 12 height 12
click at [0, 0] on input "radio" at bounding box center [0, 0] width 0 height 0
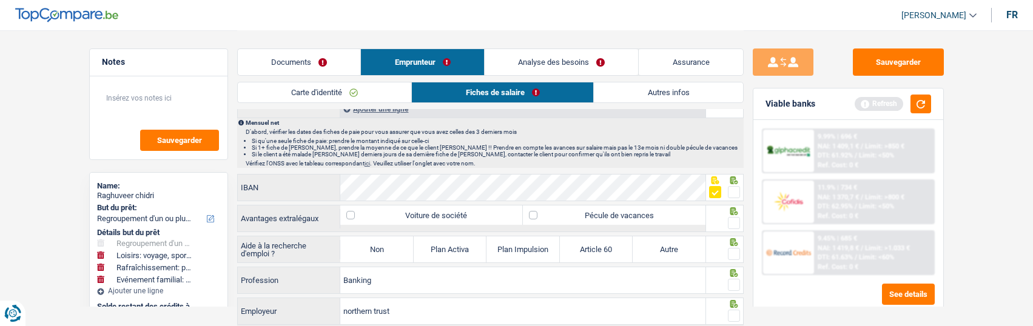
scroll to position [668, 0]
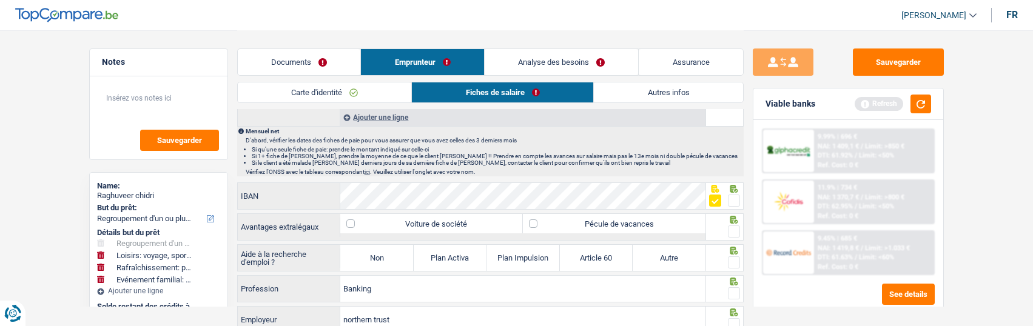
click at [731, 231] on span at bounding box center [734, 232] width 12 height 12
click at [0, 0] on input "radio" at bounding box center [0, 0] width 0 height 0
click at [381, 255] on label "Non" at bounding box center [376, 258] width 73 height 26
click at [381, 255] on input "Non" at bounding box center [376, 258] width 73 height 26
radio input "true"
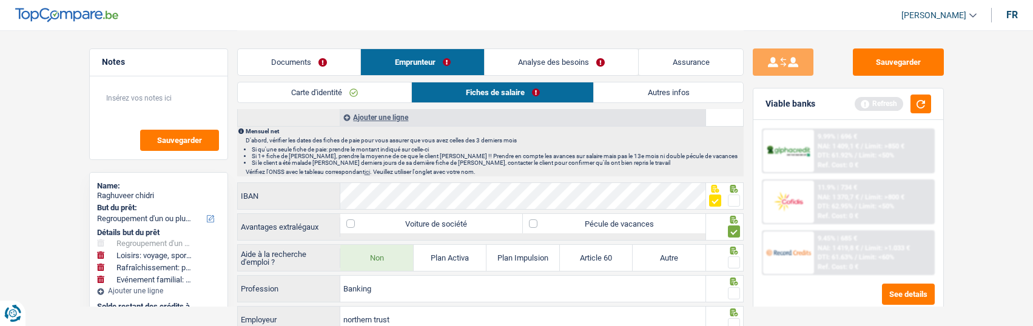
select select "mealVouchers"
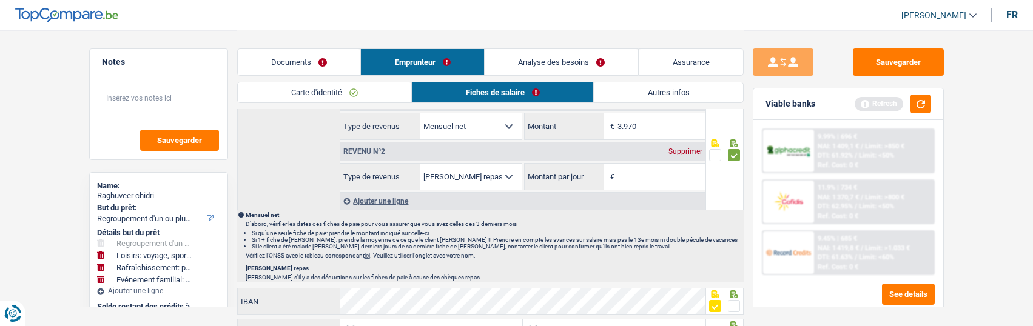
scroll to position [607, 0]
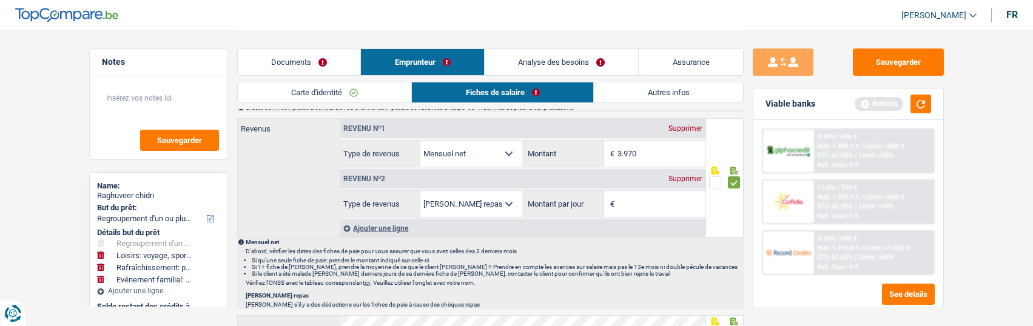
click at [681, 175] on div "Supprimer" at bounding box center [686, 178] width 40 height 7
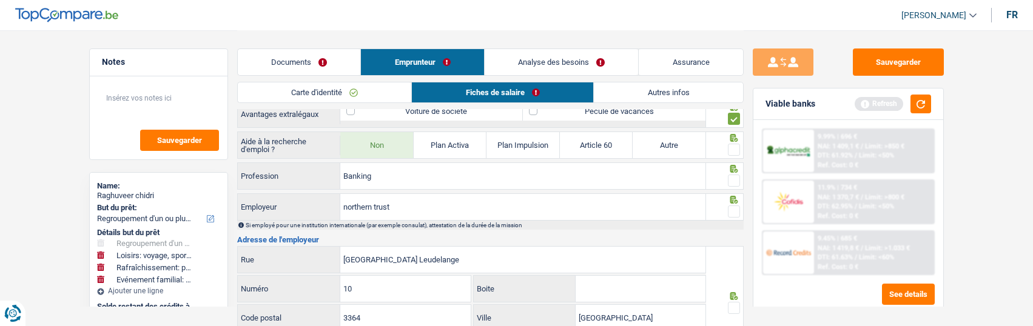
scroll to position [728, 0]
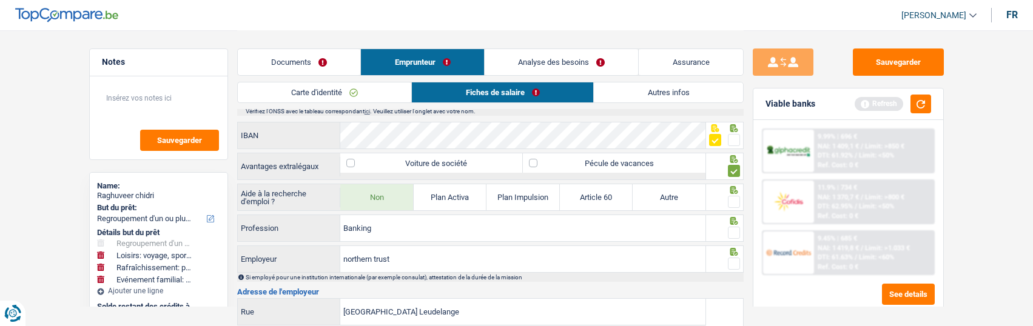
click at [731, 197] on span at bounding box center [734, 202] width 12 height 12
click at [0, 0] on input "radio" at bounding box center [0, 0] width 0 height 0
click at [736, 230] on span at bounding box center [734, 233] width 12 height 12
click at [0, 0] on input "radio" at bounding box center [0, 0] width 0 height 0
drag, startPoint x: 735, startPoint y: 255, endPoint x: 705, endPoint y: 222, distance: 45.2
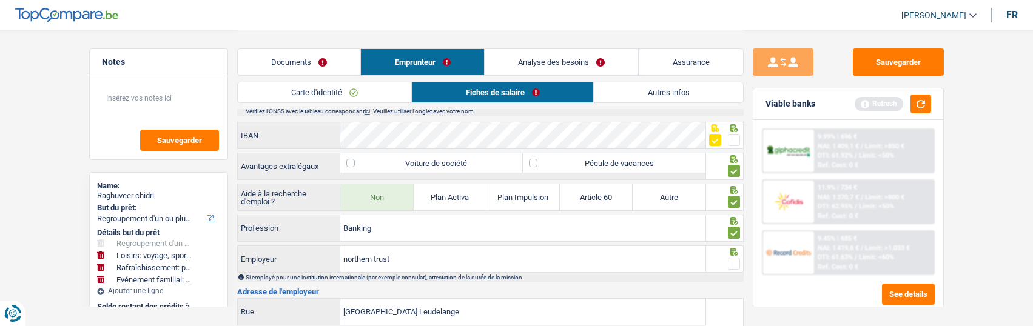
click at [735, 258] on span at bounding box center [734, 264] width 12 height 12
click at [0, 0] on input "radio" at bounding box center [0, 0] width 0 height 0
click at [411, 266] on input "northern trust" at bounding box center [522, 259] width 365 height 26
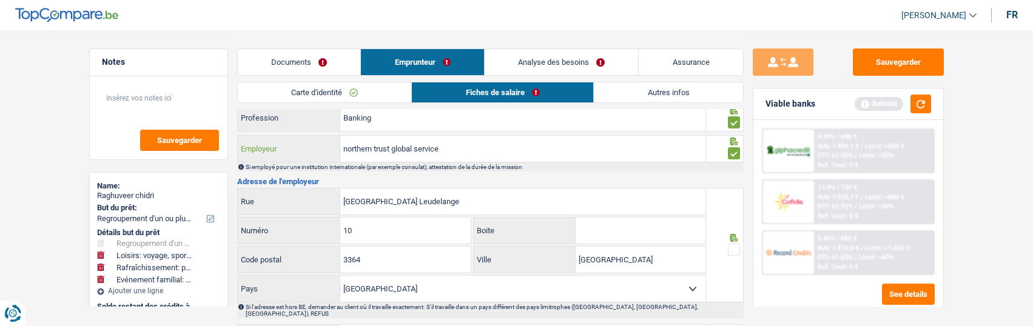
scroll to position [850, 0]
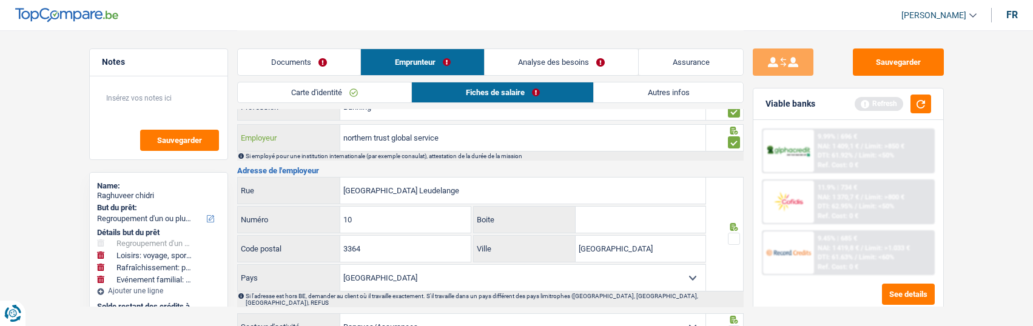
type input "northern trust global service"
drag, startPoint x: 495, startPoint y: 188, endPoint x: 425, endPoint y: 192, distance: 69.3
click at [425, 192] on input "Rue du Chateau d'Eau, 3364 Leudelange" at bounding box center [522, 191] width 365 height 26
type input "Rue du Chateau d'Eau"
drag, startPoint x: 647, startPoint y: 251, endPoint x: 565, endPoint y: 251, distance: 81.9
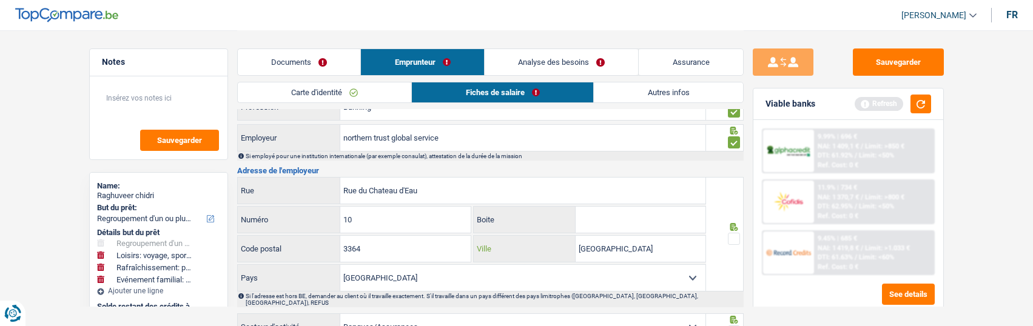
click at [565, 251] on div "luxembourg Ville" at bounding box center [590, 249] width 232 height 26
type input "Leudelange"
click at [736, 239] on span at bounding box center [734, 239] width 12 height 12
click at [0, 0] on input "radio" at bounding box center [0, 0] width 0 height 0
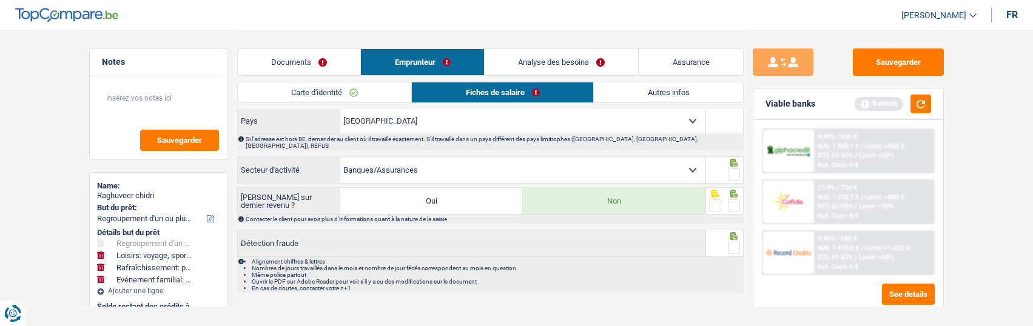
scroll to position [1010, 0]
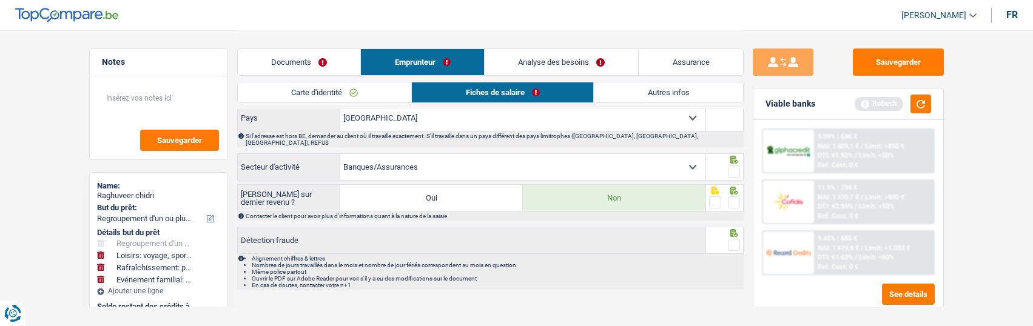
click at [734, 166] on span at bounding box center [734, 172] width 12 height 12
click at [0, 0] on input "radio" at bounding box center [0, 0] width 0 height 0
click at [732, 197] on span at bounding box center [734, 203] width 12 height 12
click at [0, 0] on input "radio" at bounding box center [0, 0] width 0 height 0
click at [731, 239] on span at bounding box center [734, 245] width 12 height 12
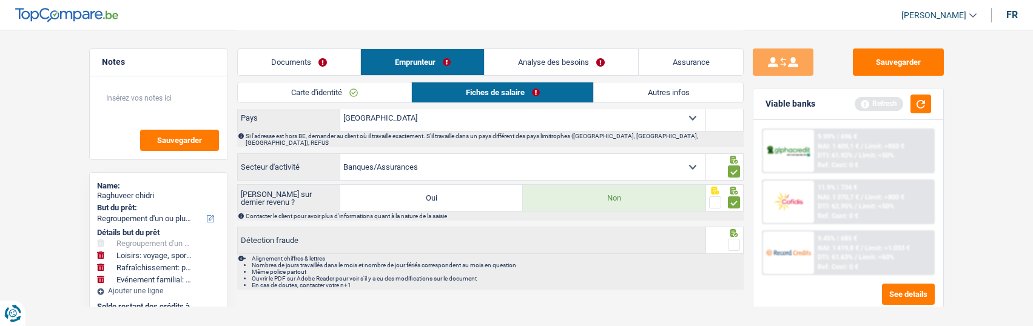
click at [0, 0] on input "radio" at bounding box center [0, 0] width 0 height 0
click at [640, 90] on link "Autres infos" at bounding box center [668, 93] width 149 height 20
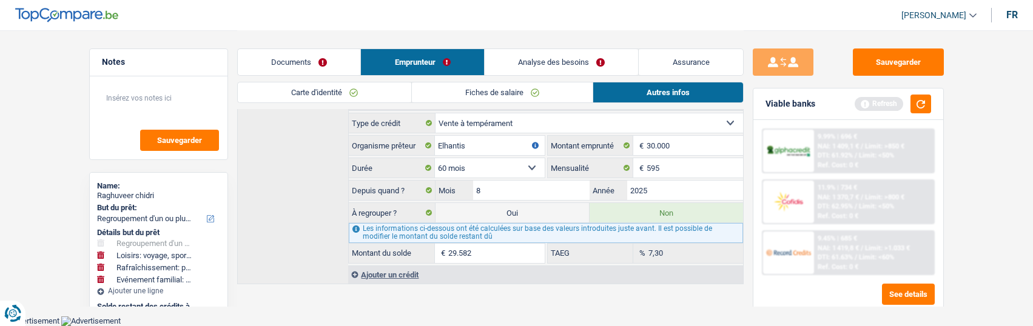
scroll to position [768, 0]
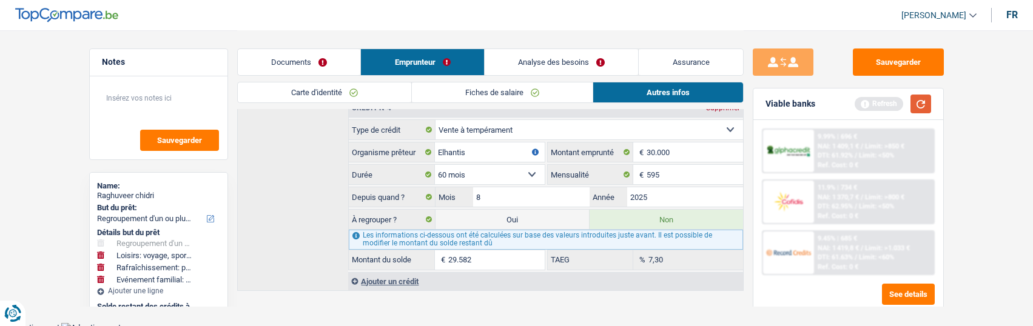
click at [921, 98] on button "button" at bounding box center [921, 104] width 21 height 19
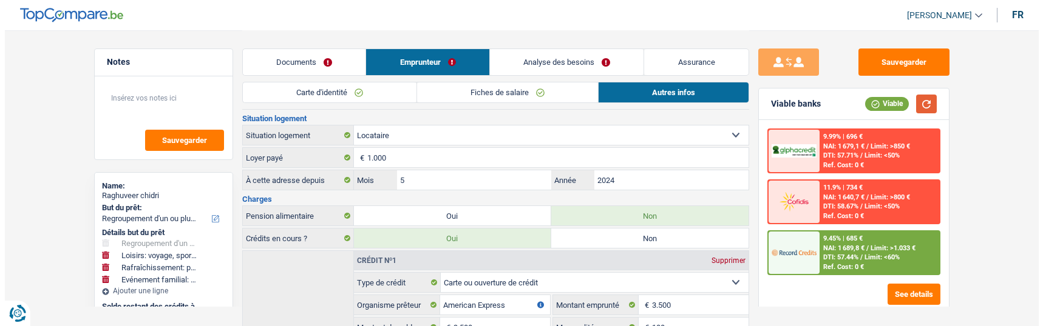
scroll to position [161, 0]
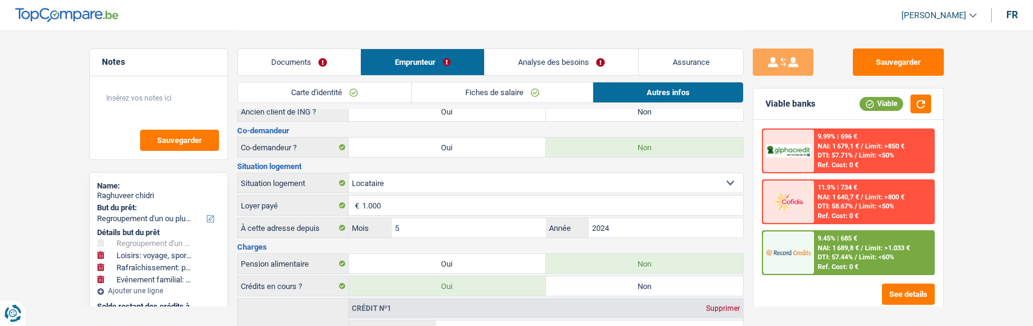
click at [890, 261] on div "9.45% | 685 € NAI: 1 689,8 € / Limit: >1.033 € DTI: 57.44% / Limit: <60% Ref. C…" at bounding box center [874, 253] width 120 height 42
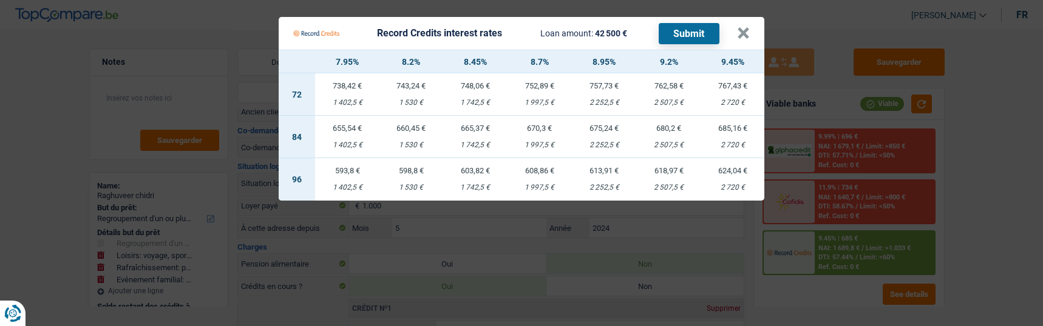
click at [414, 141] on div "1 530 €" at bounding box center [410, 145] width 63 height 8
select select "record credits"
type input "8,20"
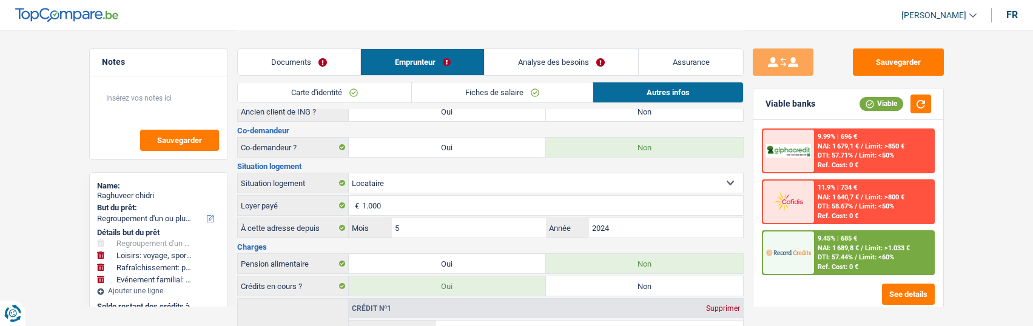
click at [850, 242] on div "9.45% | 685 € NAI: 1 689,8 € / Limit: >1.033 € DTI: 57.44% / Limit: <60% Ref. C…" at bounding box center [874, 253] width 120 height 42
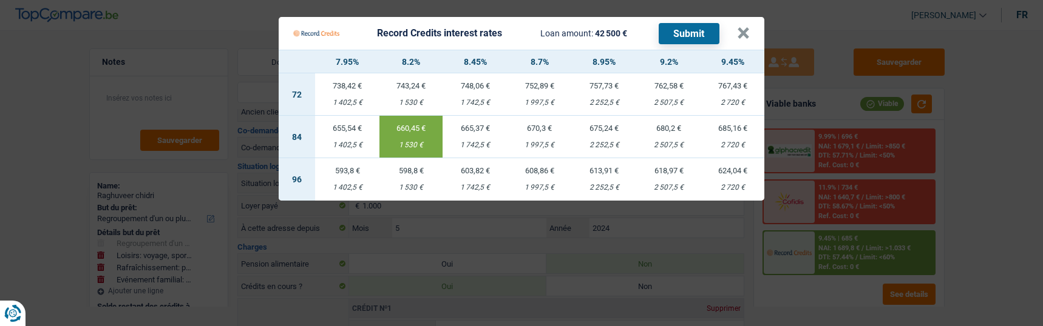
click at [694, 27] on button "Submit" at bounding box center [688, 33] width 61 height 21
click at [747, 29] on button "×" at bounding box center [743, 33] width 13 height 12
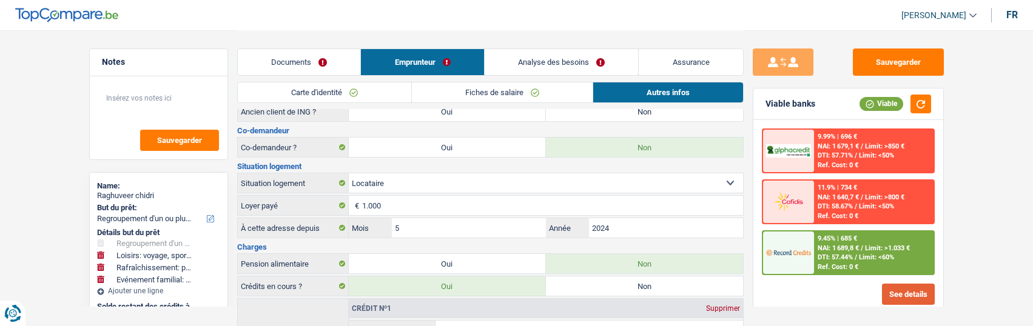
click at [909, 299] on button "See details" at bounding box center [908, 294] width 53 height 21
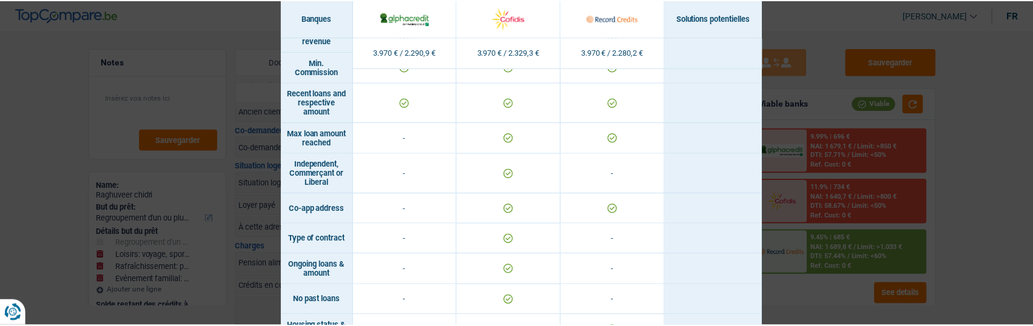
scroll to position [939, 0]
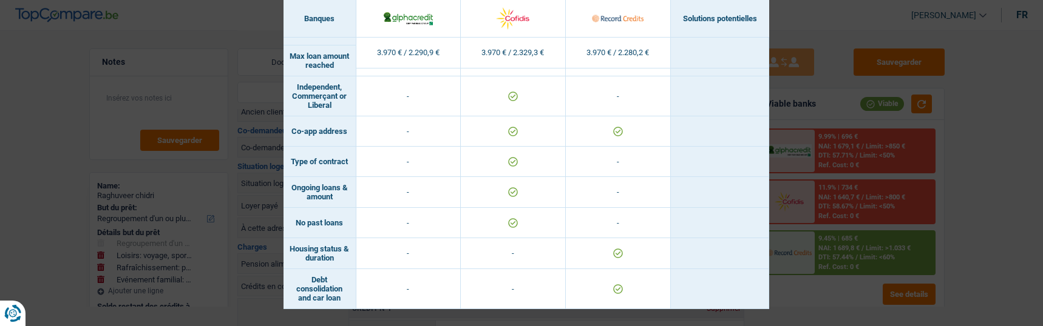
click at [820, 249] on div "Banks conditions × Banques Solutions potentielles Revenus / Charges 3.970 € / 2…" at bounding box center [521, 163] width 1043 height 326
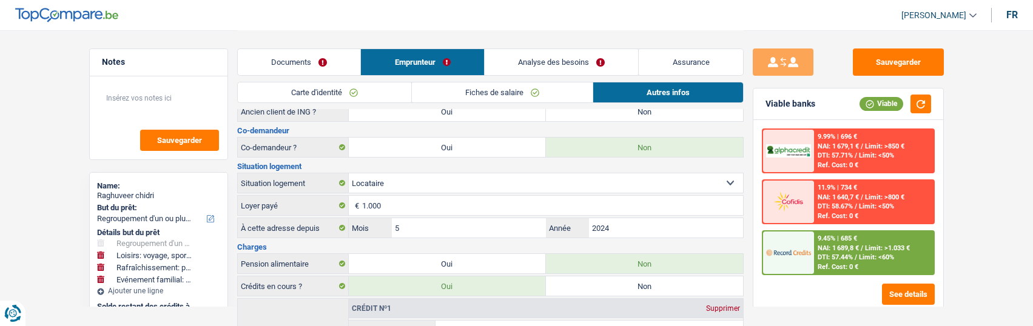
click at [598, 57] on link "Analyse des besoins" at bounding box center [562, 62] width 154 height 26
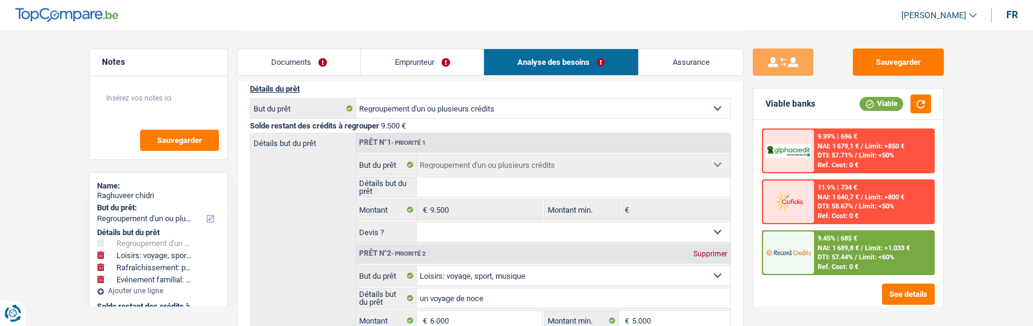
scroll to position [243, 0]
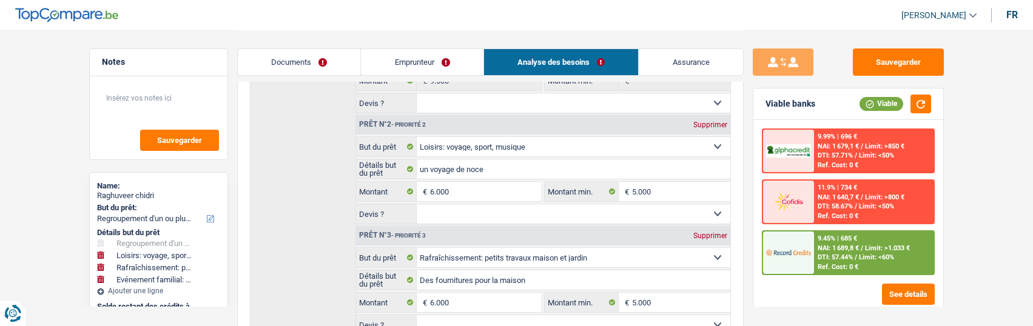
click at [708, 121] on div "Supprimer" at bounding box center [711, 124] width 40 height 7
select select "houseOrGarden"
select select "familyEvent"
type input "27.000"
type input "36.500"
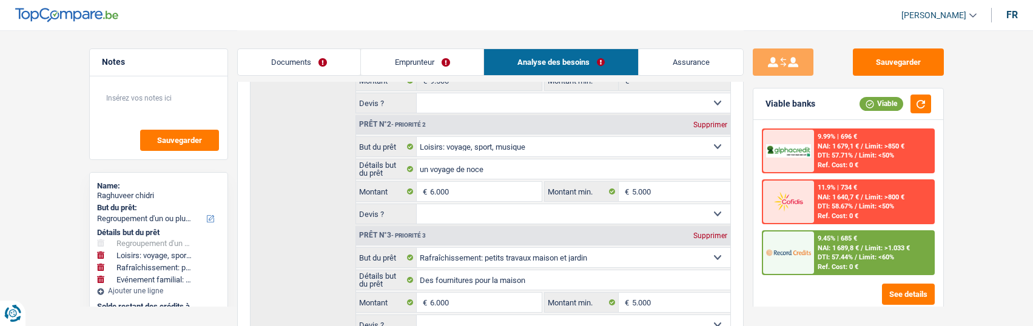
select select "120"
type input "36.500"
select select "120"
select select "houseOrGarden"
type input "Des fournitures pour la maison"
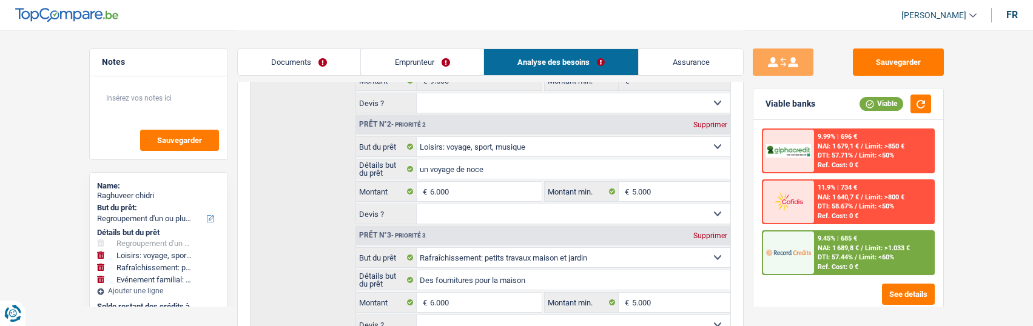
select select "familyEvent"
type input "MAriage"
type input "21.000"
type input "20.000"
type input "36.500"
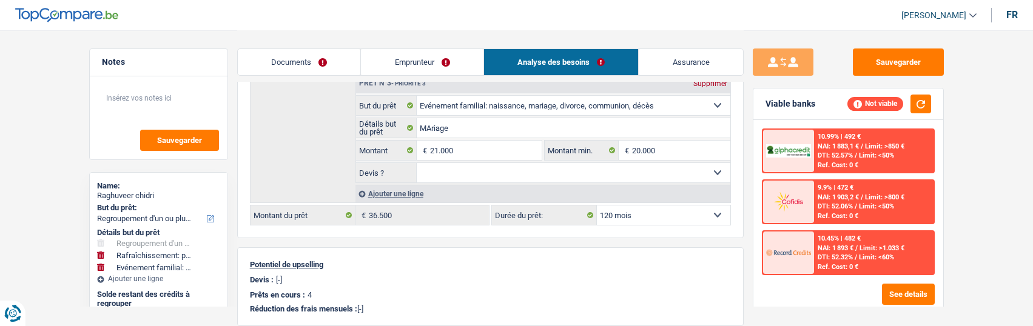
scroll to position [425, 0]
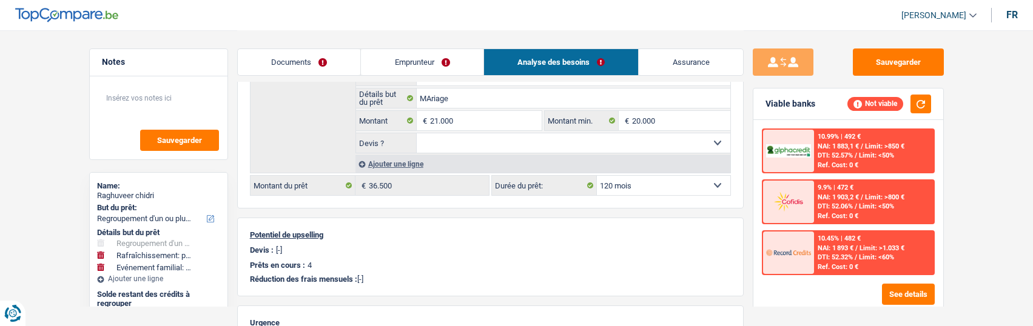
click at [669, 181] on select "12 mois 18 mois 24 mois 30 mois 36 mois 42 mois 48 mois 60 mois 72 mois 84 mois…" at bounding box center [664, 185] width 134 height 19
select select "72"
click at [597, 176] on select "12 mois 18 mois 24 mois 30 mois 36 mois 42 mois 48 mois 60 mois 72 mois 84 mois…" at bounding box center [664, 185] width 134 height 19
select select "72"
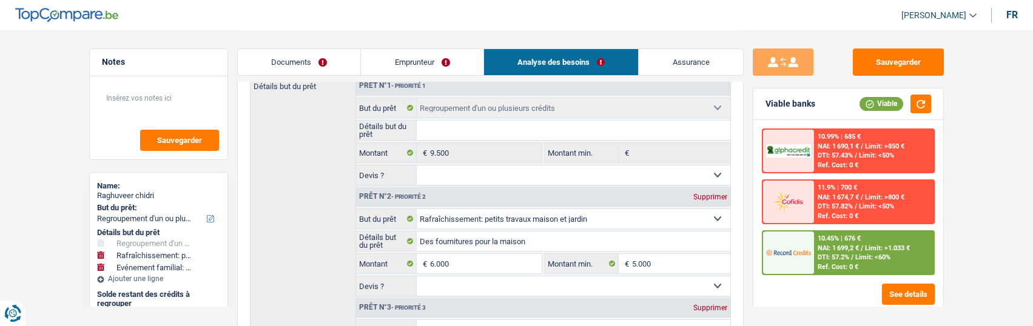
scroll to position [182, 0]
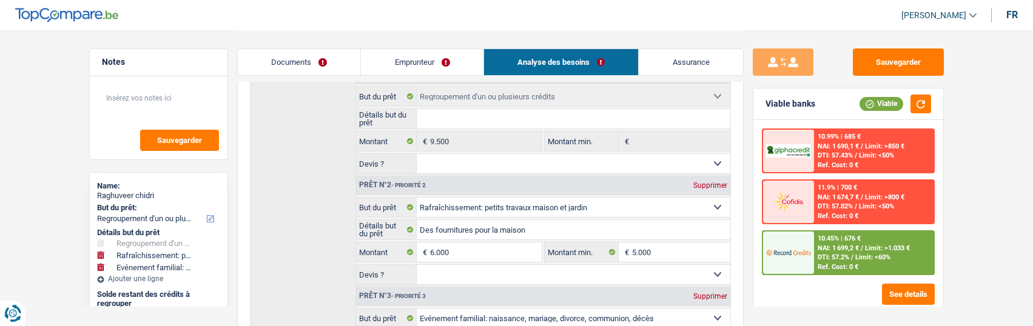
click at [703, 183] on div "Supprimer" at bounding box center [711, 185] width 40 height 7
select select "familyEvent"
type input "21.000"
type input "30.500"
select select "120"
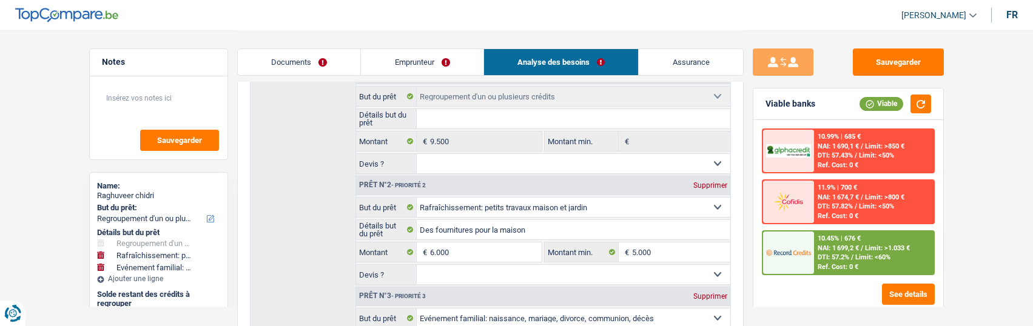
type input "30.500"
select select "120"
select select "familyEvent"
type input "MAriage"
type input "21.000"
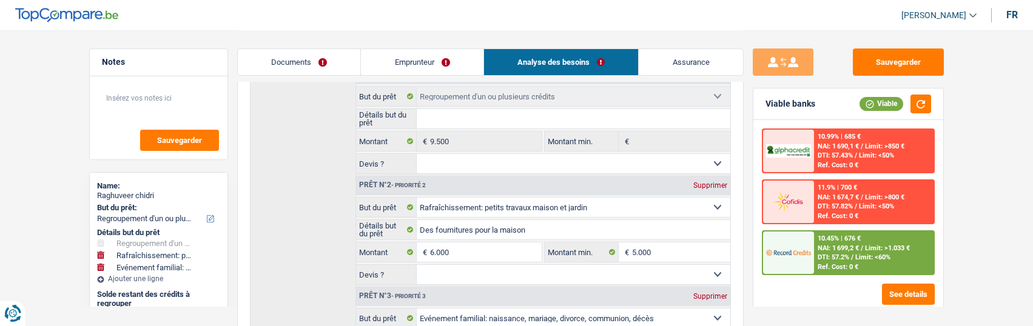
type input "20.000"
type input "30.500"
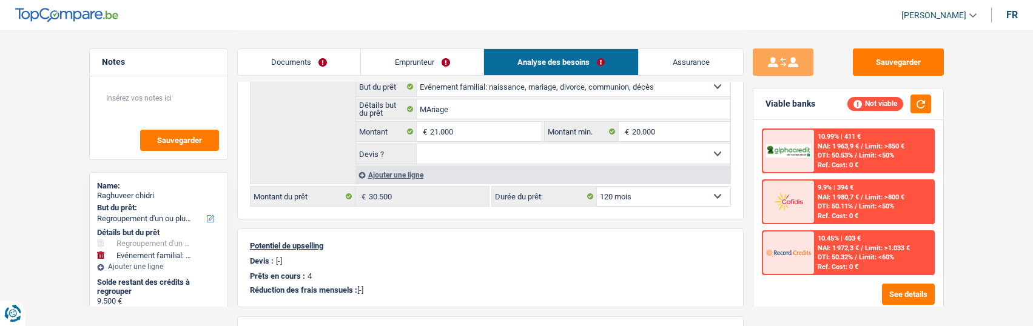
scroll to position [303, 0]
click at [663, 194] on select "12 mois 18 mois 24 mois 30 mois 36 mois 42 mois 48 mois 60 mois 72 mois 84 mois…" at bounding box center [664, 195] width 134 height 19
select select "60"
click at [597, 186] on select "12 mois 18 mois 24 mois 30 mois 36 mois 42 mois 48 mois 60 mois 72 mois 84 mois…" at bounding box center [664, 195] width 134 height 19
select select "60"
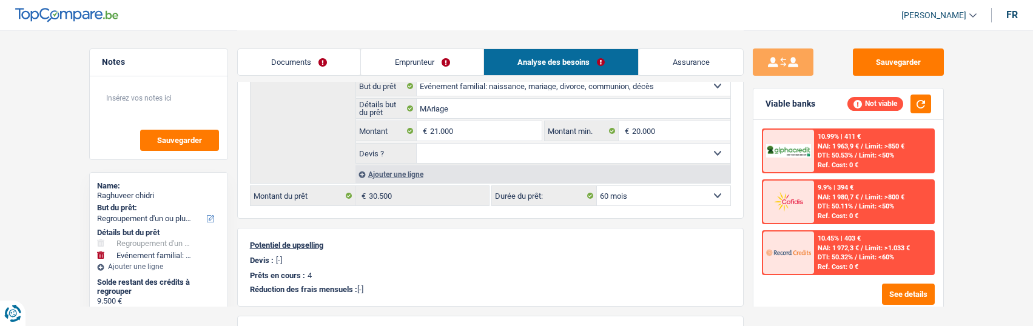
select select "60"
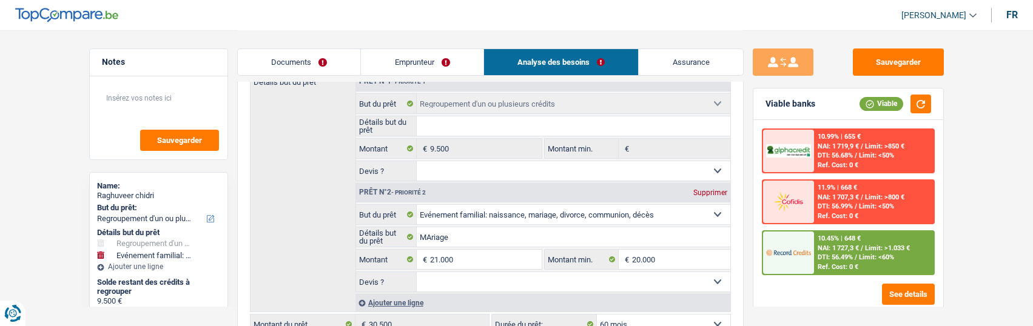
scroll to position [0, 0]
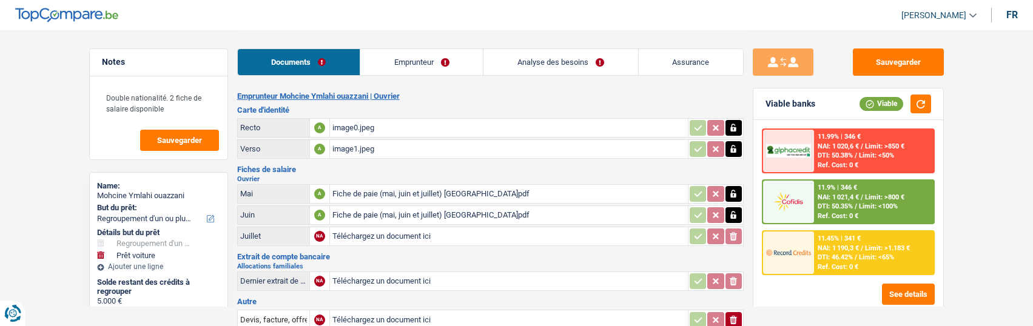
select select "refinancing"
select select "car"
select select "84"
select select "record credits"
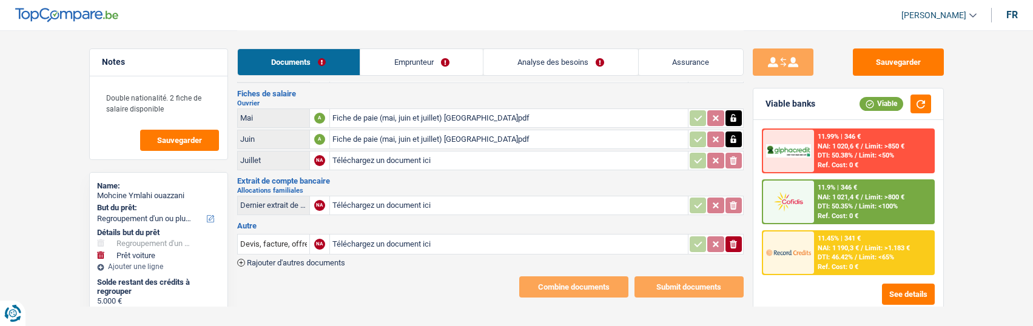
scroll to position [77, 0]
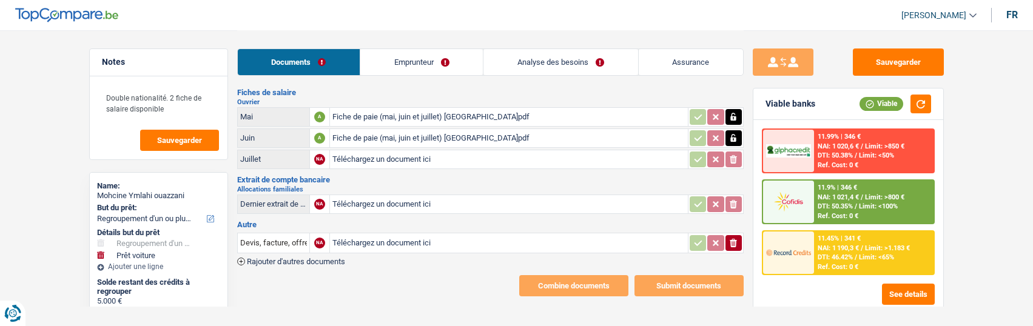
click at [733, 239] on icon "button" at bounding box center [733, 243] width 7 height 8
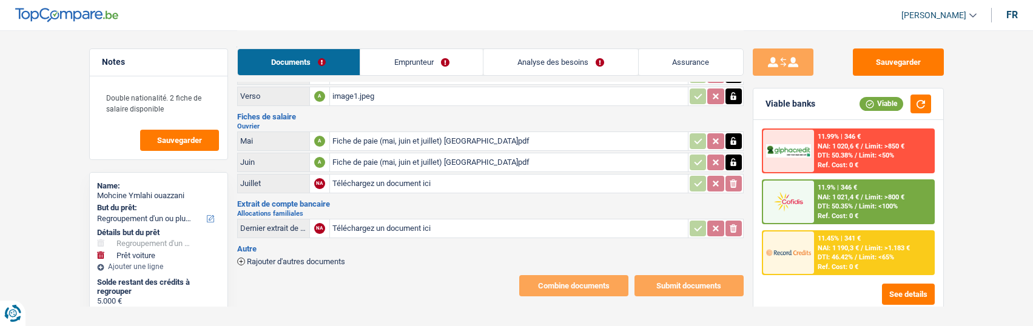
click at [418, 63] on link "Emprunteur" at bounding box center [421, 62] width 123 height 26
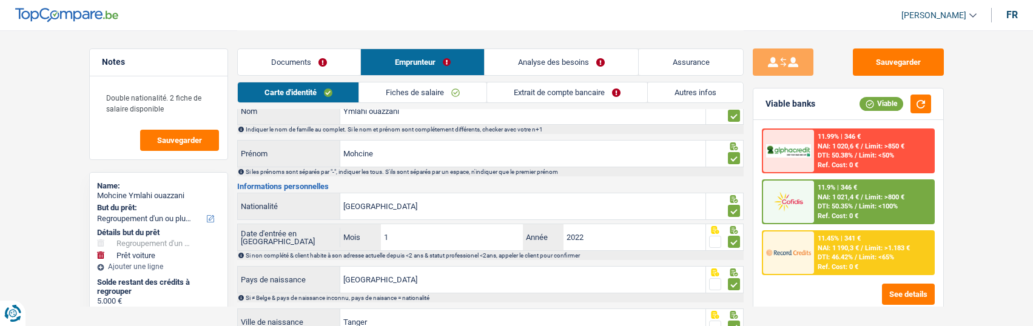
scroll to position [257, 0]
